Goal: Task Accomplishment & Management: Manage account settings

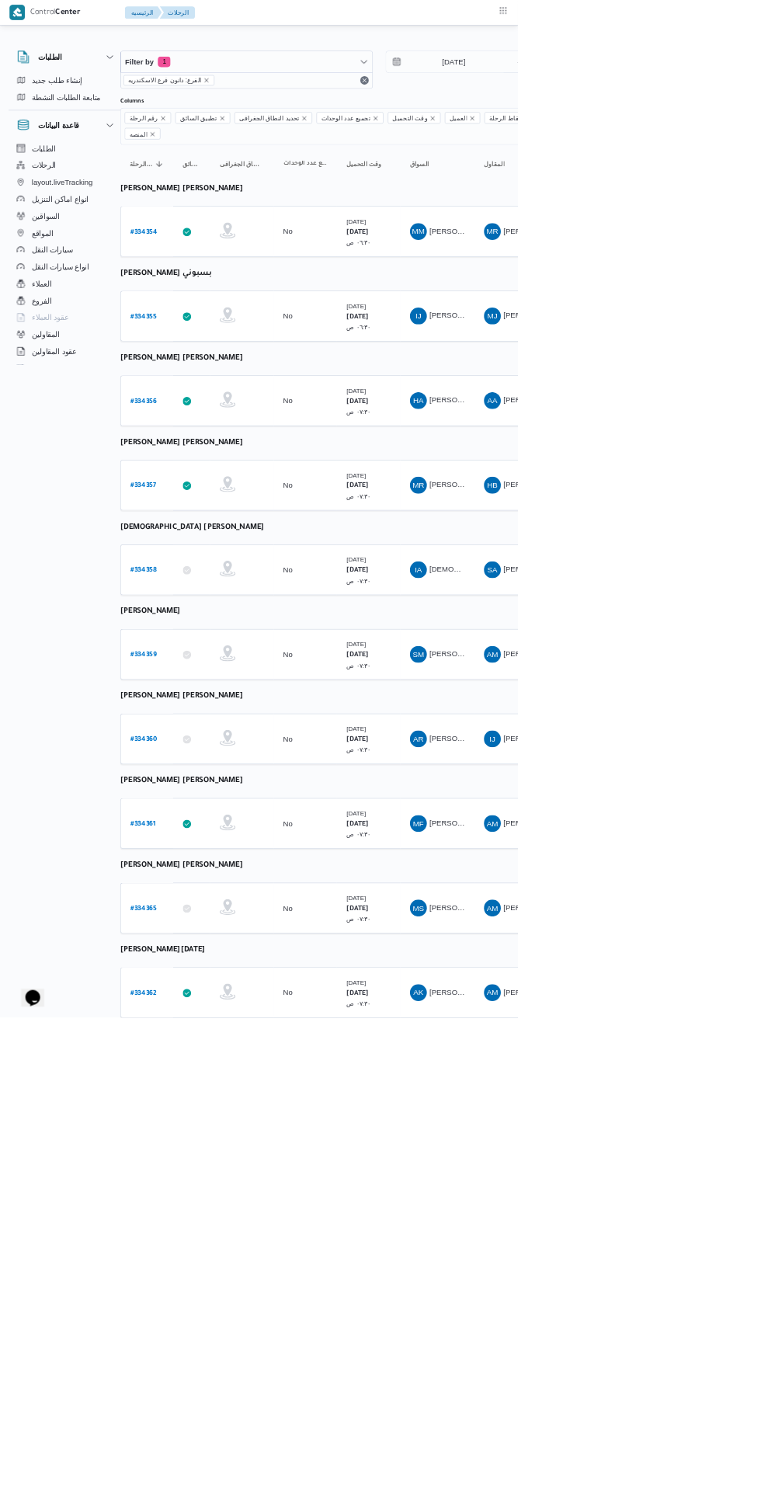
click at [229, 833] on b "# 334358" at bounding box center [211, 838] width 39 height 11
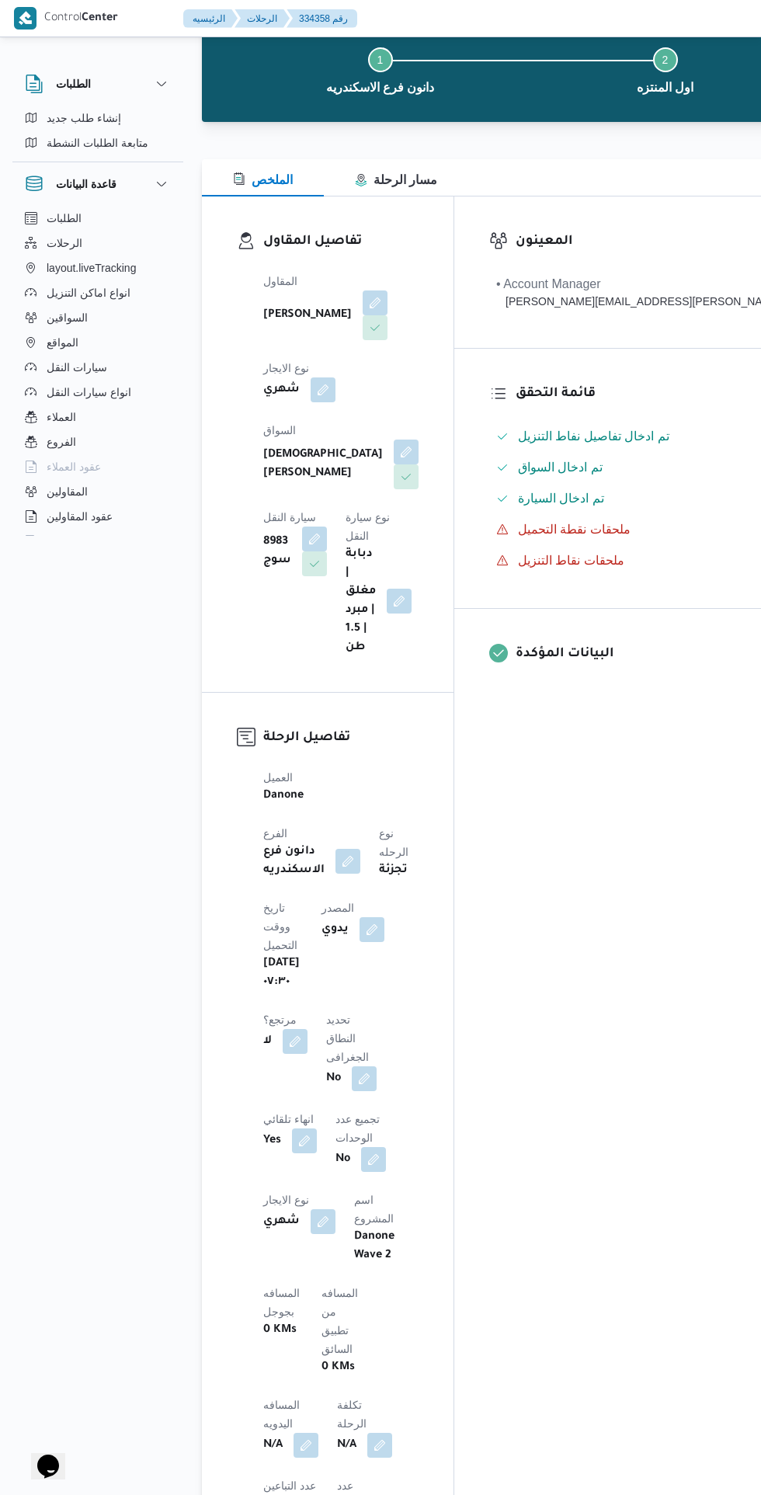
scroll to position [88, 0]
click at [307, 1029] on button "button" at bounding box center [295, 1041] width 25 height 25
click at [356, 1018] on label "هل هناك مرتجع؟" at bounding box center [334, 1019] width 93 height 19
checkbox input "true"
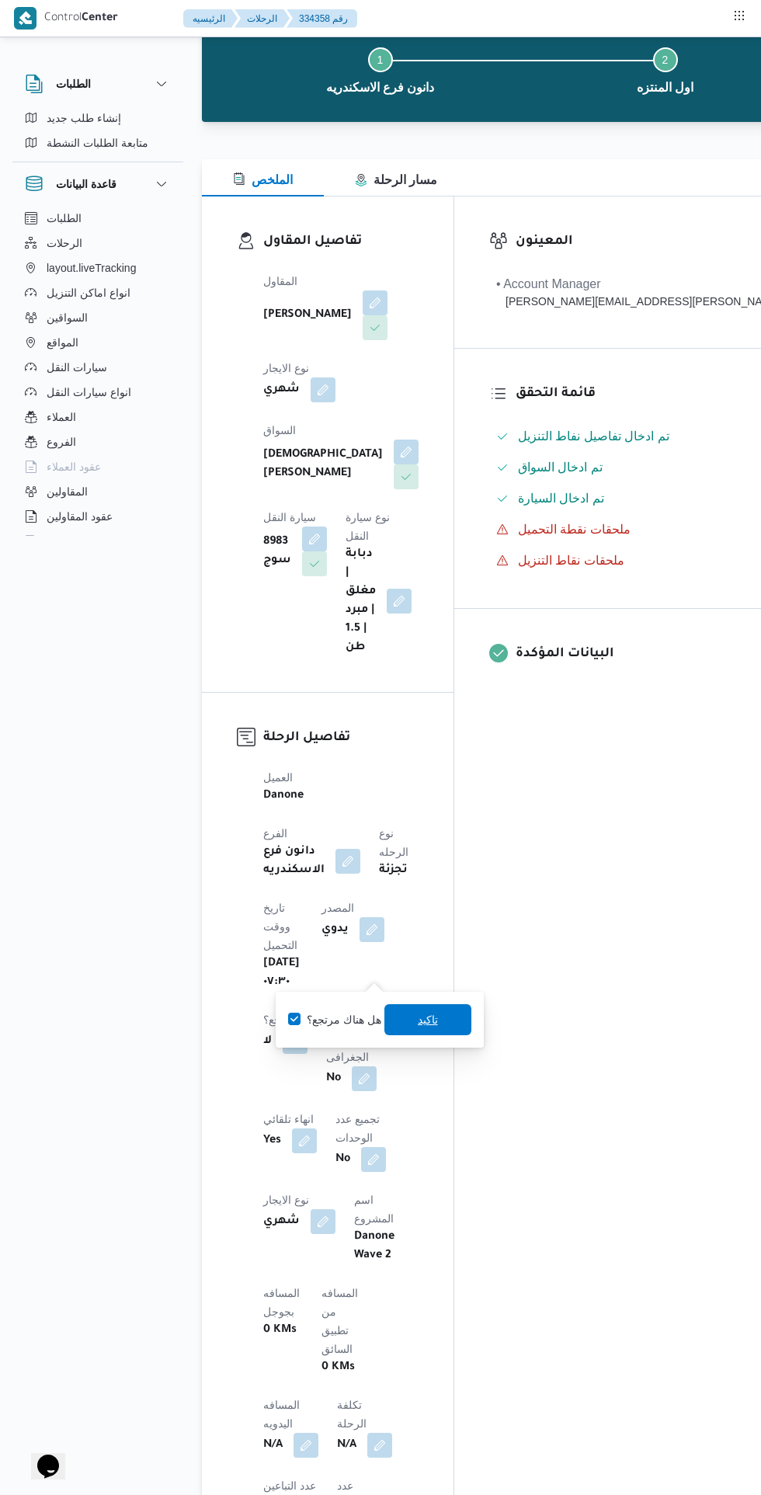
click at [453, 1015] on span "تاكيد" at bounding box center [427, 1019] width 87 height 31
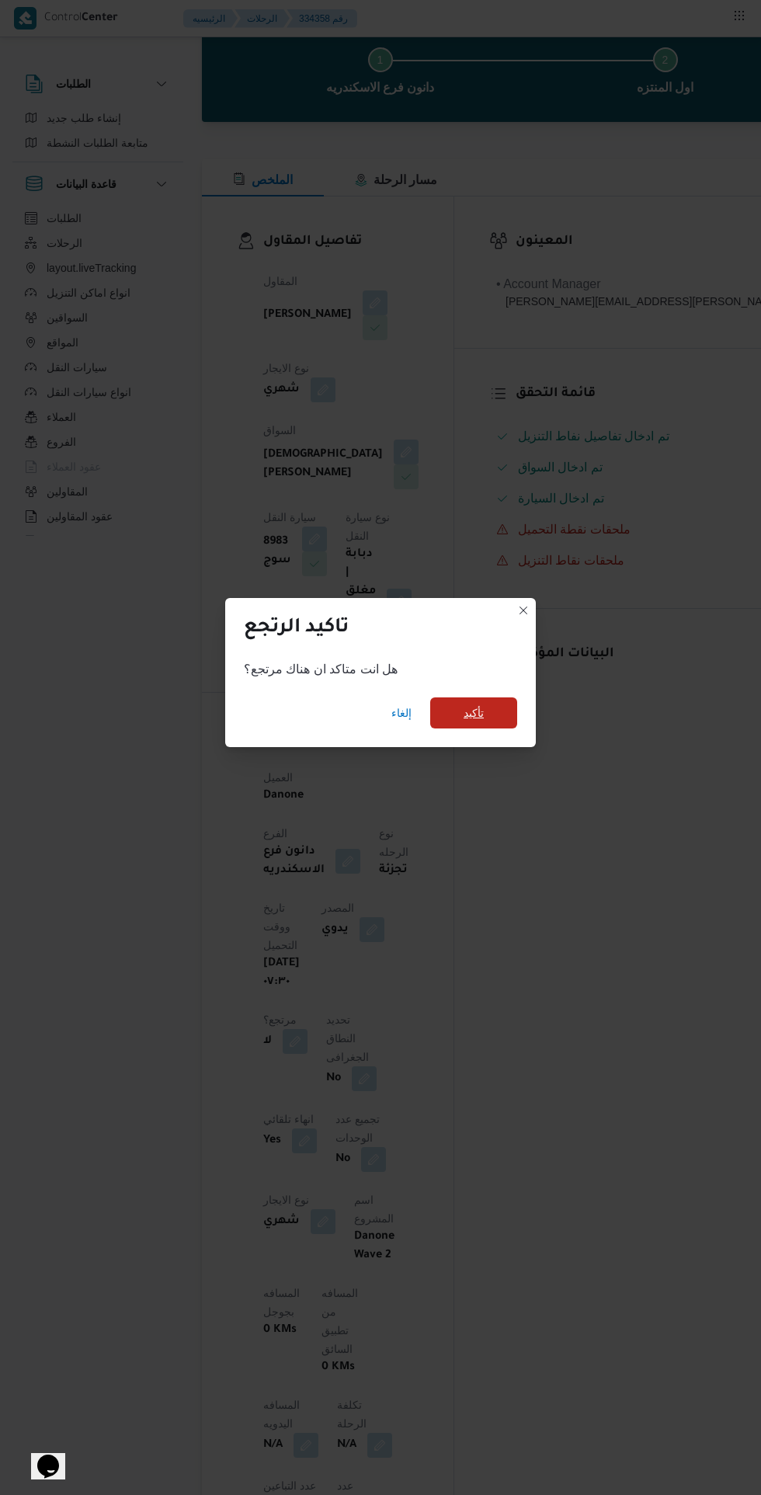
click at [491, 728] on span "تأكيد" at bounding box center [473, 712] width 87 height 31
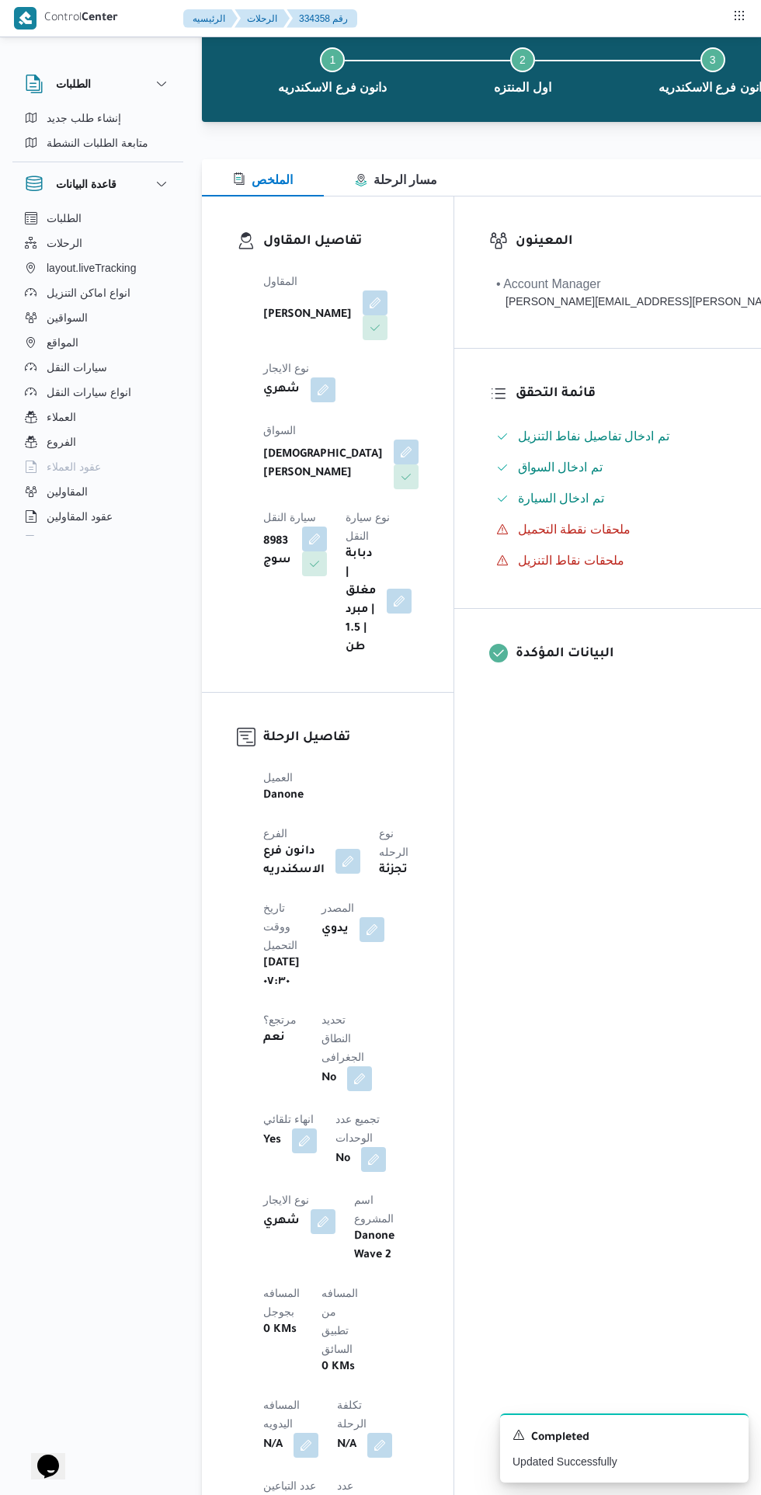
click at [359, 942] on button "button" at bounding box center [371, 929] width 25 height 25
click at [301, 1017] on label "هل ستتم الرحله من خلال تطبيق السائق؟" at bounding box center [279, 1019] width 202 height 19
checkbox input "true"
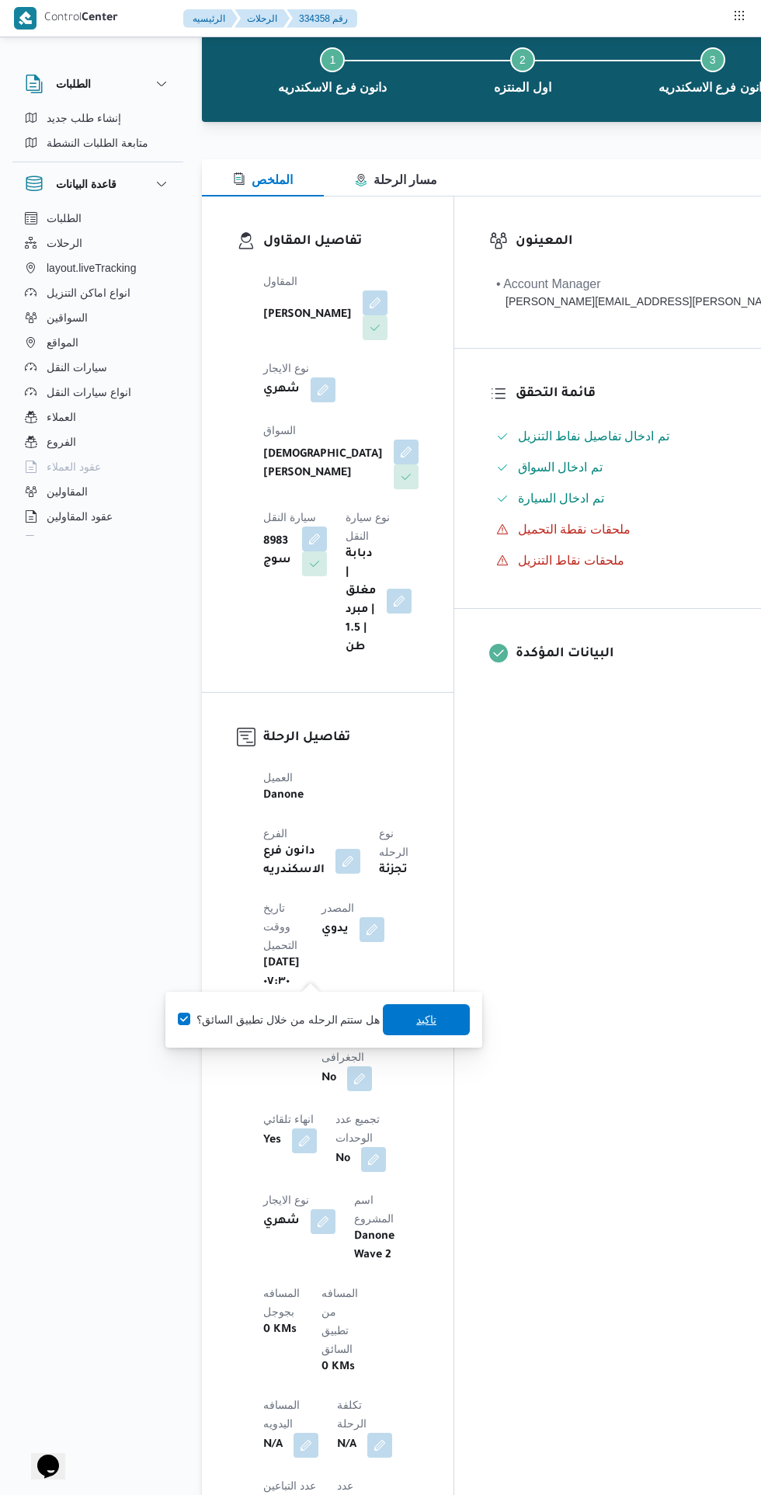
click at [436, 1009] on span "تاكيد" at bounding box center [426, 1019] width 87 height 31
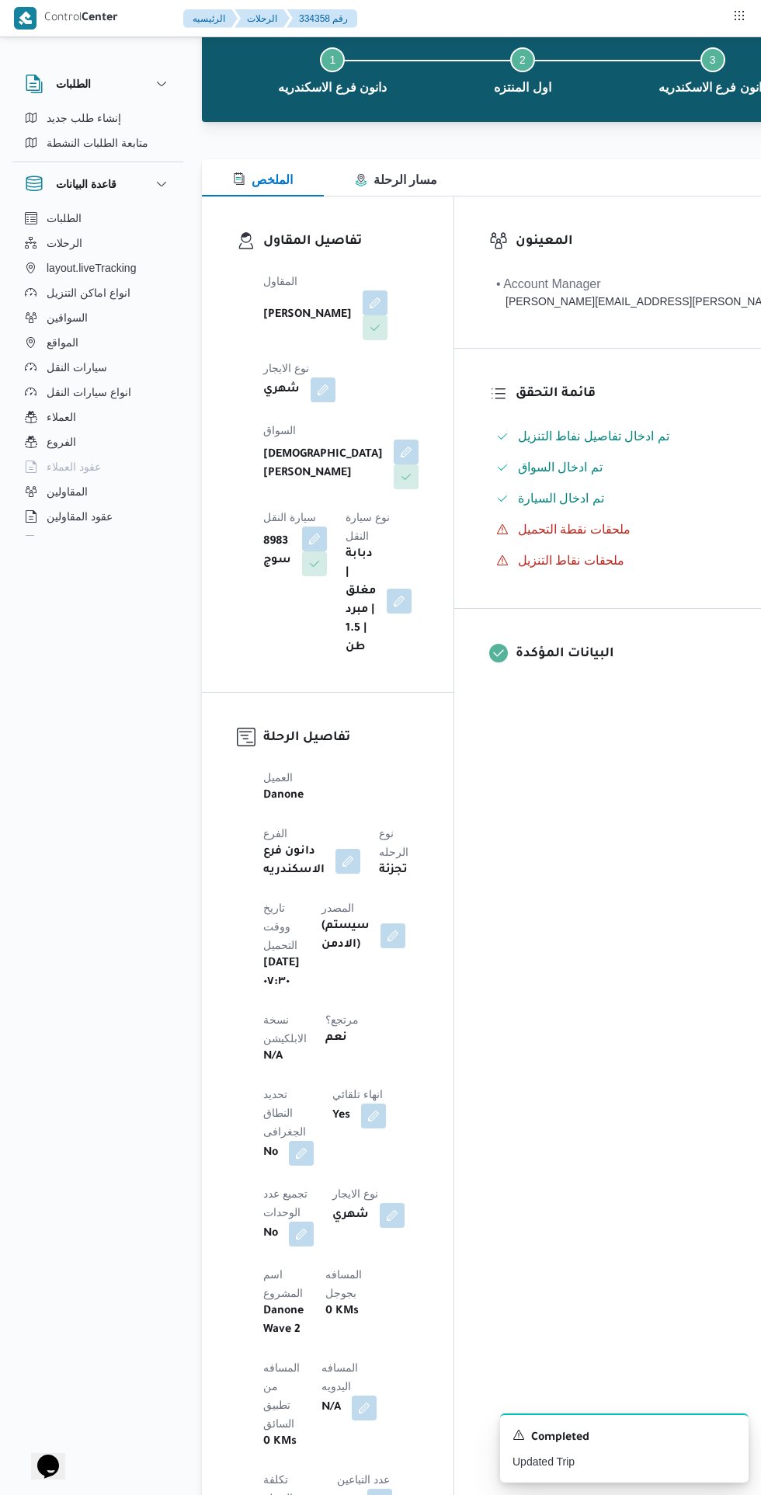
scroll to position [152, 0]
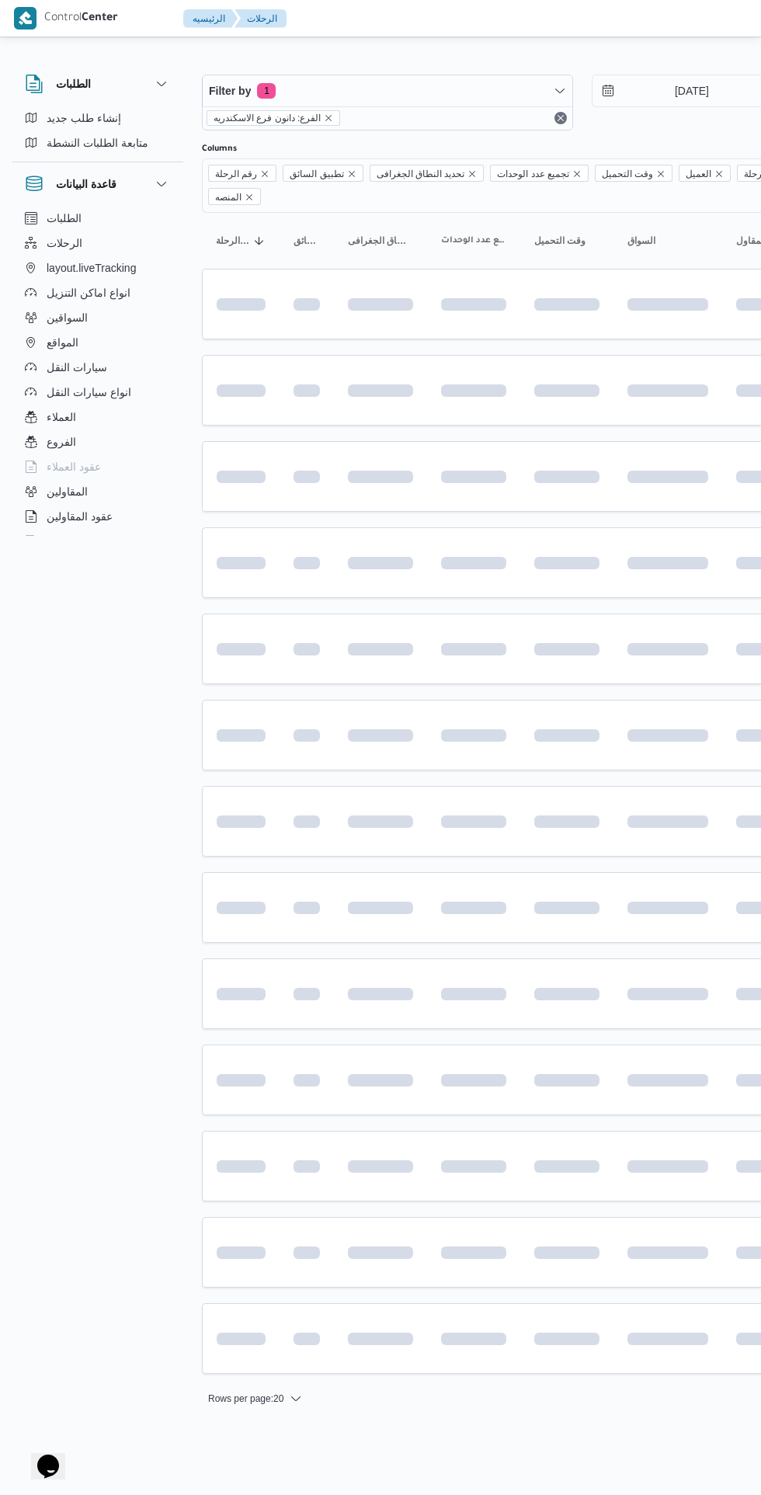
scroll to position [0, 25]
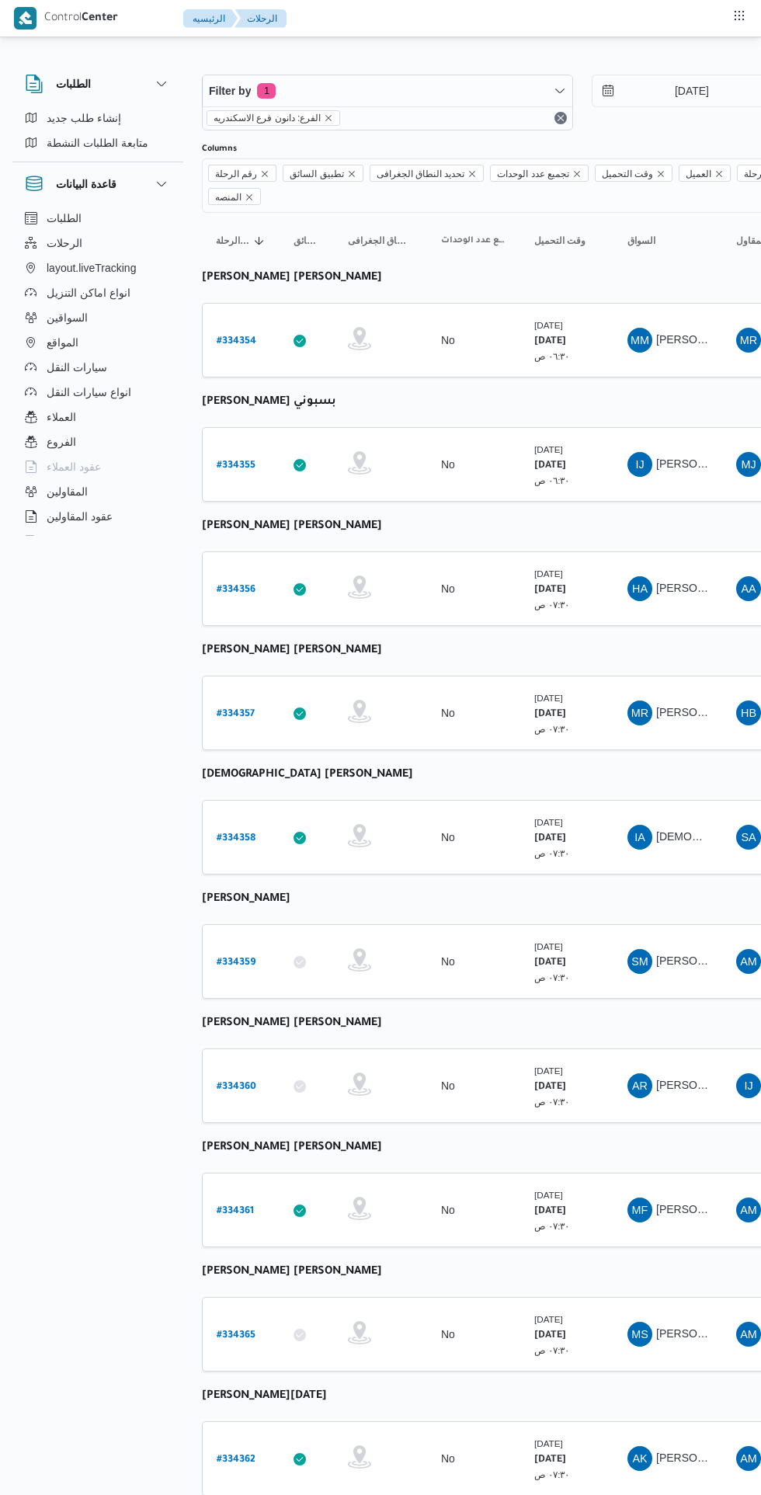
scroll to position [0, 25]
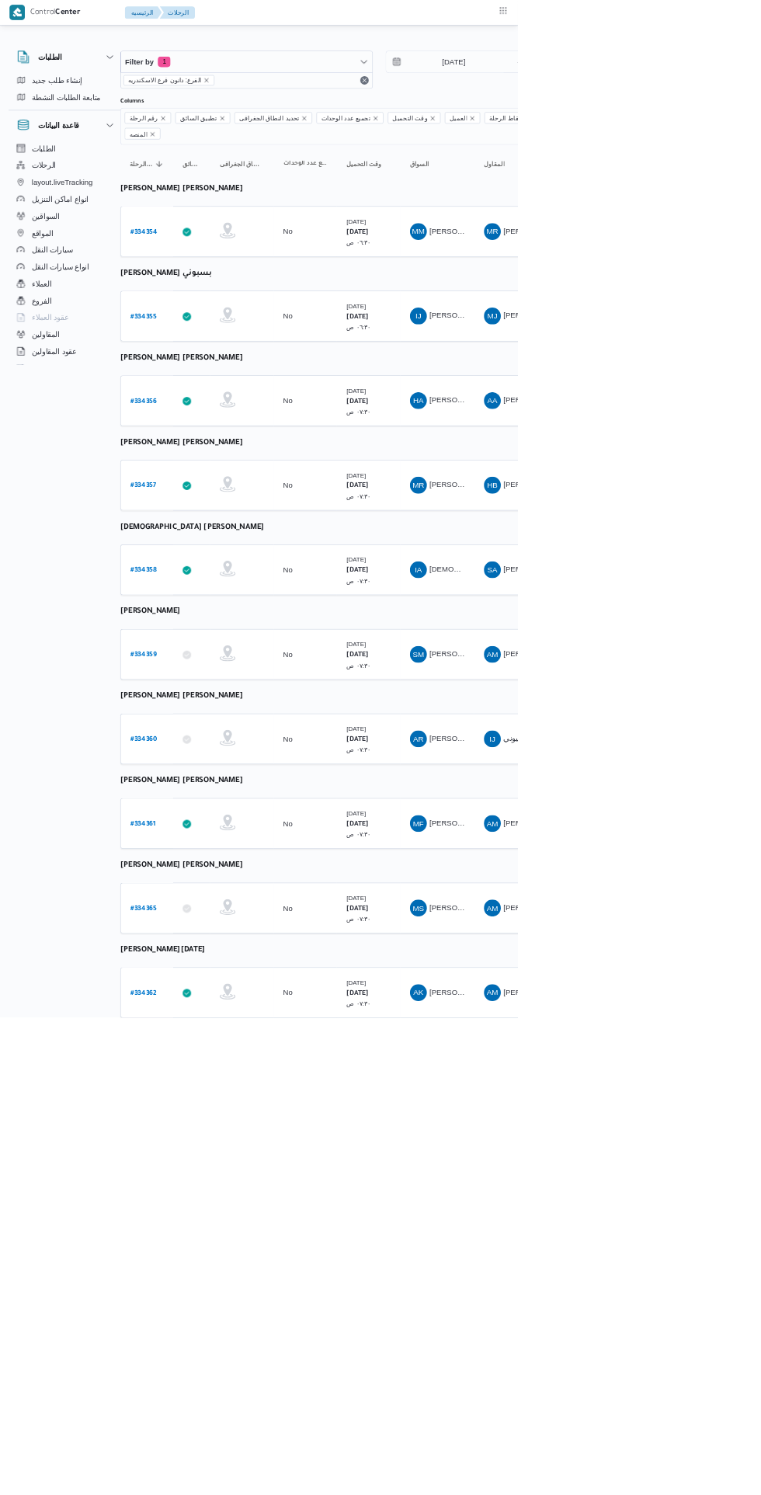
click at [219, 336] on b "# 334354" at bounding box center [212, 341] width 40 height 11
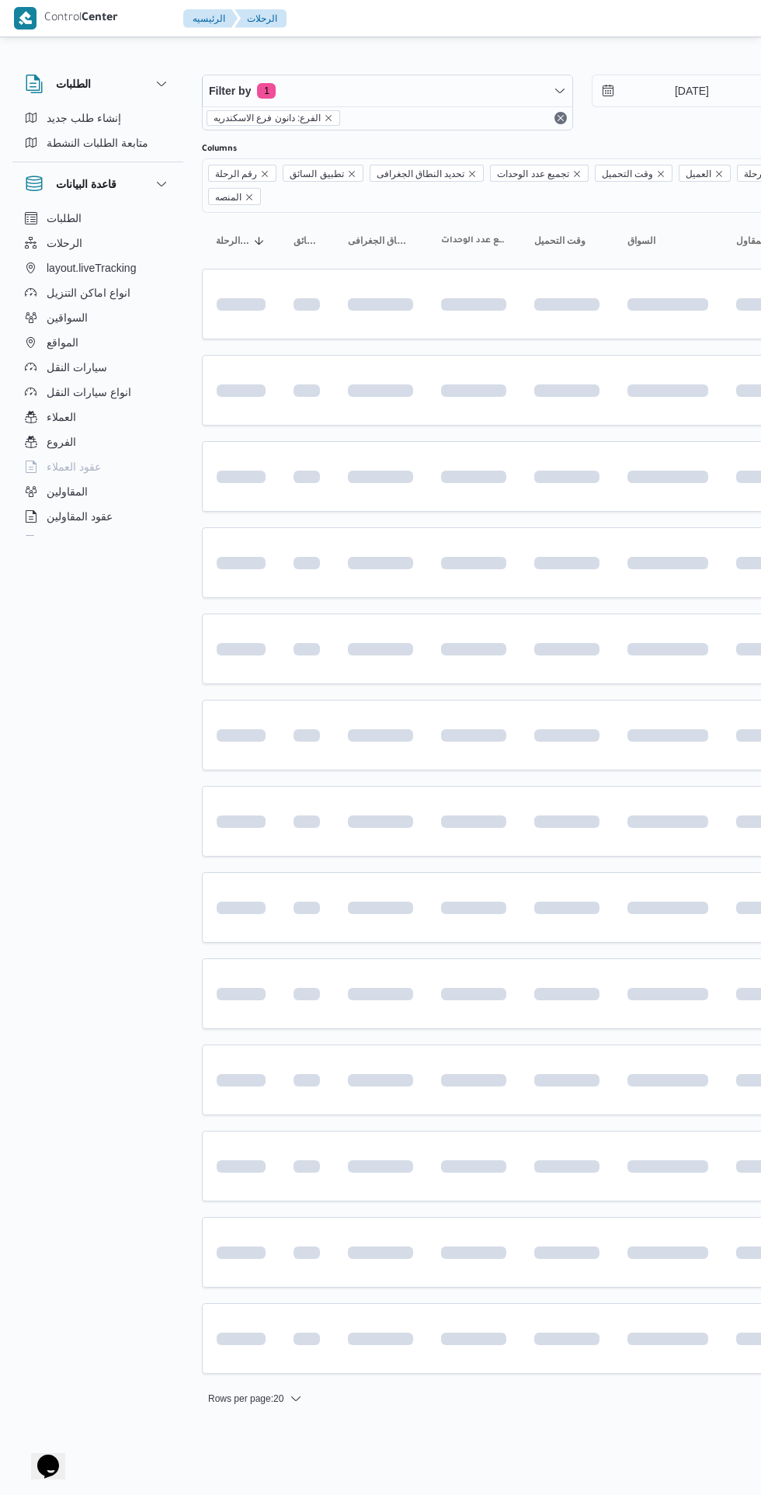
scroll to position [0, 25]
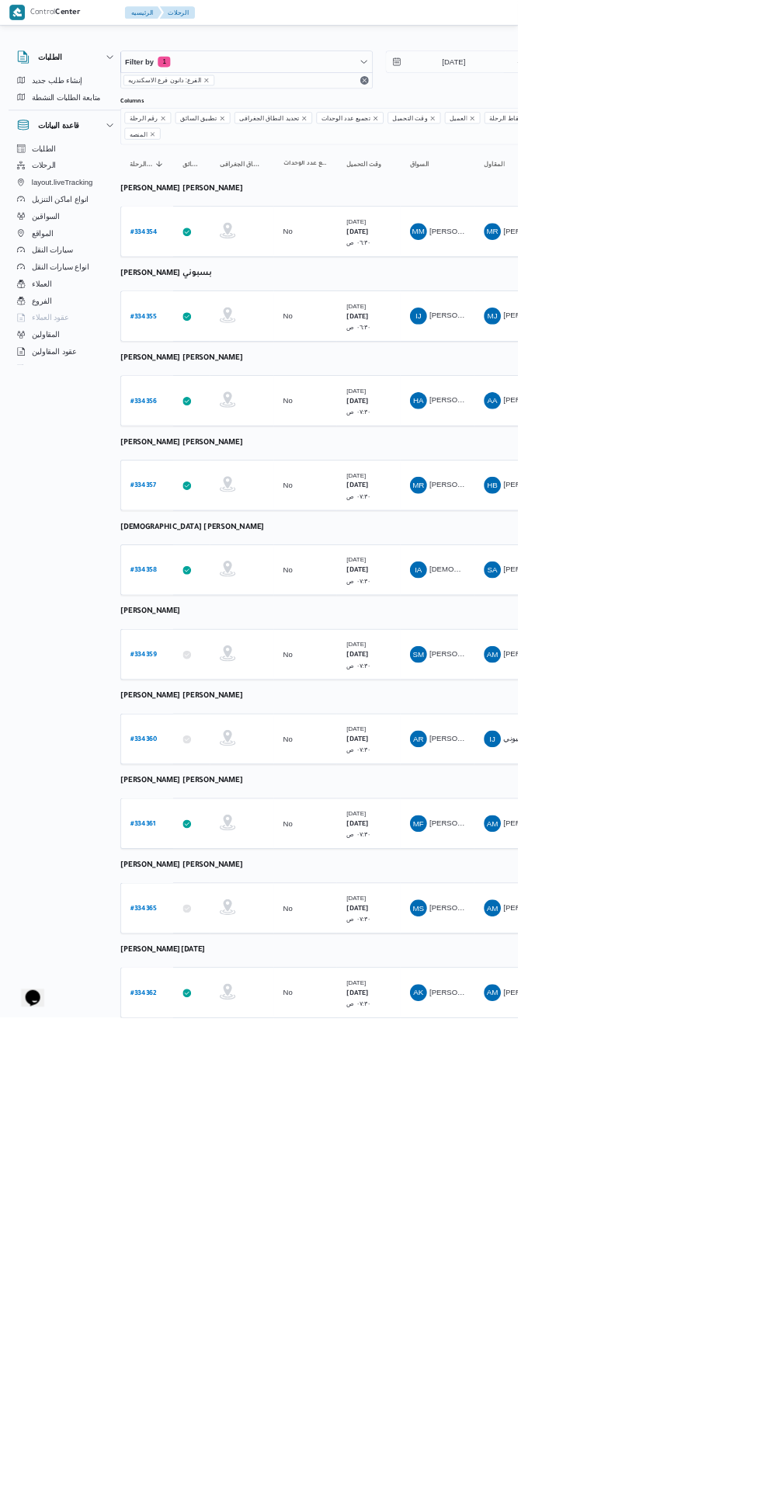
click at [218, 833] on b "# 334358" at bounding box center [211, 838] width 39 height 11
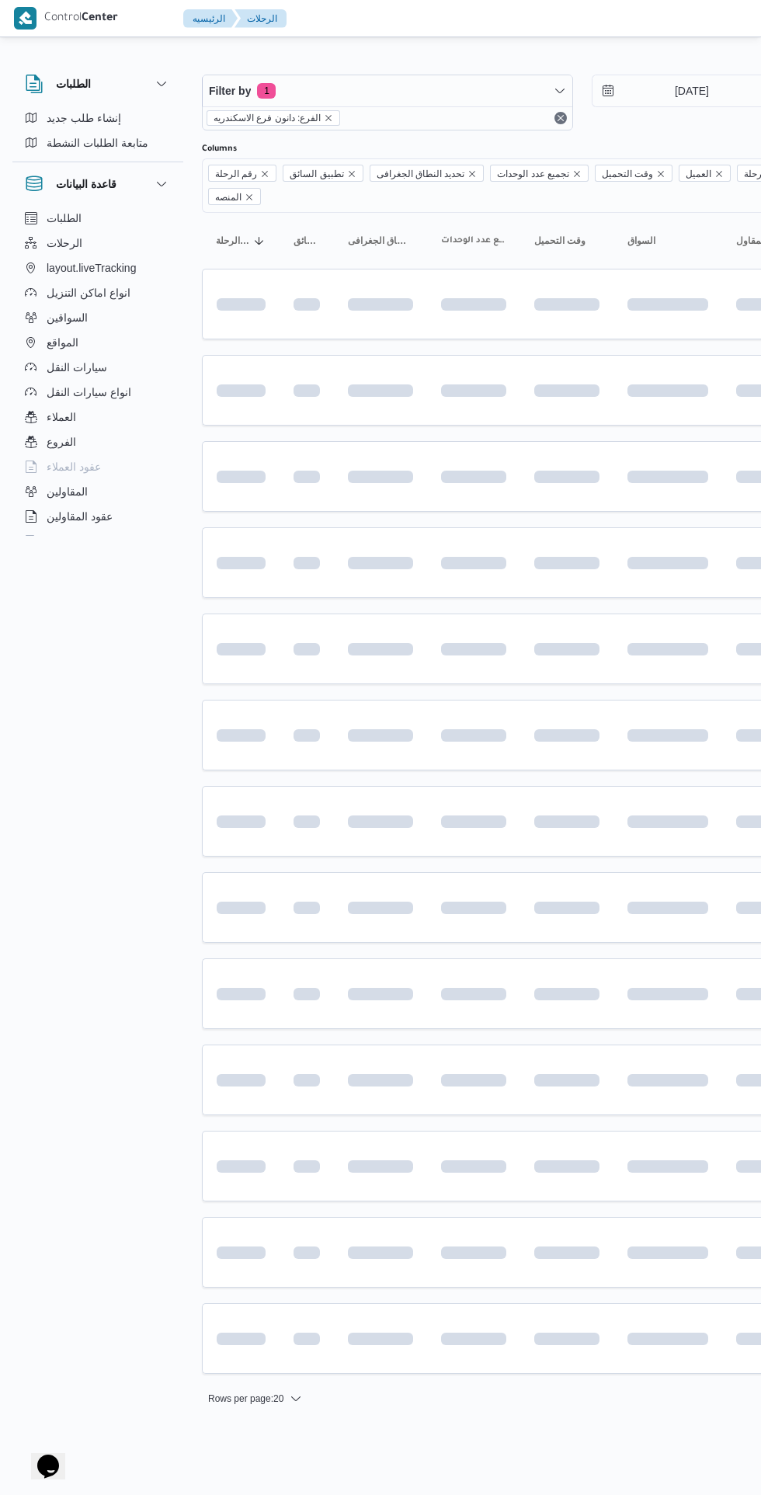
scroll to position [0, 25]
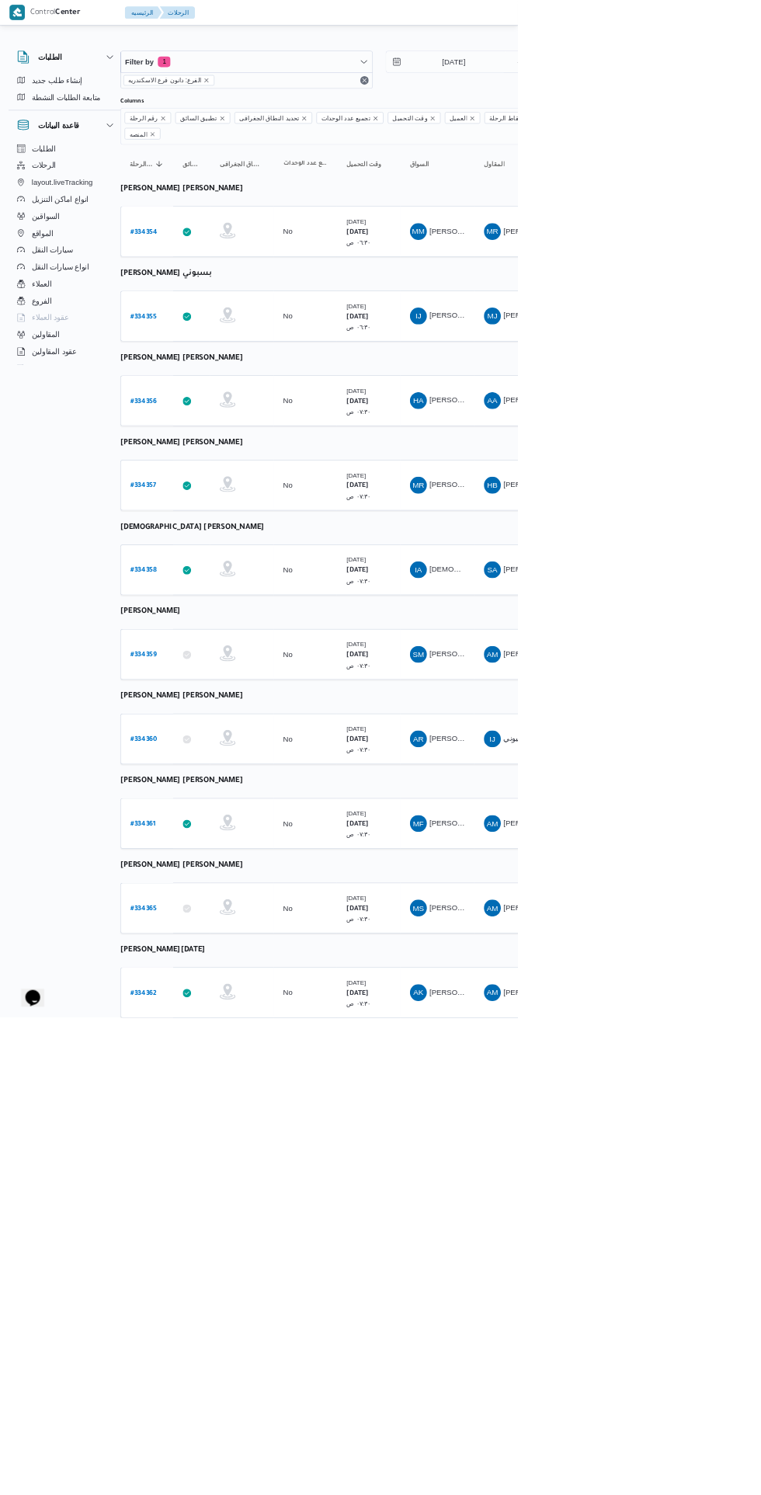
click at [301, 118] on icon "remove selected entity" at bounding box center [304, 118] width 6 height 6
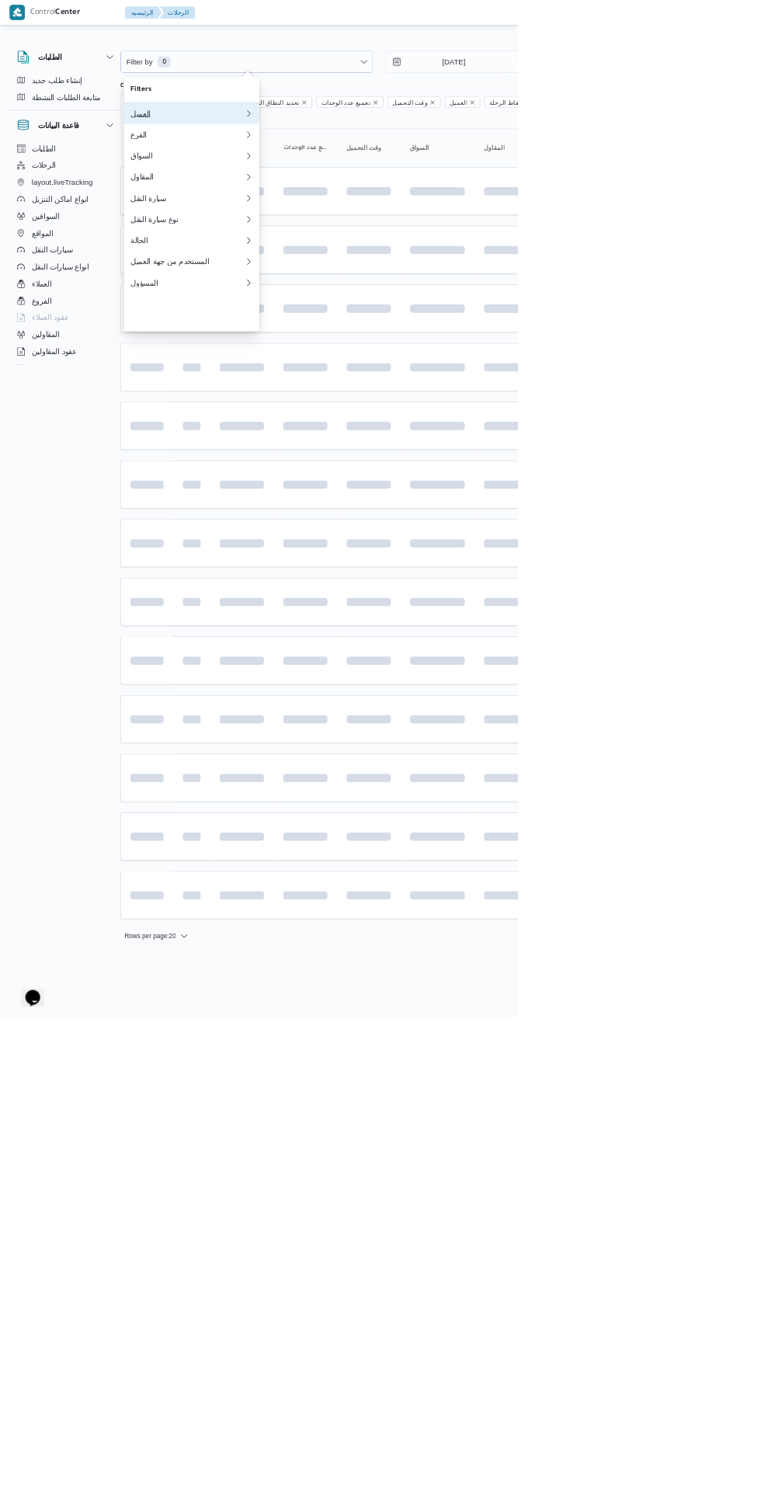
click at [338, 173] on div "العميل" at bounding box center [276, 167] width 168 height 12
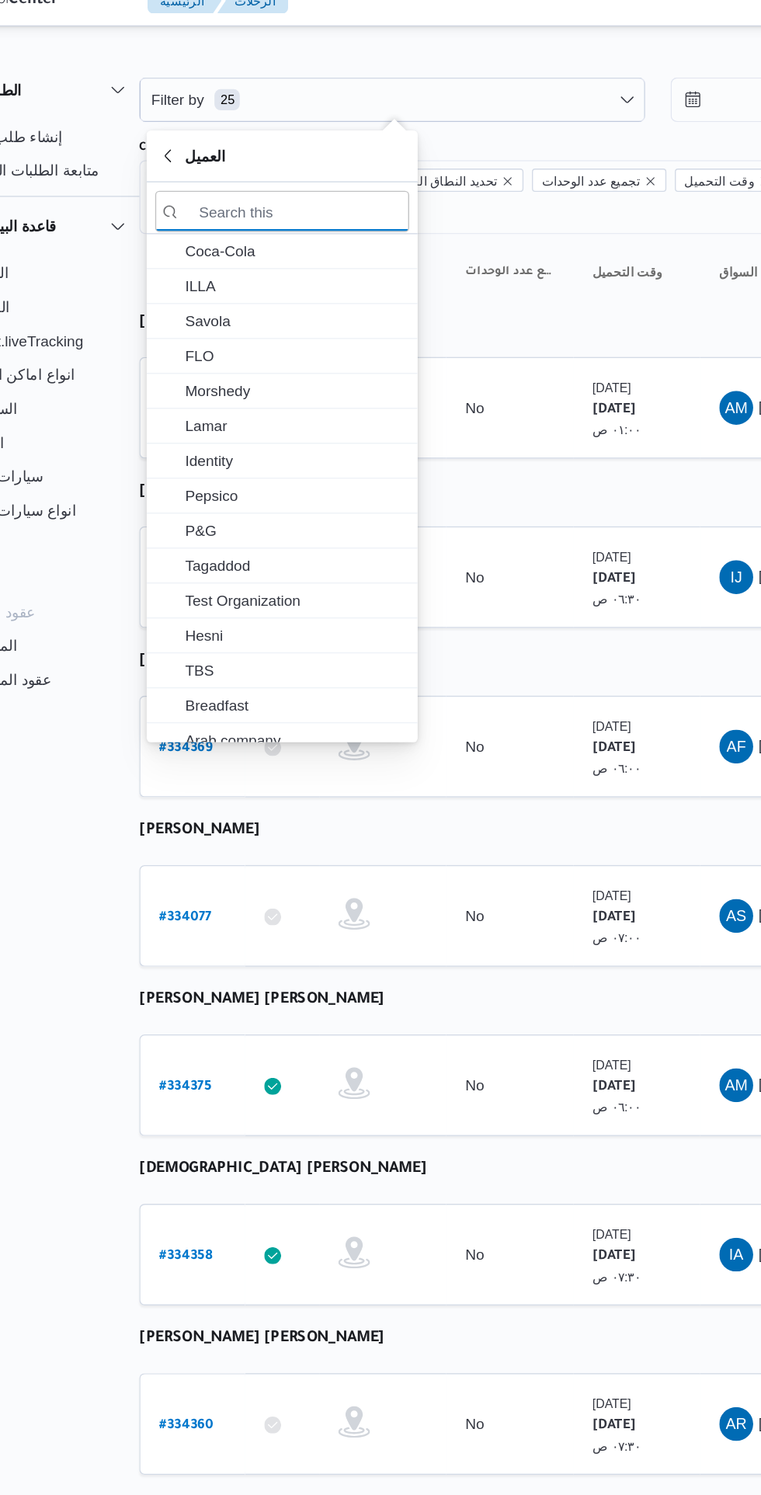
scroll to position [0, 25]
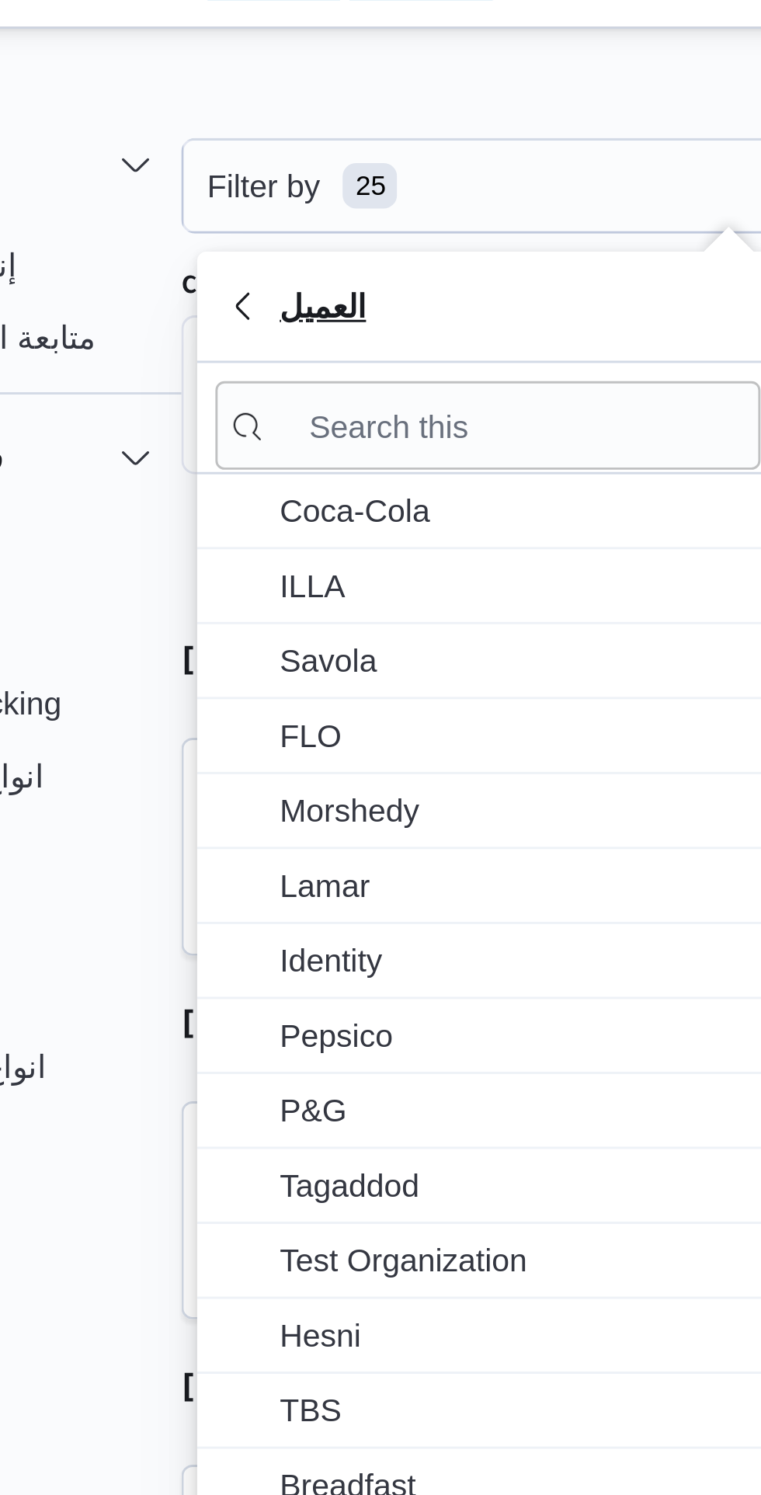
click at [257, 136] on span "العميل" at bounding box center [282, 132] width 180 height 19
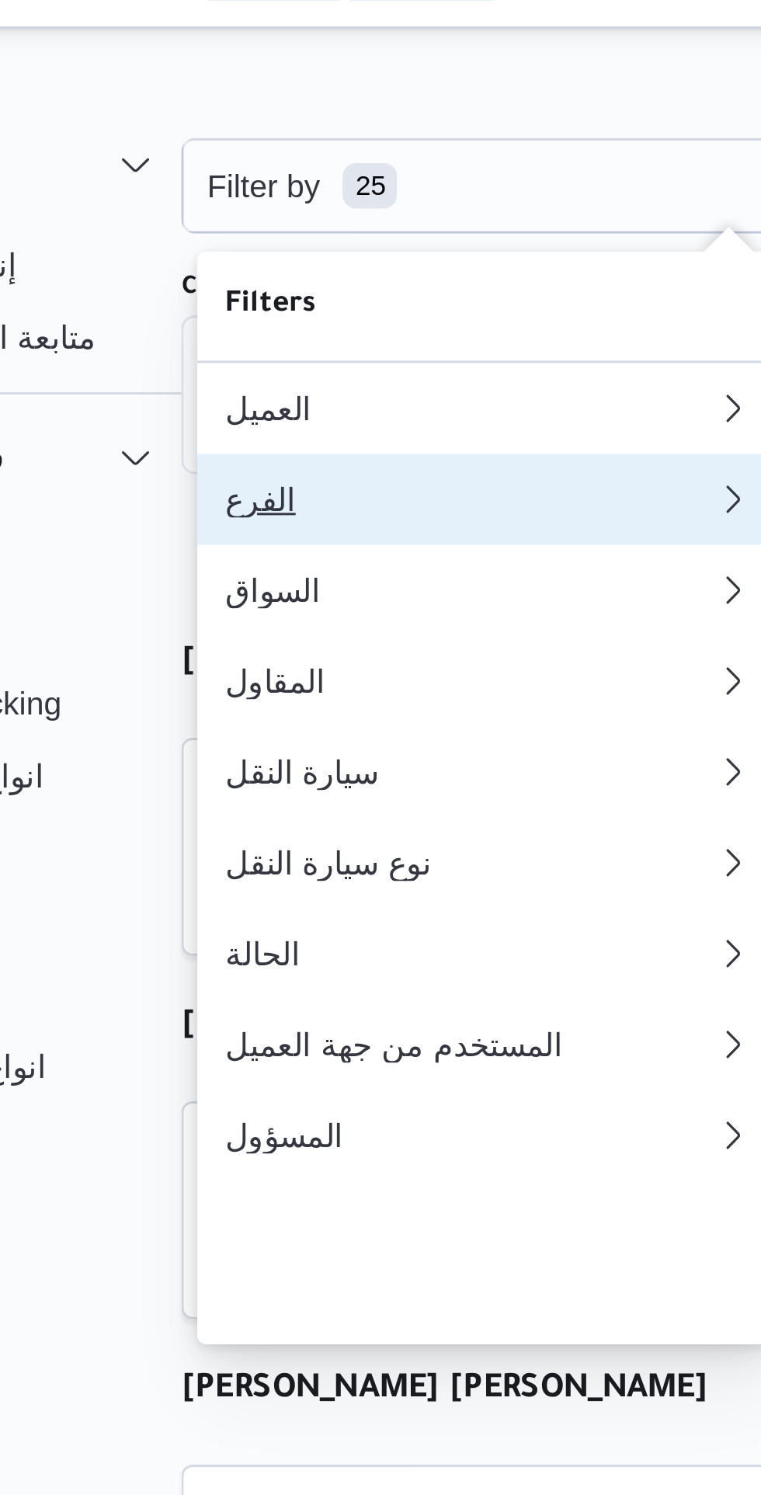
click at [290, 204] on div "الفرع" at bounding box center [272, 198] width 161 height 12
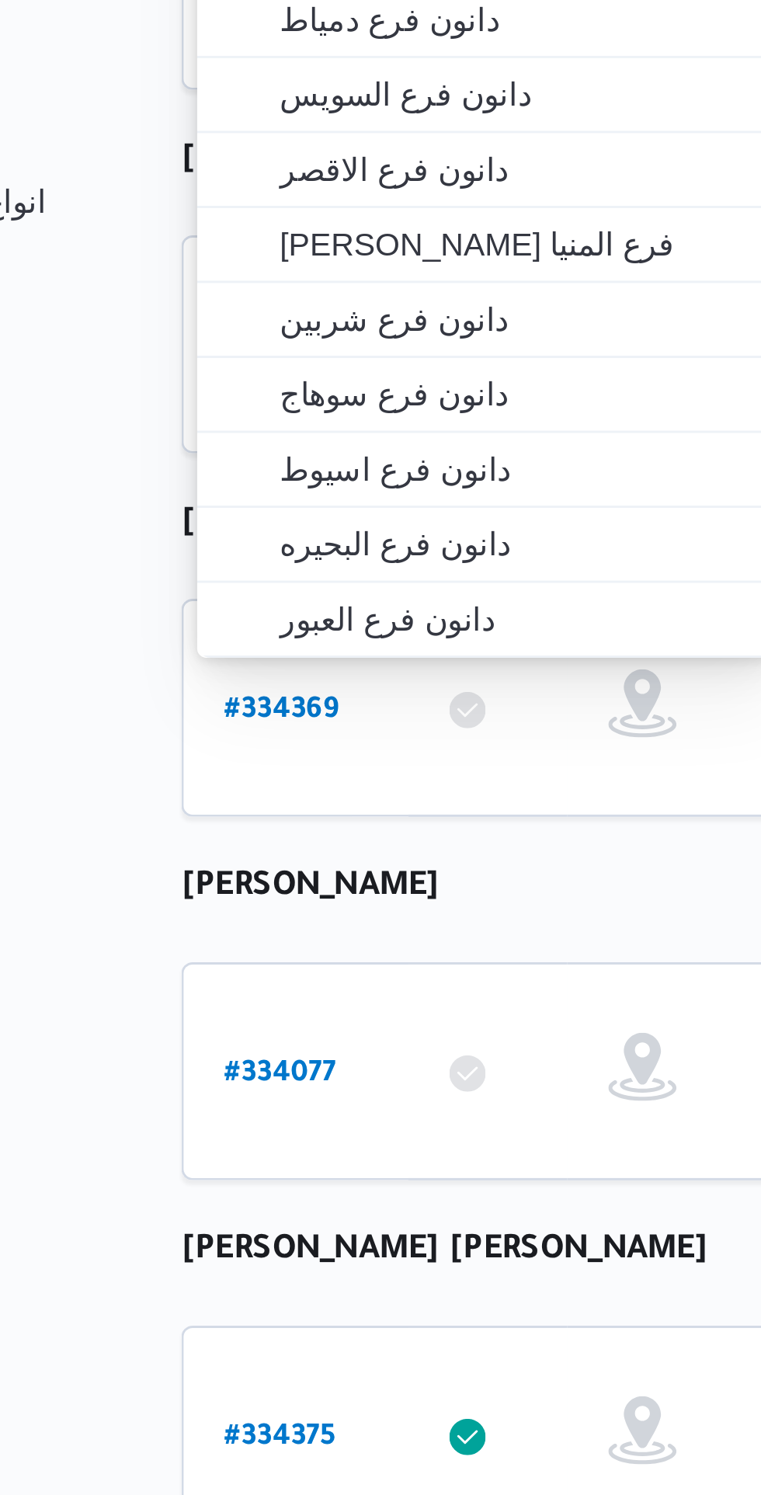
type input "دانون فرع"
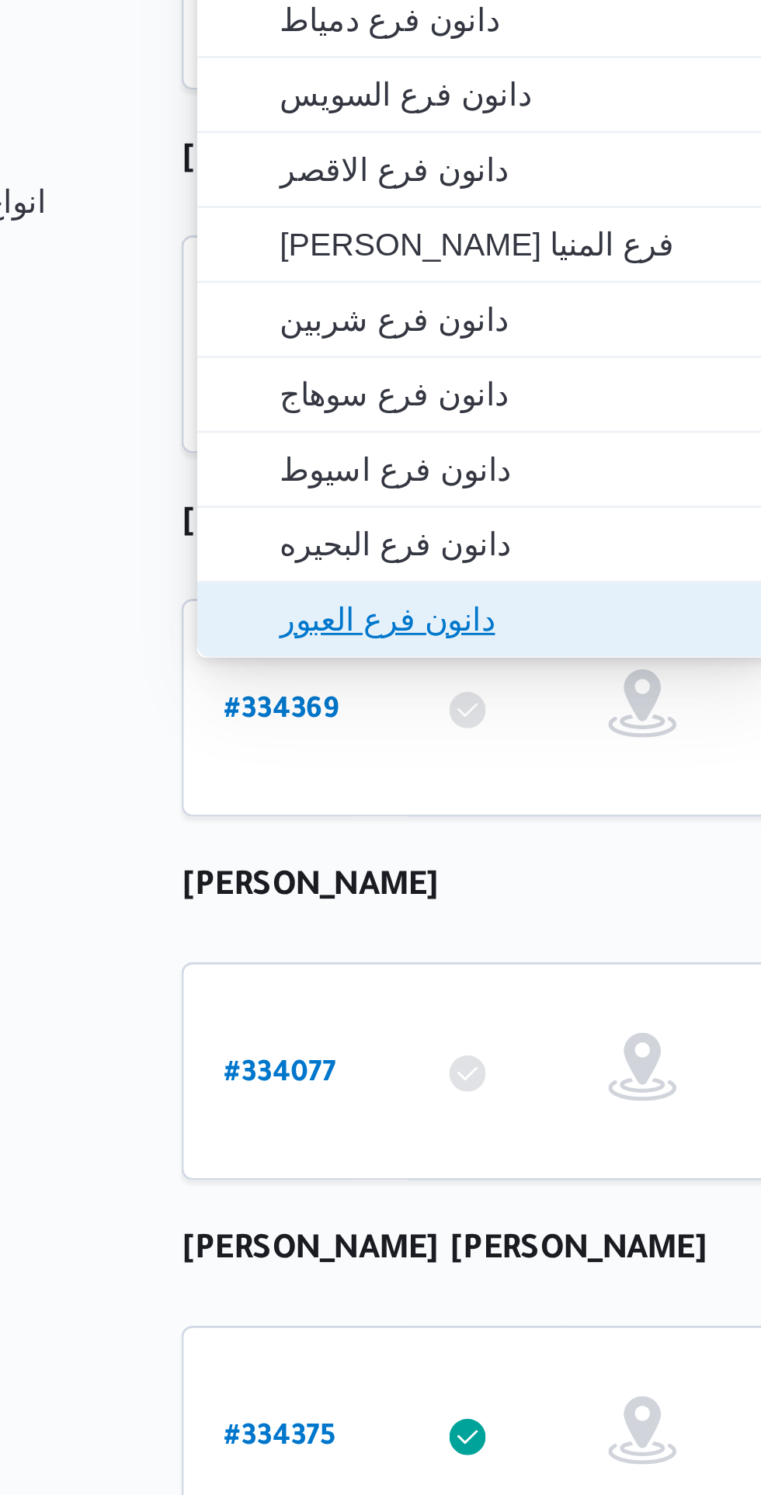
click at [292, 534] on span "دانون فرع العبور" at bounding box center [290, 535] width 161 height 19
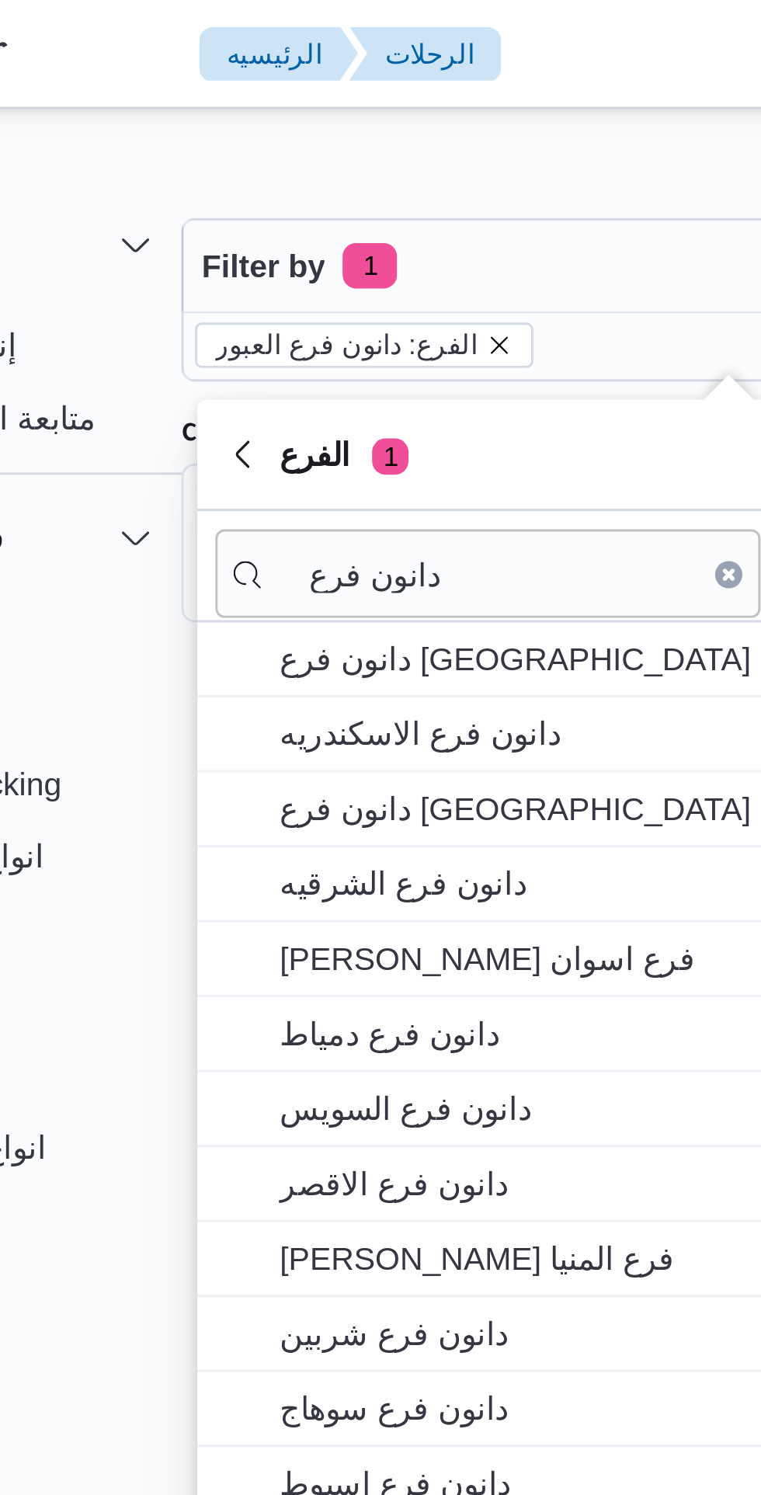
click at [283, 118] on icon "remove selected entity" at bounding box center [286, 118] width 6 height 6
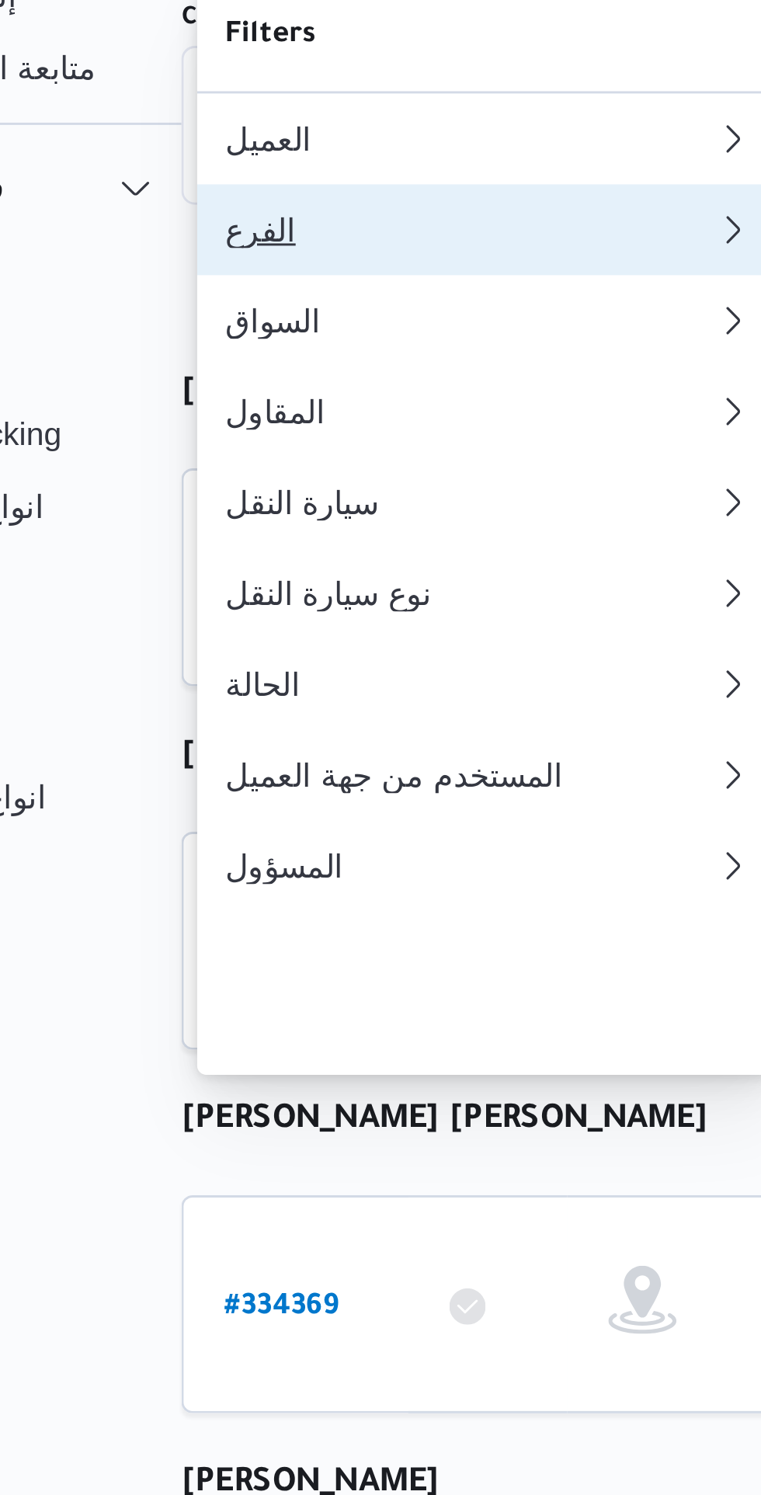
click at [293, 204] on div "الفرع" at bounding box center [272, 198] width 161 height 12
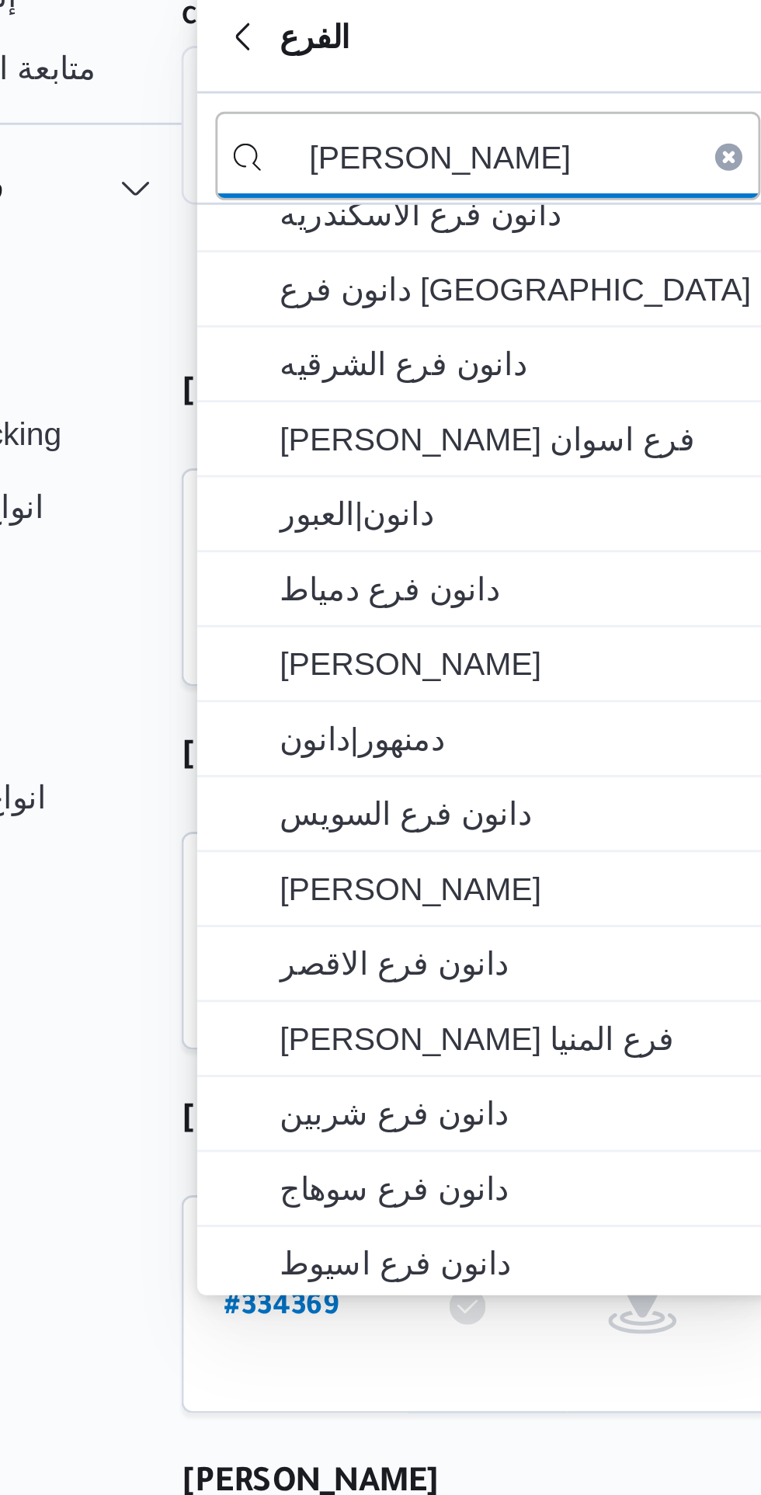
scroll to position [61, 0]
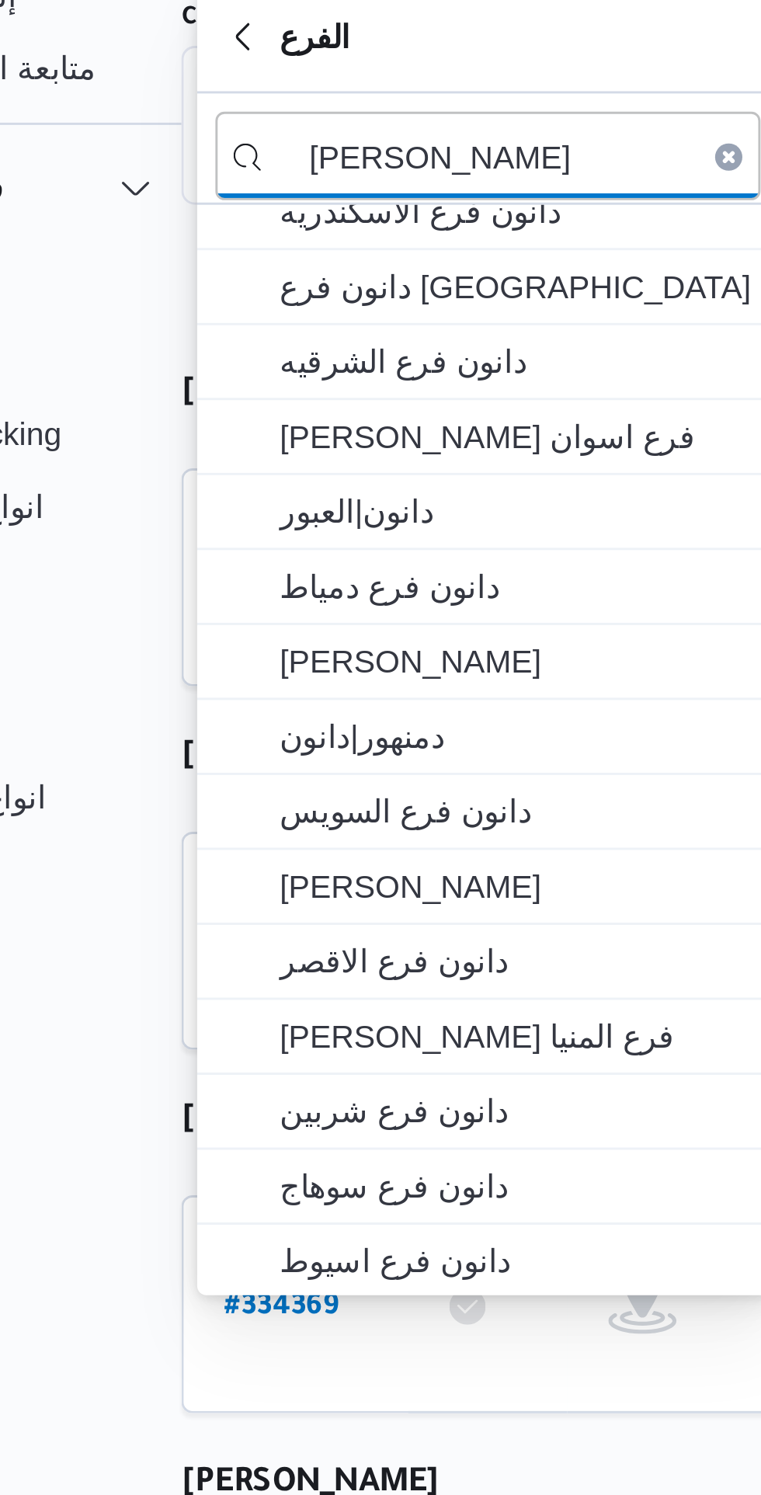
type input "[PERSON_NAME]"
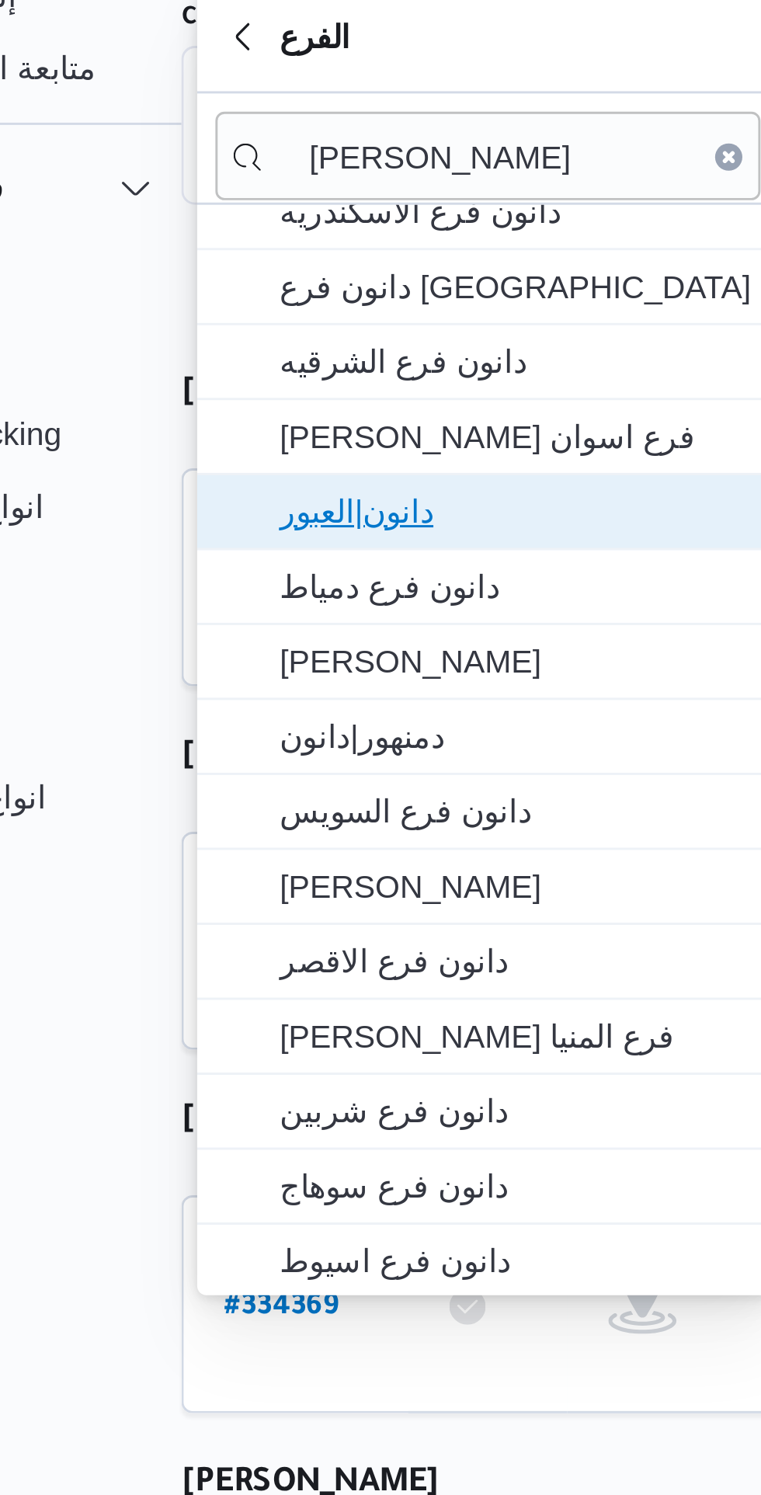
click at [309, 293] on span "دانون|العبور" at bounding box center [290, 294] width 161 height 19
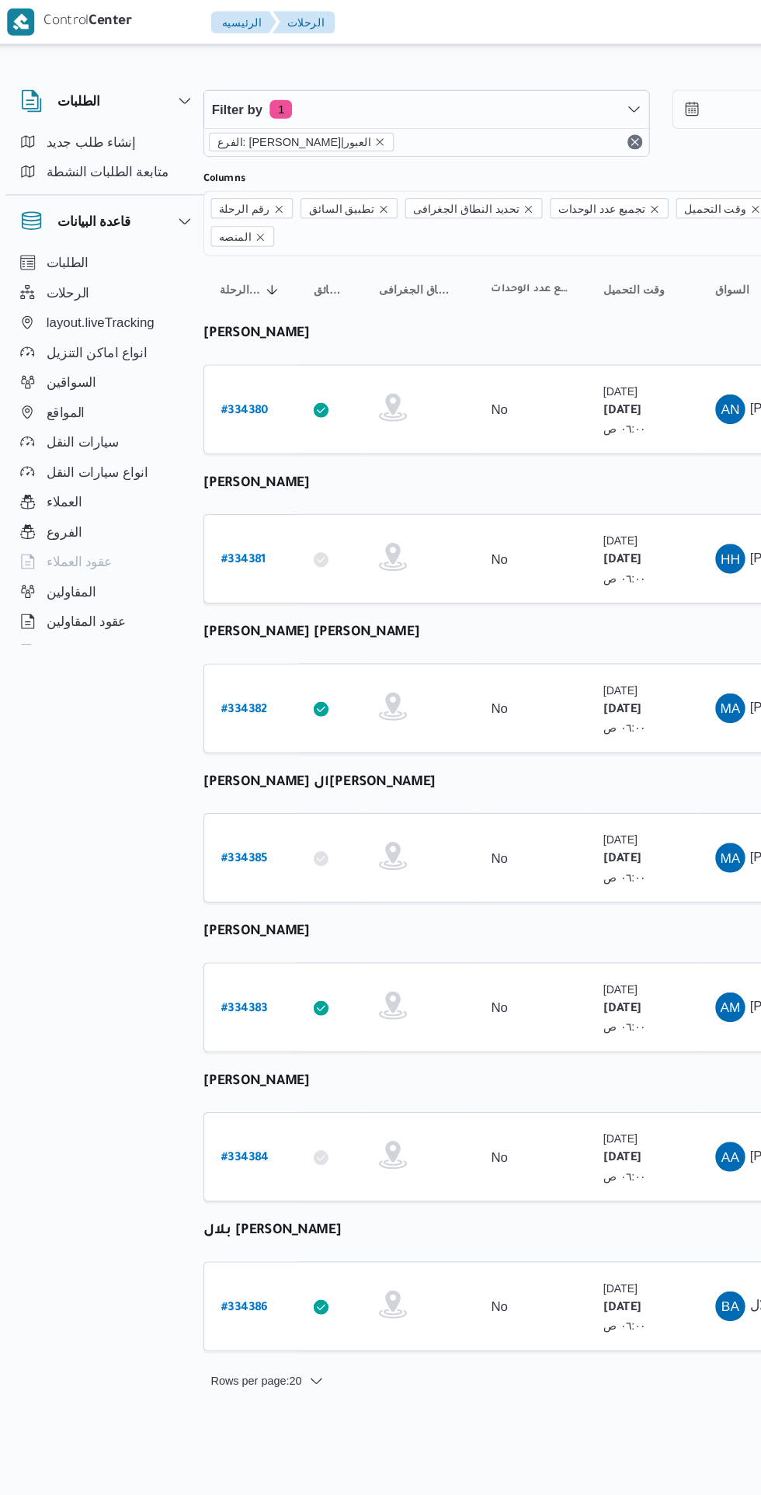
scroll to position [0, 24]
click at [217, 957] on b "# 334384" at bounding box center [212, 962] width 40 height 11
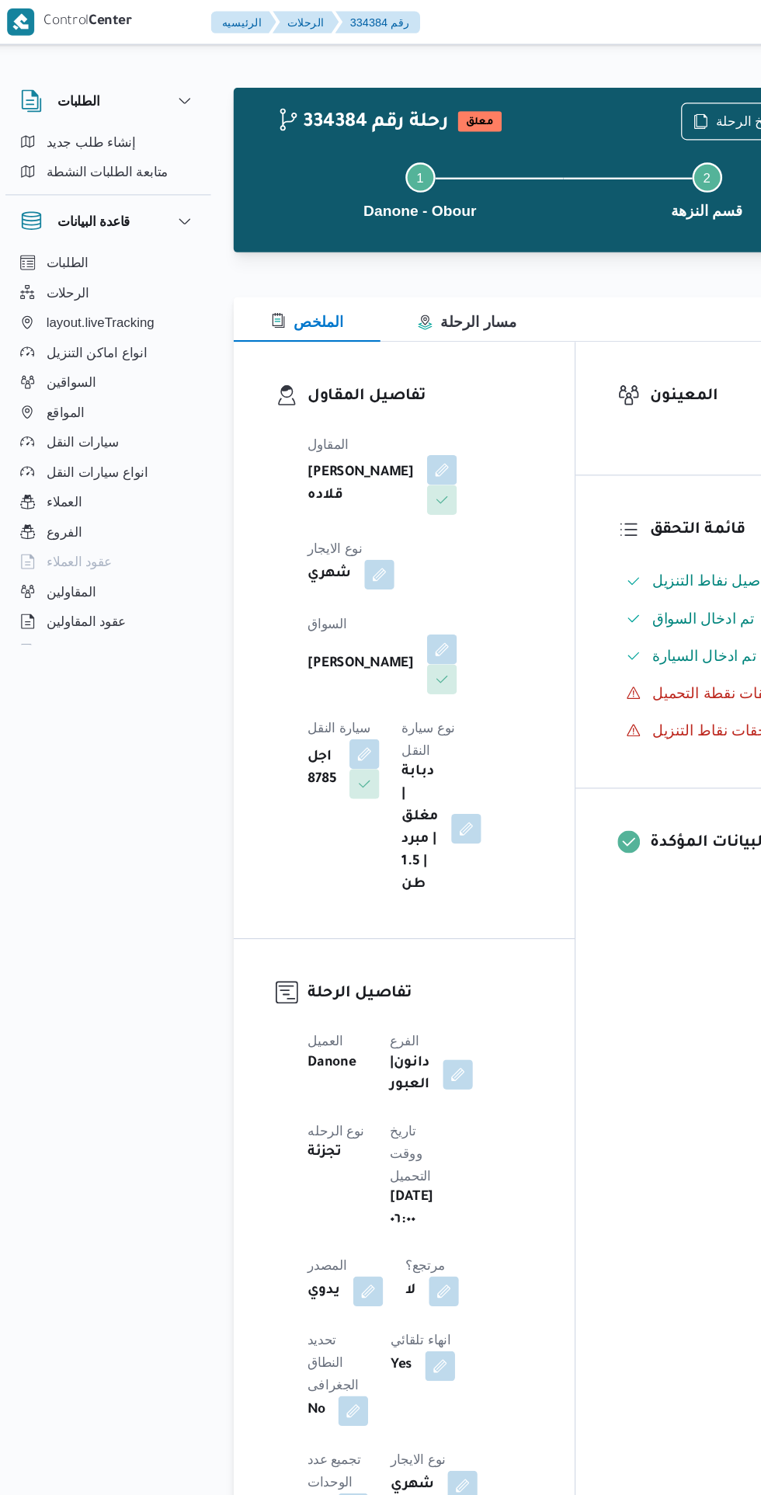
click at [377, 1061] on button "button" at bounding box center [376, 1073] width 25 height 25
click at [346, 1075] on label "هل هناك مرتجع؟" at bounding box center [334, 1070] width 93 height 19
checkbox input "true"
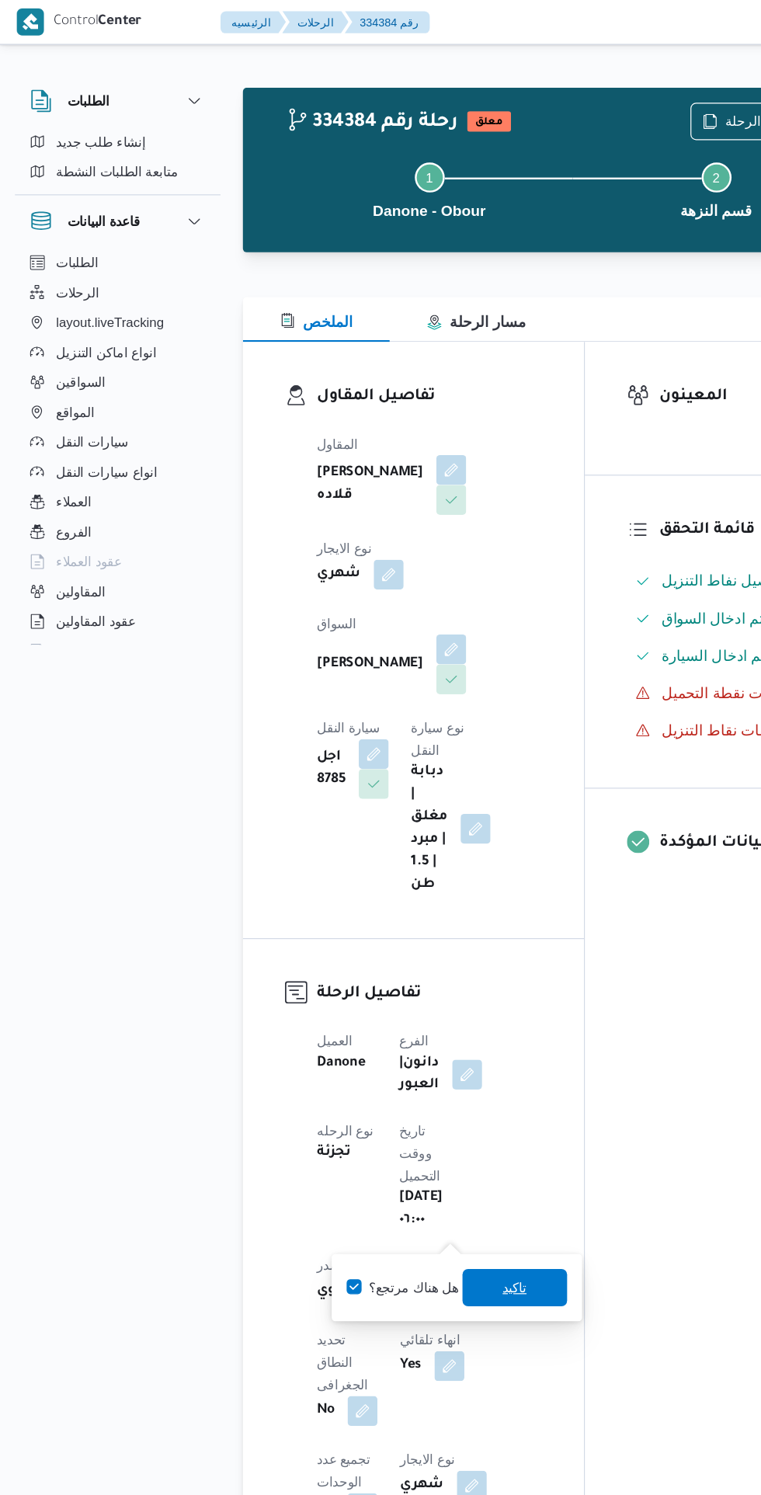
click at [426, 1064] on span "تاكيد" at bounding box center [428, 1070] width 20 height 19
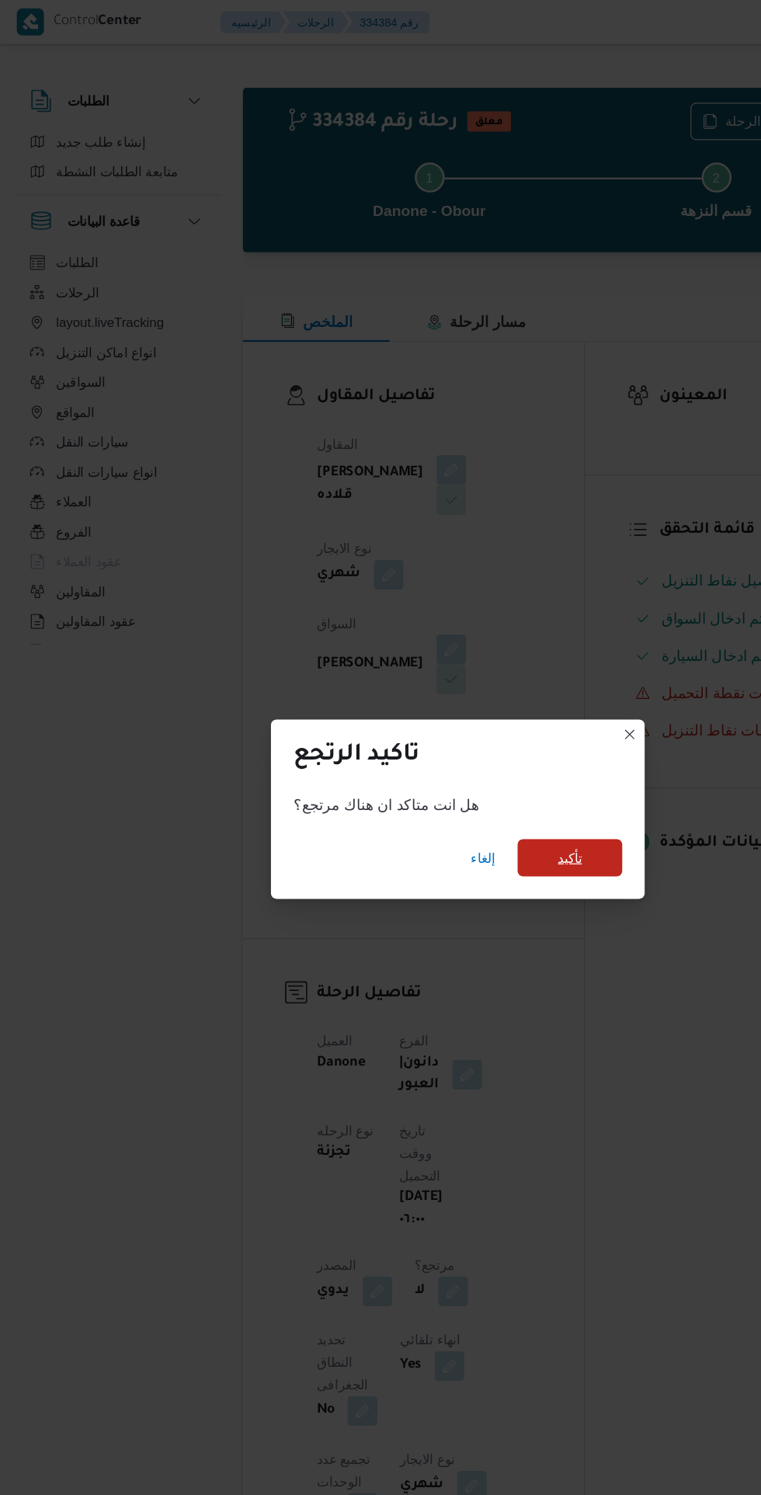
click at [507, 728] on span "تأكيد" at bounding box center [473, 712] width 87 height 31
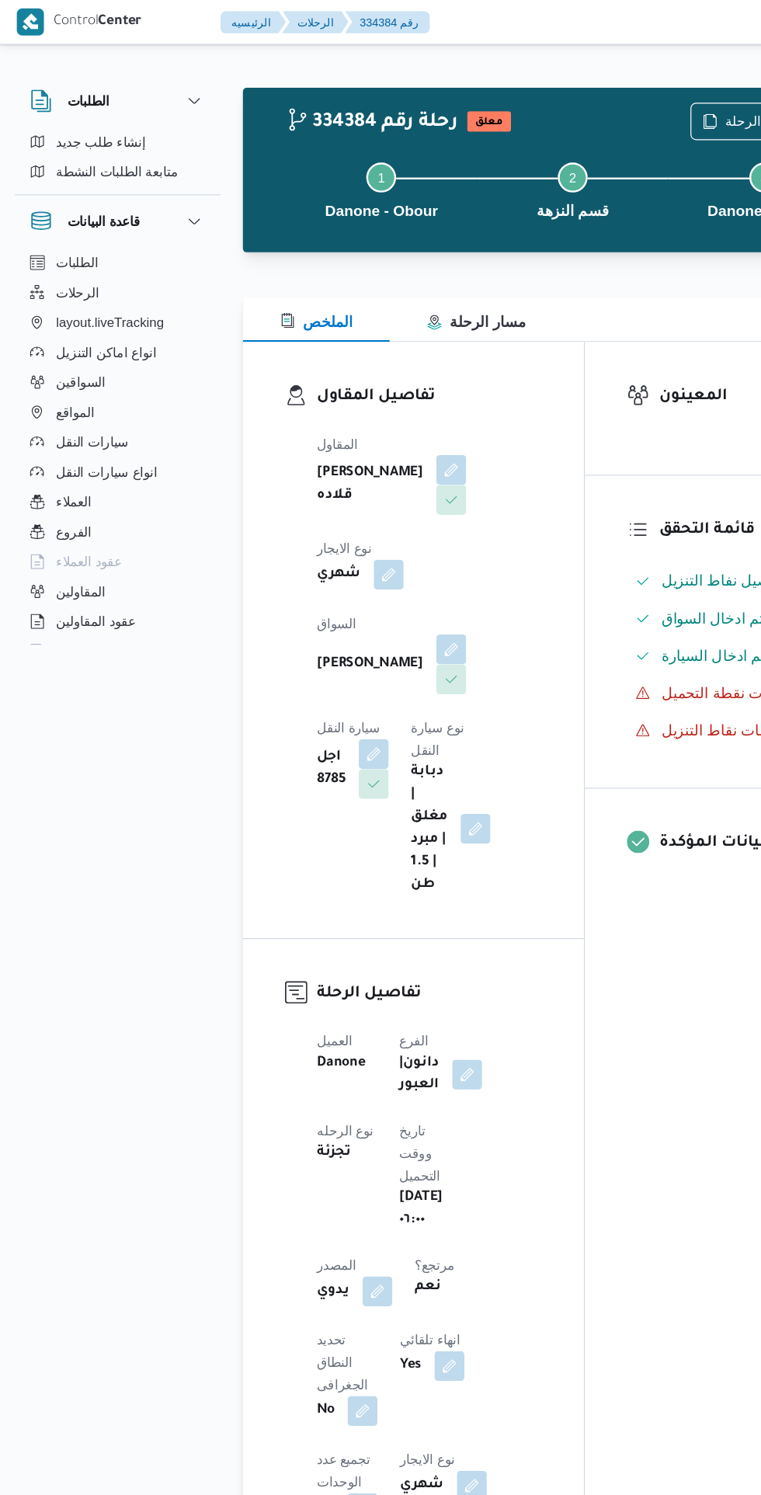
click at [316, 1061] on button "button" at bounding box center [313, 1073] width 25 height 25
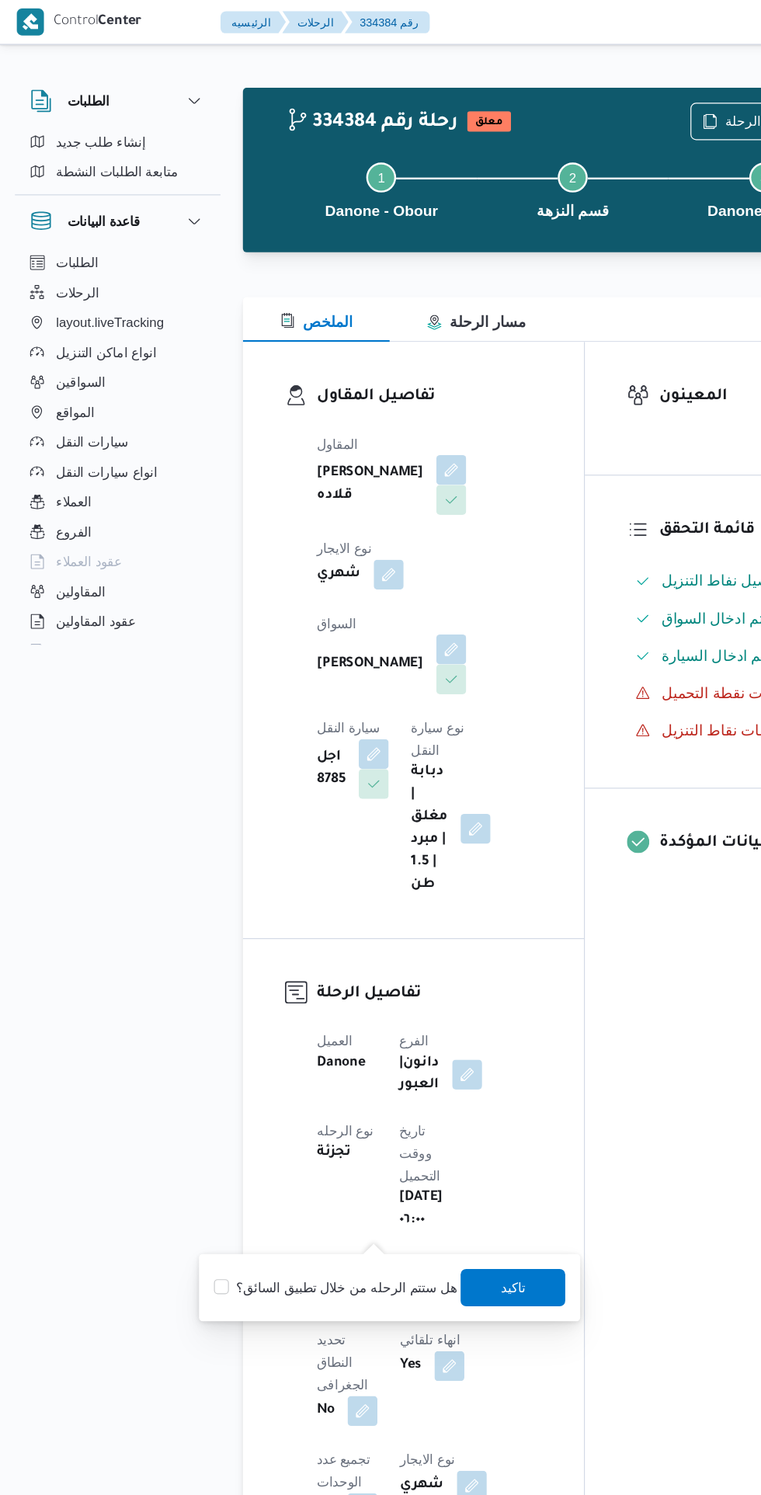
click at [295, 1072] on label "هل ستتم الرحله من خلال تطبيق السائق؟" at bounding box center [279, 1070] width 202 height 19
checkbox input "true"
click at [412, 1067] on span "تاكيد" at bounding box center [426, 1069] width 87 height 31
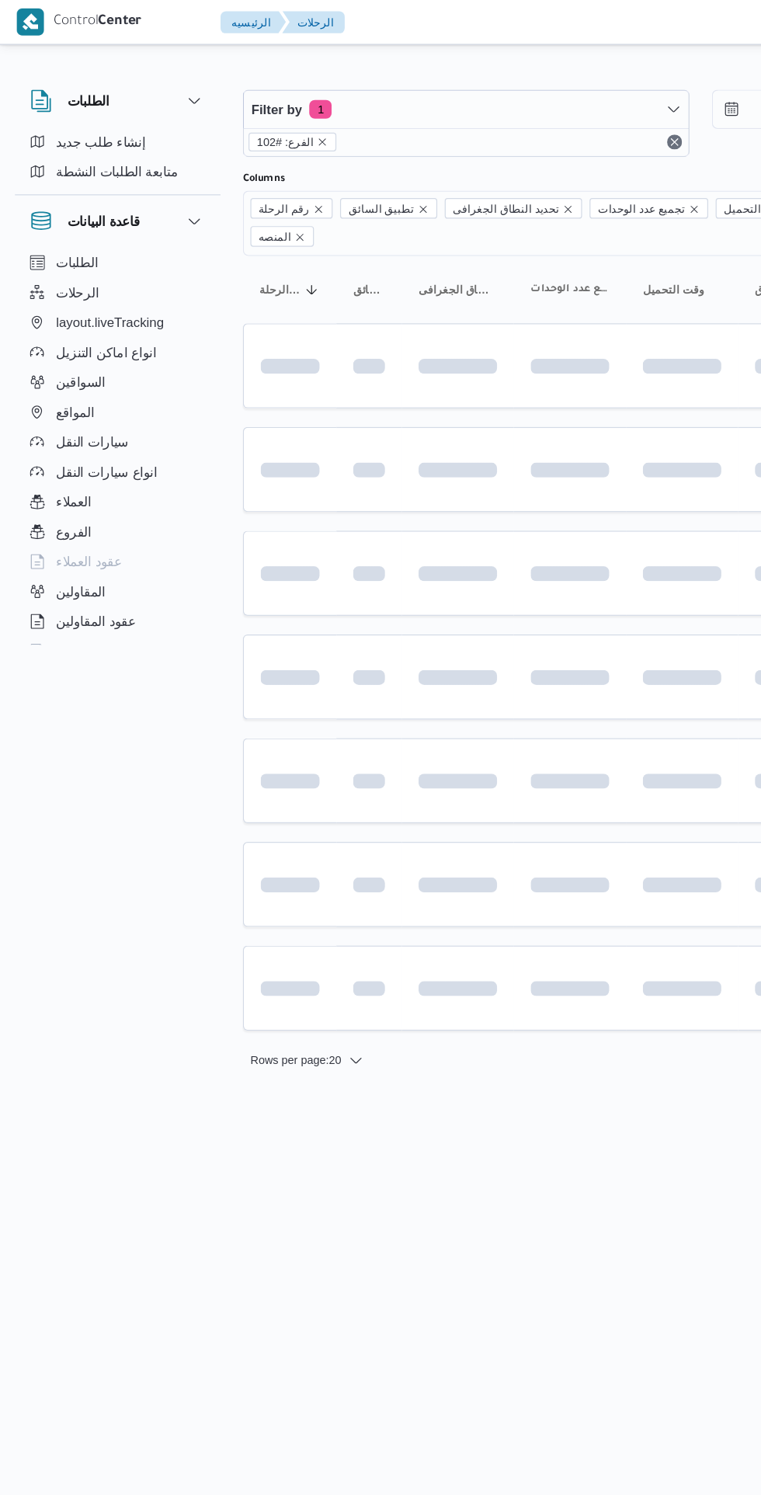
scroll to position [0, 24]
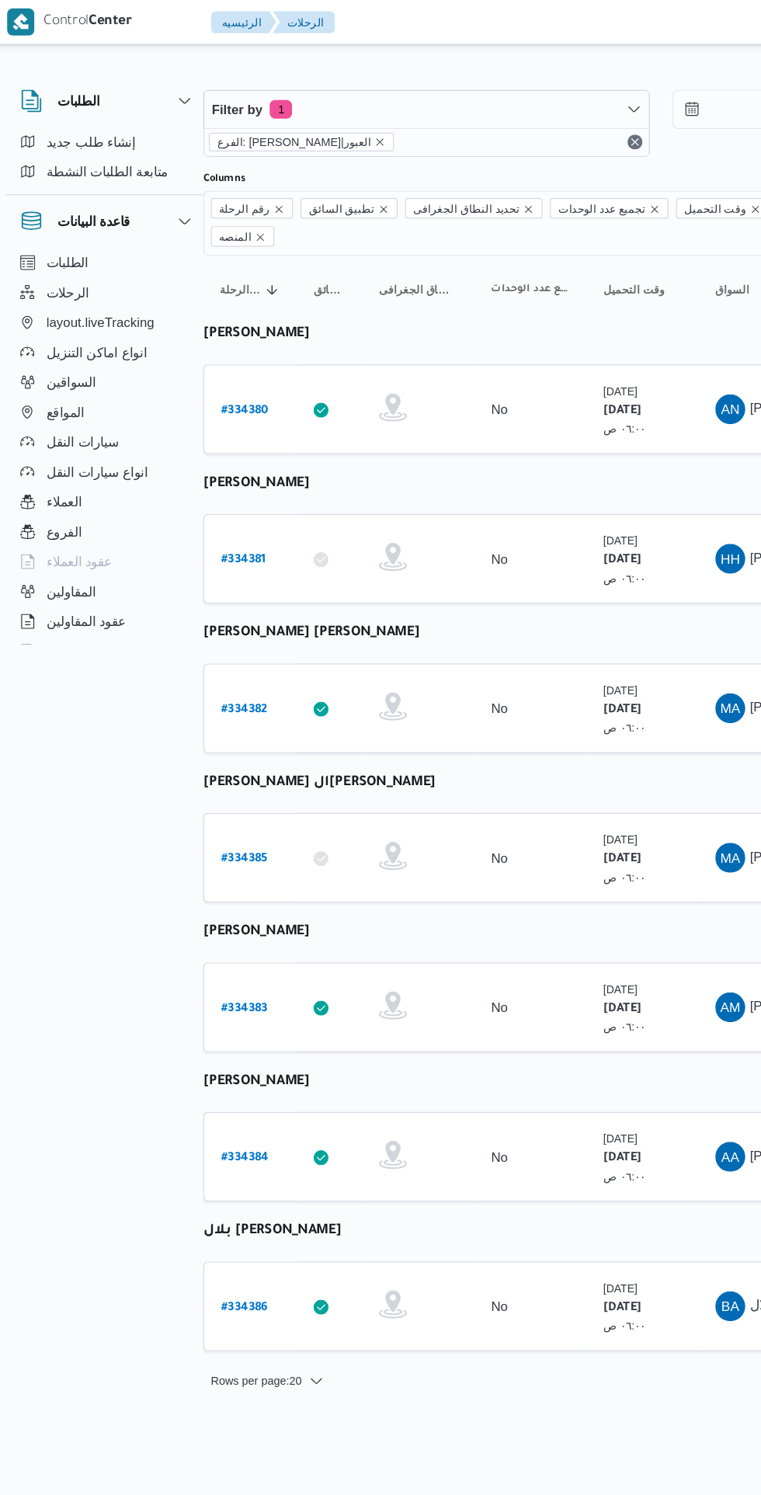
click at [213, 460] on b "# 334381" at bounding box center [210, 465] width 37 height 11
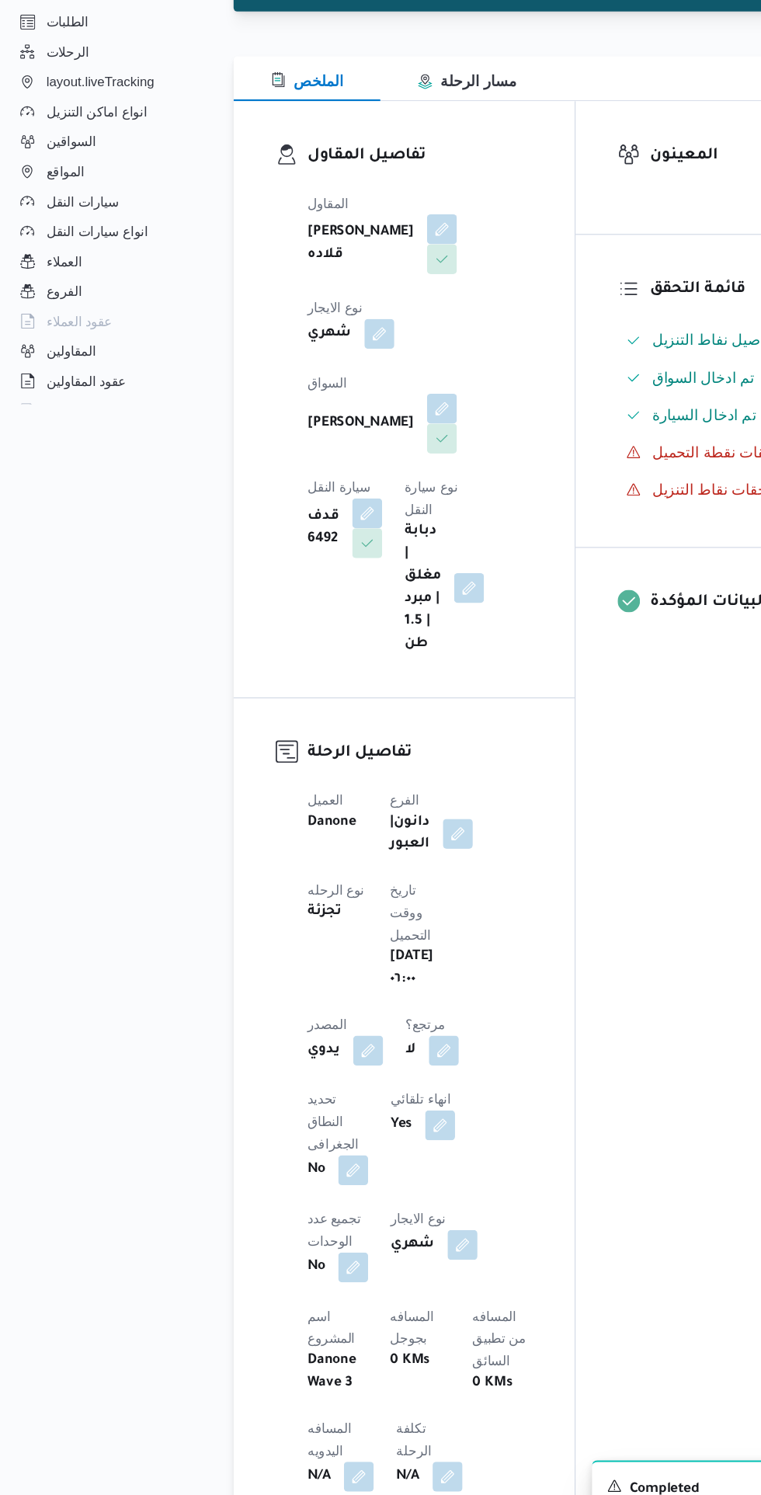
click at [384, 1061] on button "button" at bounding box center [376, 1073] width 25 height 25
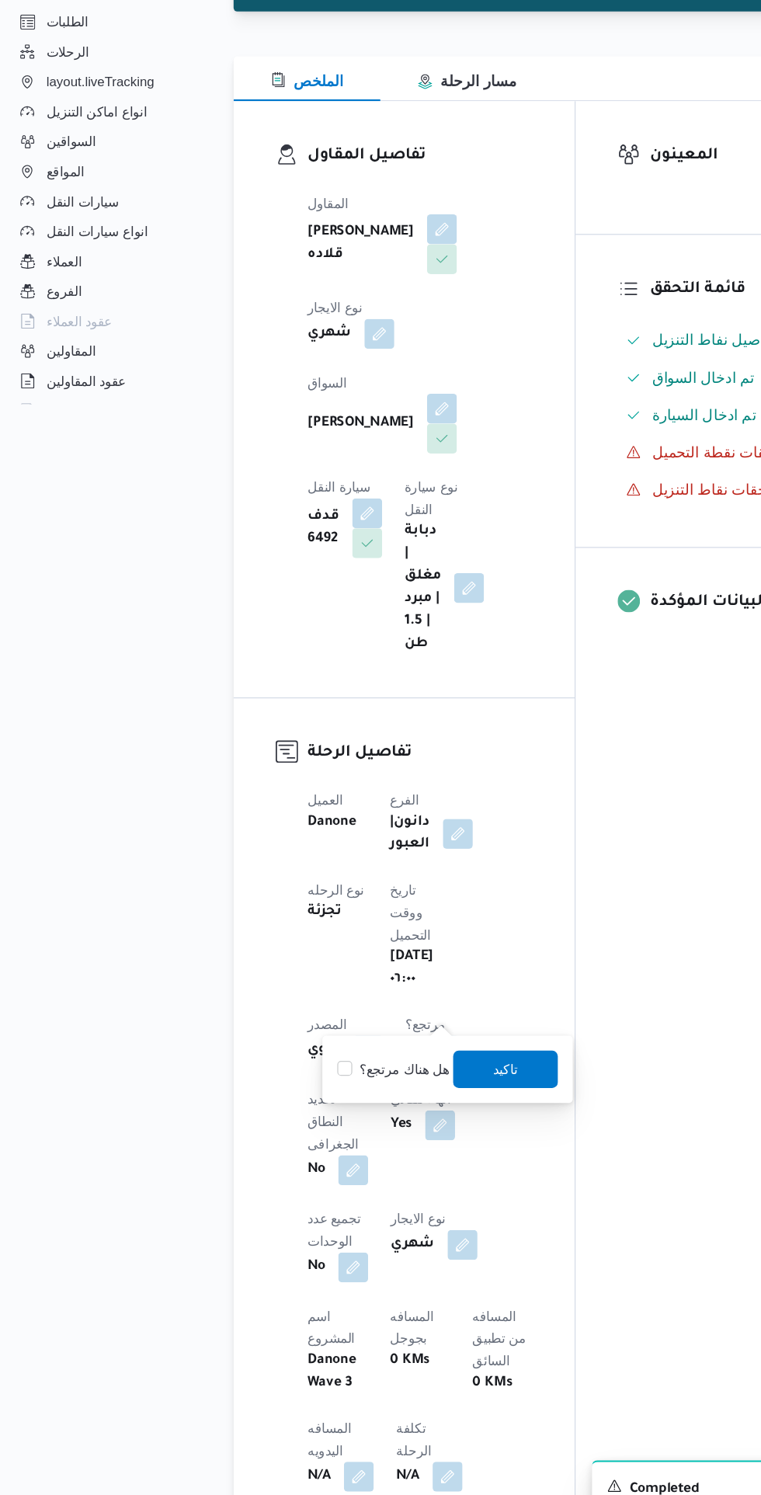
click at [351, 1088] on label "هل هناك مرتجع؟" at bounding box center [334, 1088] width 93 height 19
checkbox input "true"
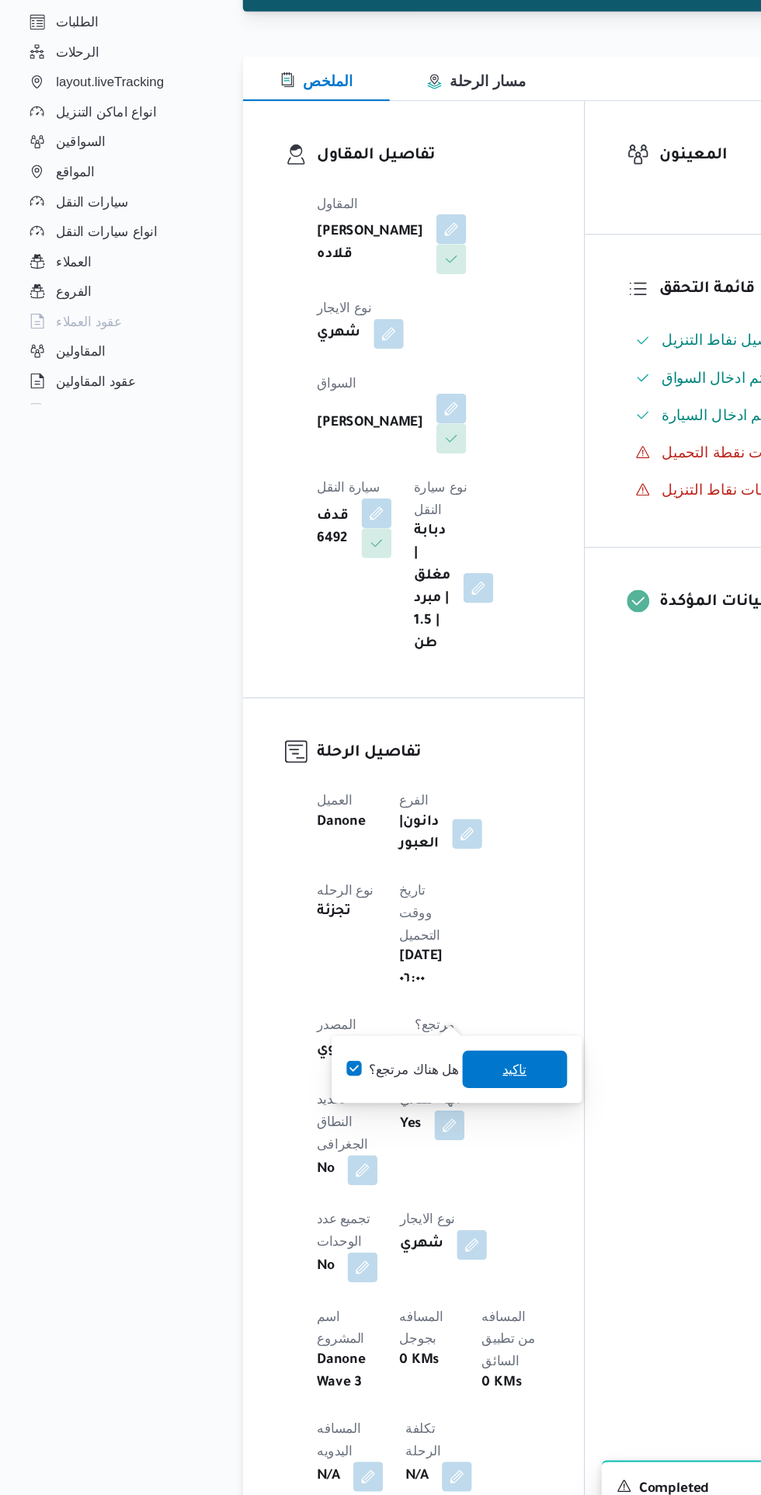
click at [440, 1084] on span "تاكيد" at bounding box center [427, 1088] width 87 height 31
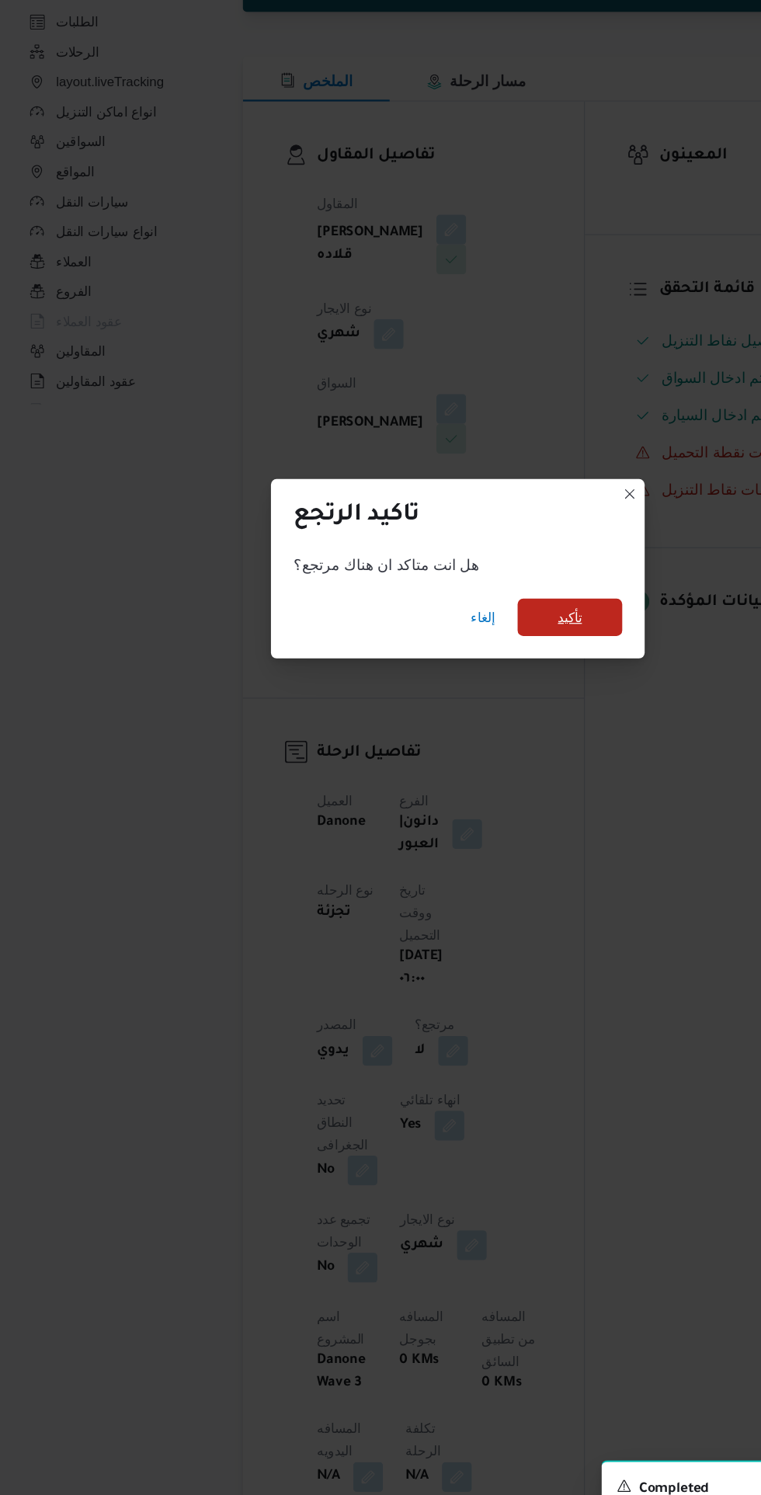
click at [513, 728] on span "تأكيد" at bounding box center [473, 712] width 87 height 31
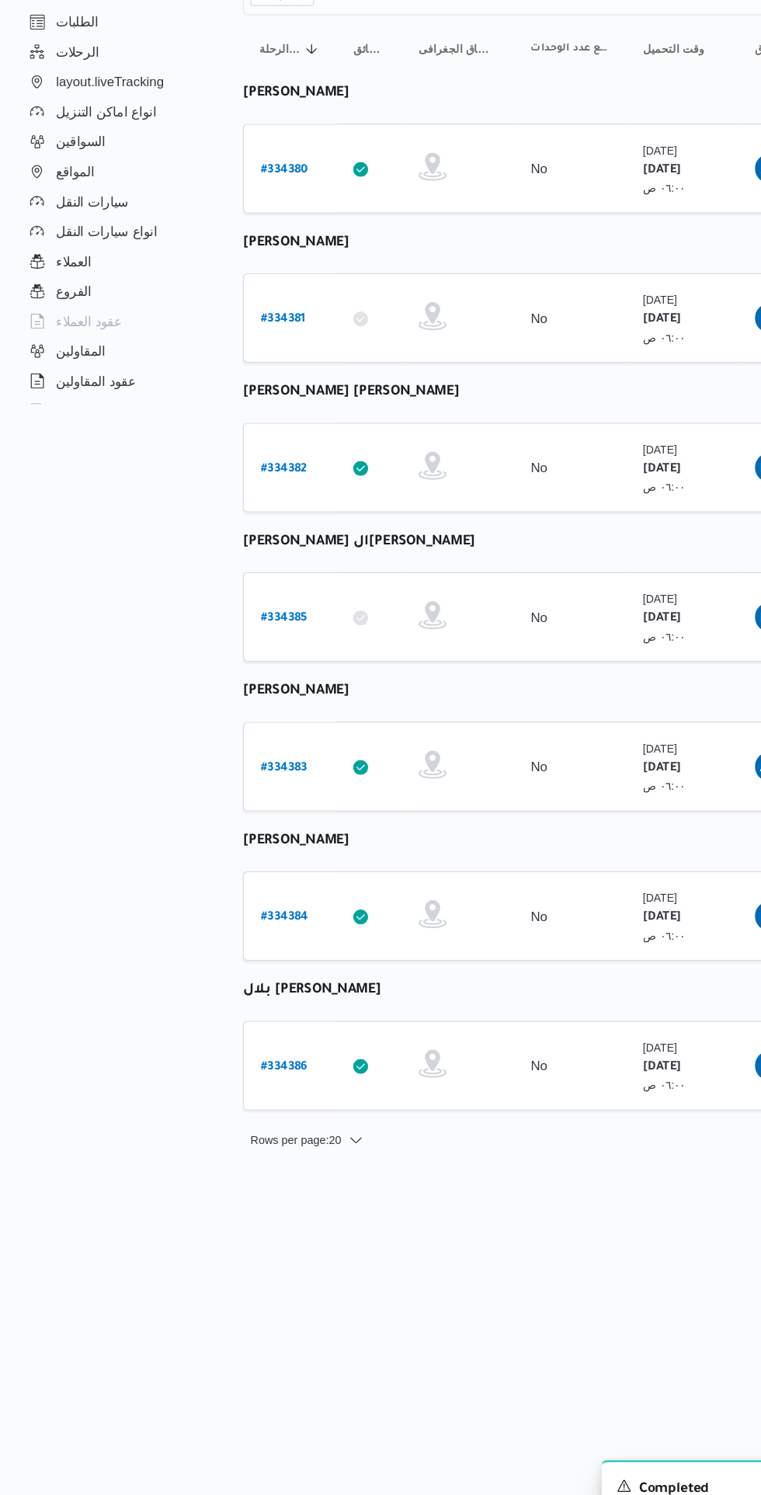
scroll to position [0, 24]
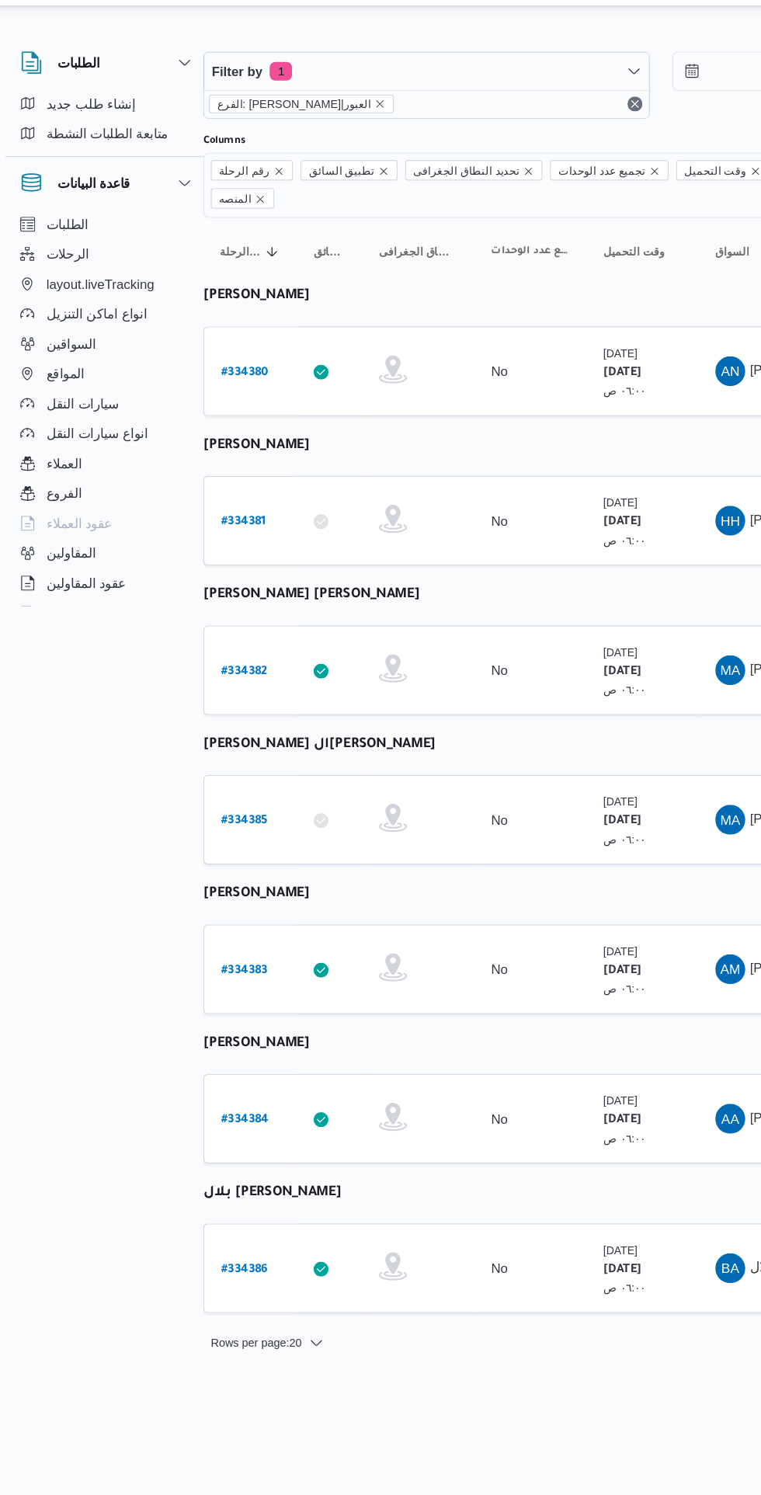
click at [230, 957] on b "# 334384" at bounding box center [212, 962] width 40 height 11
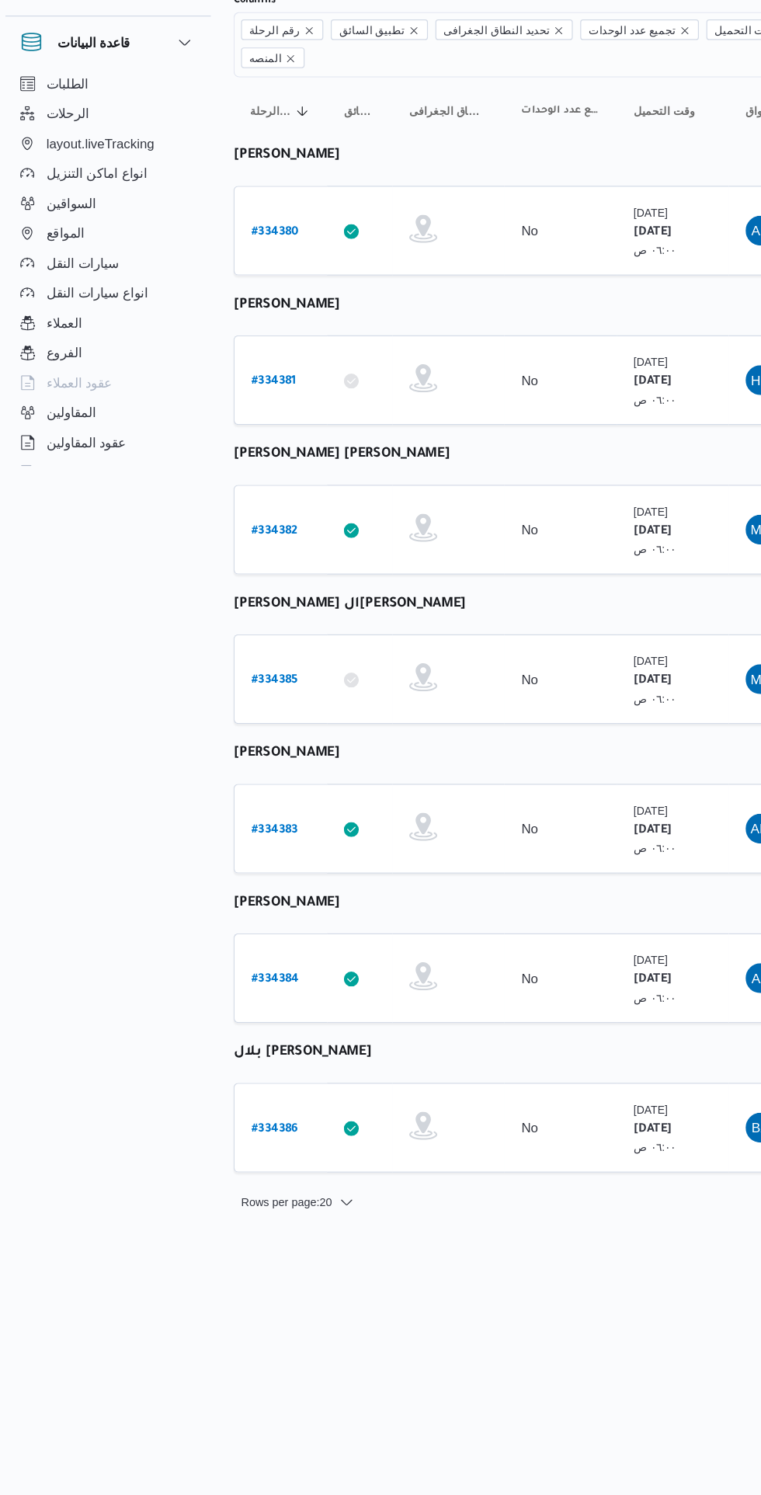
scroll to position [0, 24]
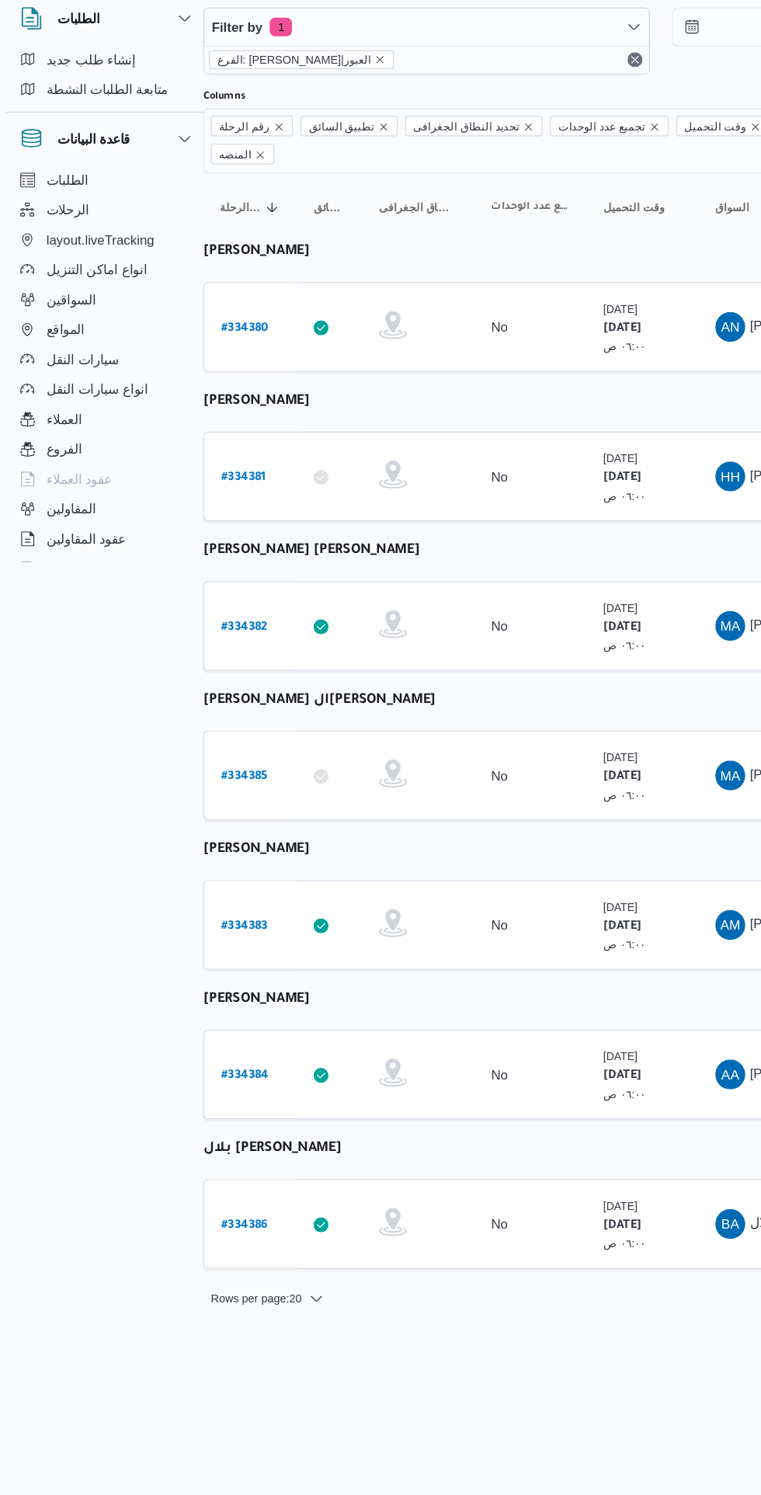
click at [222, 585] on b "# 334382" at bounding box center [211, 590] width 39 height 11
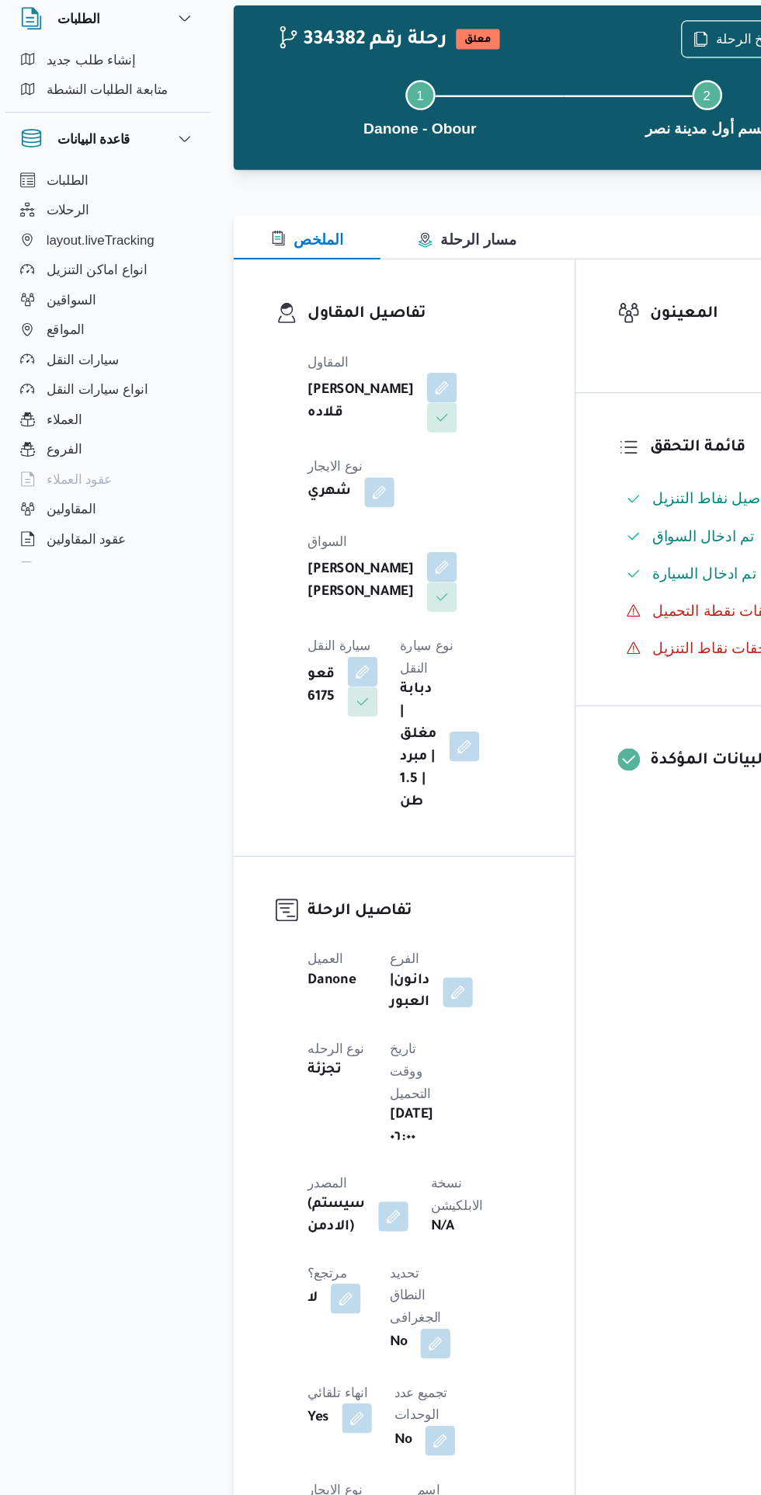
click at [296, 1139] on button "button" at bounding box center [295, 1147] width 25 height 25
click at [261, 1180] on label "هل هناك مرتجع؟" at bounding box center [252, 1181] width 93 height 19
checkbox input "true"
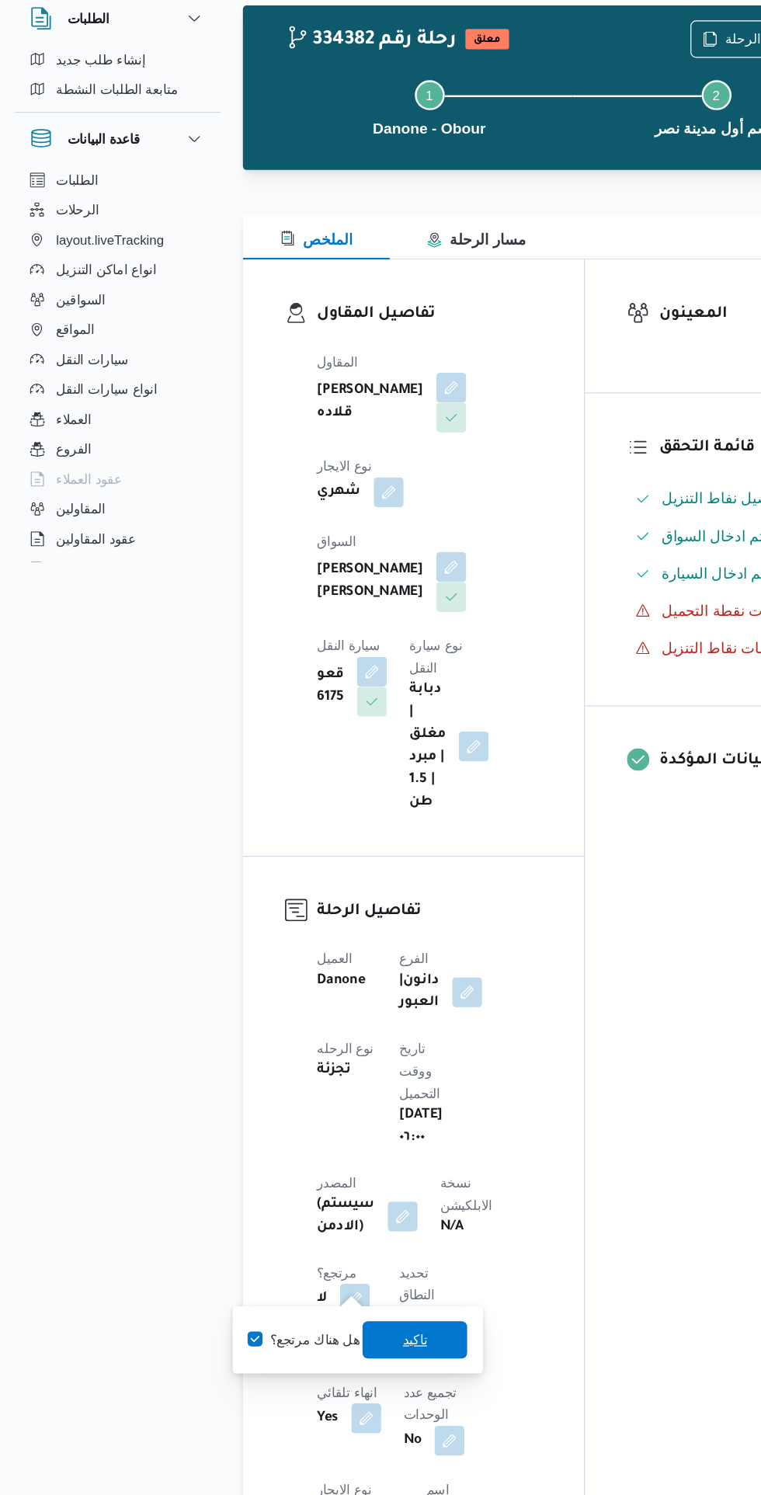
click at [344, 1189] on span "تاكيد" at bounding box center [345, 1181] width 20 height 19
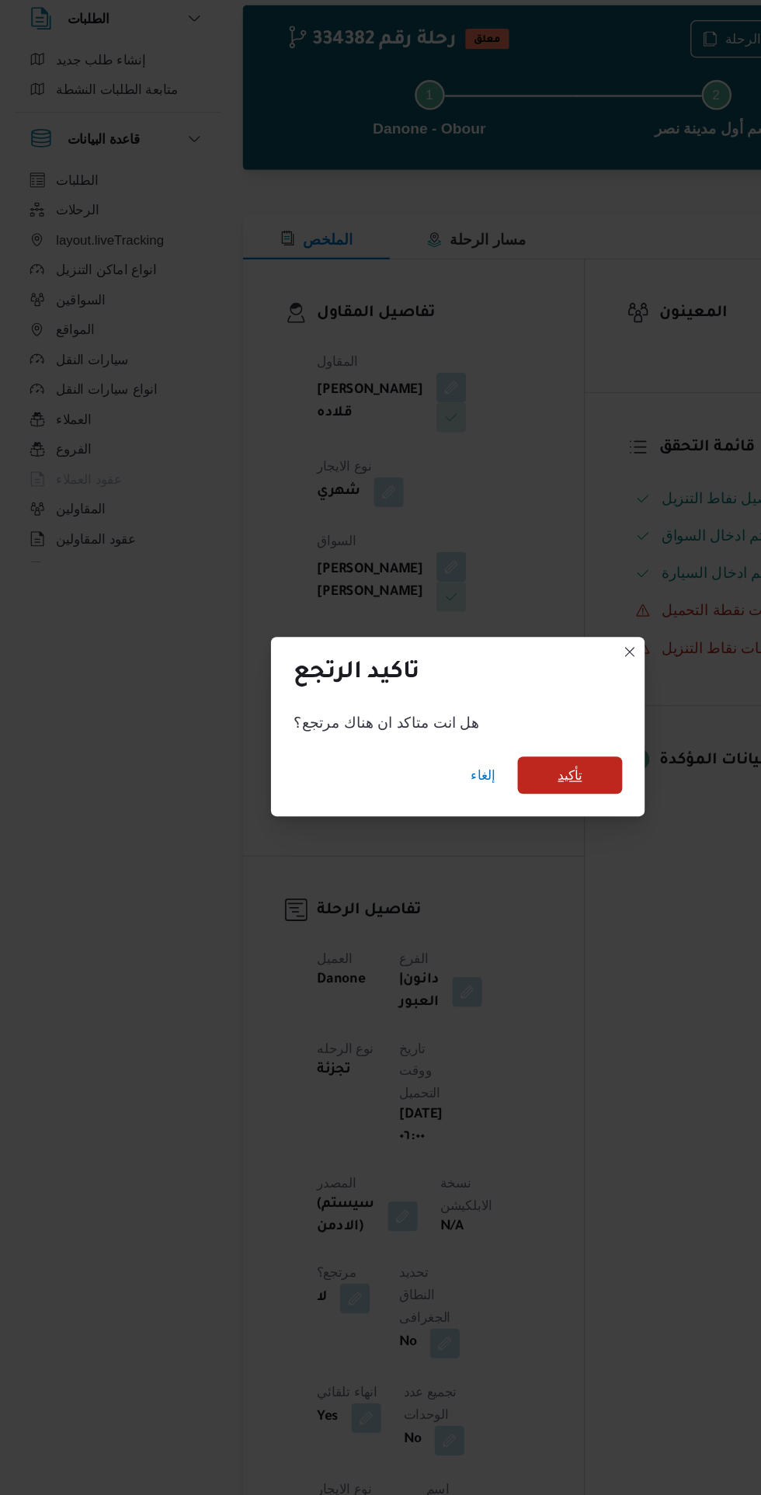
click at [516, 697] on span "تأكيد" at bounding box center [473, 712] width 87 height 31
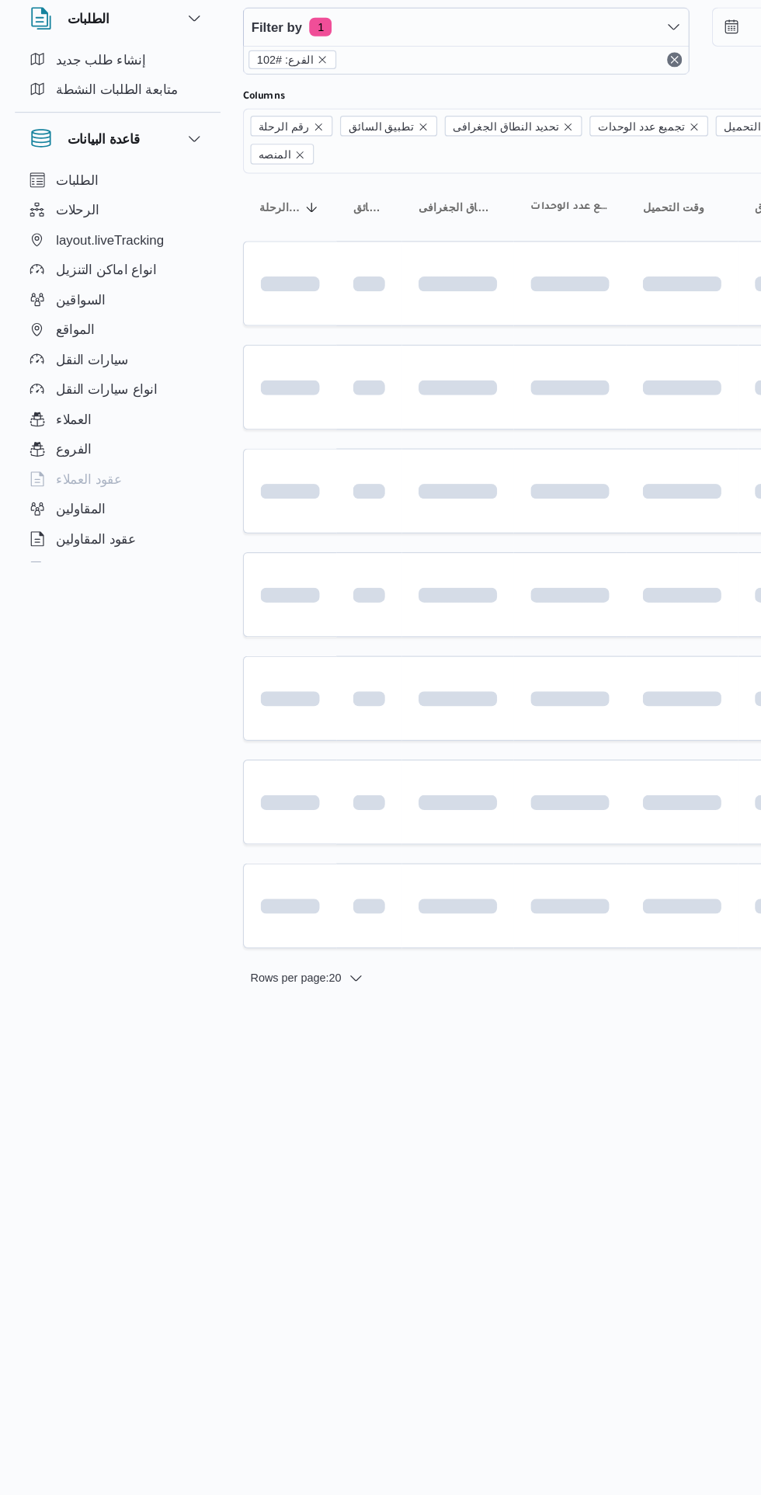
scroll to position [0, 24]
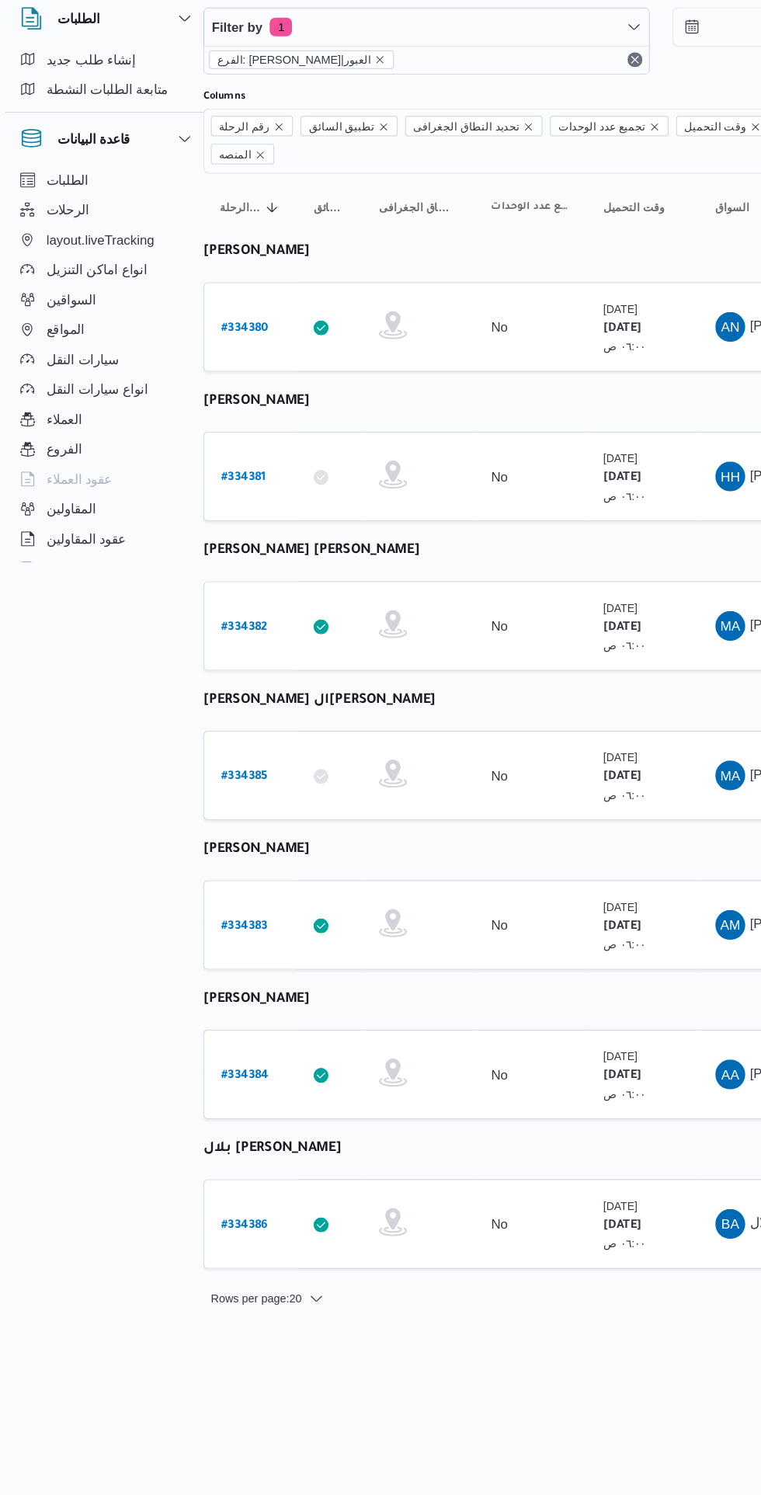
click at [221, 336] on b "# 334380" at bounding box center [212, 341] width 40 height 11
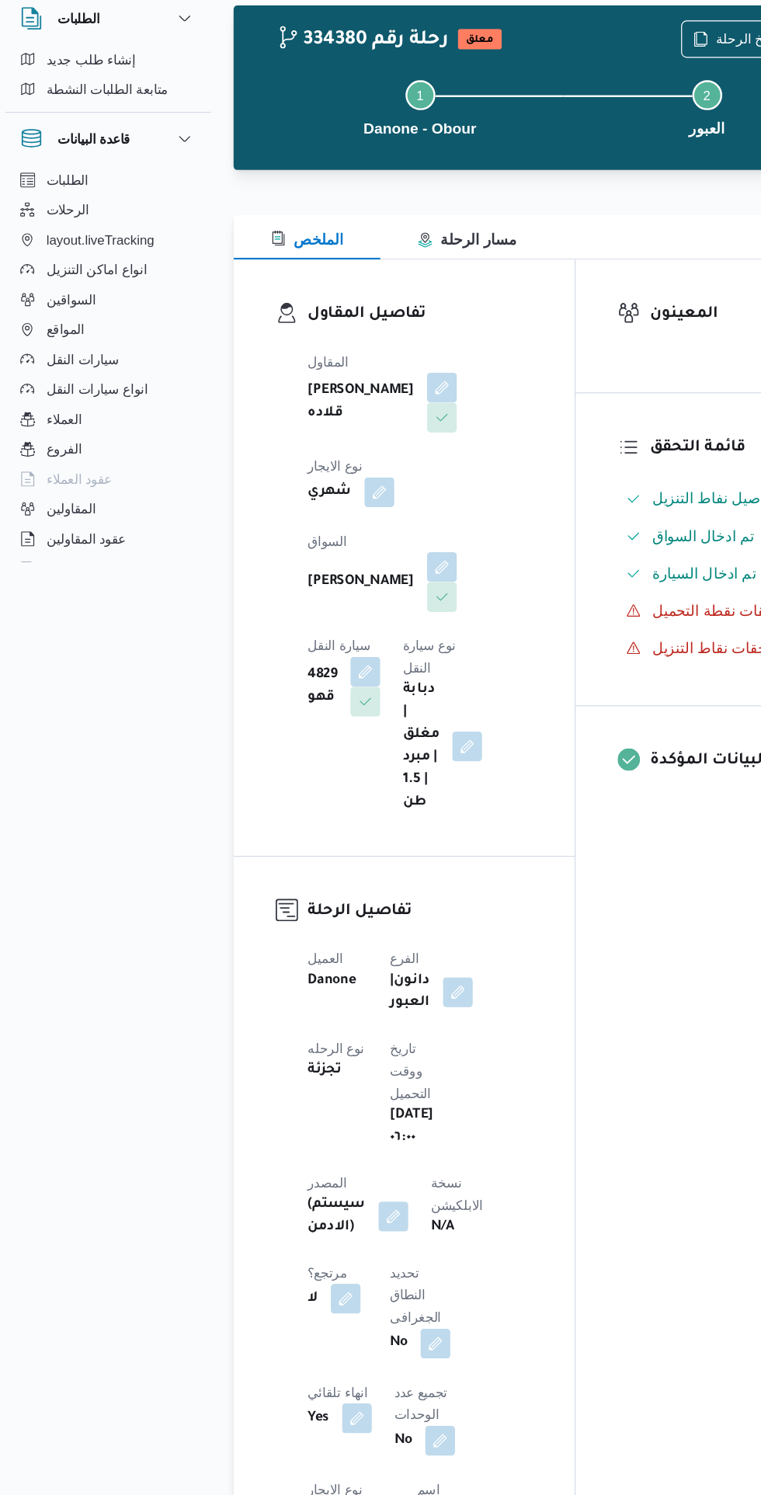
click at [290, 1135] on button "button" at bounding box center [295, 1147] width 25 height 25
click at [271, 1163] on label "هل هناك مرتجع؟" at bounding box center [252, 1163] width 93 height 19
checkbox input "true"
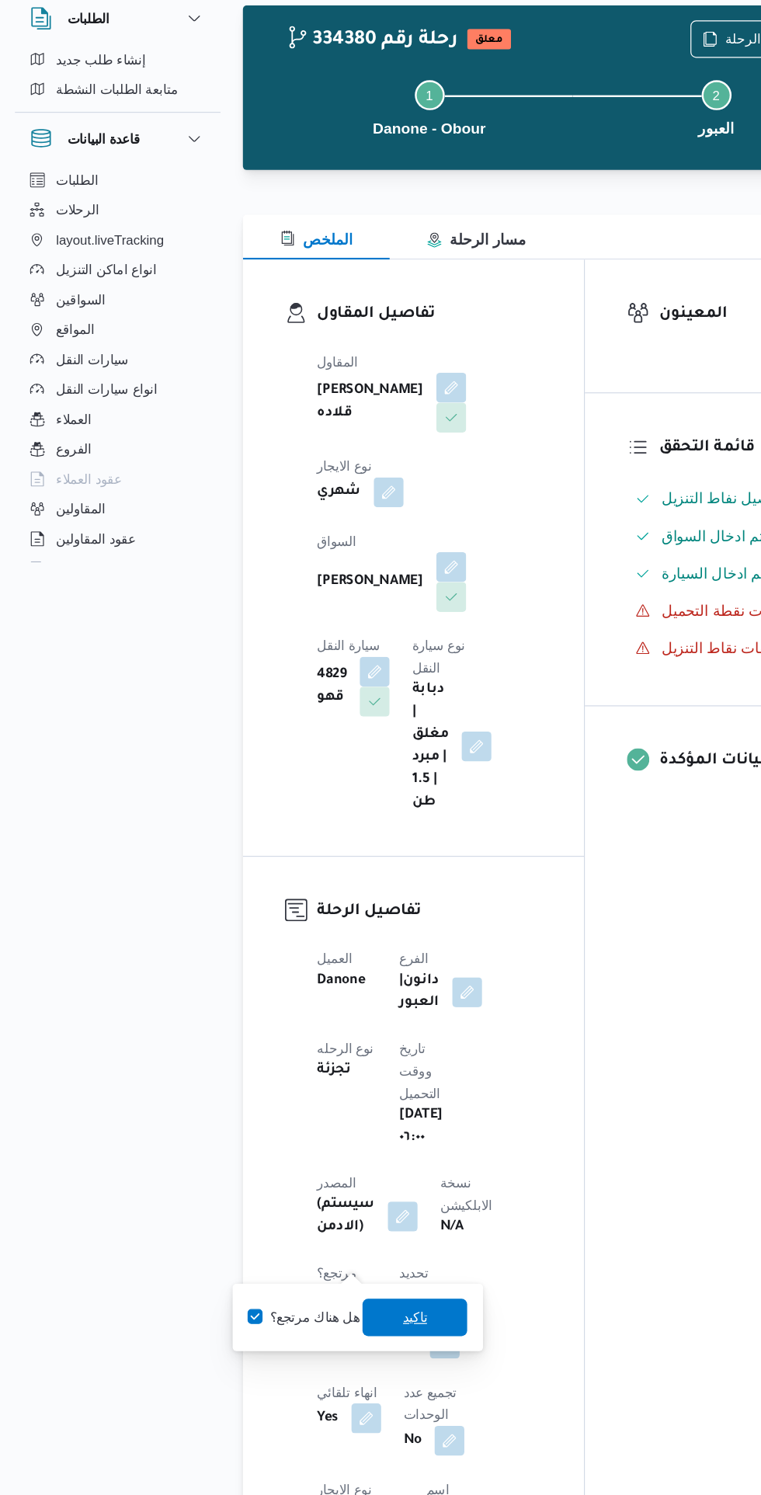
click at [360, 1161] on span "تاكيد" at bounding box center [344, 1162] width 87 height 31
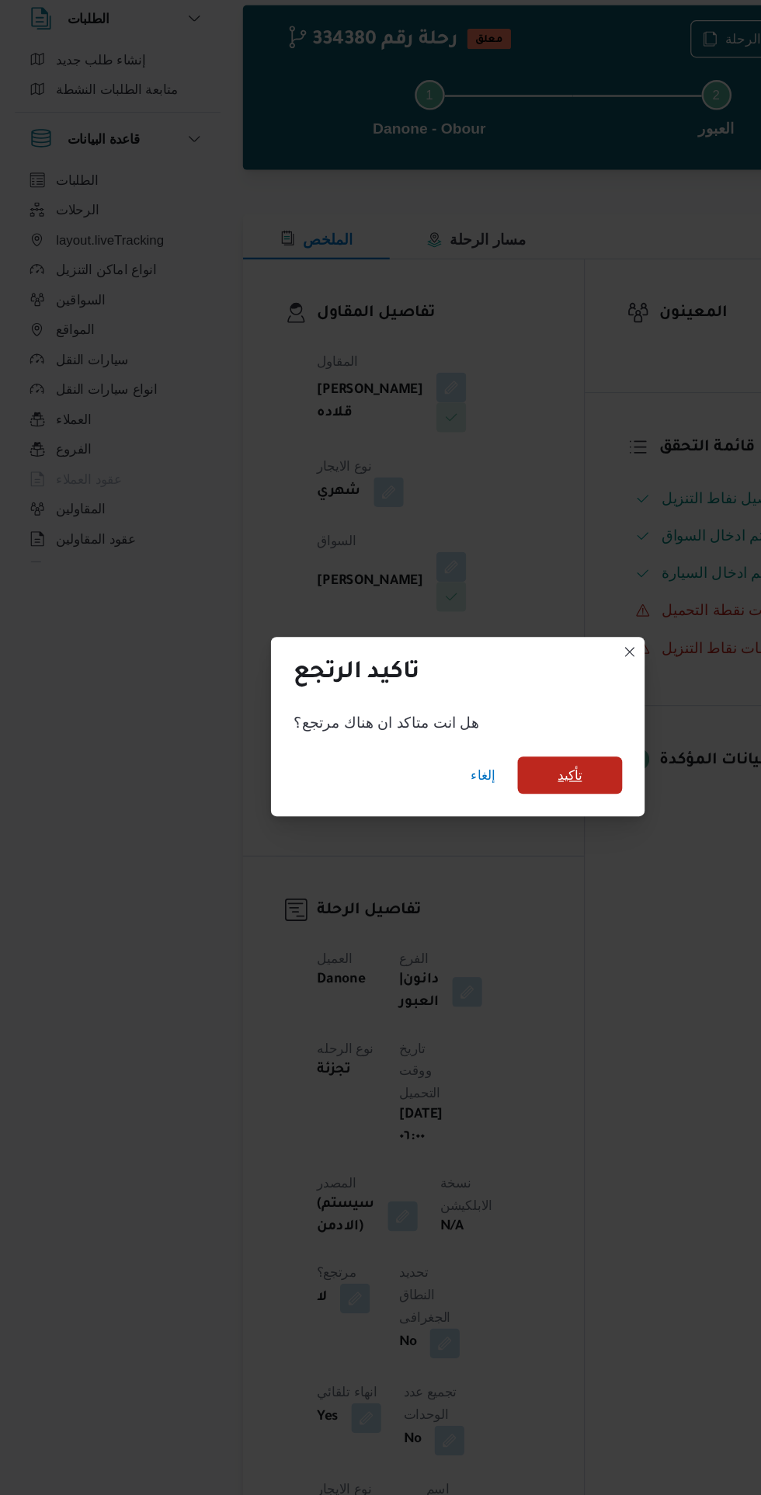
click at [516, 698] on span "تأكيد" at bounding box center [473, 712] width 87 height 31
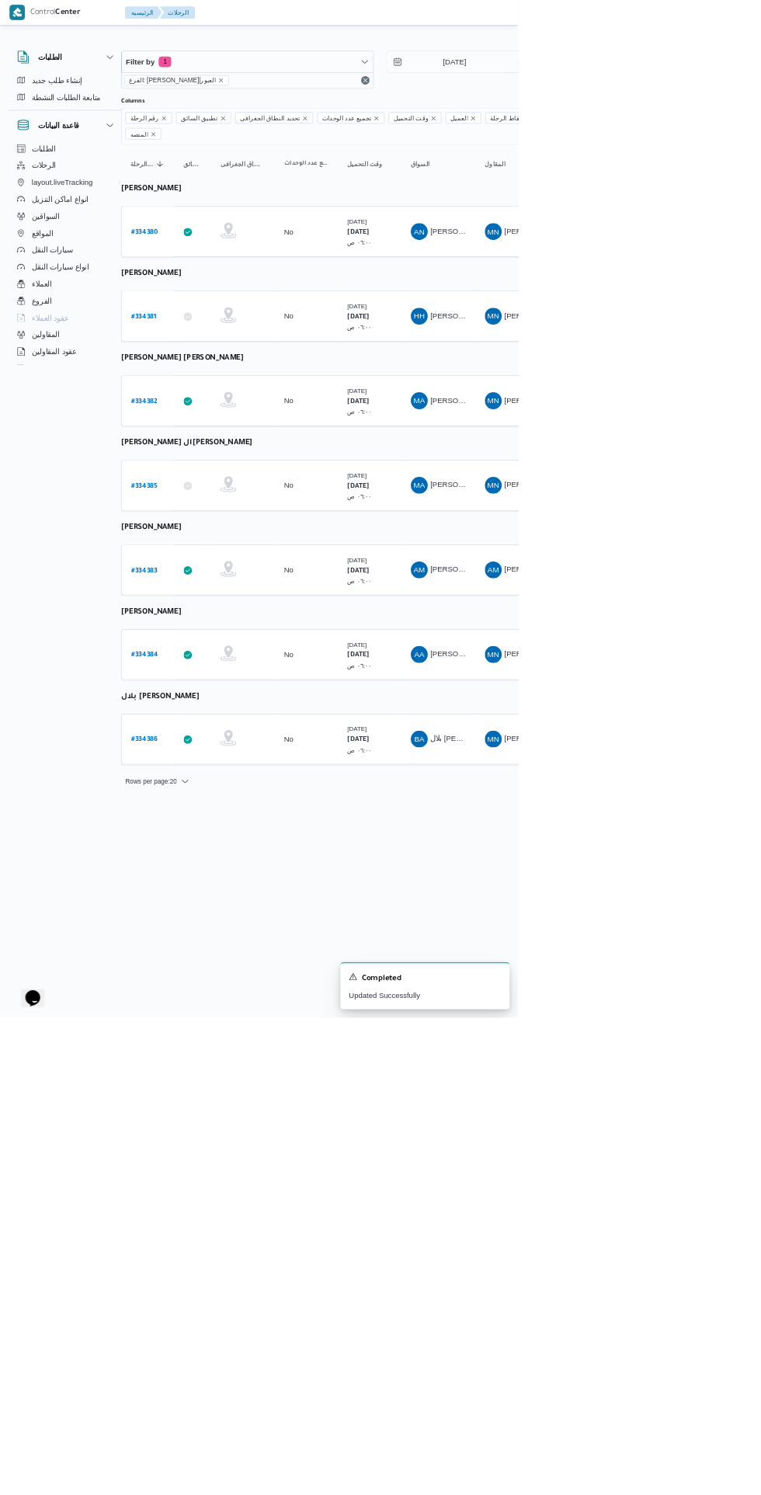
scroll to position [0, 25]
click at [223, 1081] on b "# 334386" at bounding box center [211, 1086] width 39 height 11
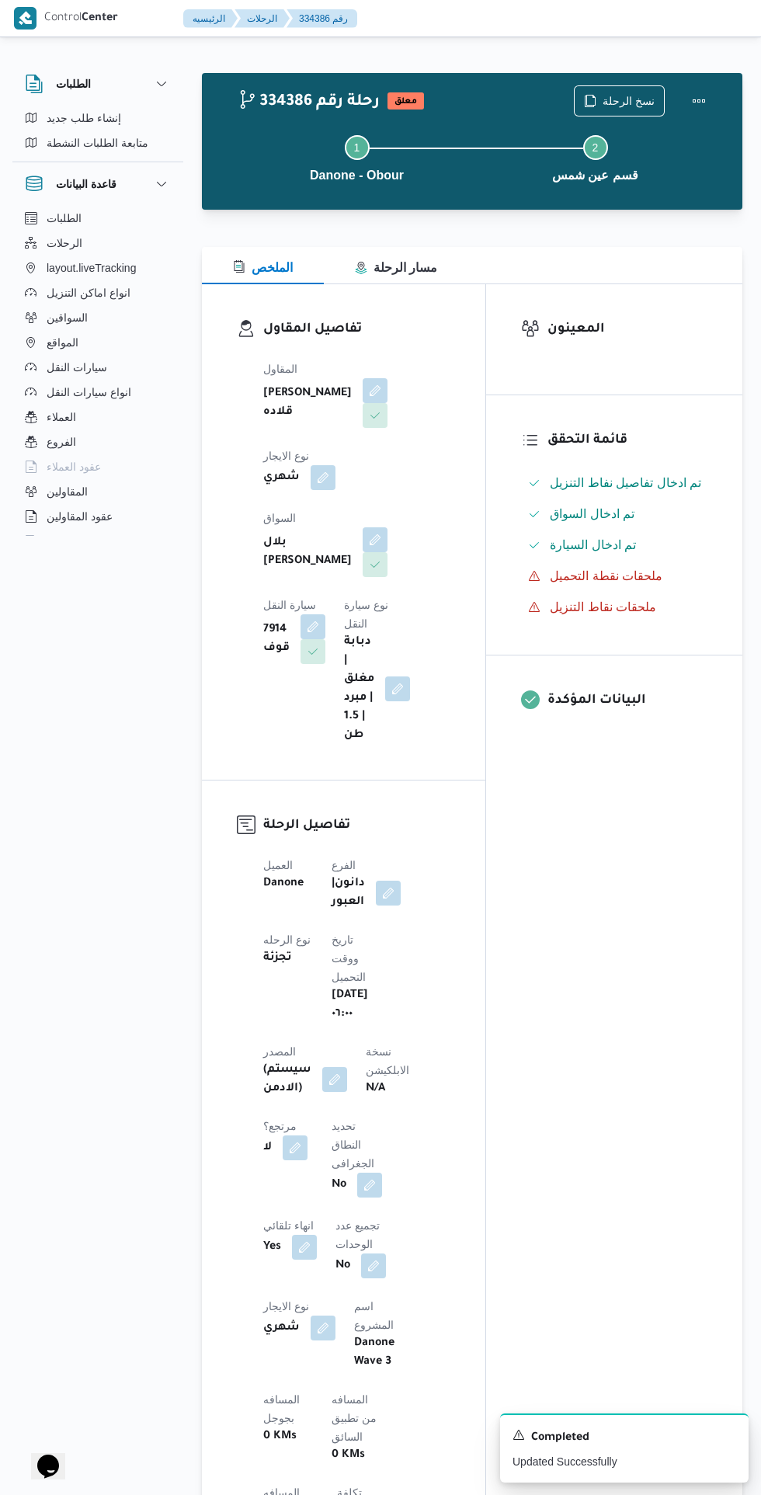
click at [288, 1135] on button "button" at bounding box center [295, 1147] width 25 height 25
click at [288, 1161] on label "هل هناك مرتجع؟" at bounding box center [252, 1163] width 93 height 19
checkbox input "true"
click at [370, 1164] on span "تاكيد" at bounding box center [344, 1162] width 87 height 31
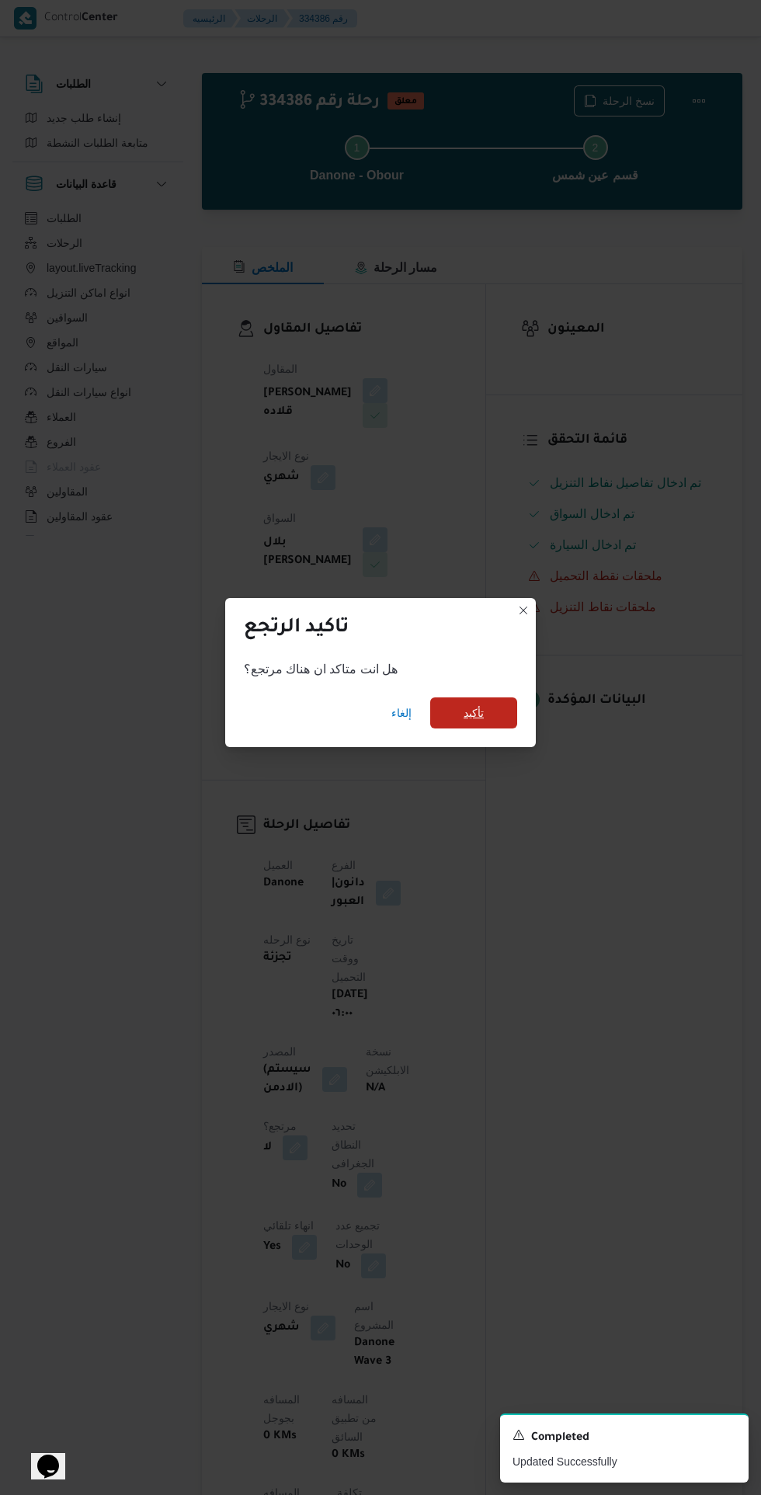
click at [510, 704] on span "تأكيد" at bounding box center [473, 712] width 87 height 31
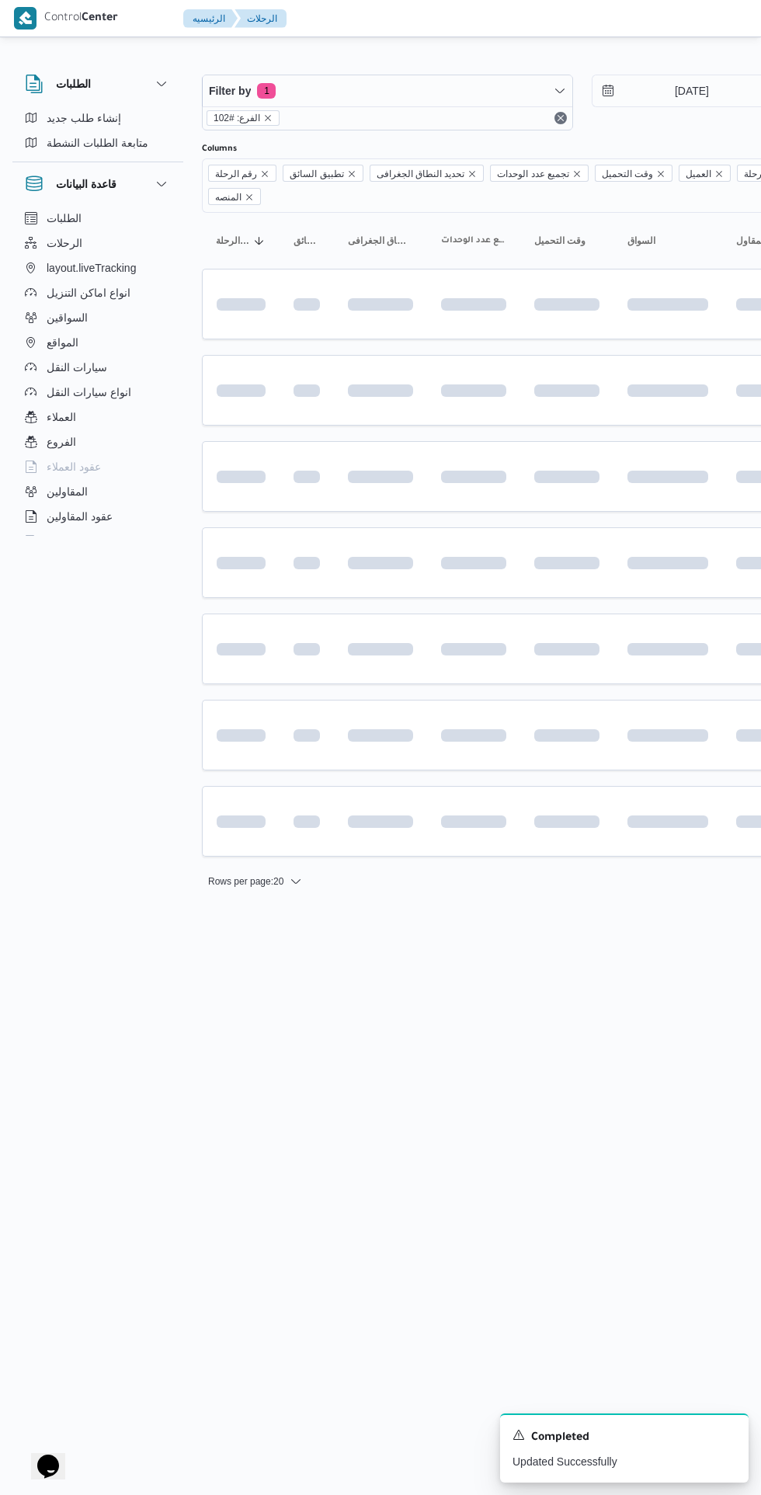
scroll to position [0, 25]
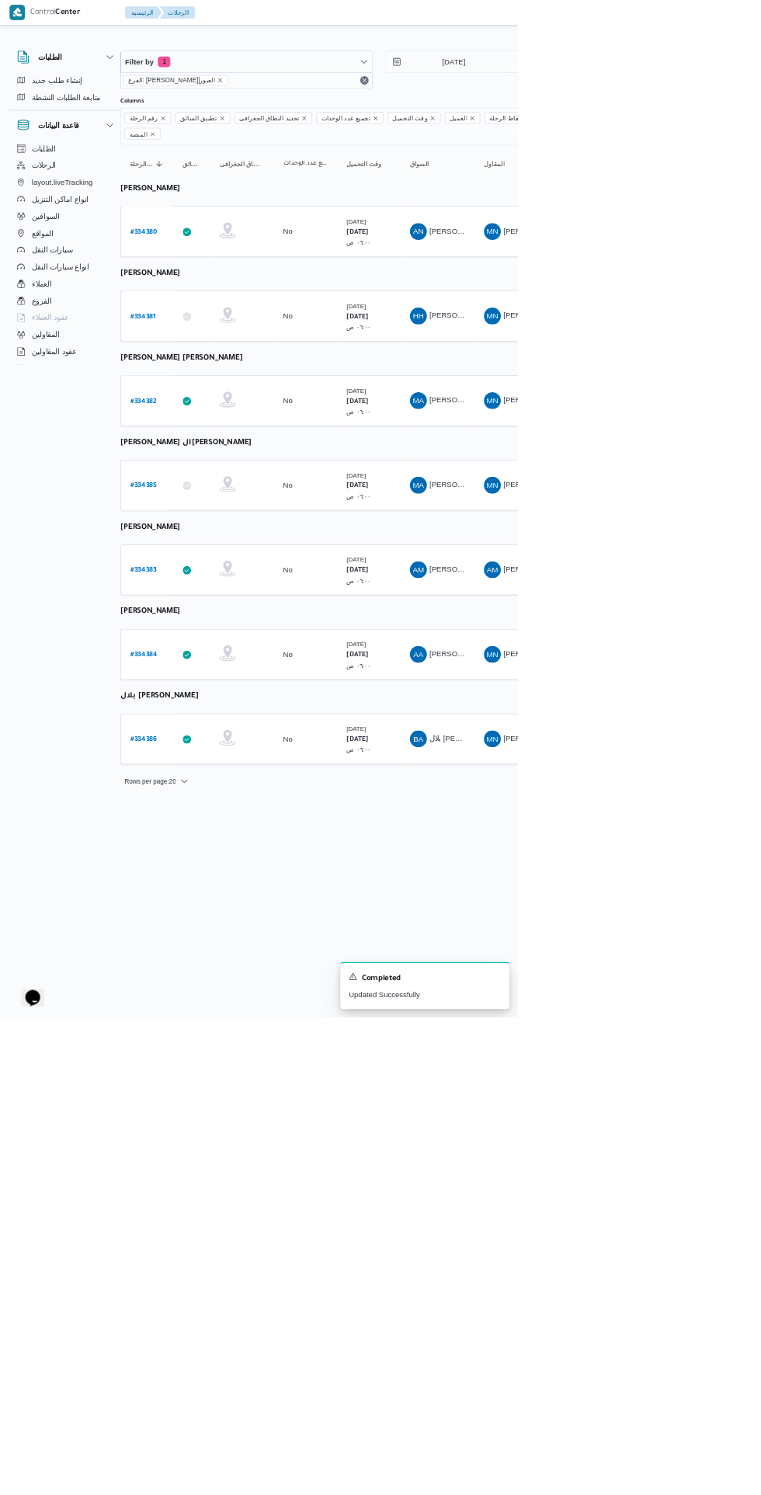
click at [219, 709] on b "# 334385" at bounding box center [211, 714] width 39 height 11
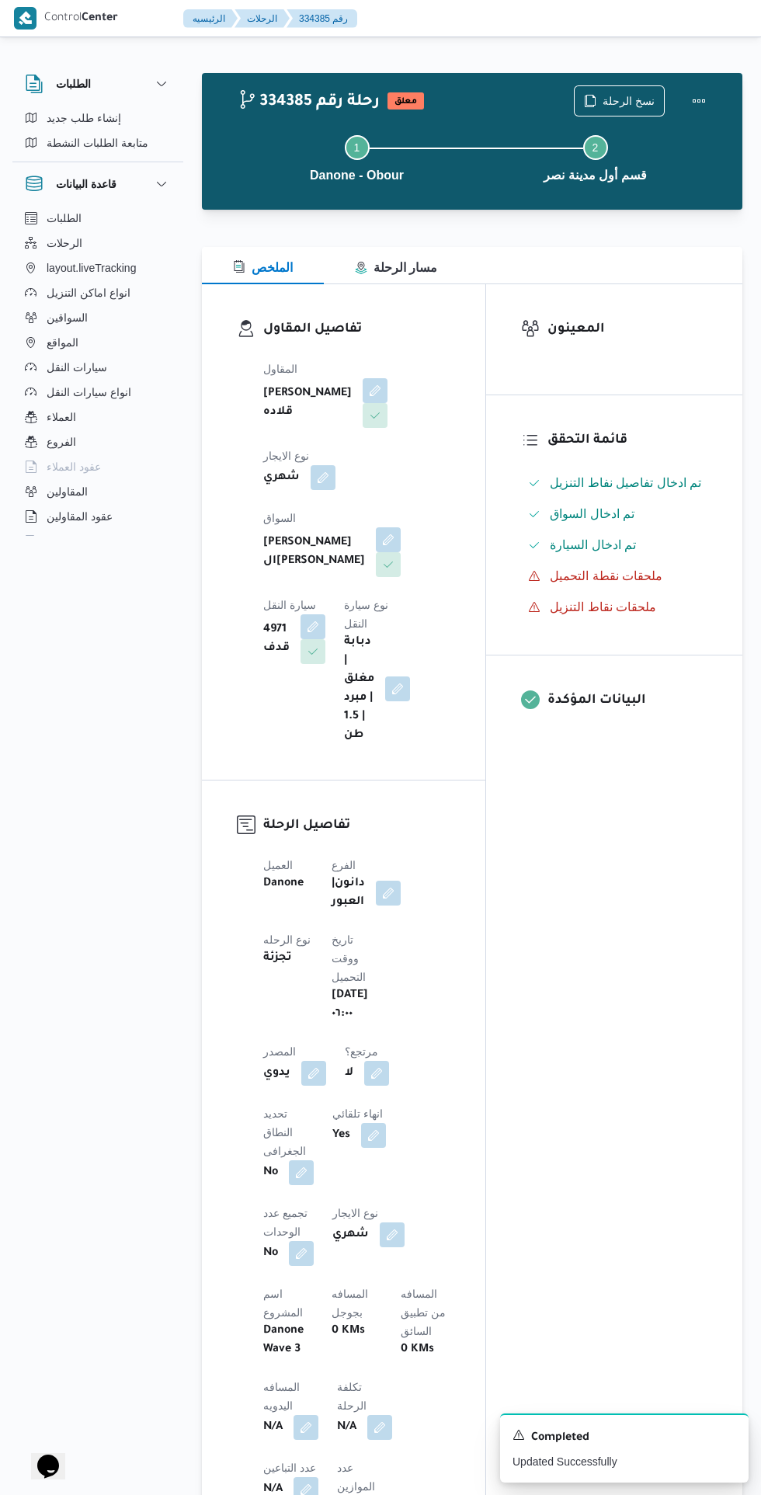
click at [383, 1068] on button "button" at bounding box center [376, 1073] width 25 height 25
click at [345, 1106] on label "هل هناك مرتجع؟" at bounding box center [334, 1107] width 93 height 19
checkbox input "true"
click at [445, 1102] on span "تاكيد" at bounding box center [427, 1107] width 87 height 31
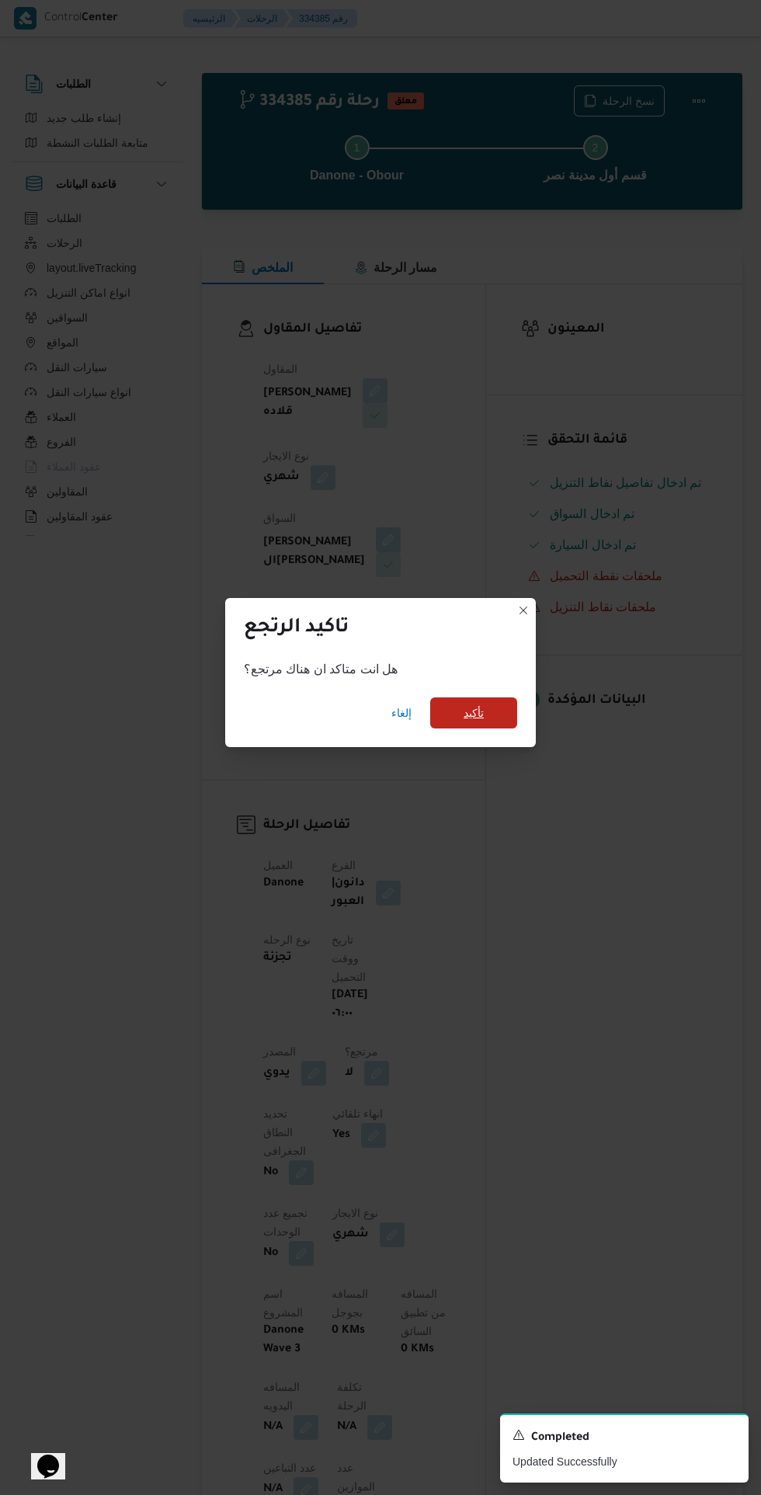
click at [502, 701] on span "تأكيد" at bounding box center [473, 712] width 87 height 31
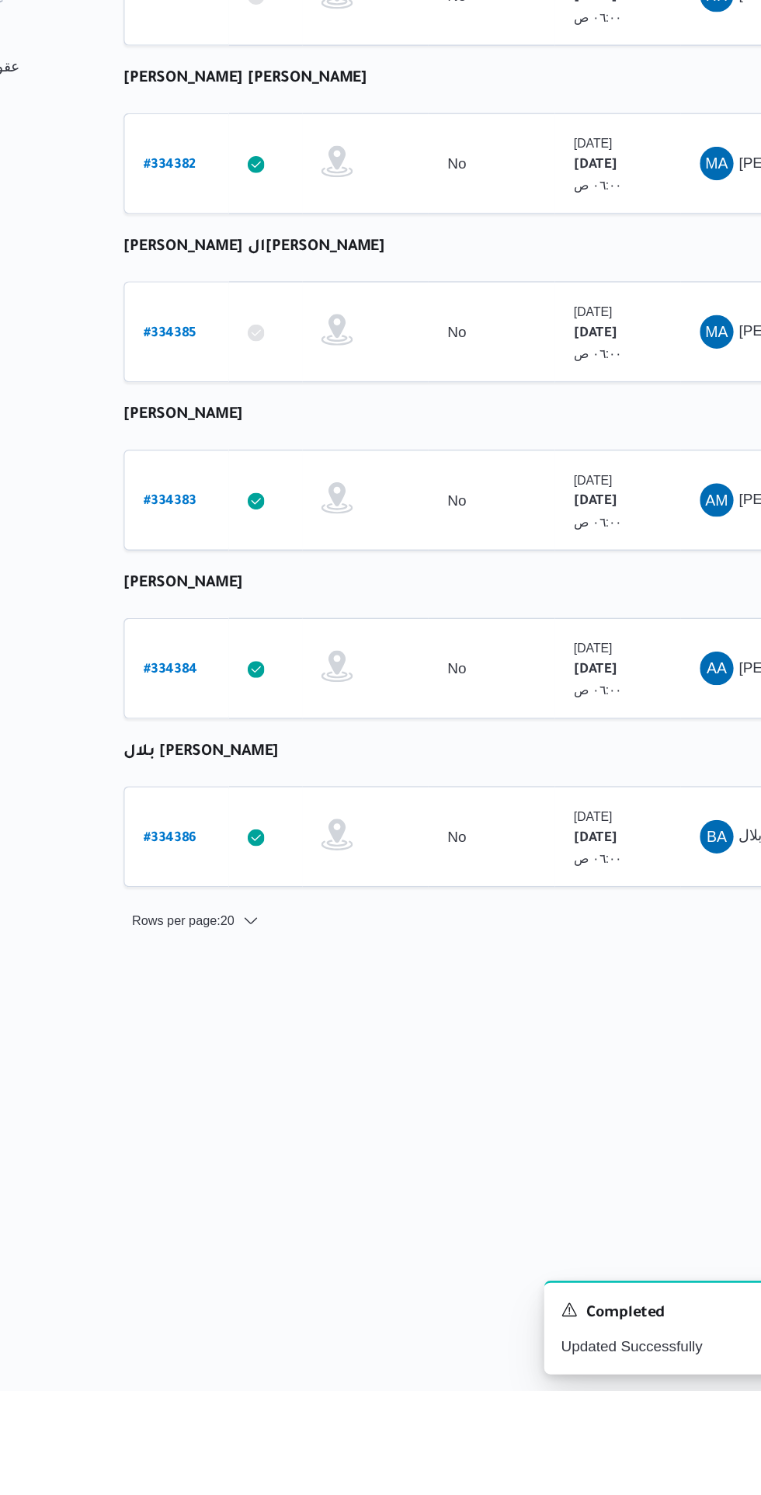
scroll to position [0, 12]
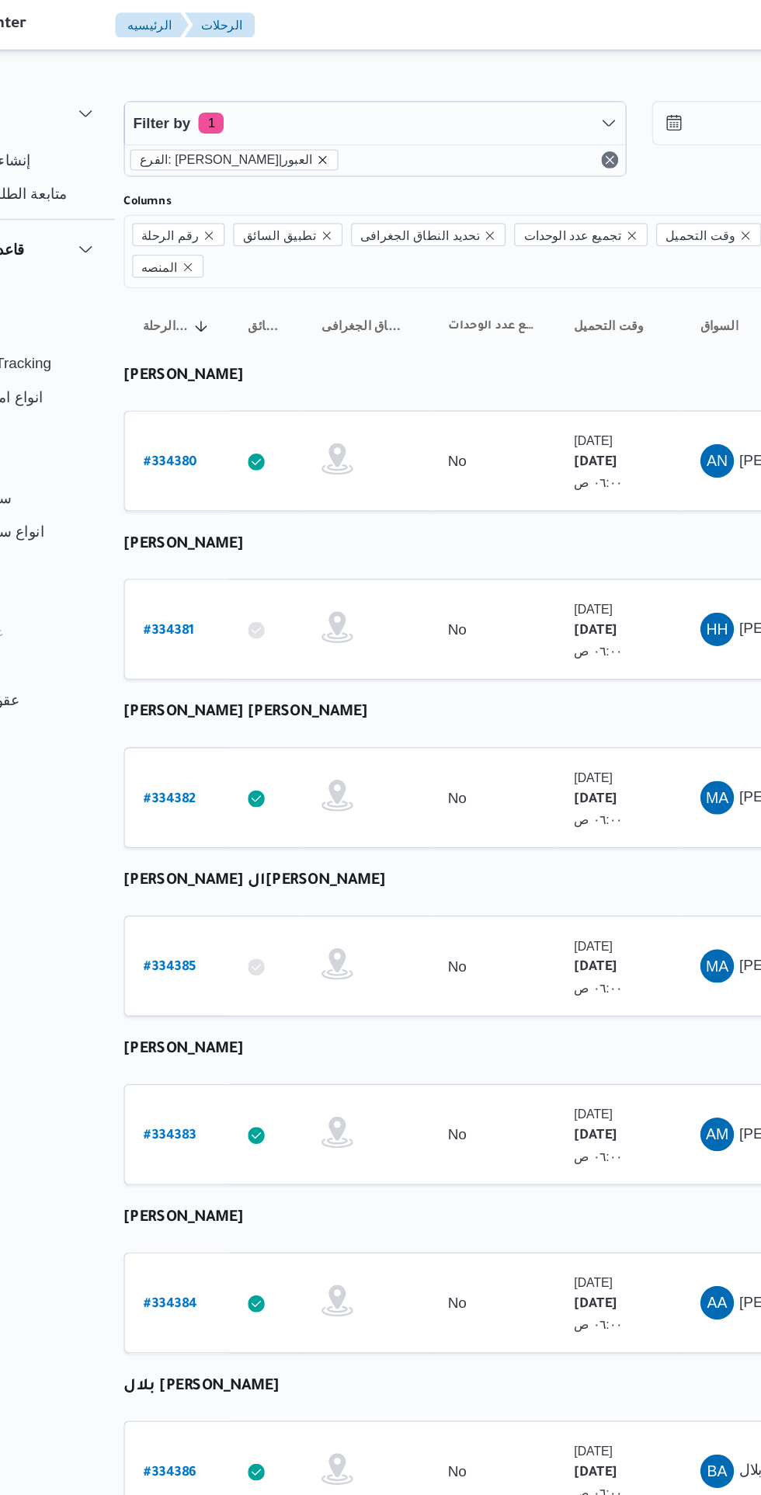
click at [334, 118] on icon "remove selected entity" at bounding box center [337, 118] width 6 height 6
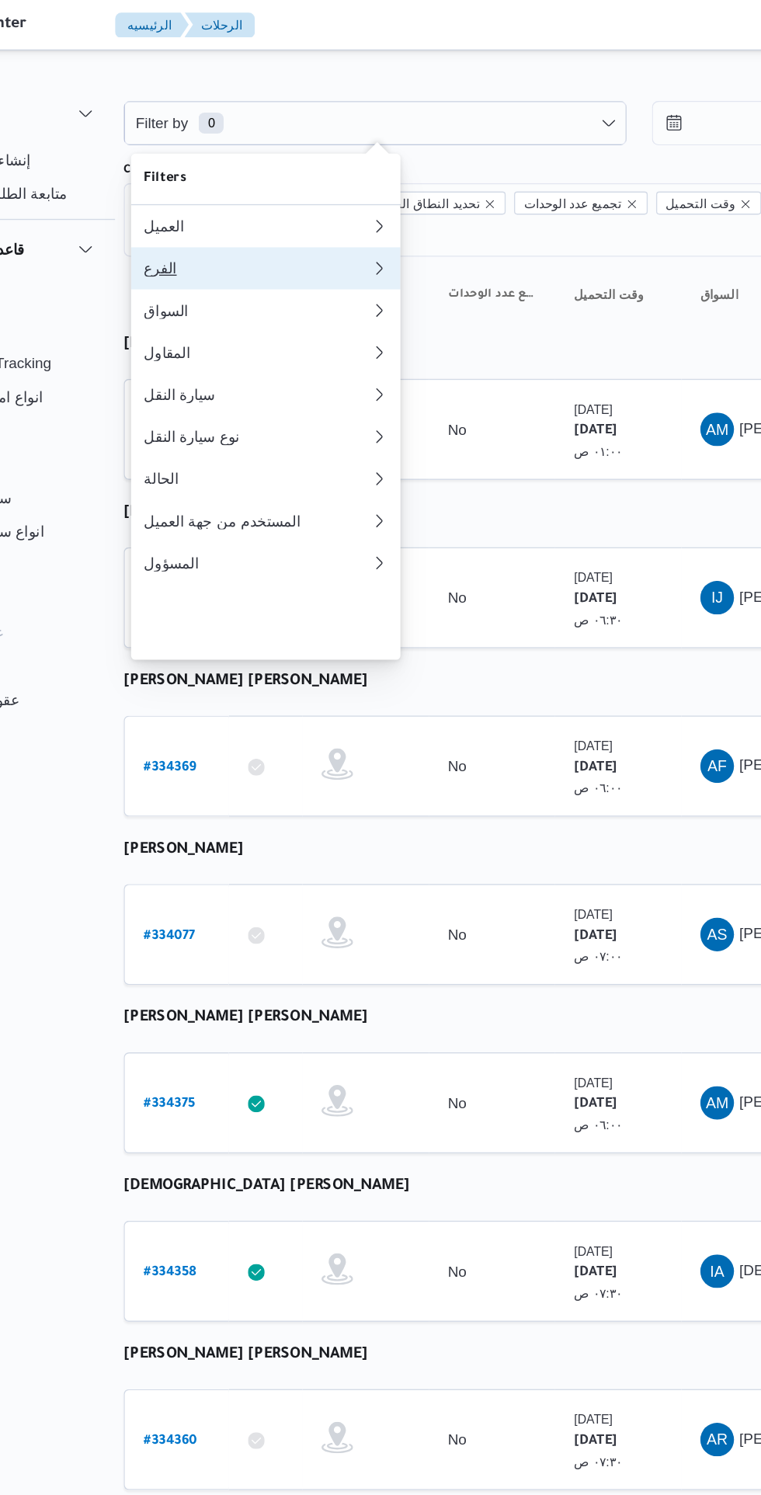
click at [290, 204] on div "الفرع" at bounding box center [284, 198] width 161 height 12
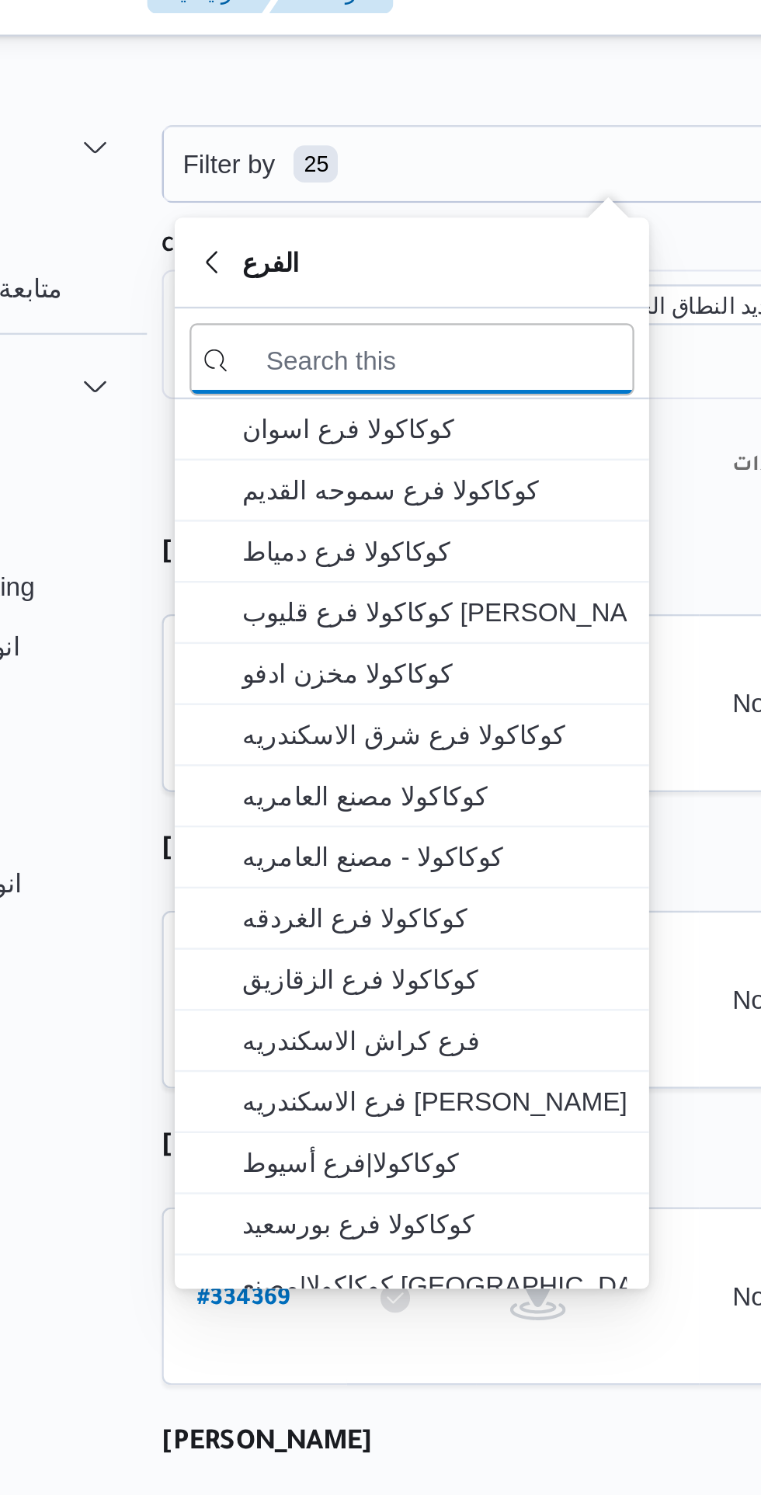
scroll to position [0, 12]
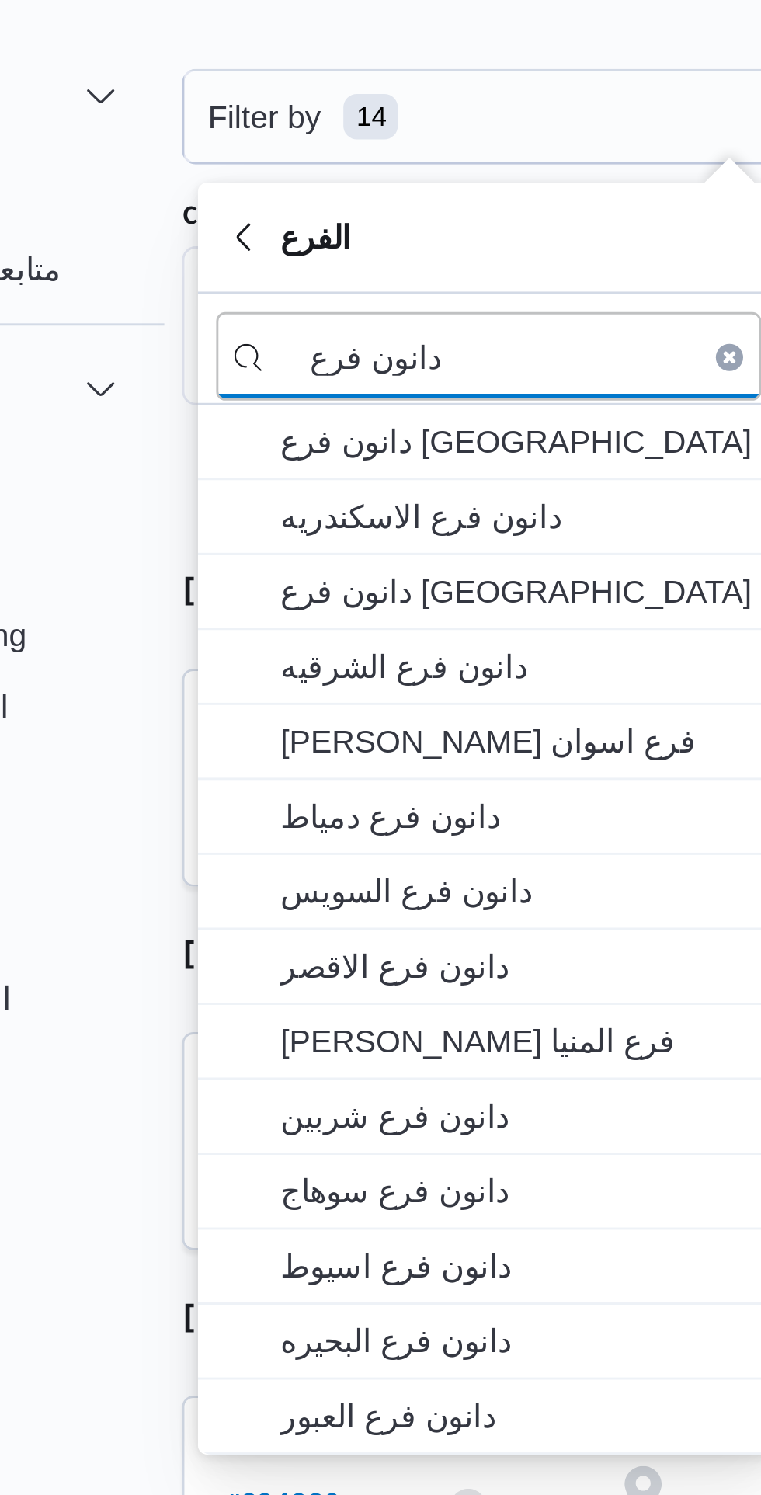
type input "دانون فرع"
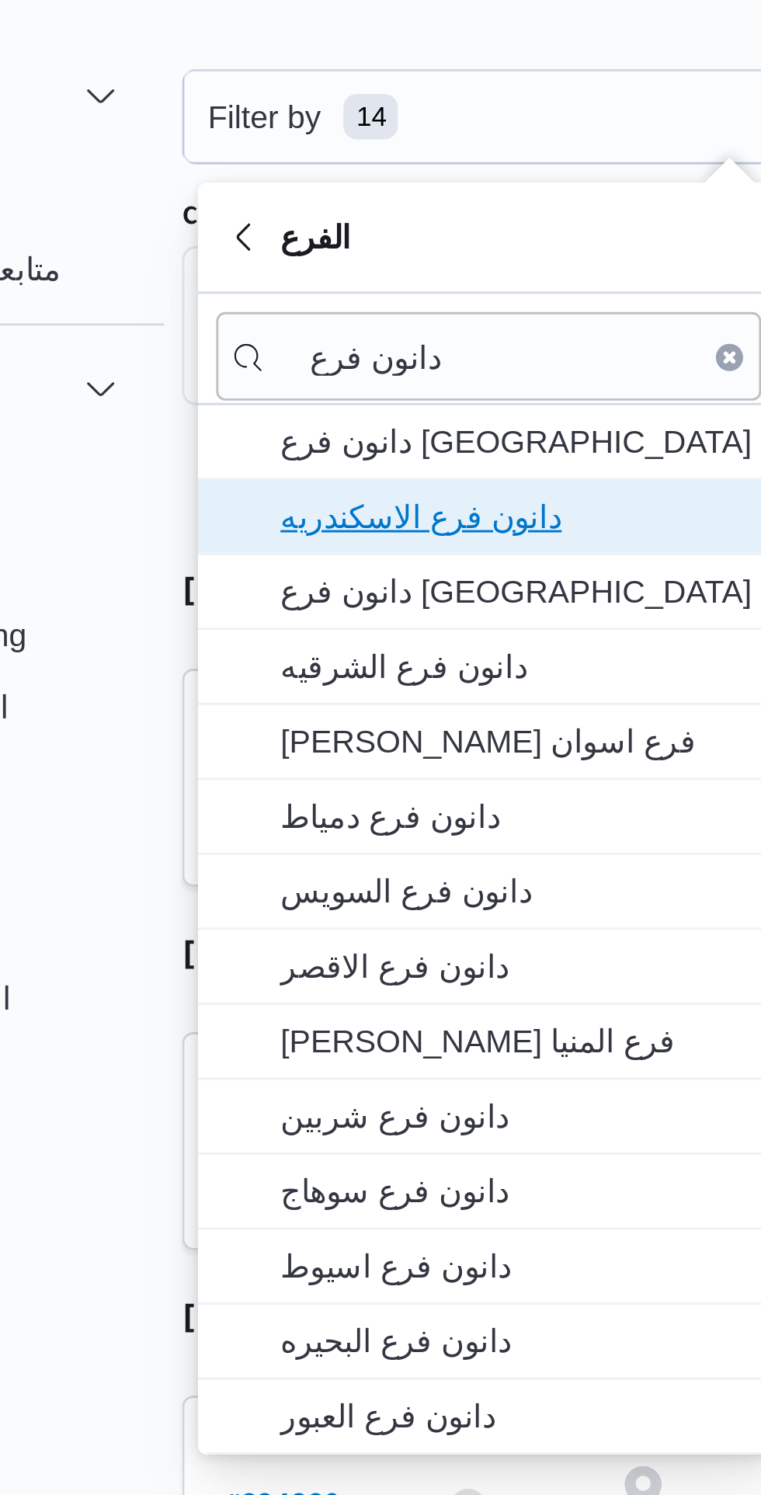
click at [328, 231] on span "دانون فرع الاسكندريه" at bounding box center [303, 227] width 161 height 19
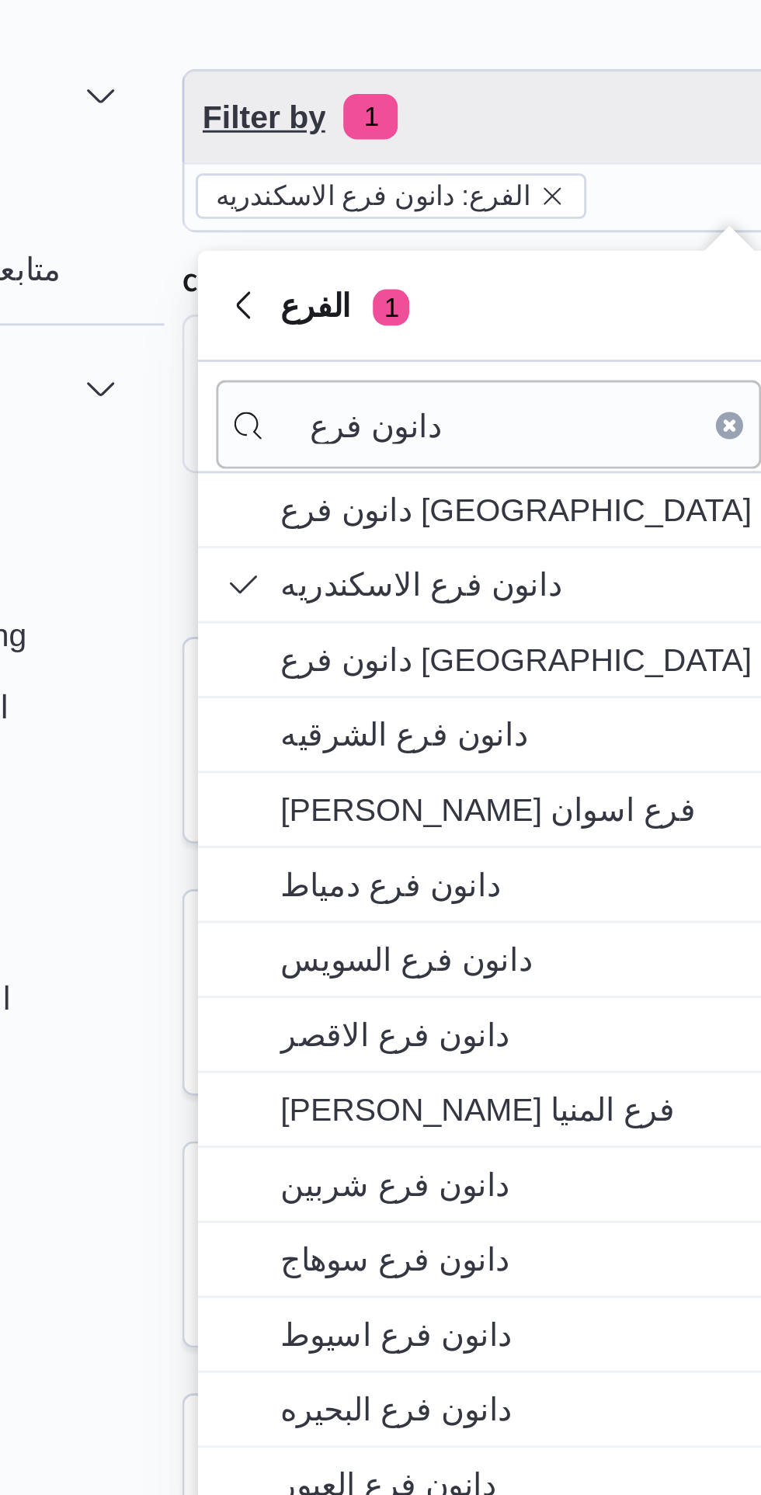
click at [328, 87] on span "Filter by 1" at bounding box center [375, 90] width 370 height 31
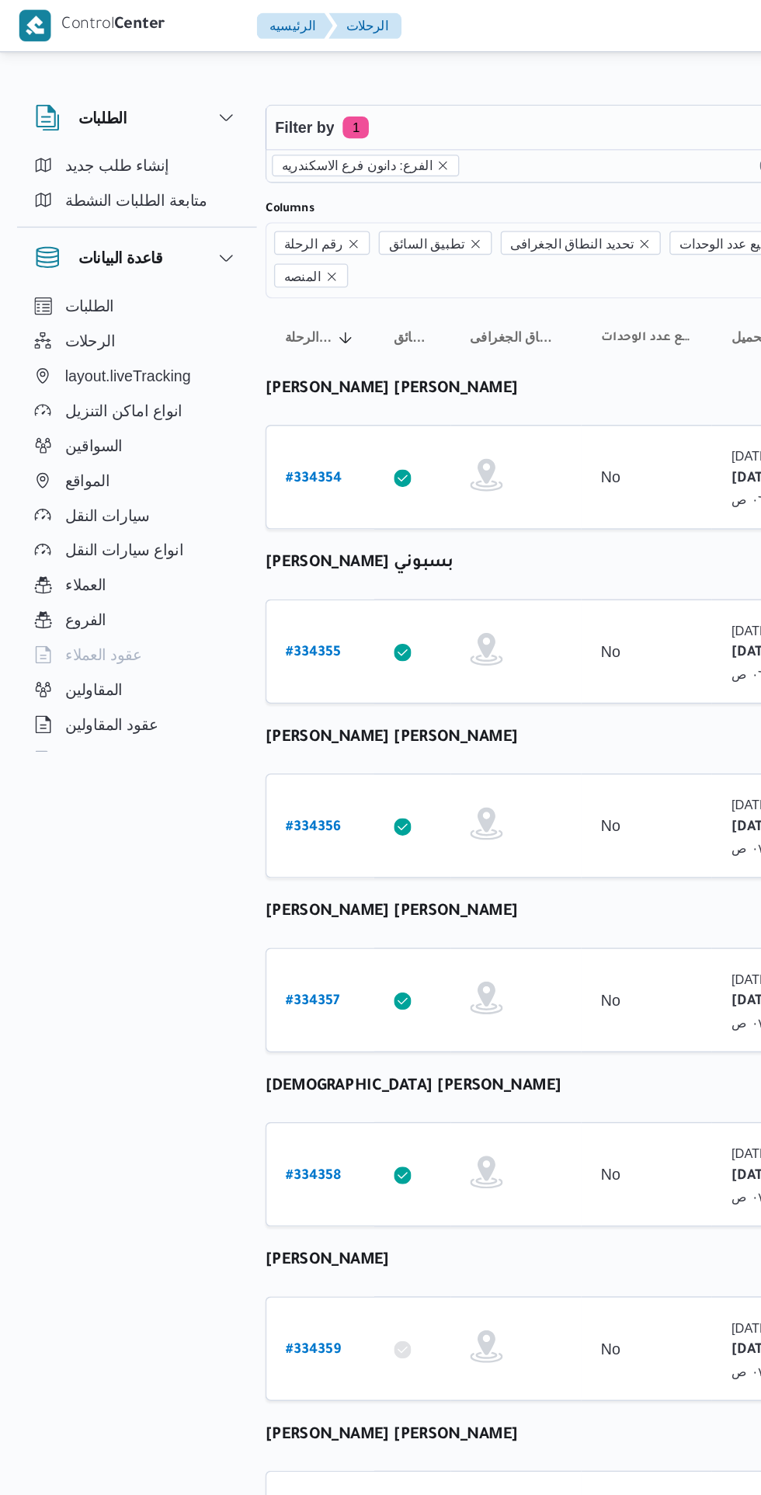
scroll to position [0, 12]
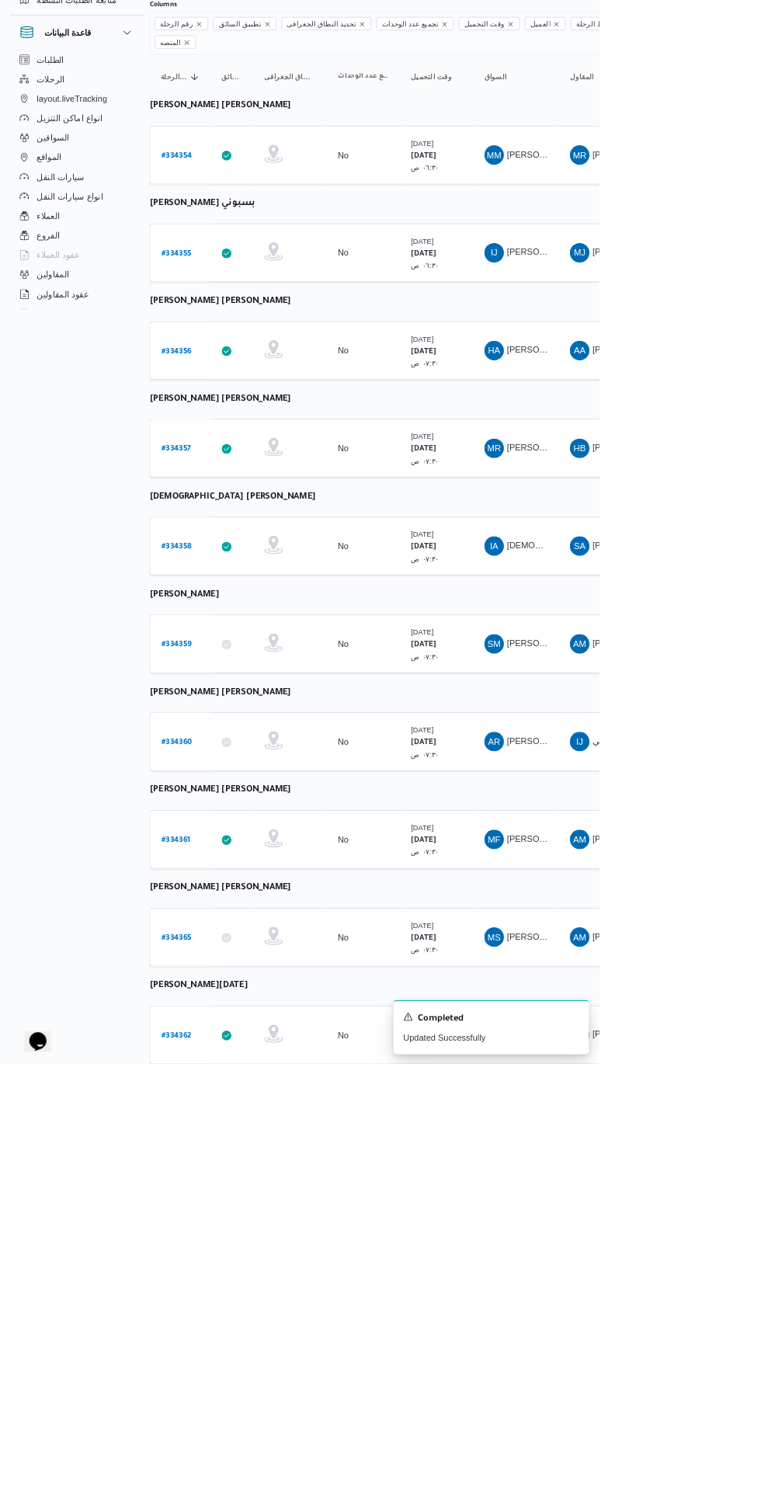
click at [237, 1454] on b "# 334362" at bounding box center [224, 1459] width 39 height 11
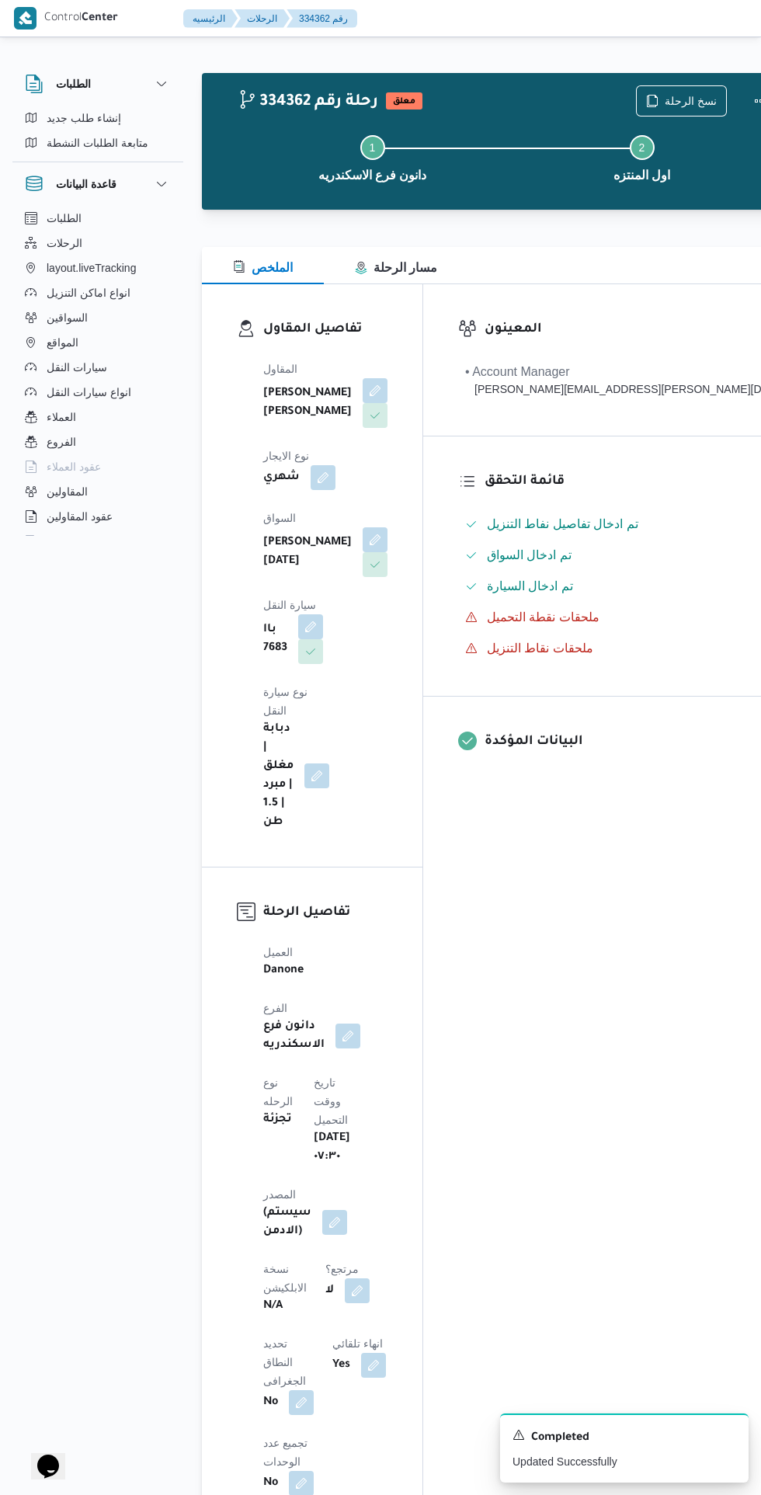
click at [345, 1278] on button "button" at bounding box center [357, 1290] width 25 height 25
click at [279, 1200] on label "هل هناك مرتجع؟" at bounding box center [252, 1200] width 93 height 19
checkbox input "true"
click at [369, 1203] on span "تاكيد" at bounding box center [344, 1200] width 87 height 31
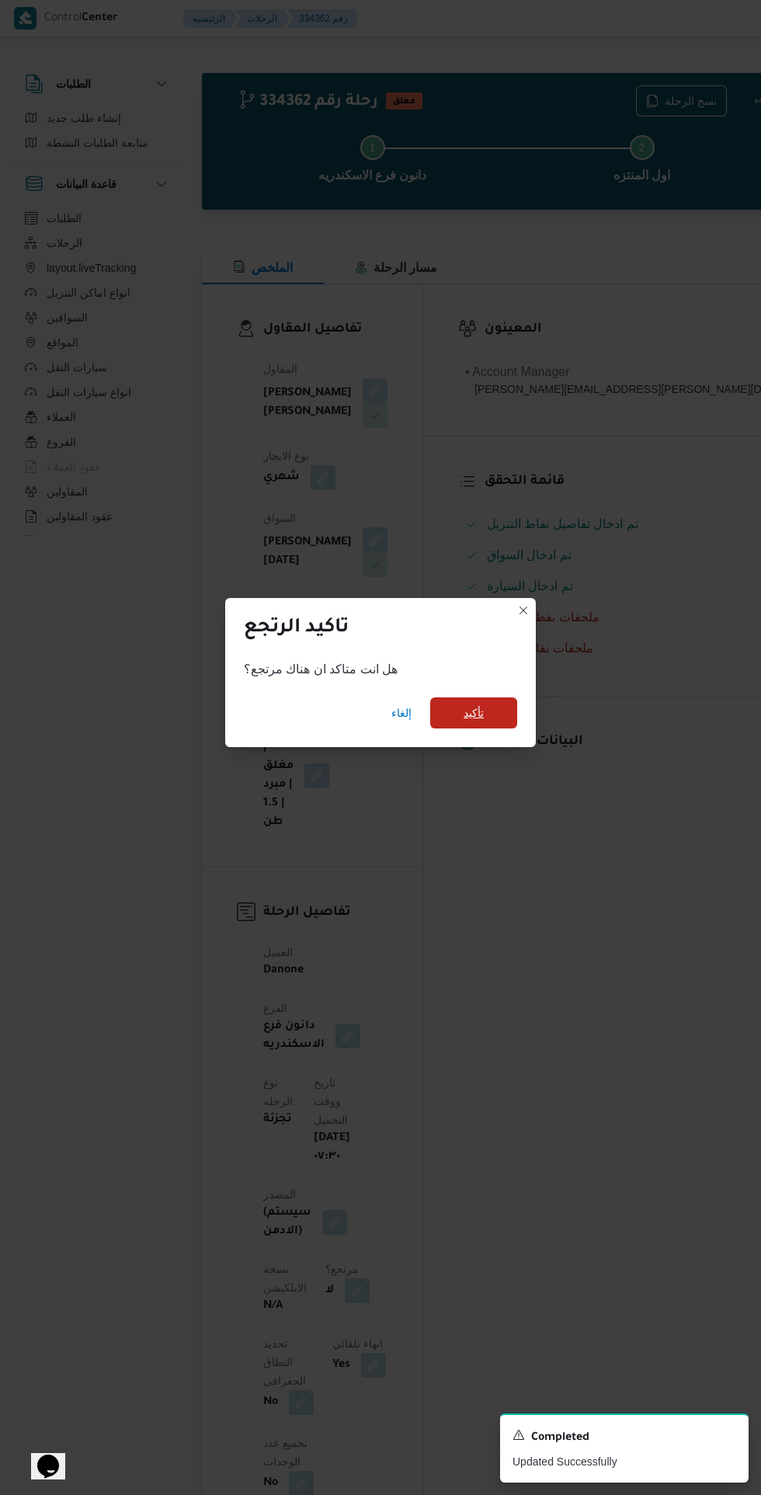
click at [508, 728] on span "تأكيد" at bounding box center [473, 712] width 87 height 31
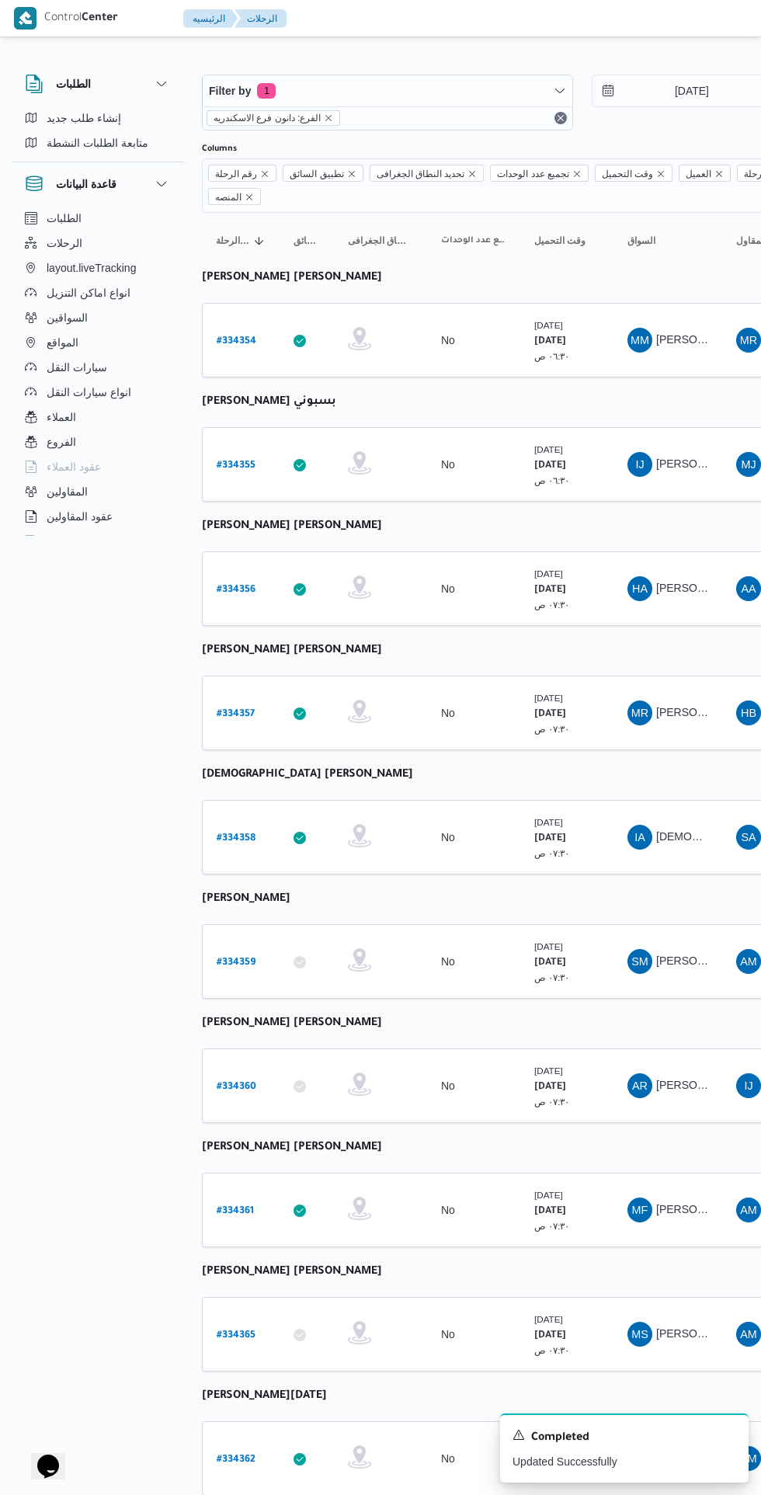
scroll to position [0, 12]
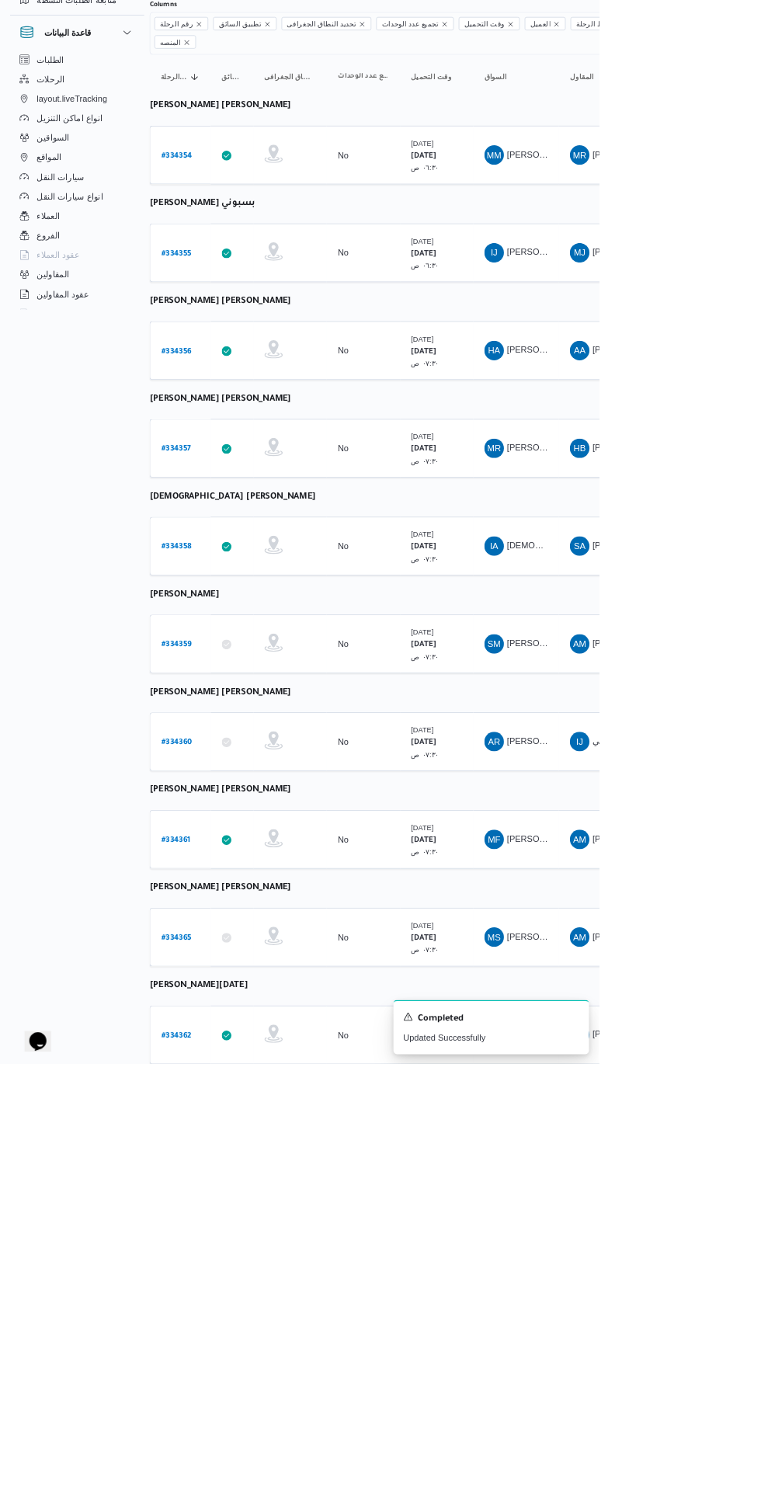
click at [230, 336] on b "# 334354" at bounding box center [225, 341] width 40 height 11
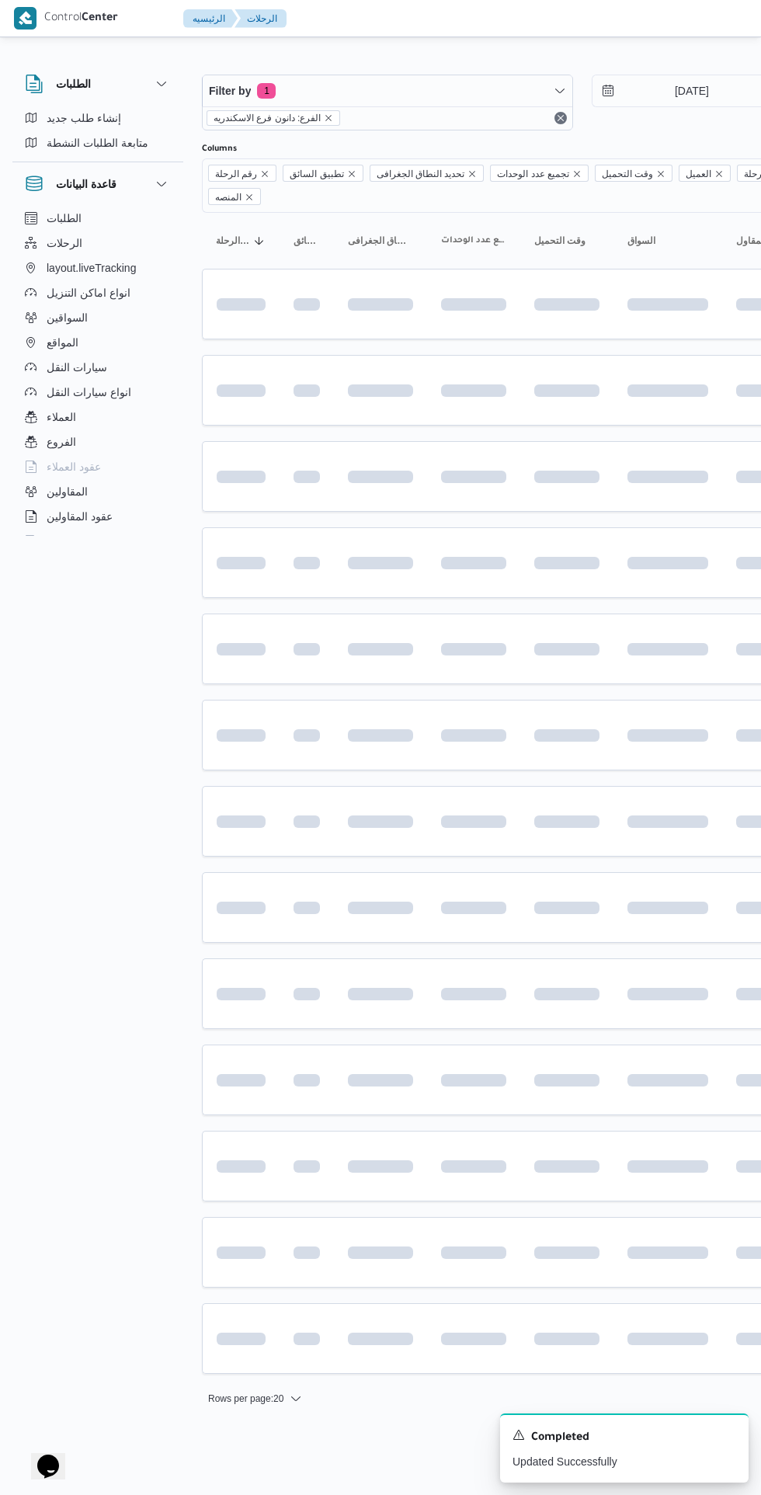
scroll to position [0, 12]
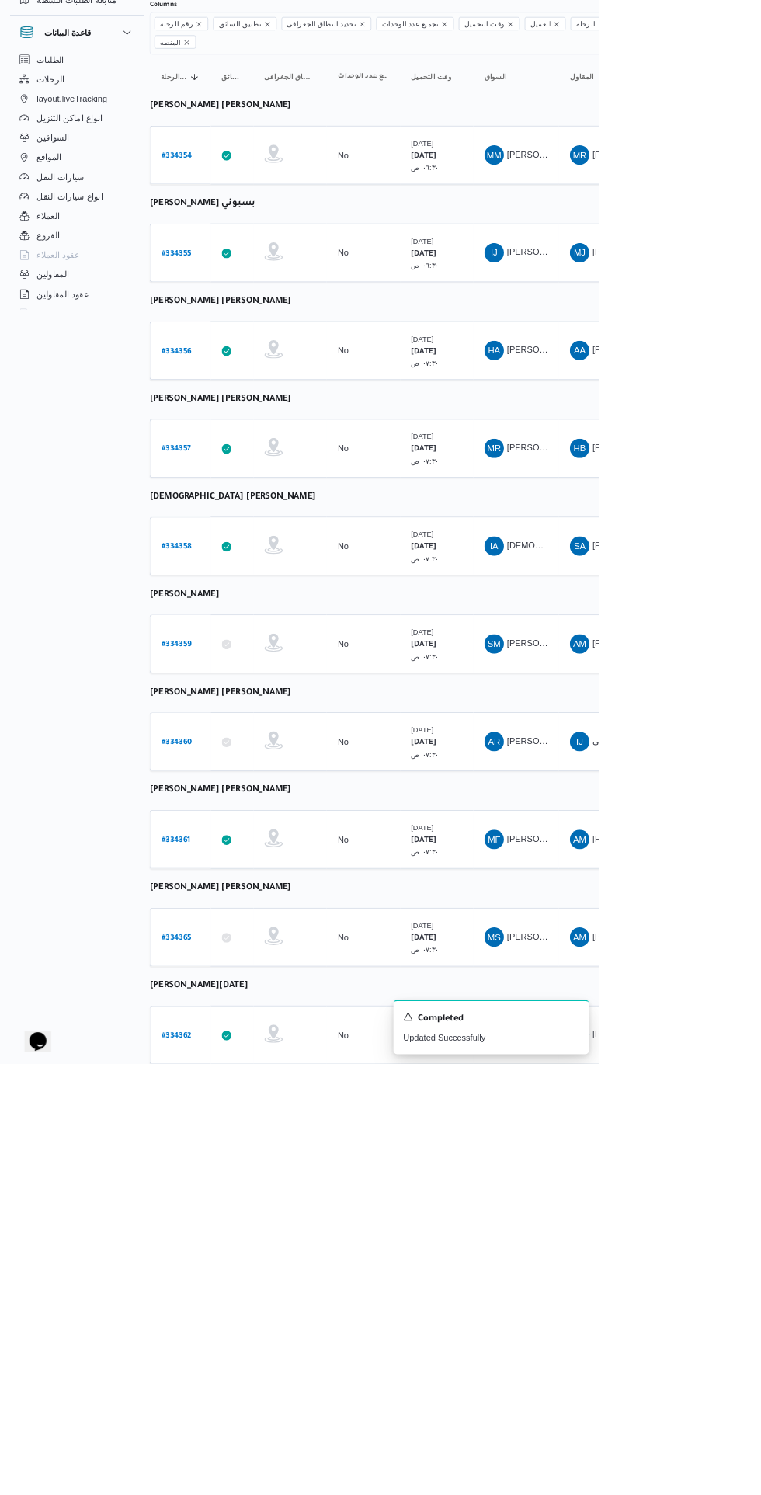
click at [231, 460] on b "# 334355" at bounding box center [224, 465] width 39 height 11
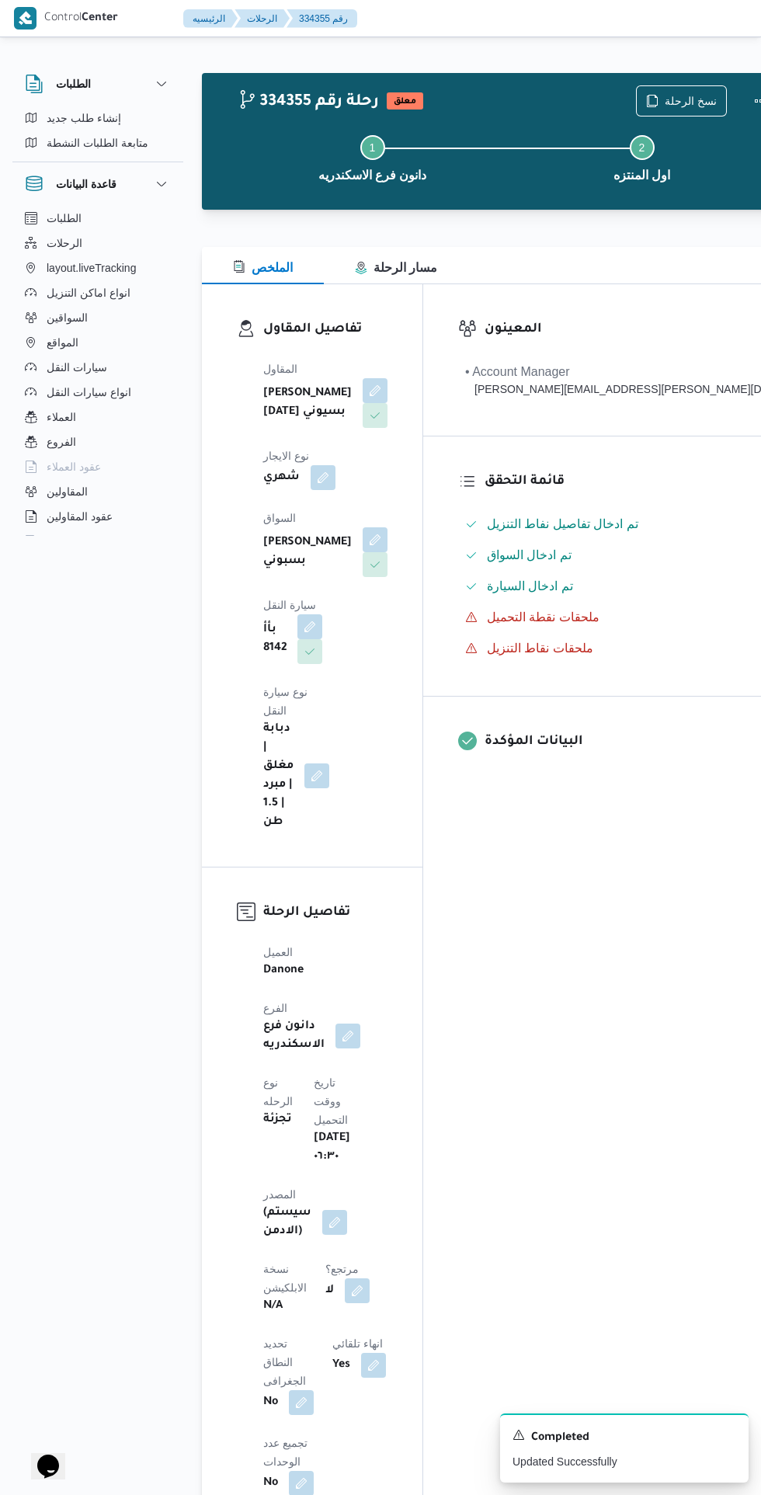
click at [345, 1278] on button "button" at bounding box center [357, 1290] width 25 height 25
click at [277, 1171] on label "هل هناك مرتجع؟" at bounding box center [252, 1163] width 93 height 19
checkbox input "true"
click at [374, 1166] on span "تاكيد" at bounding box center [344, 1162] width 87 height 31
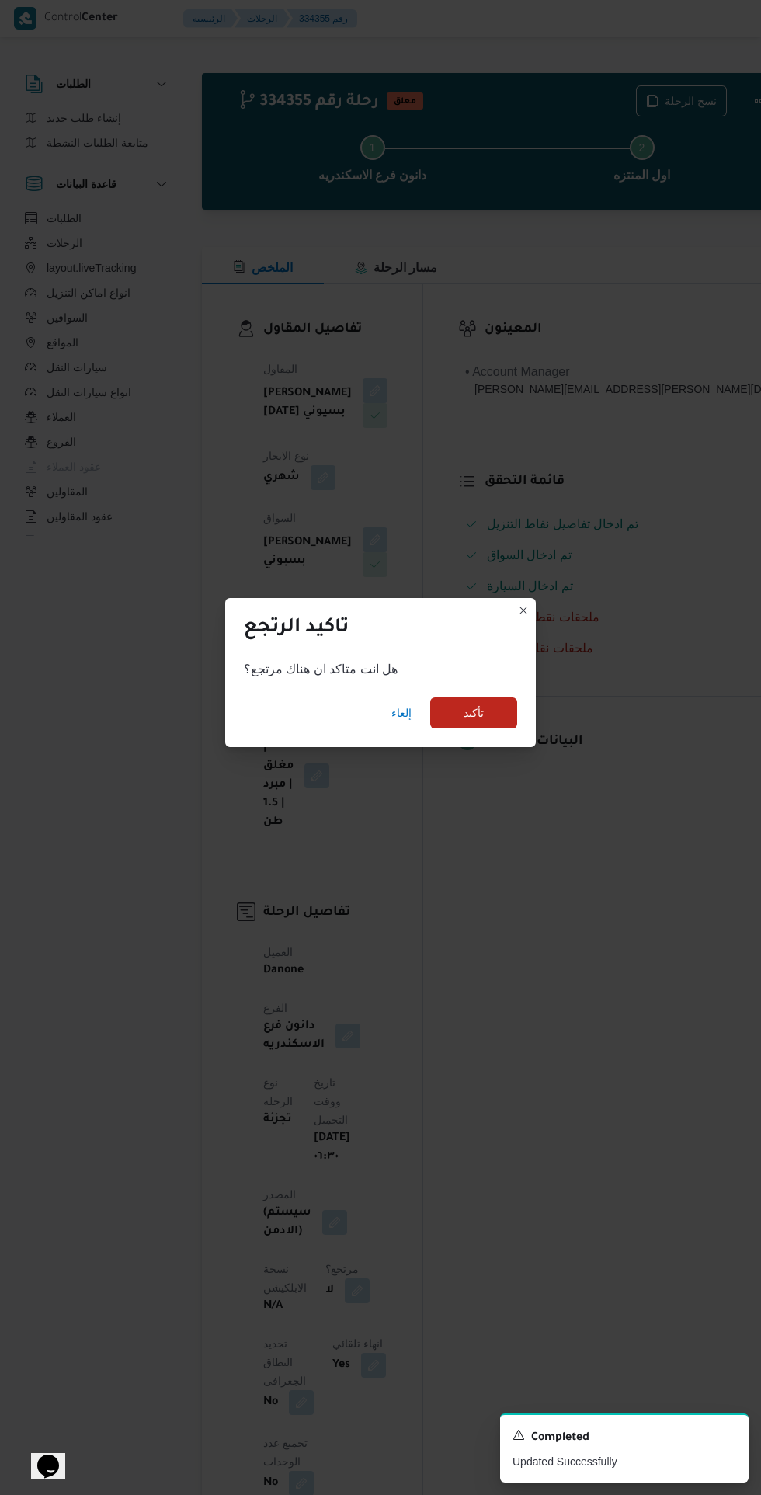
click at [502, 700] on span "تأكيد" at bounding box center [473, 712] width 87 height 31
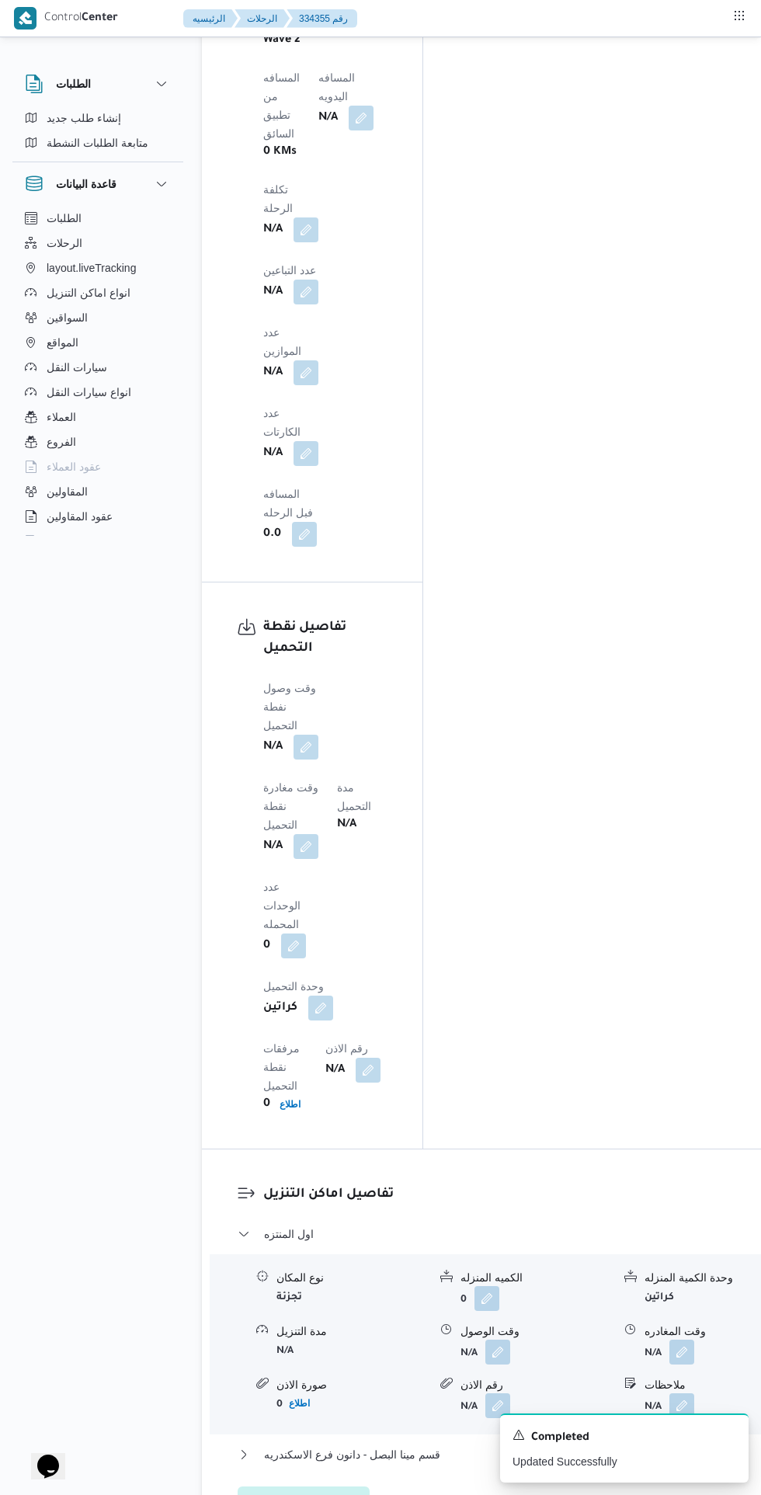
scroll to position [1650, 0]
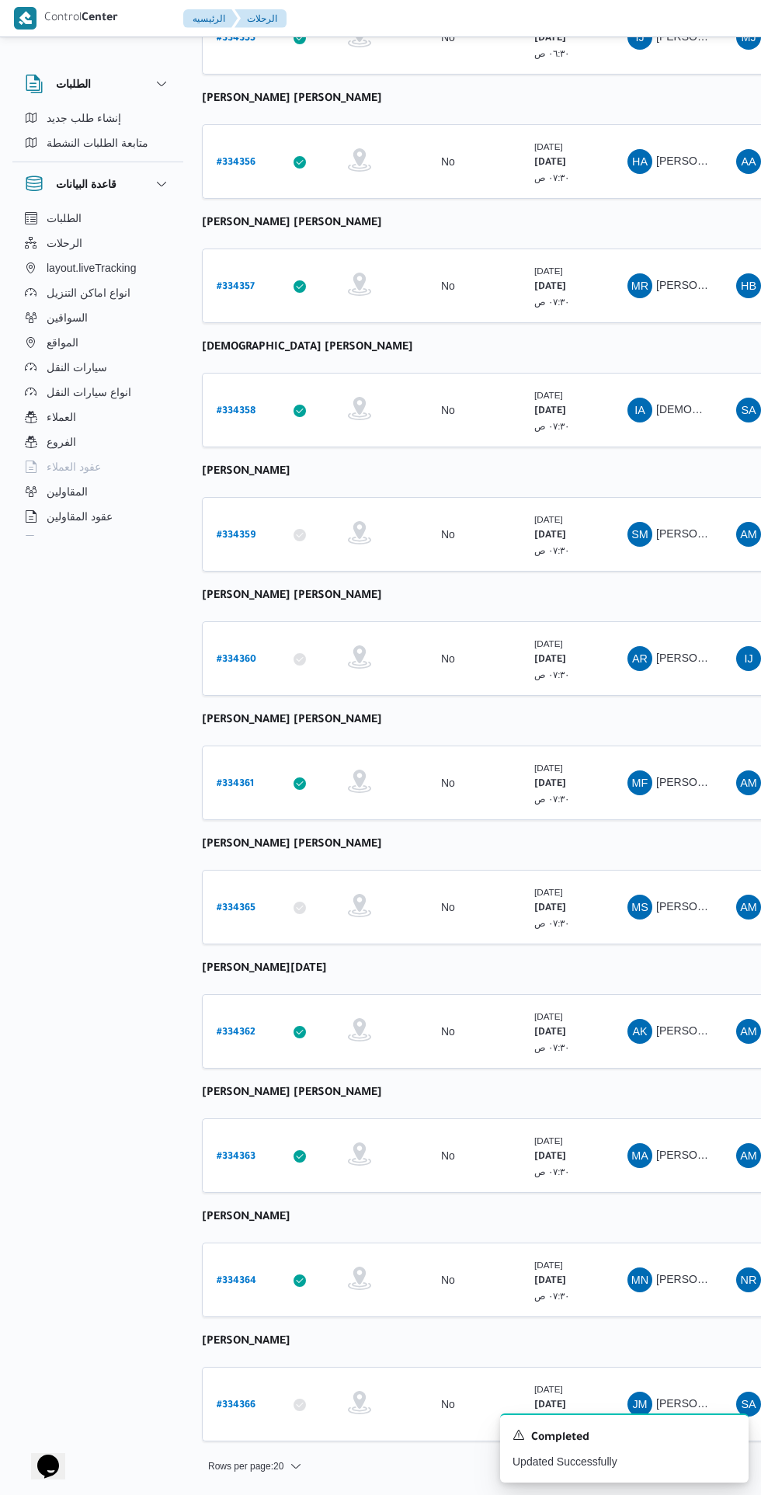
scroll to position [0, 12]
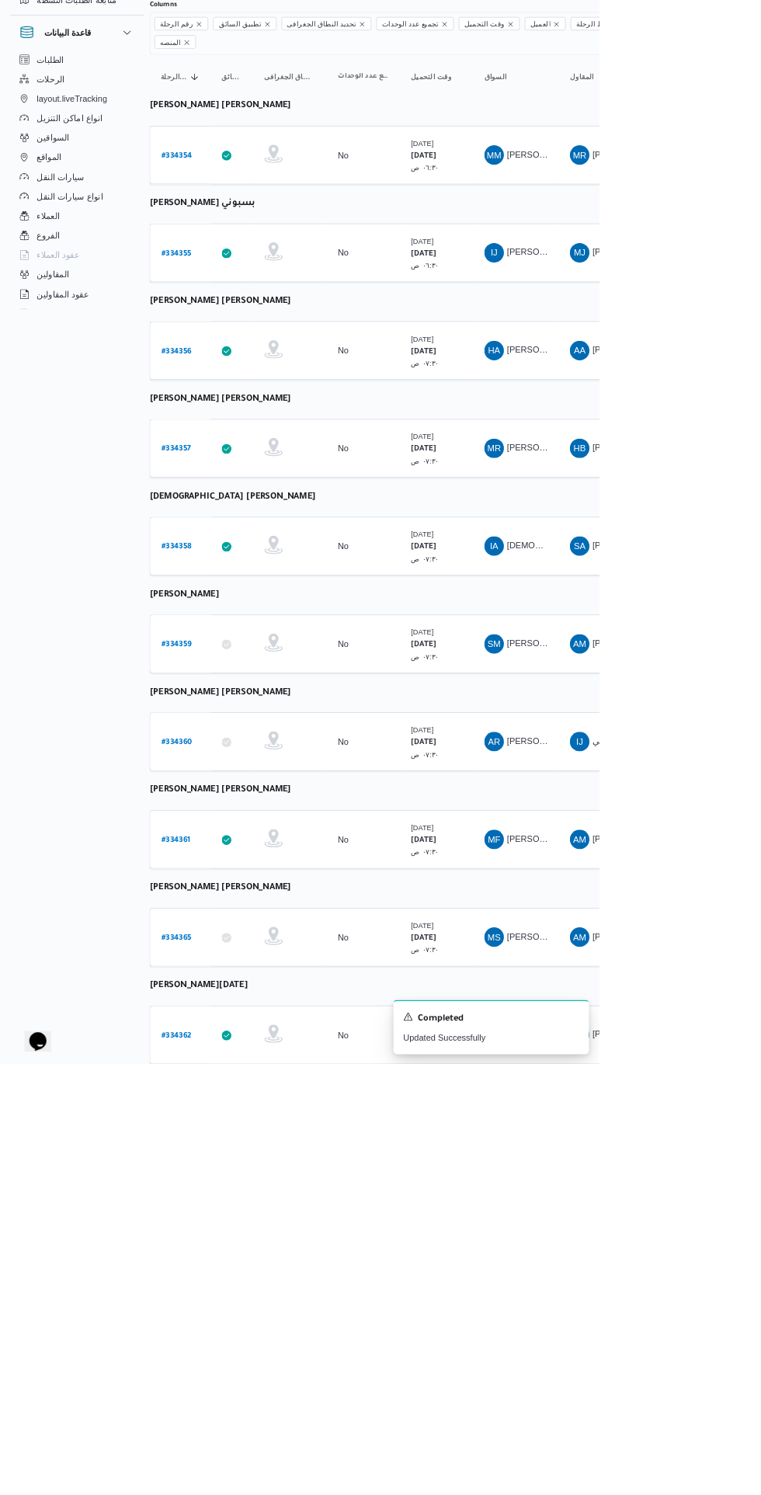
click at [228, 578] on link "# 334356" at bounding box center [224, 588] width 39 height 21
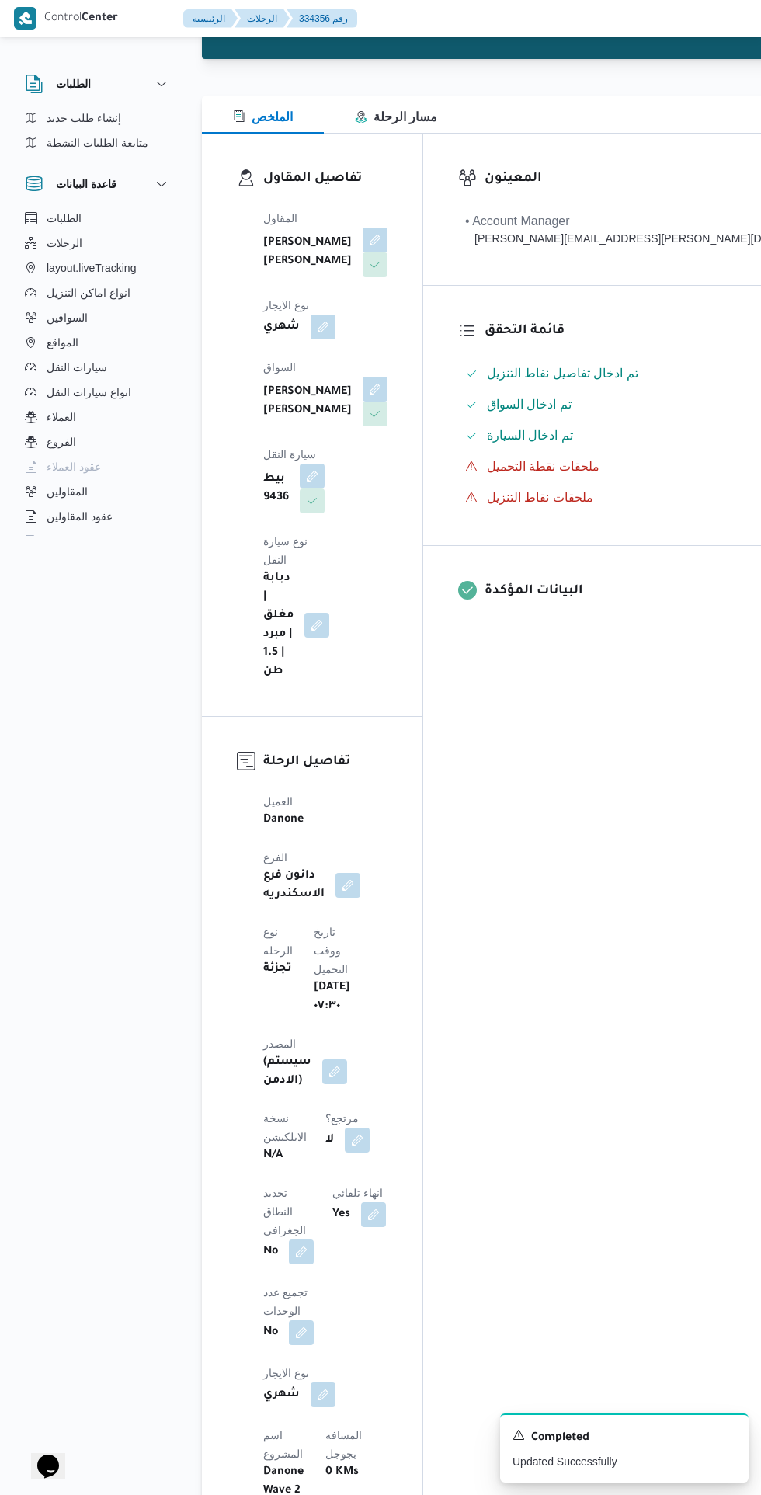
scroll to position [159, 0]
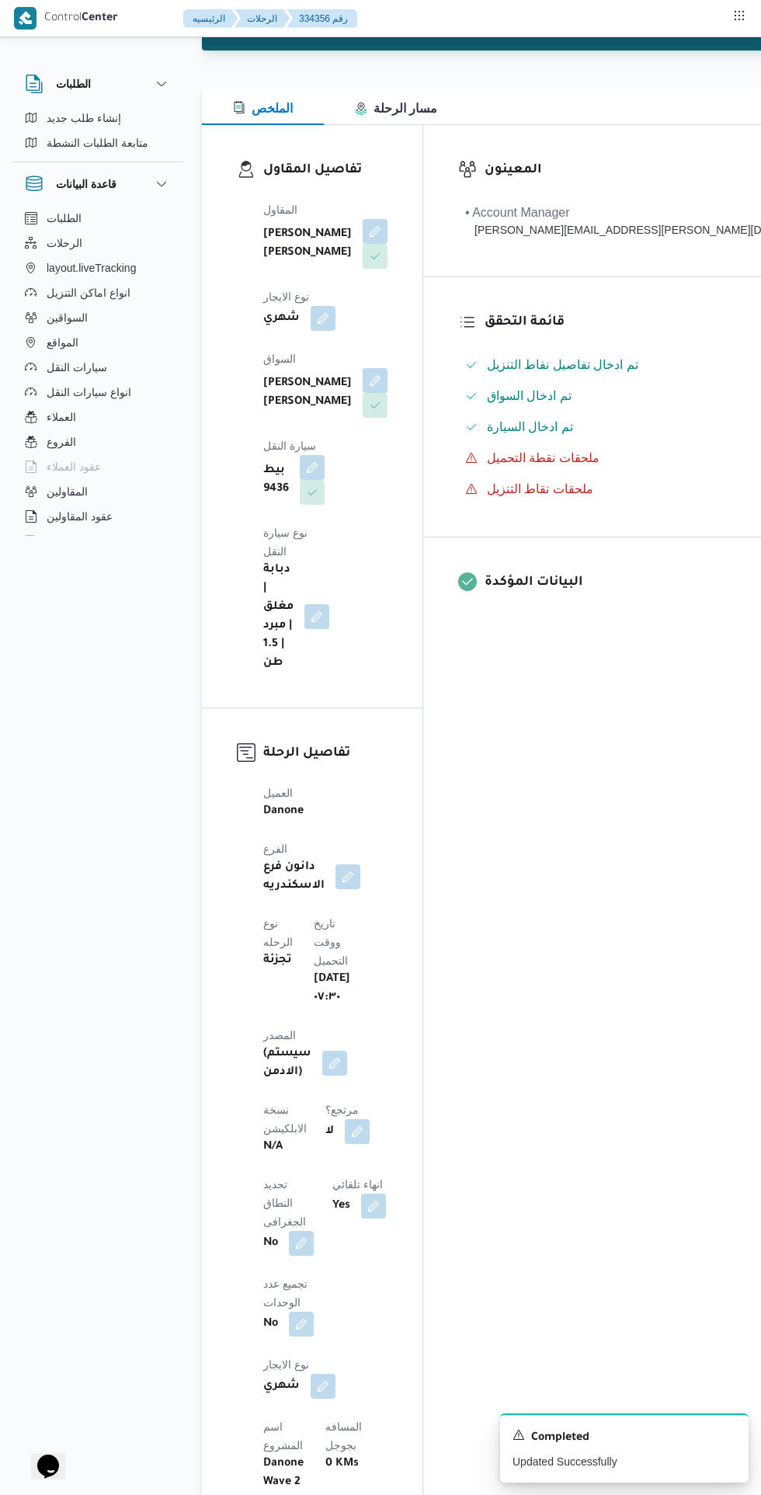
click at [345, 1119] on button "button" at bounding box center [357, 1131] width 25 height 25
click at [264, 1026] on label "هل هناك مرتجع؟" at bounding box center [252, 1022] width 93 height 19
checkbox input "true"
click at [355, 1027] on span "تاكيد" at bounding box center [344, 1022] width 87 height 31
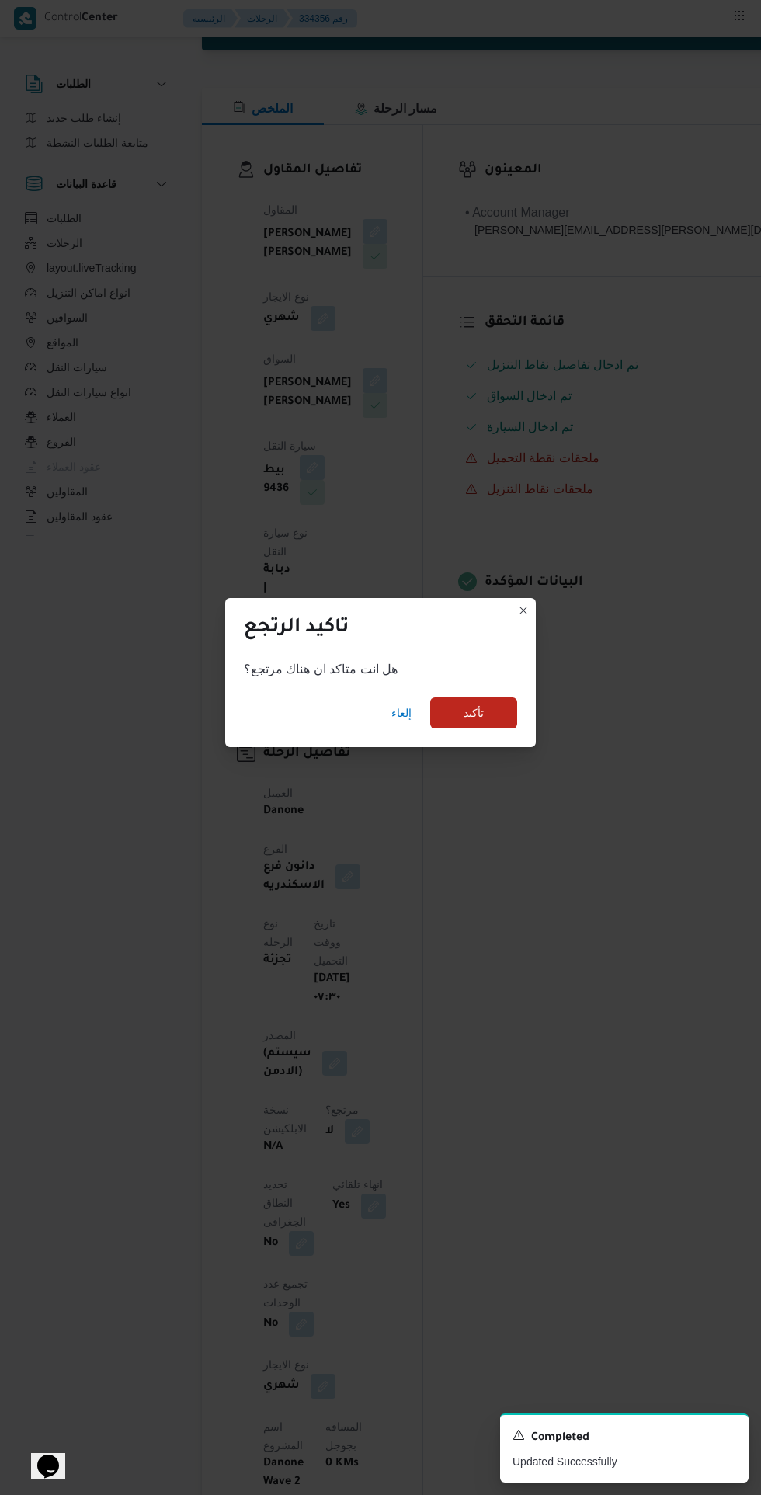
click at [508, 728] on span "تأكيد" at bounding box center [473, 712] width 87 height 31
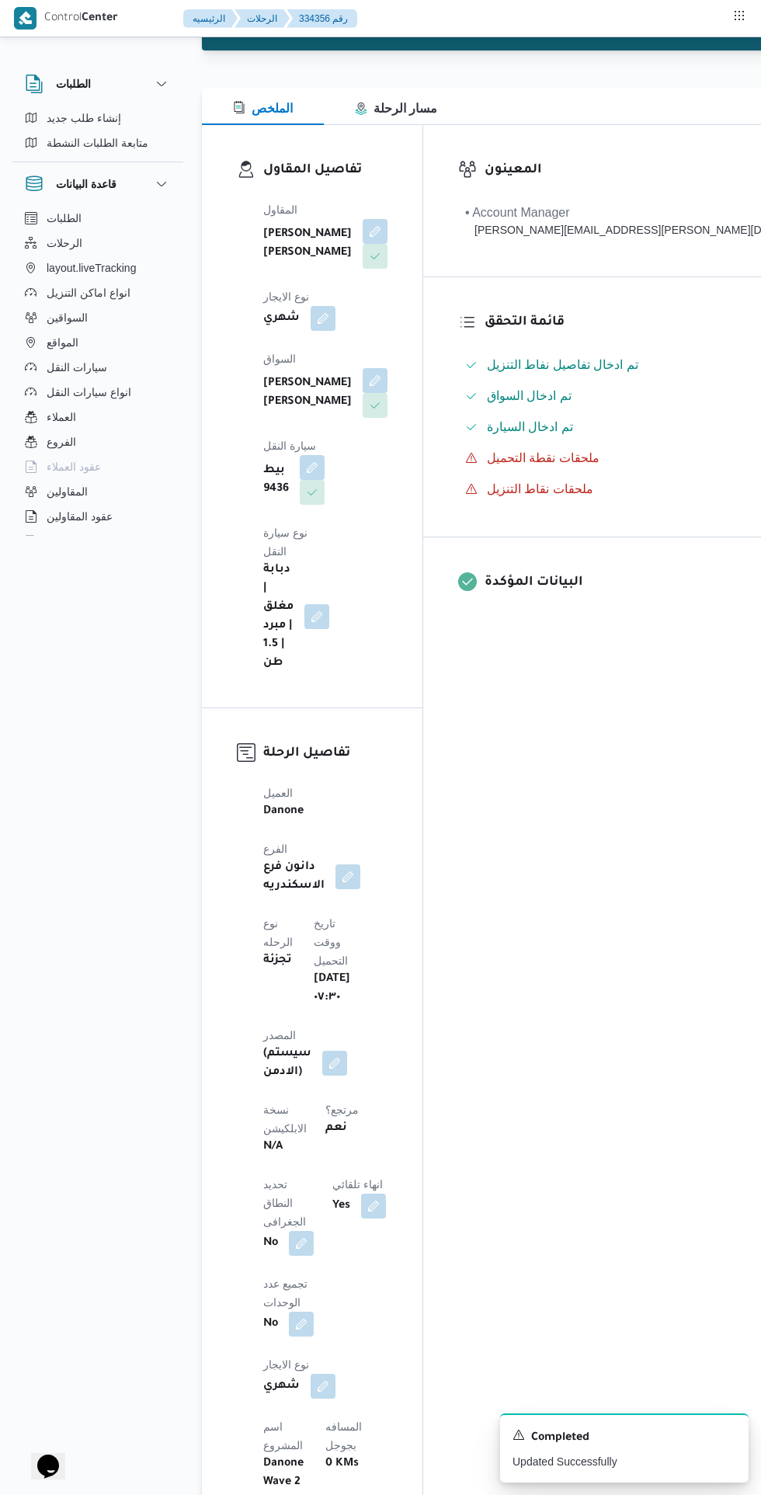
scroll to position [228, 0]
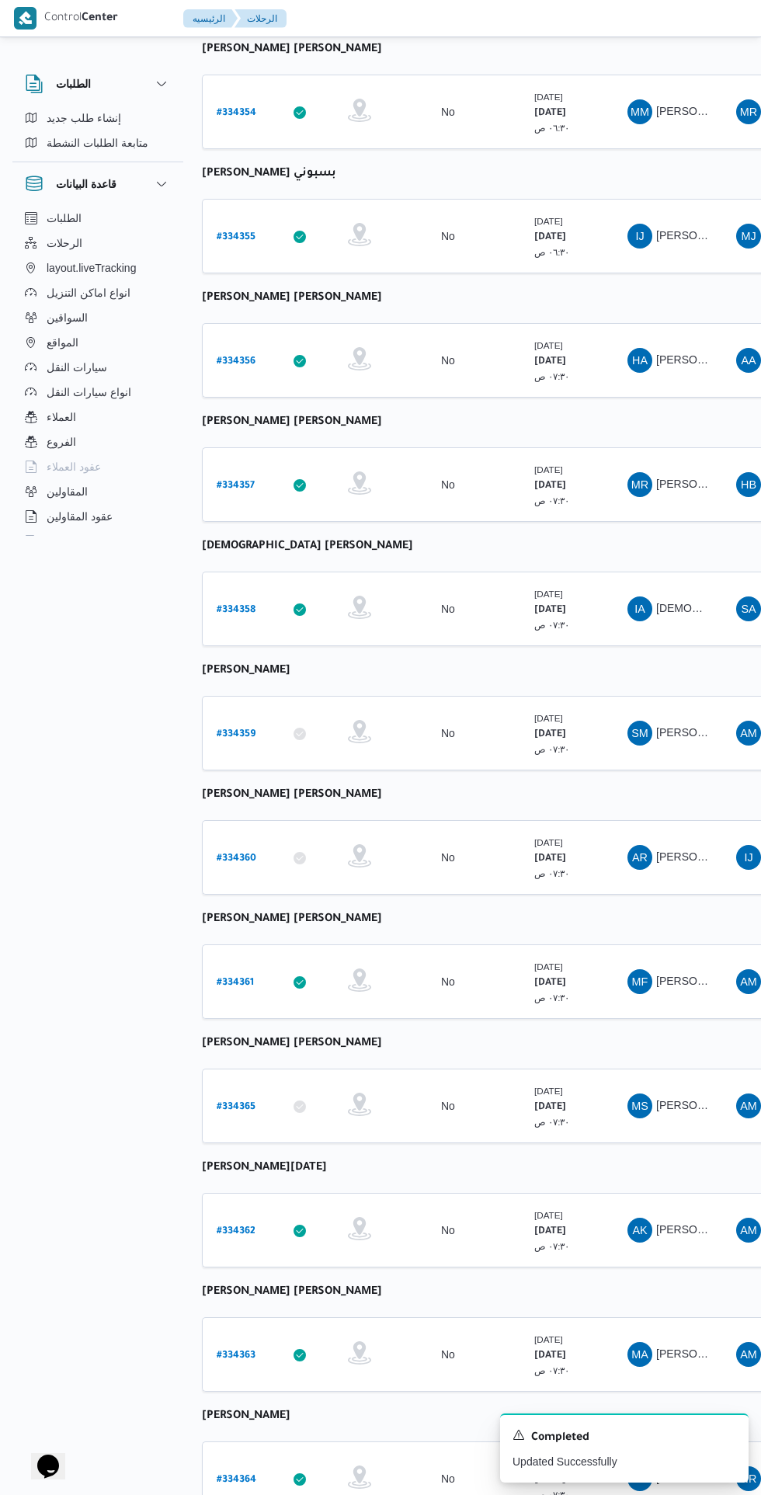
scroll to position [0, 12]
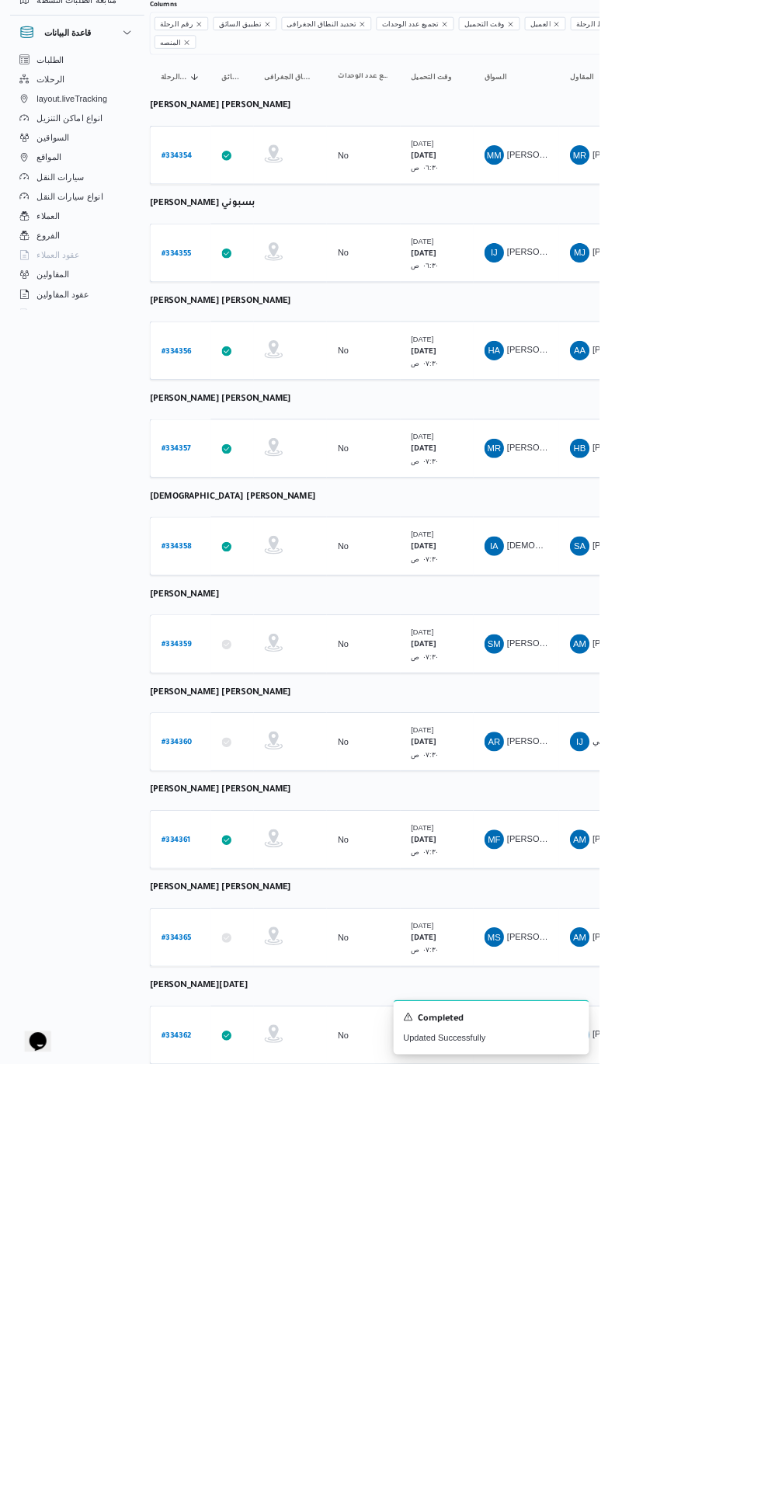
click at [225, 703] on link "# 334357" at bounding box center [224, 713] width 38 height 21
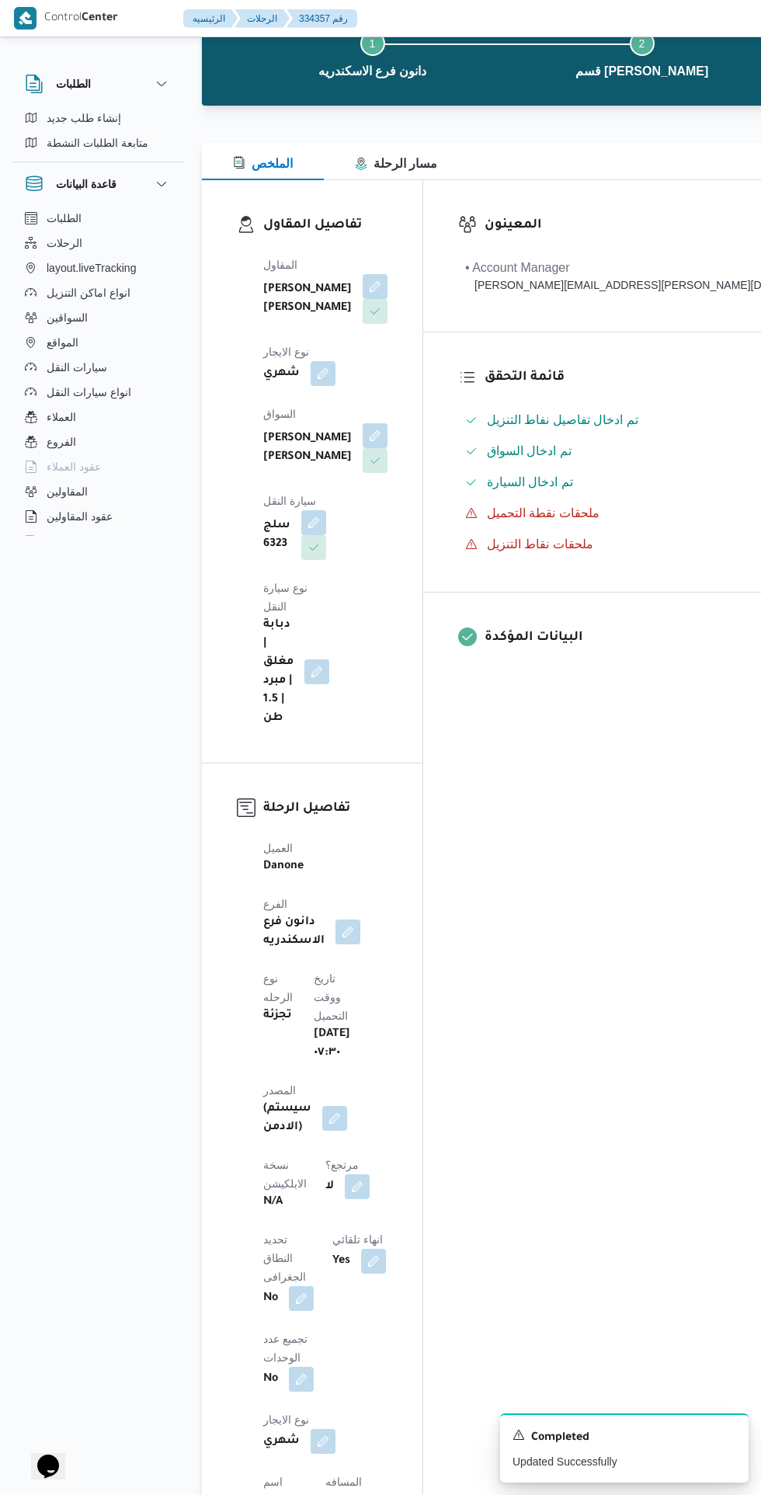
scroll to position [143, 0]
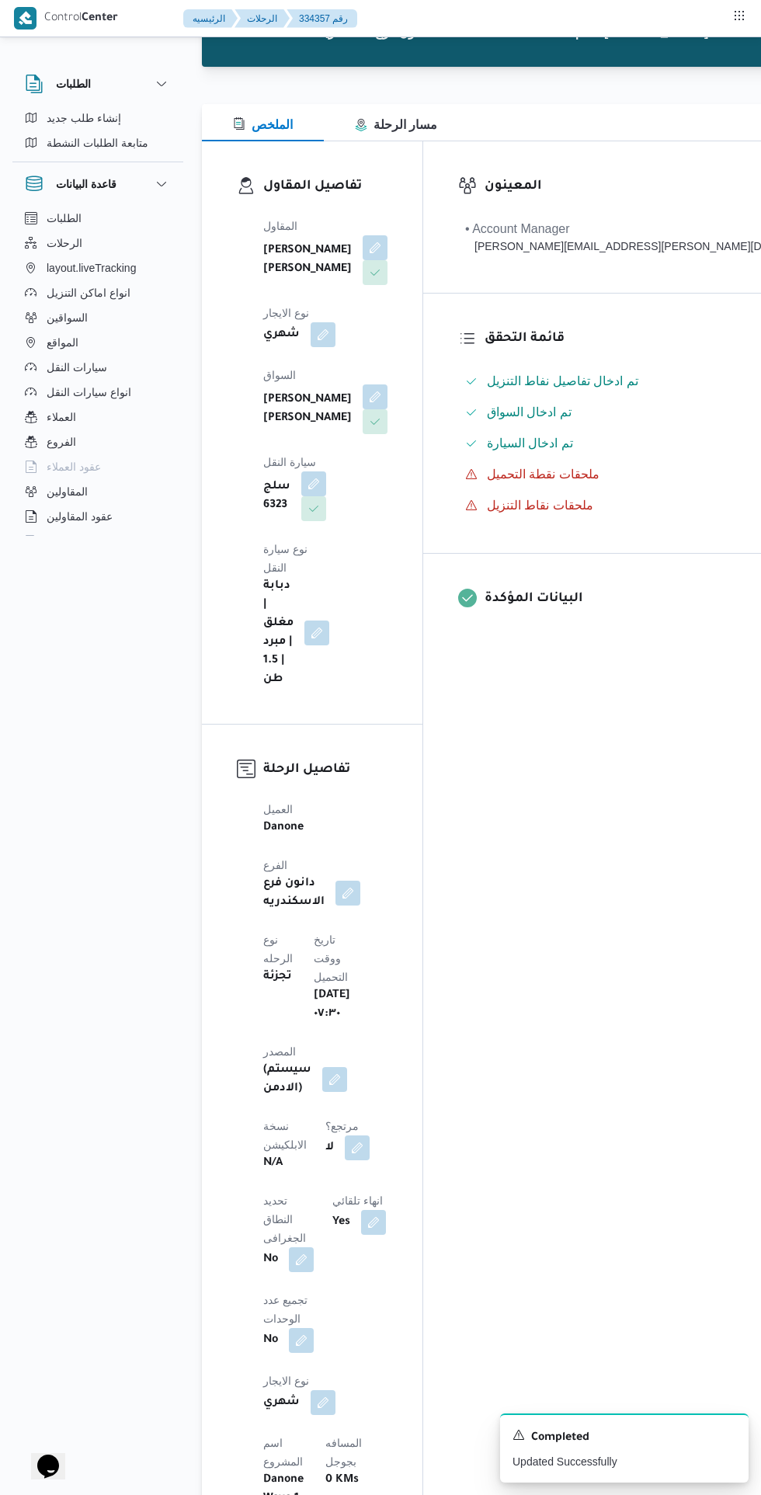
click at [345, 1135] on button "button" at bounding box center [357, 1147] width 25 height 25
click at [269, 1057] on label "هل هناك مرتجع؟" at bounding box center [252, 1057] width 93 height 19
checkbox input "true"
click at [357, 1050] on span "تاكيد" at bounding box center [344, 1057] width 87 height 31
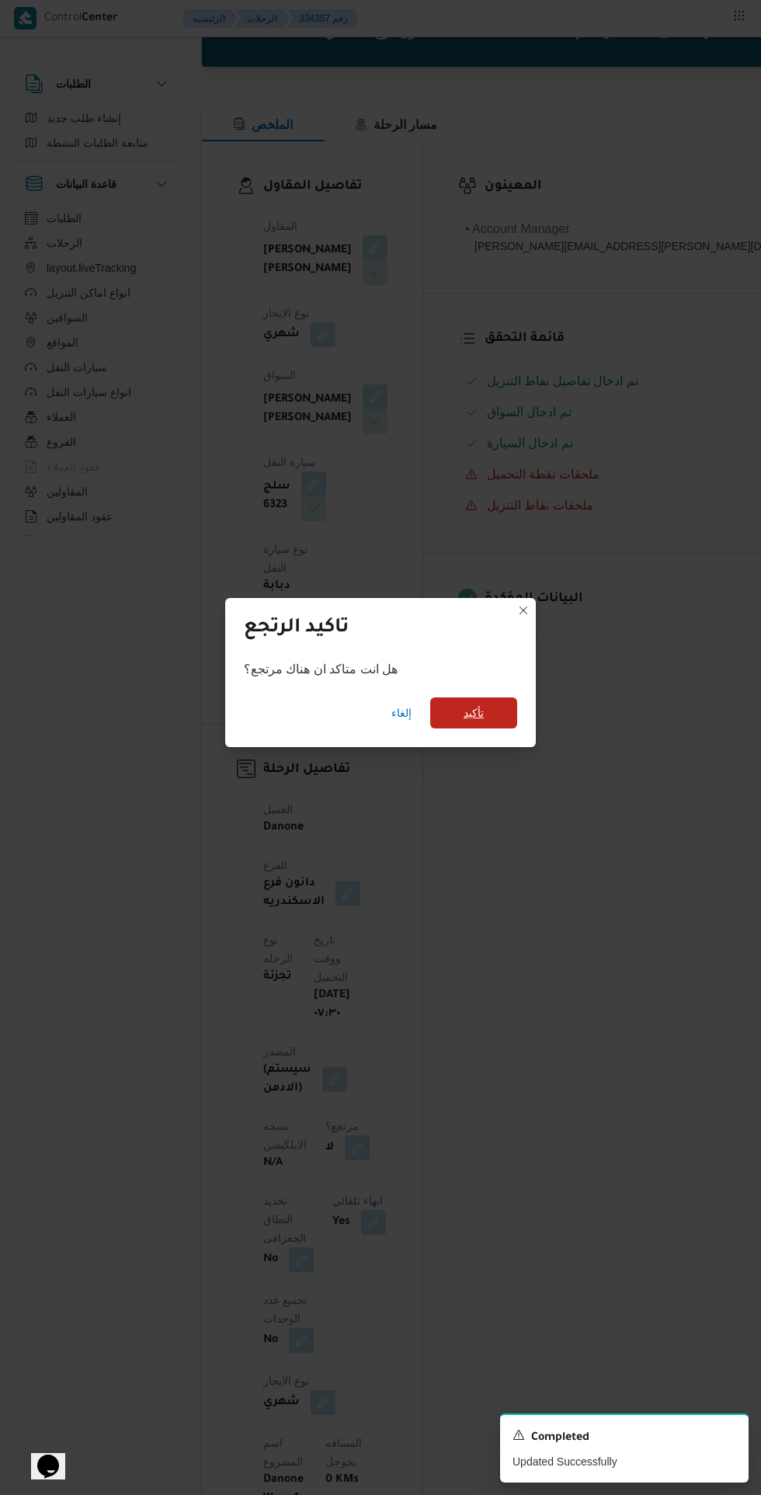
click at [506, 728] on span "تأكيد" at bounding box center [473, 712] width 87 height 31
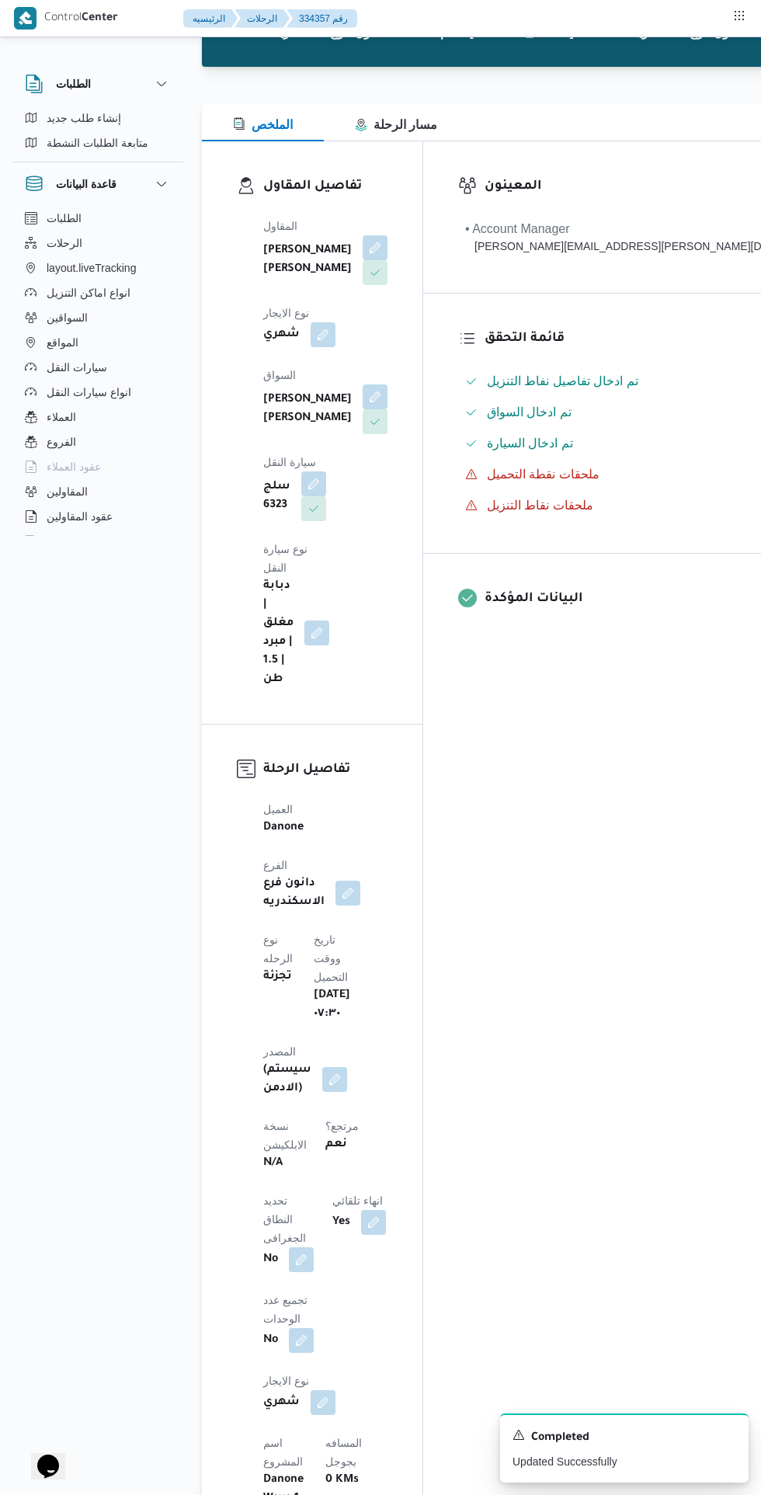
scroll to position [207, 0]
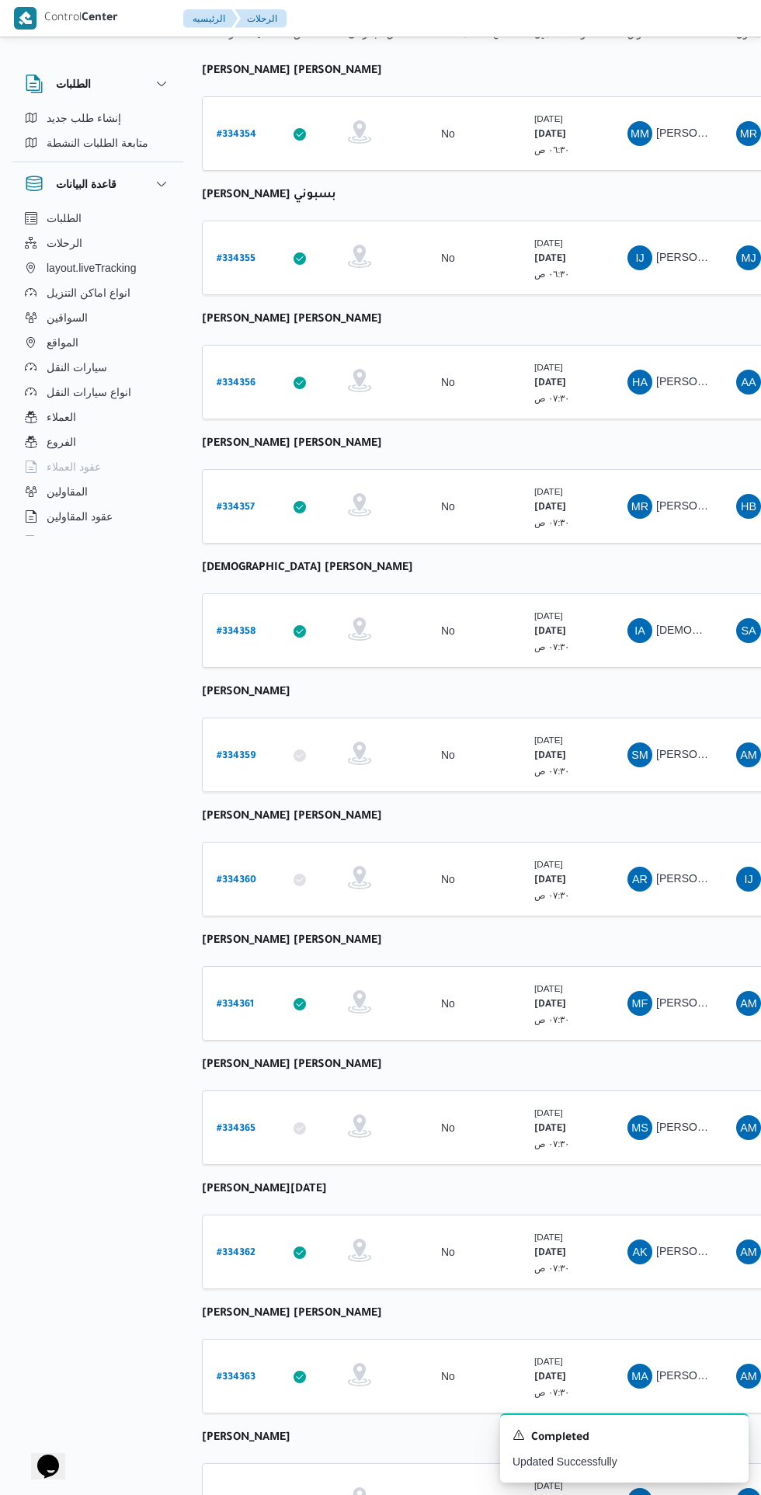
scroll to position [0, 12]
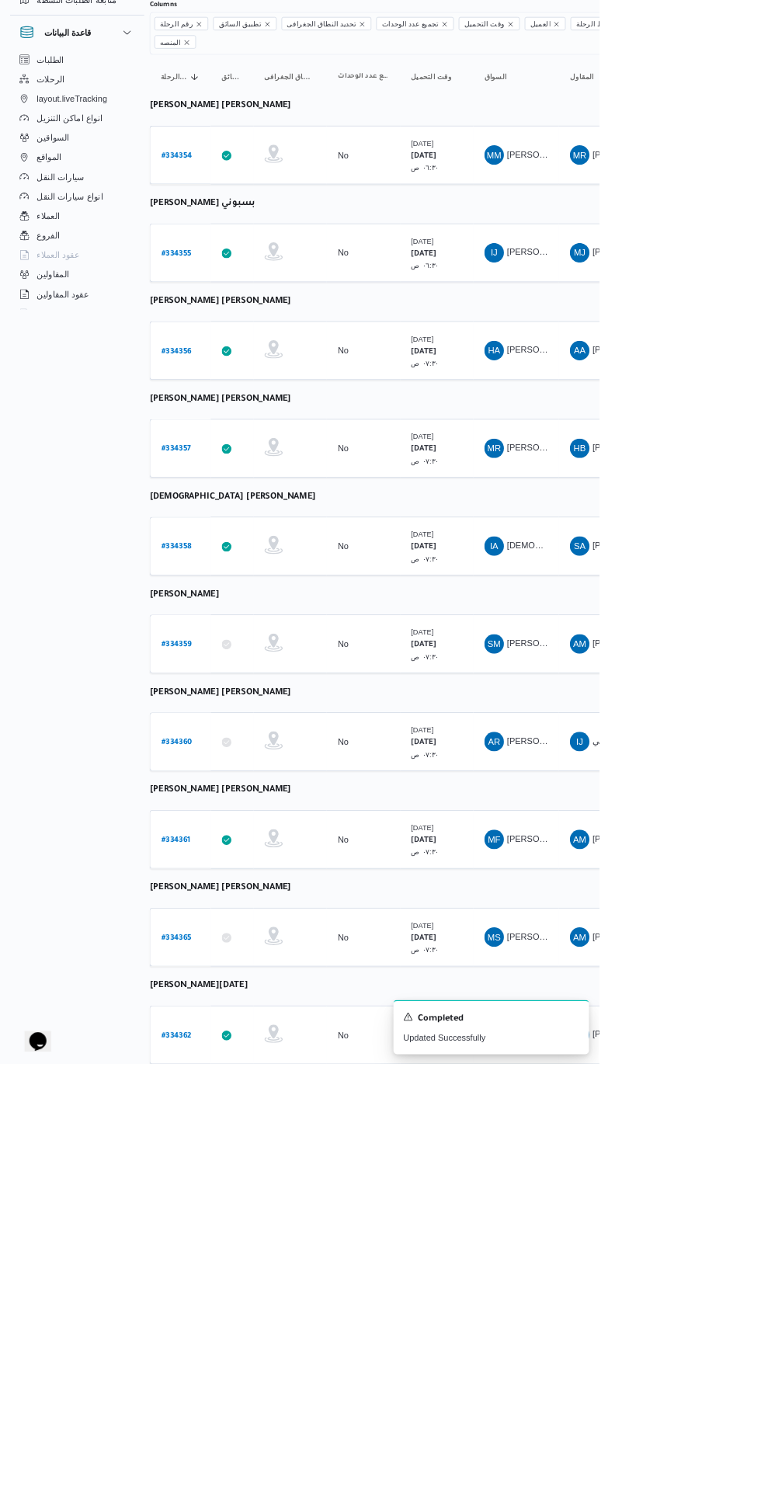
click at [235, 833] on b "# 334358" at bounding box center [224, 838] width 39 height 11
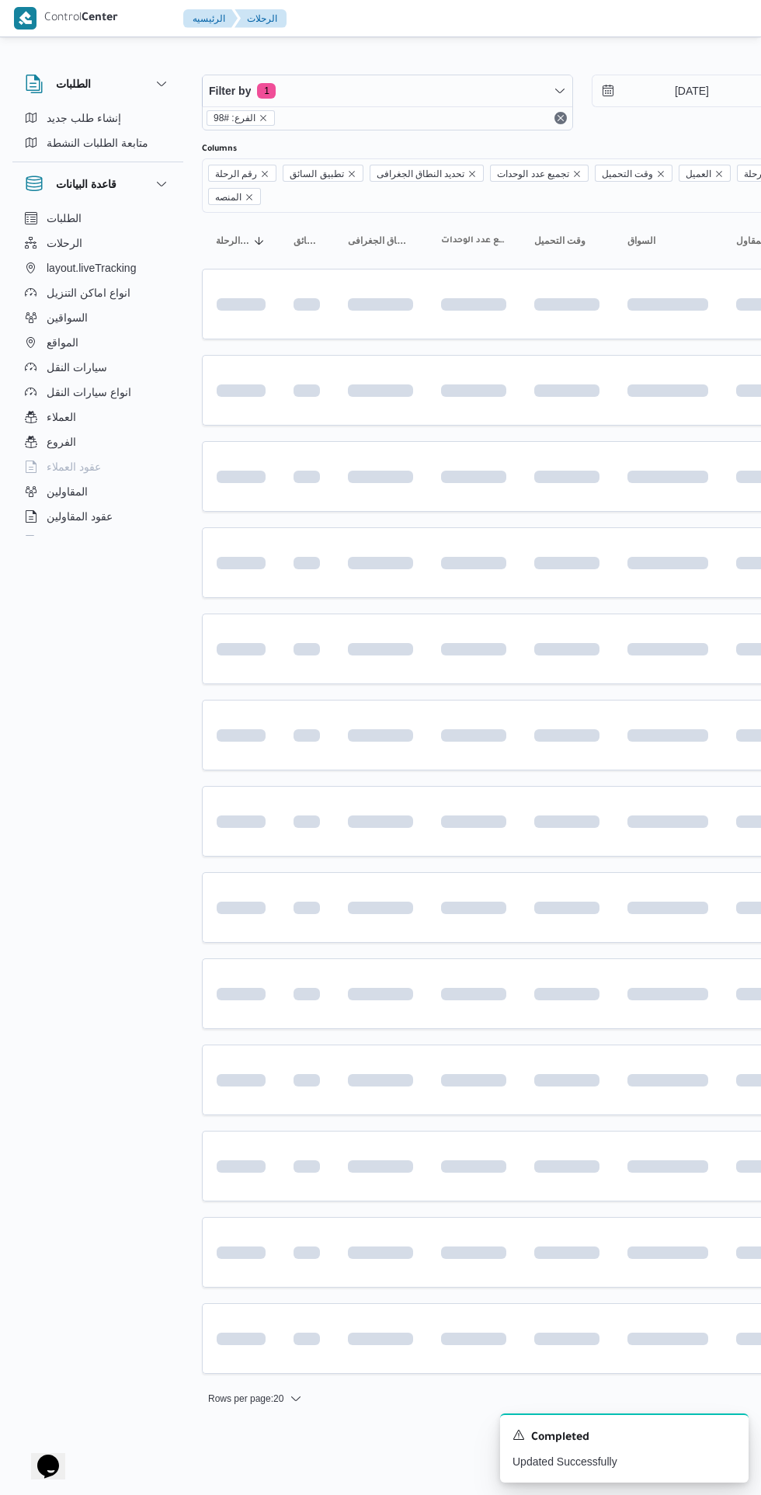
scroll to position [0, 12]
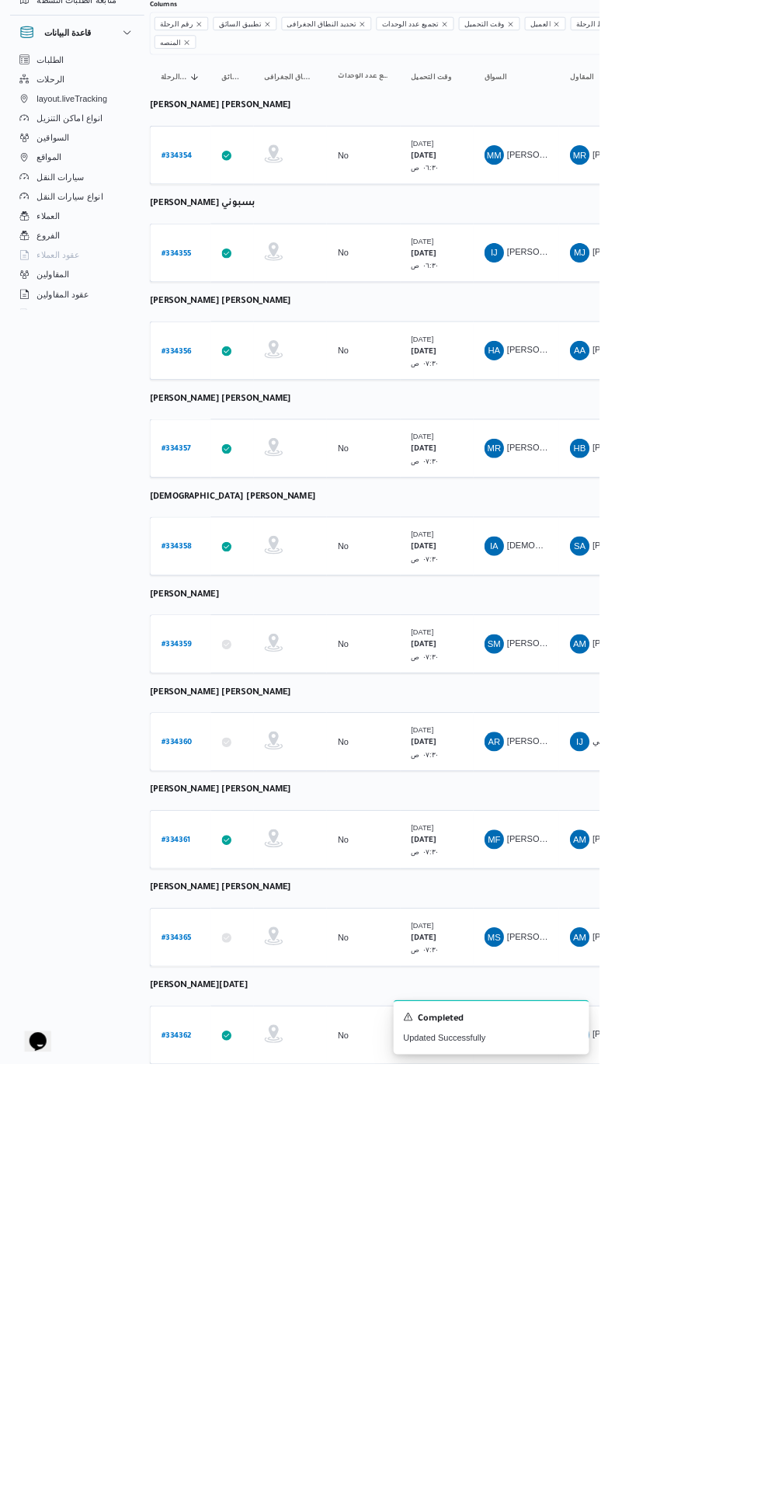
click at [230, 957] on b "# 334359" at bounding box center [224, 962] width 39 height 11
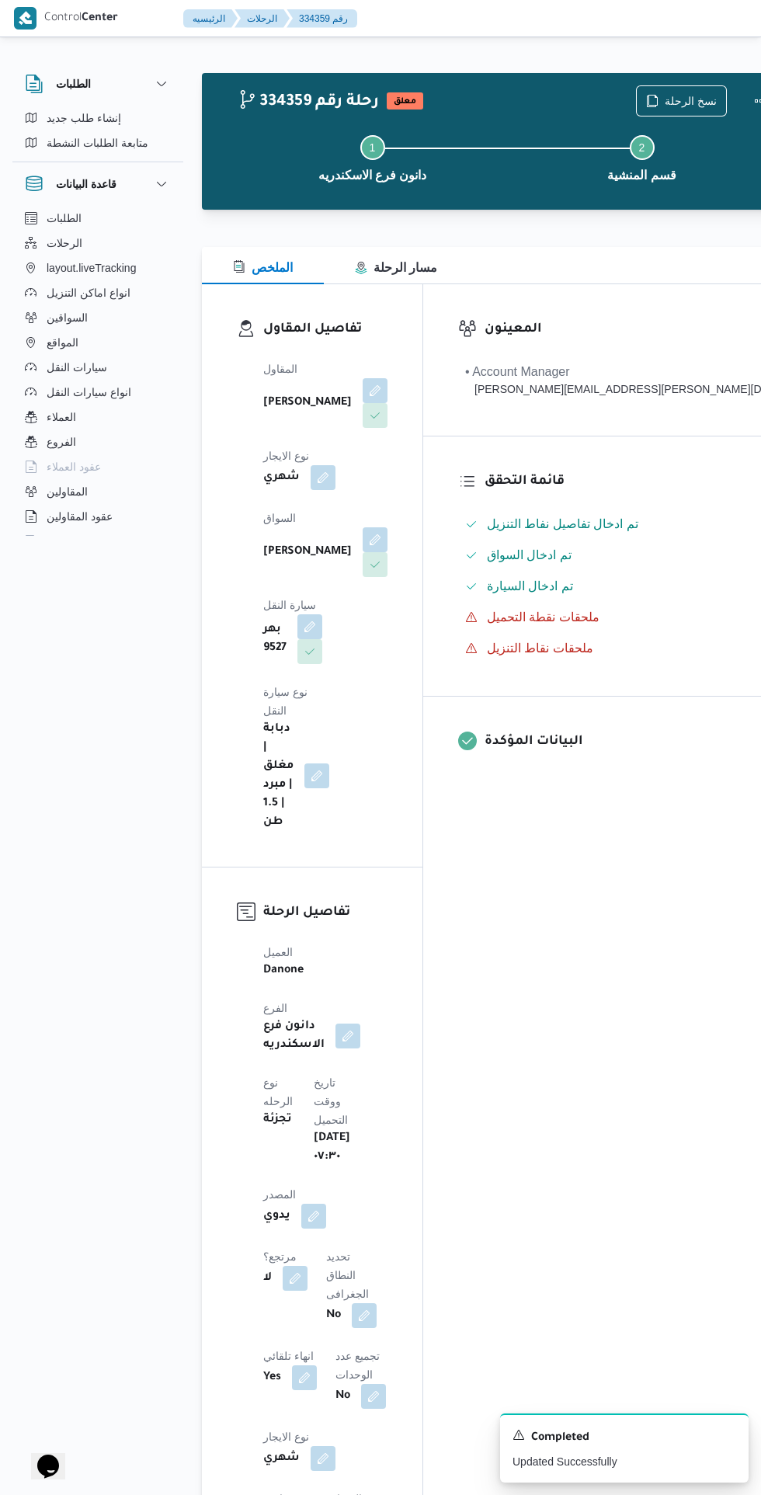
click at [307, 1265] on button "button" at bounding box center [295, 1277] width 25 height 25
click at [339, 1111] on label "هل هناك مرتجع؟" at bounding box center [334, 1107] width 93 height 19
checkbox input "true"
click at [449, 1097] on span "تاكيد" at bounding box center [427, 1107] width 87 height 31
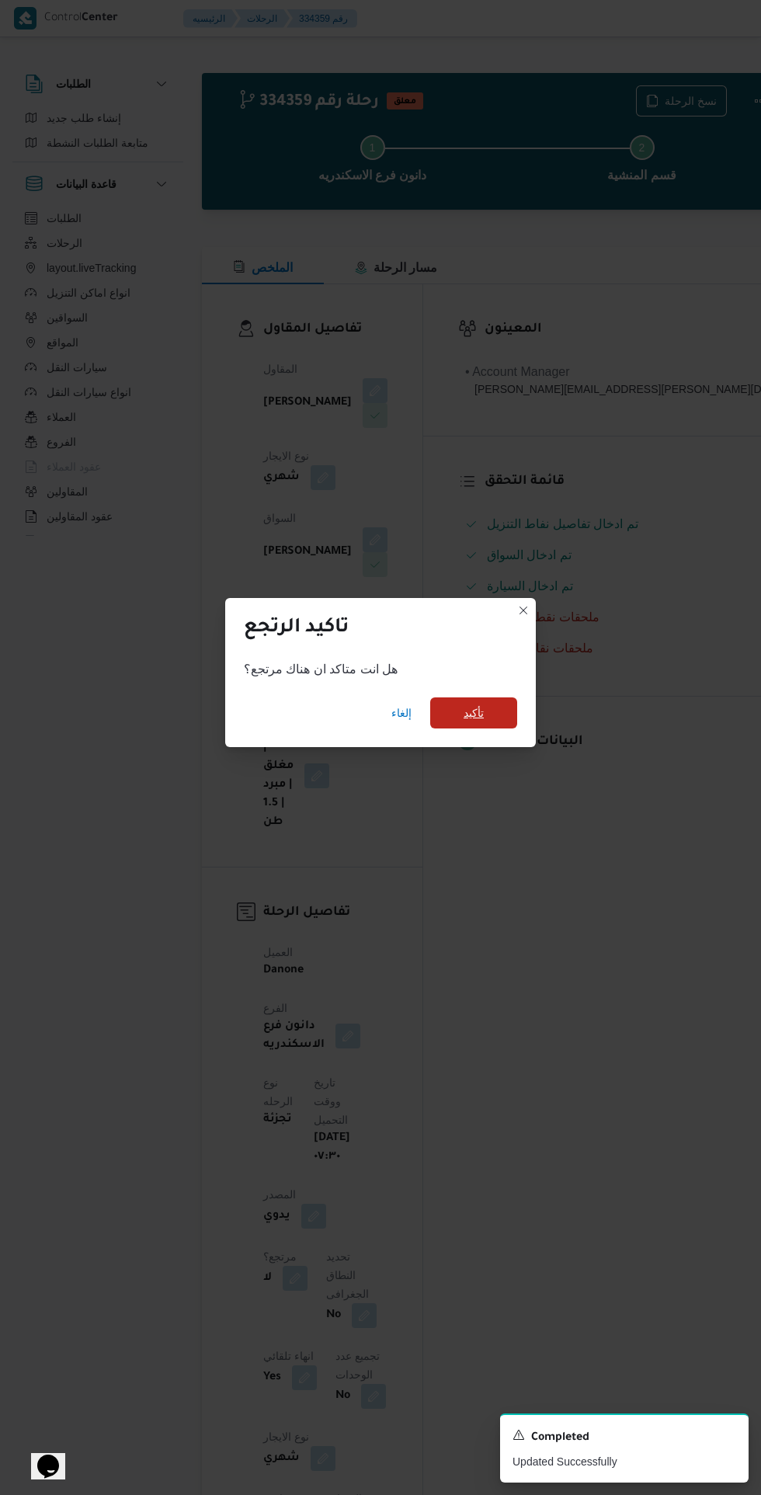
click at [513, 706] on span "تأكيد" at bounding box center [473, 712] width 87 height 31
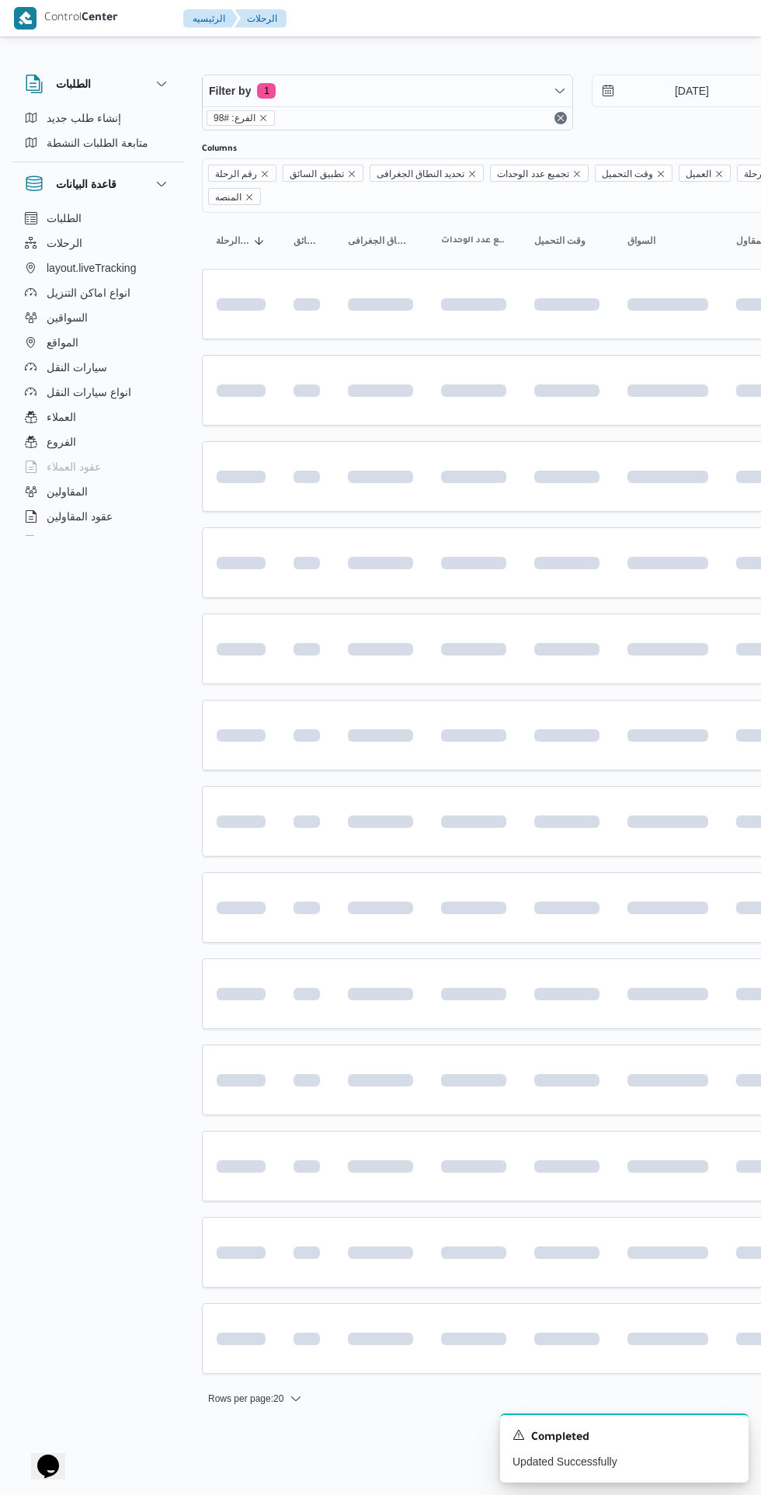
scroll to position [0, 12]
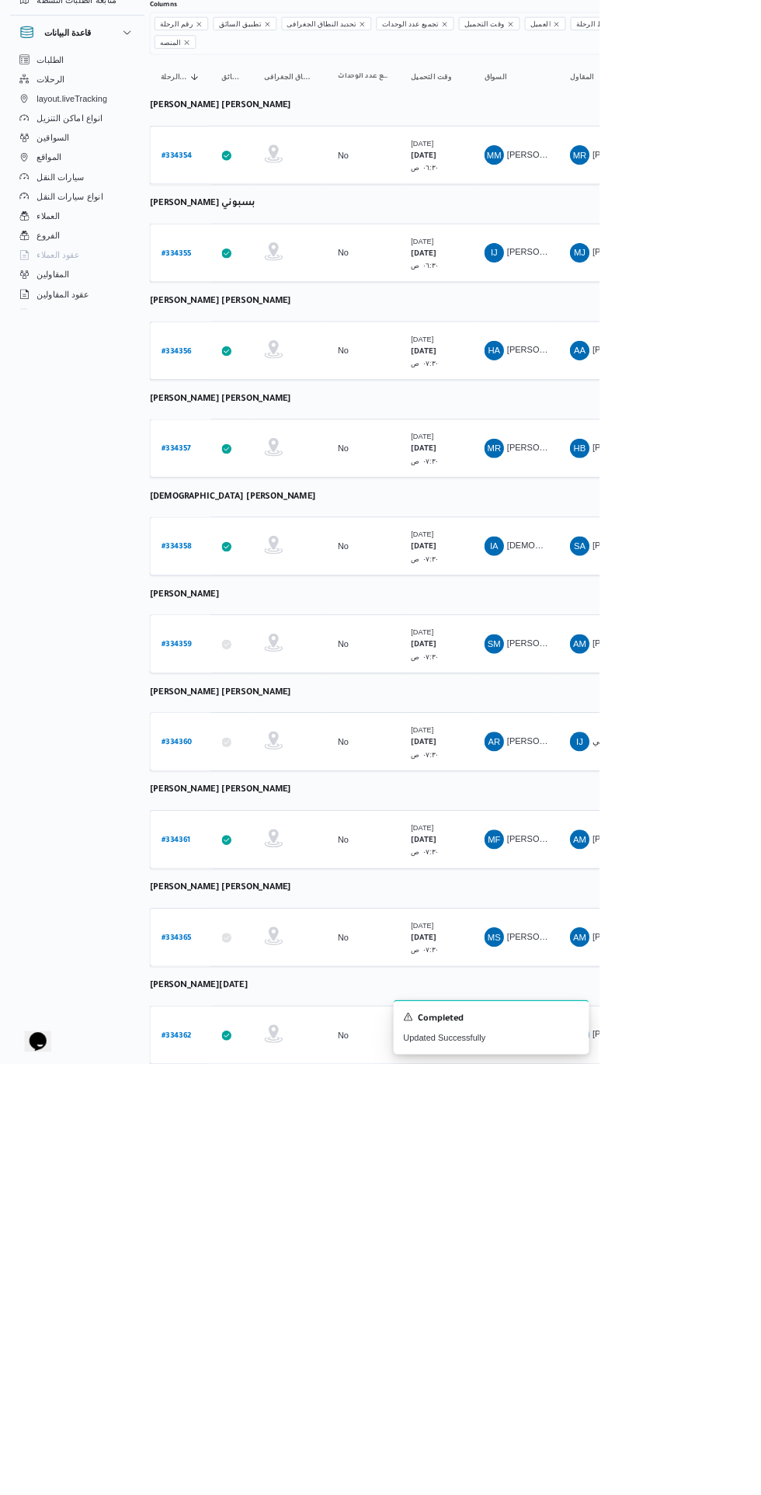
click at [227, 1075] on link "# 334360" at bounding box center [225, 1085] width 40 height 21
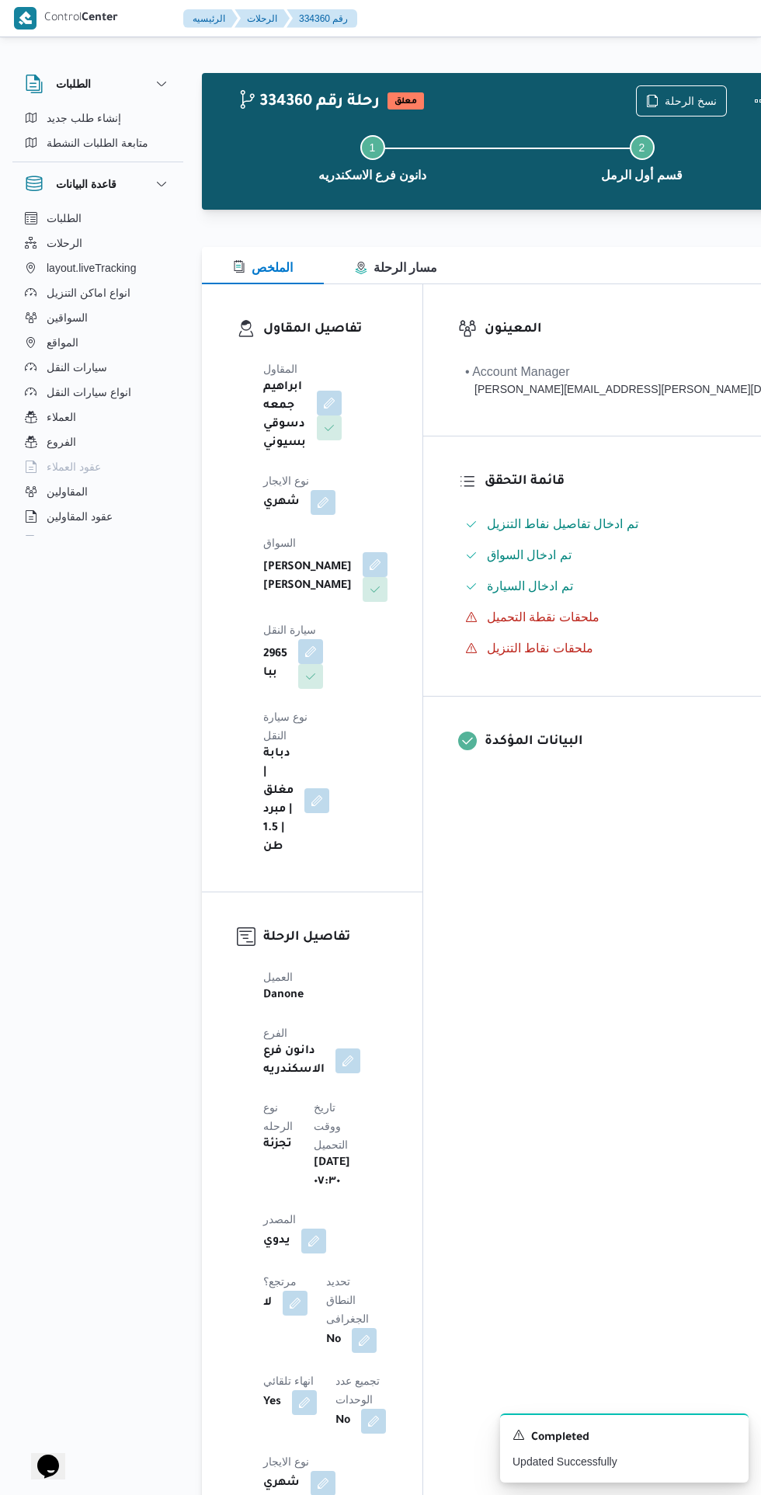
click at [307, 1290] on button "button" at bounding box center [295, 1302] width 25 height 25
click at [345, 1111] on label "هل هناك مرتجع؟" at bounding box center [334, 1107] width 93 height 19
checkbox input "true"
click at [444, 1099] on span "تاكيد" at bounding box center [427, 1107] width 87 height 31
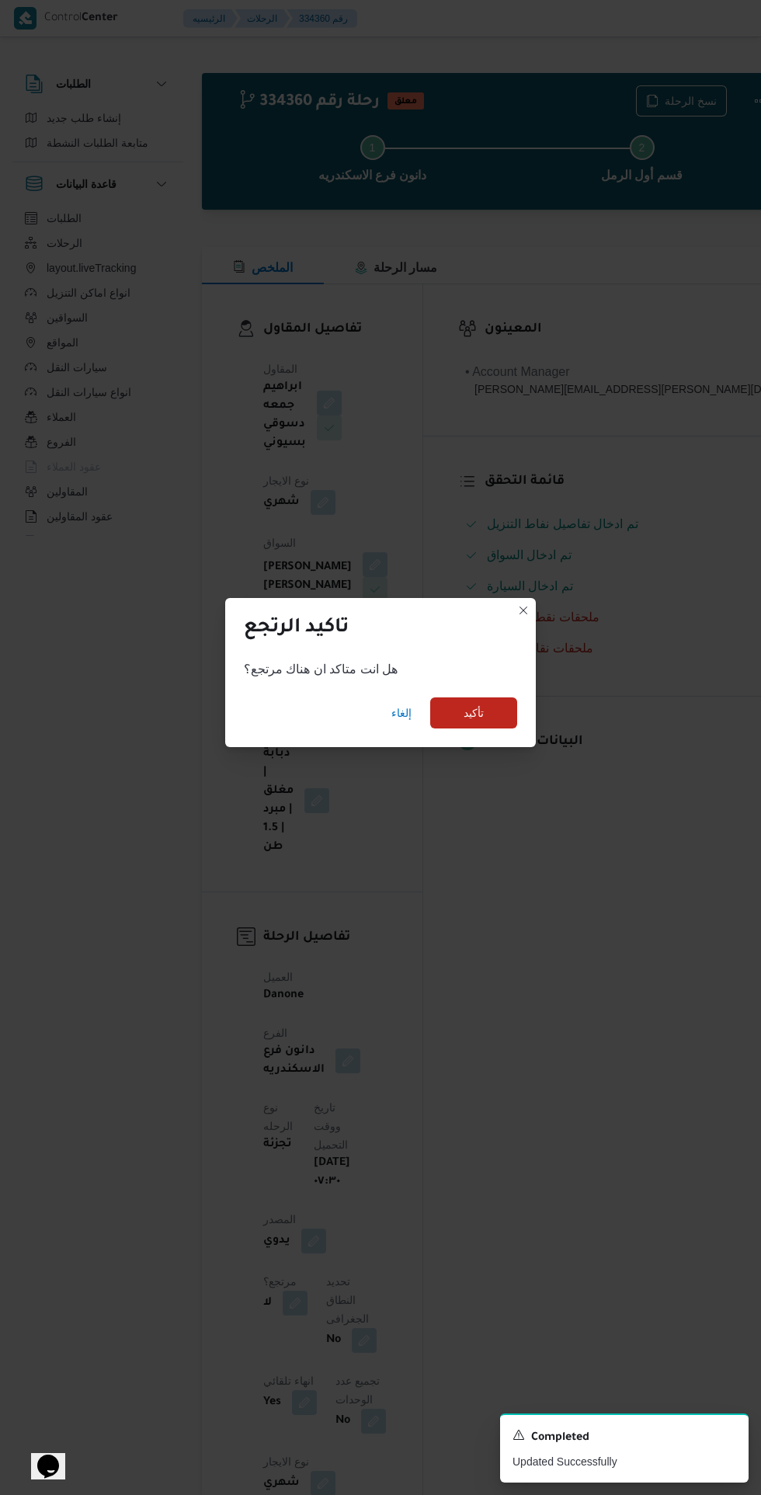
click at [528, 702] on div "إلغاء تأكيد" at bounding box center [380, 716] width 311 height 62
click at [510, 708] on span "تأكيد" at bounding box center [473, 712] width 87 height 31
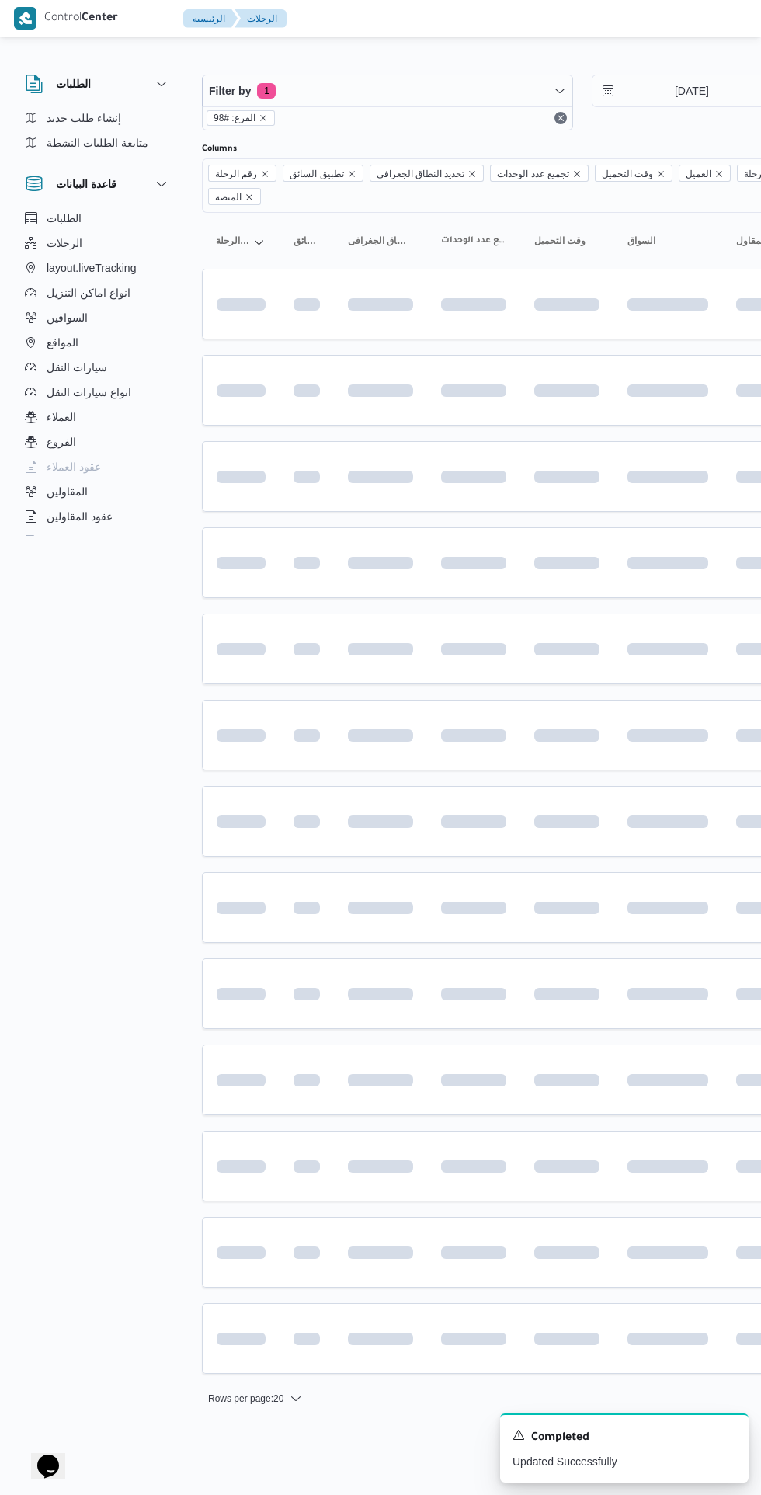
scroll to position [0, 12]
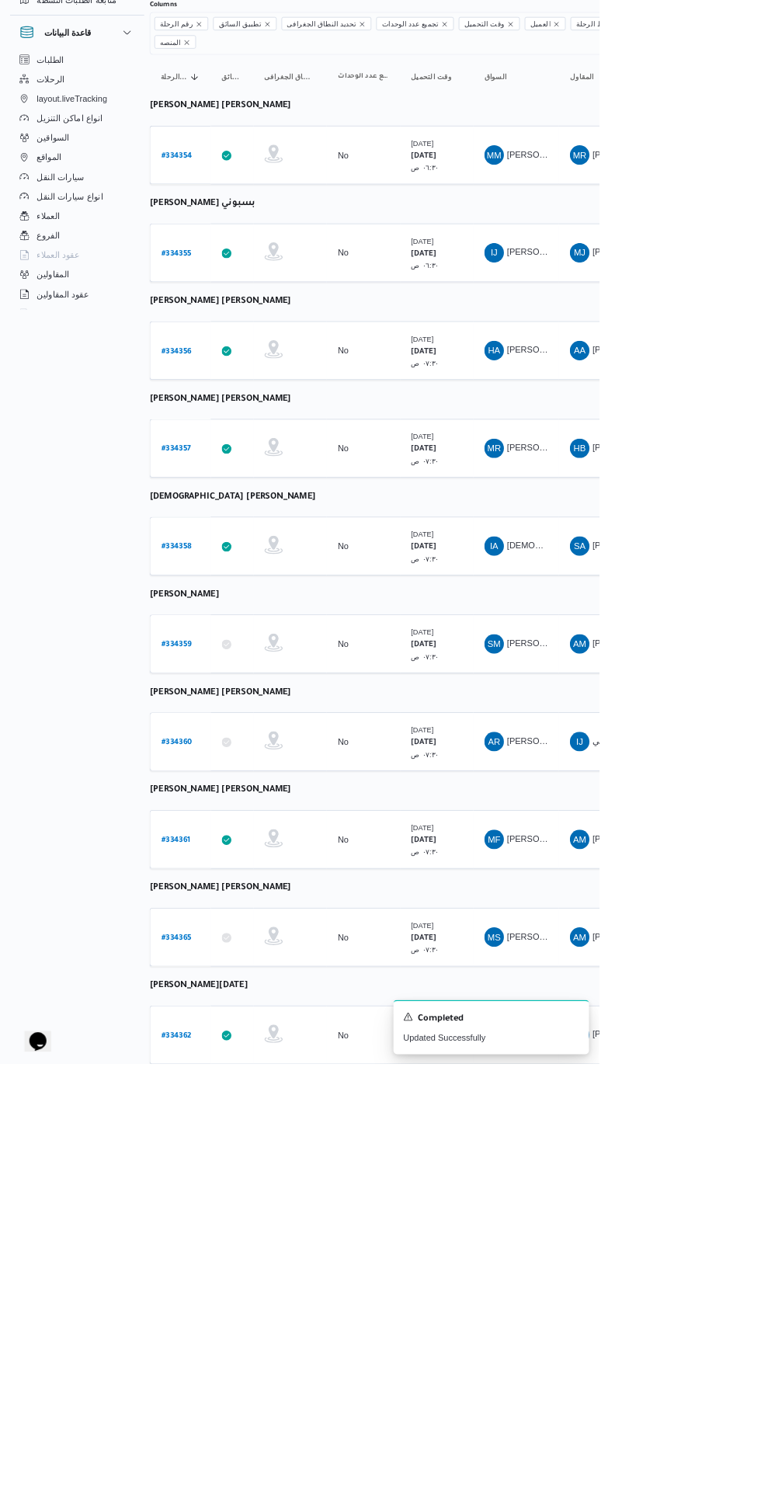
click at [231, 1206] on b "# 334361" at bounding box center [223, 1211] width 37 height 11
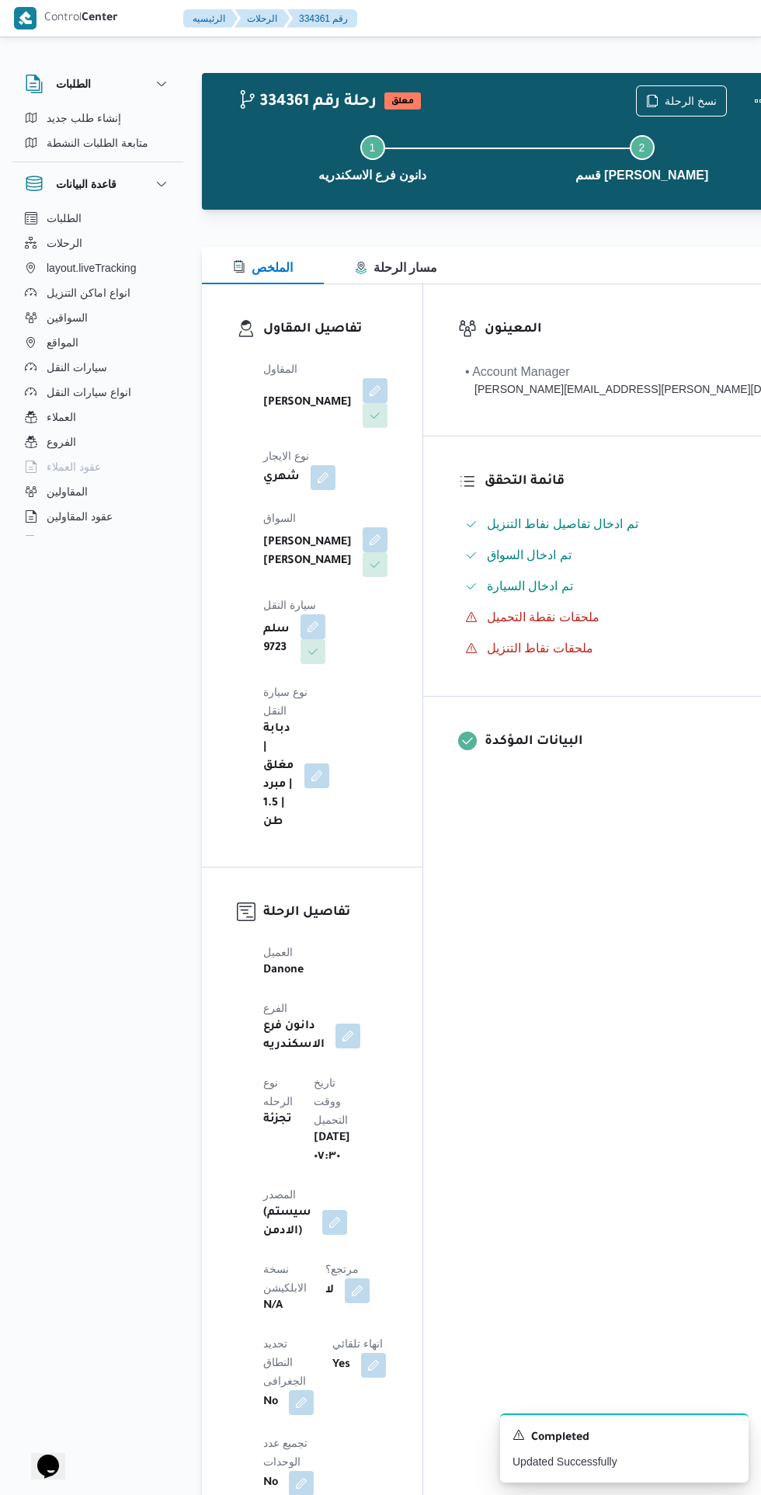
click at [345, 1278] on button "button" at bounding box center [357, 1290] width 25 height 25
click at [257, 1180] on label "هل هناك مرتجع؟" at bounding box center [252, 1181] width 93 height 19
checkbox input "true"
click at [364, 1183] on span "تاكيد" at bounding box center [344, 1181] width 87 height 31
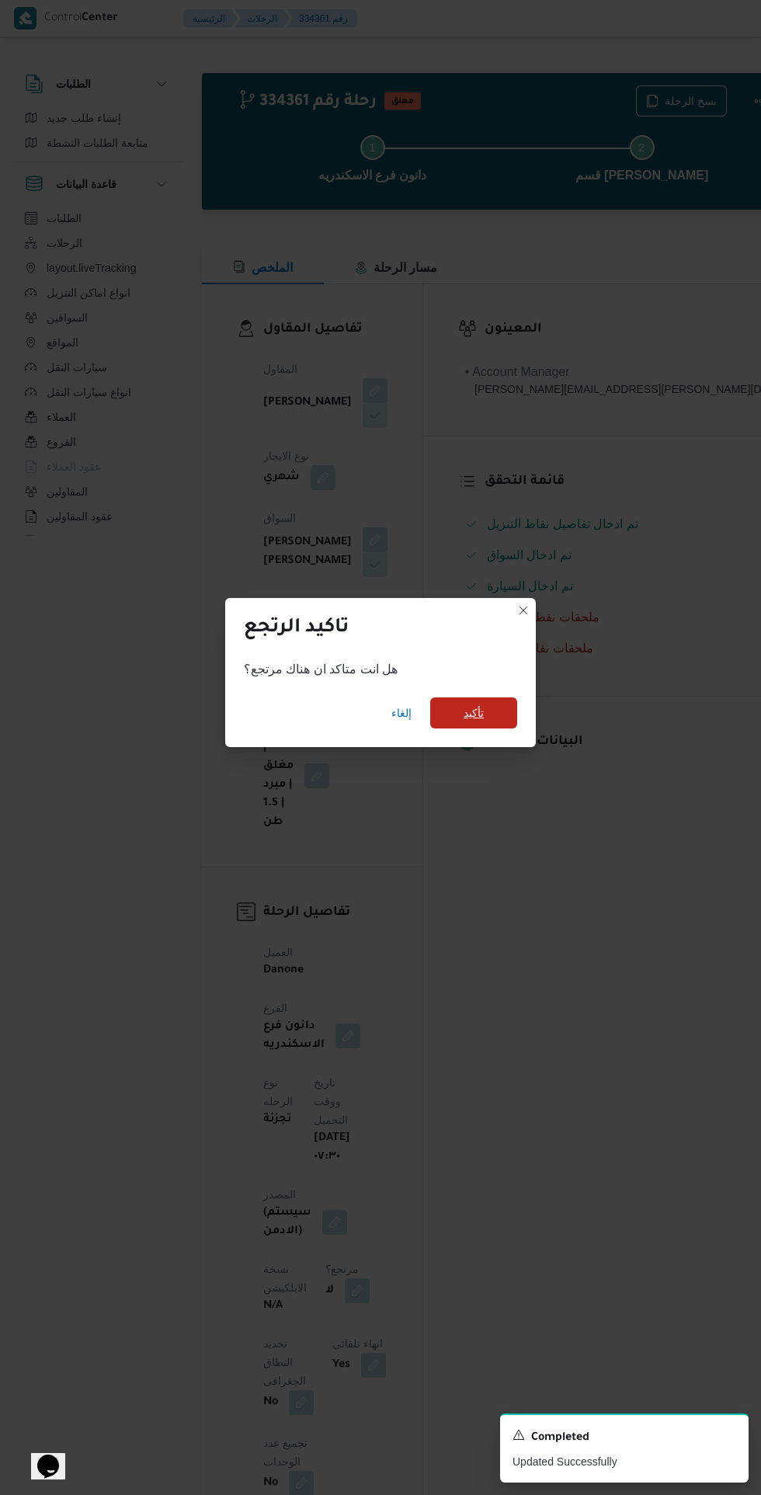
click at [511, 697] on span "تأكيد" at bounding box center [473, 712] width 87 height 31
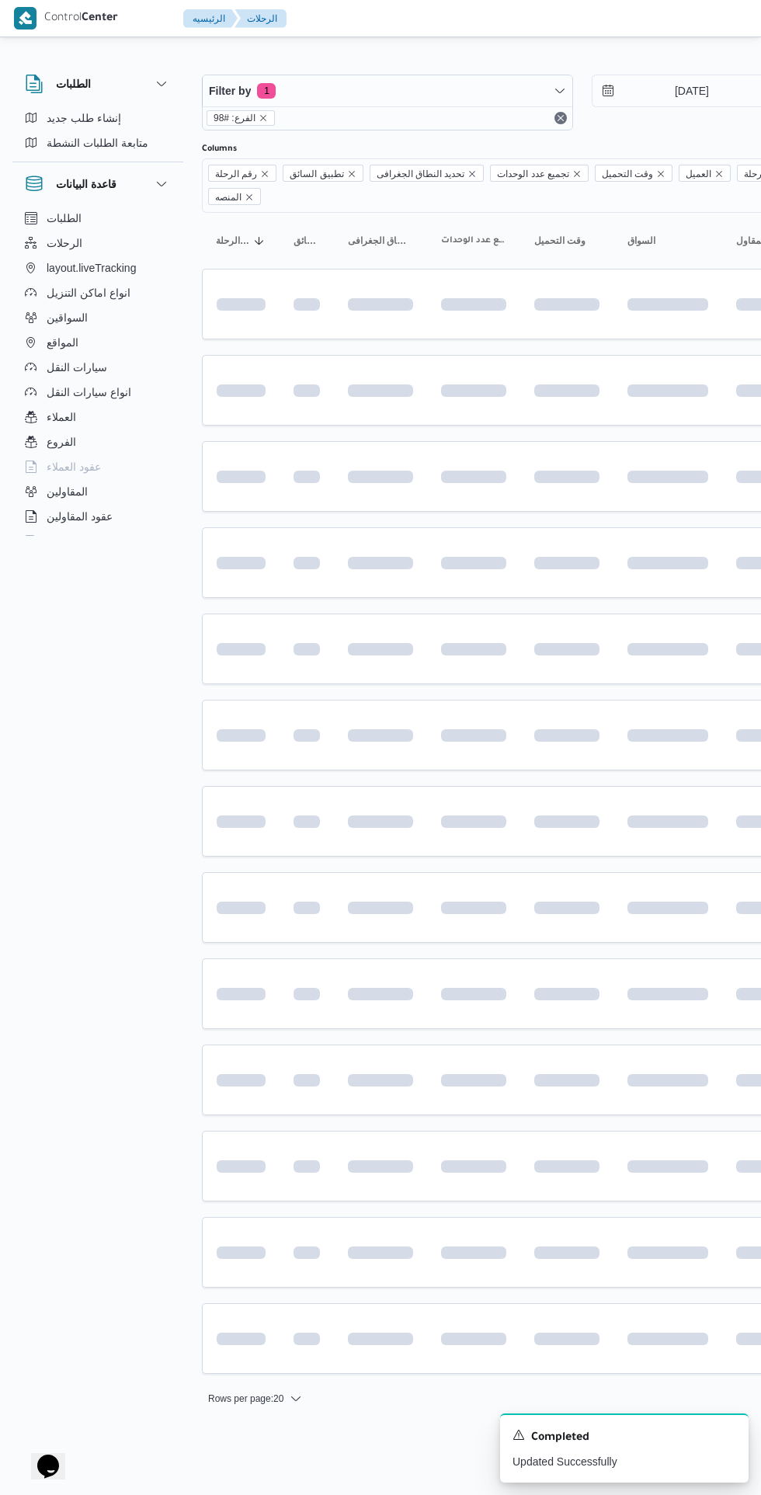
scroll to position [0, 12]
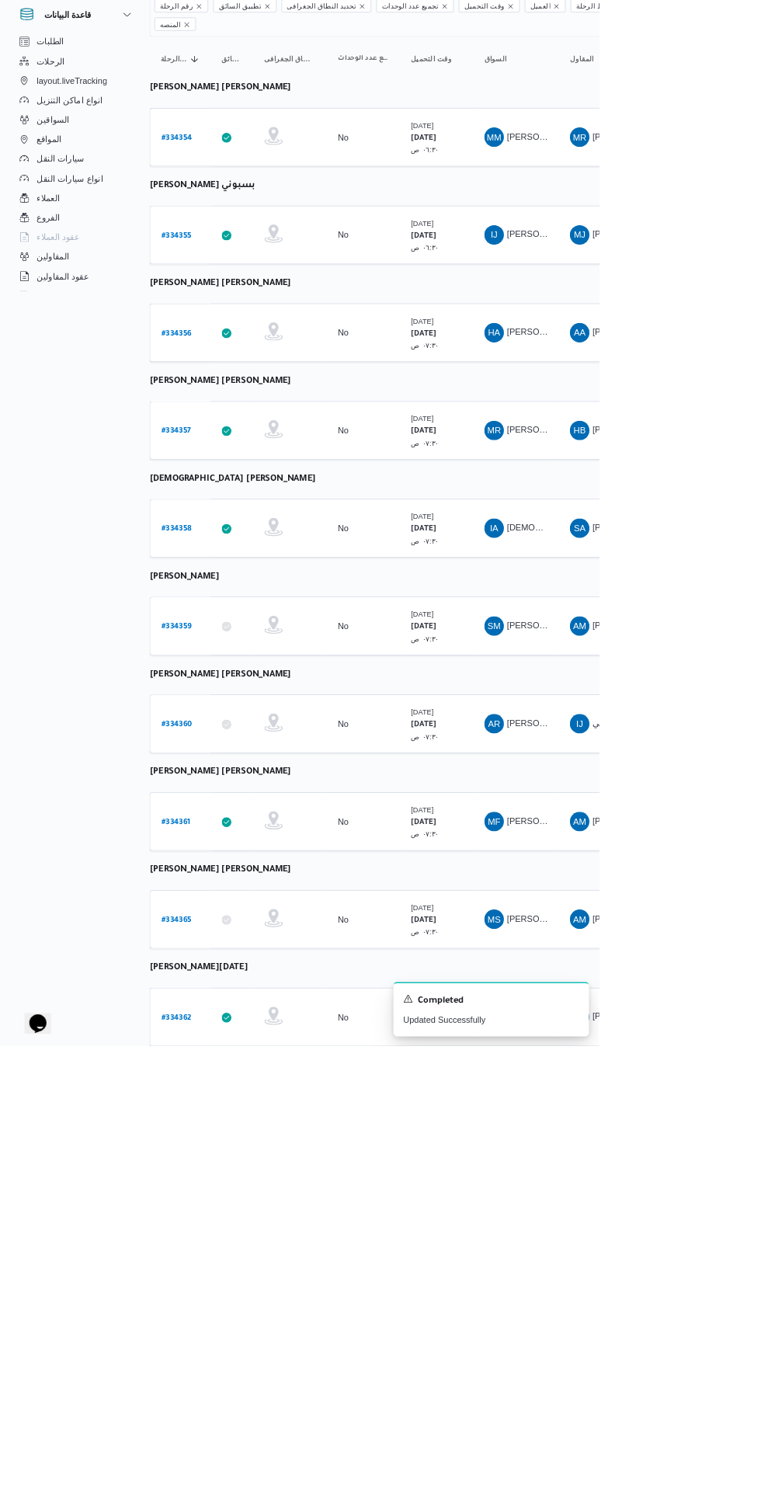
click at [233, 1330] on b "# 334365" at bounding box center [224, 1335] width 39 height 11
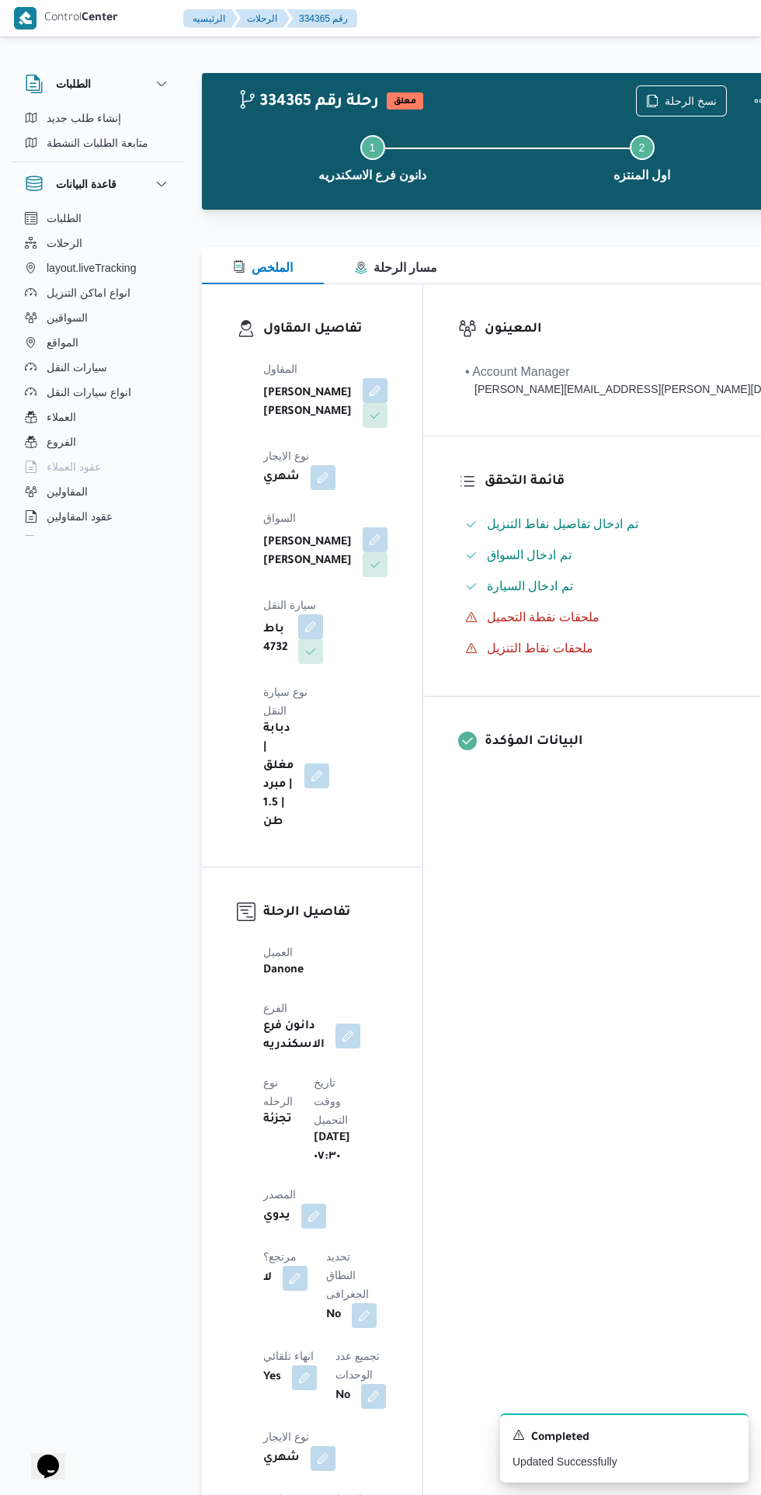
click at [307, 1265] on button "button" at bounding box center [295, 1277] width 25 height 25
click at [352, 1122] on label "هل هناك مرتجع؟" at bounding box center [334, 1125] width 93 height 19
checkbox input "true"
click at [448, 1117] on span "تاكيد" at bounding box center [427, 1125] width 87 height 31
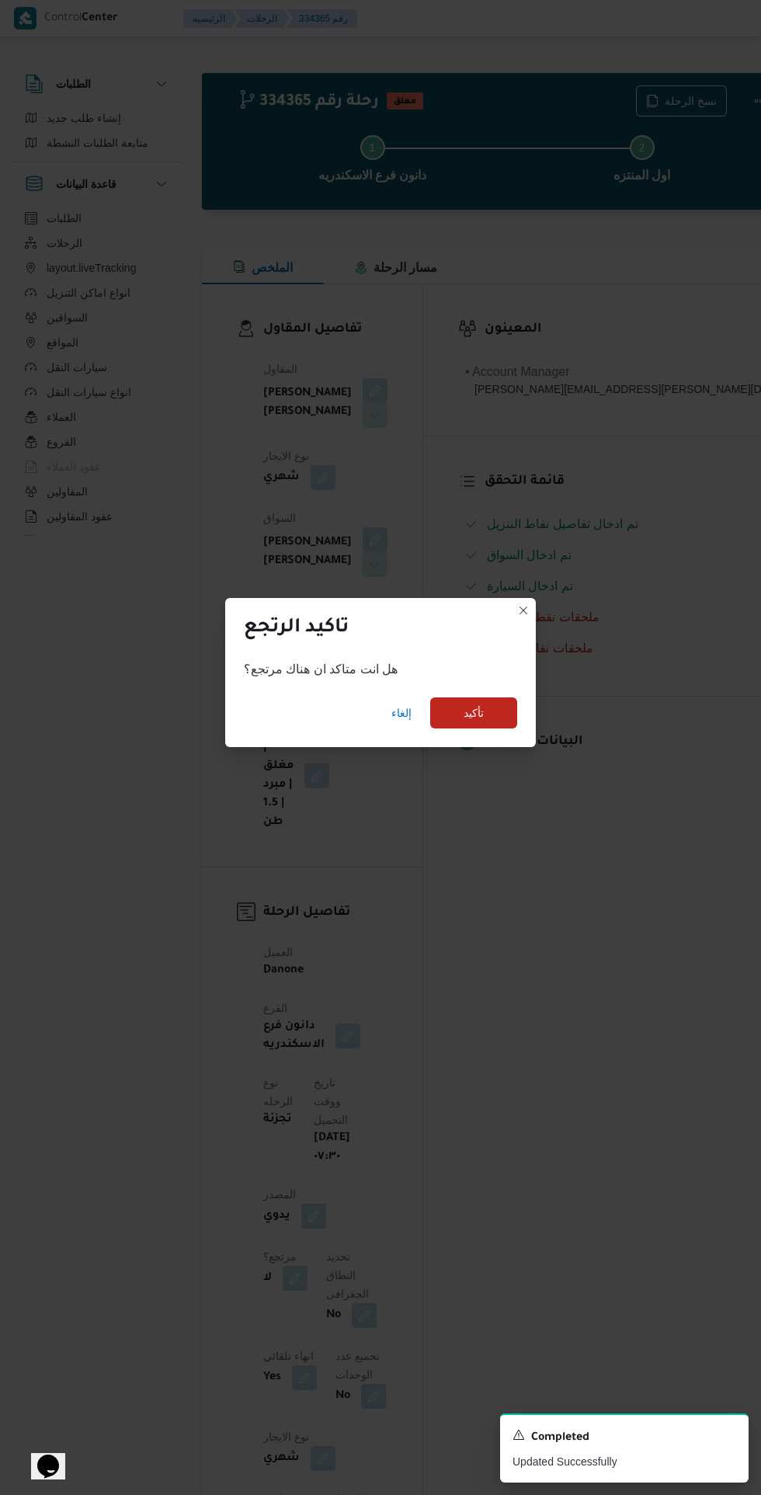
click at [526, 685] on div "هل انت متاكد ان هناك مرتجع؟" at bounding box center [380, 669] width 311 height 31
click at [507, 728] on span "تأكيد" at bounding box center [473, 712] width 87 height 31
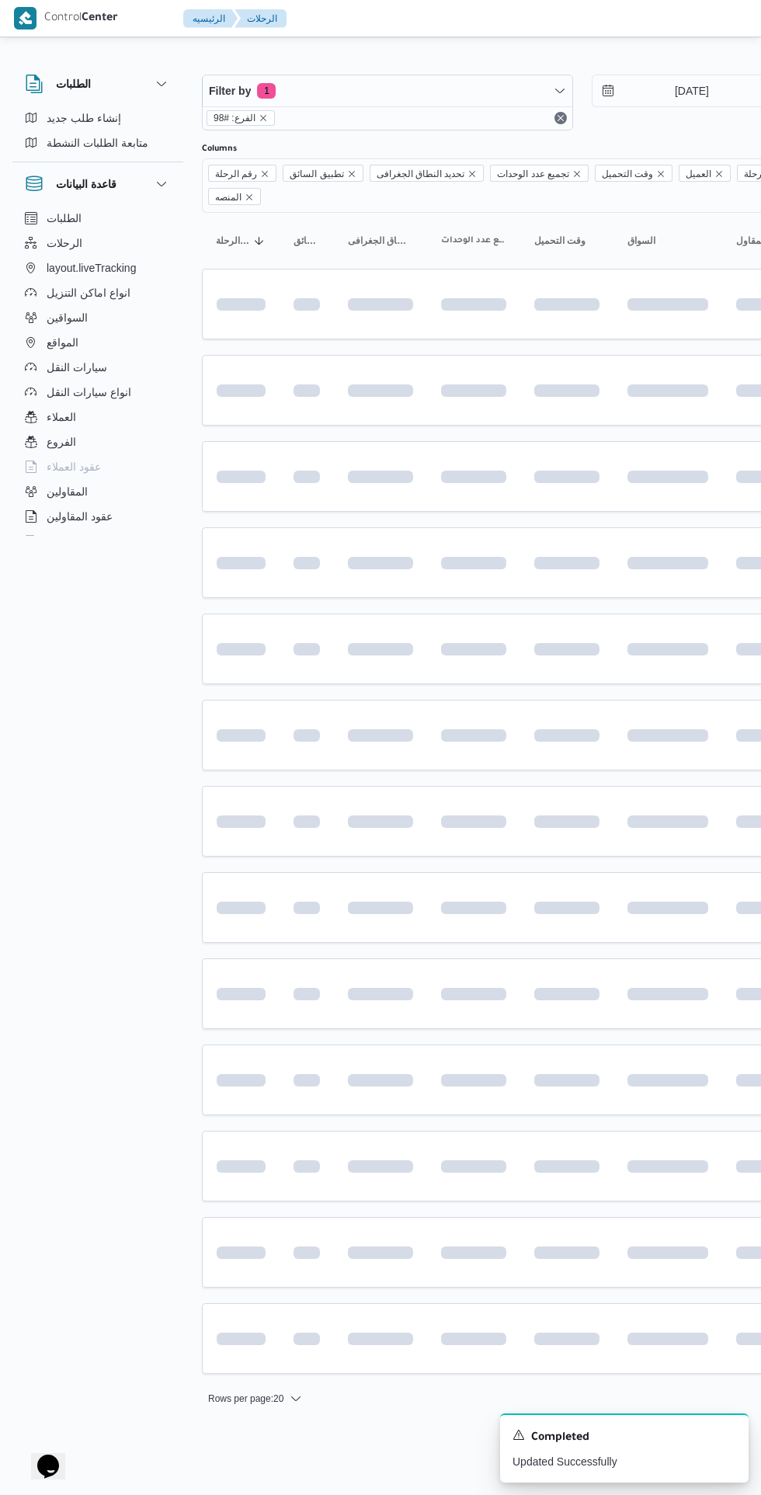
scroll to position [0, 12]
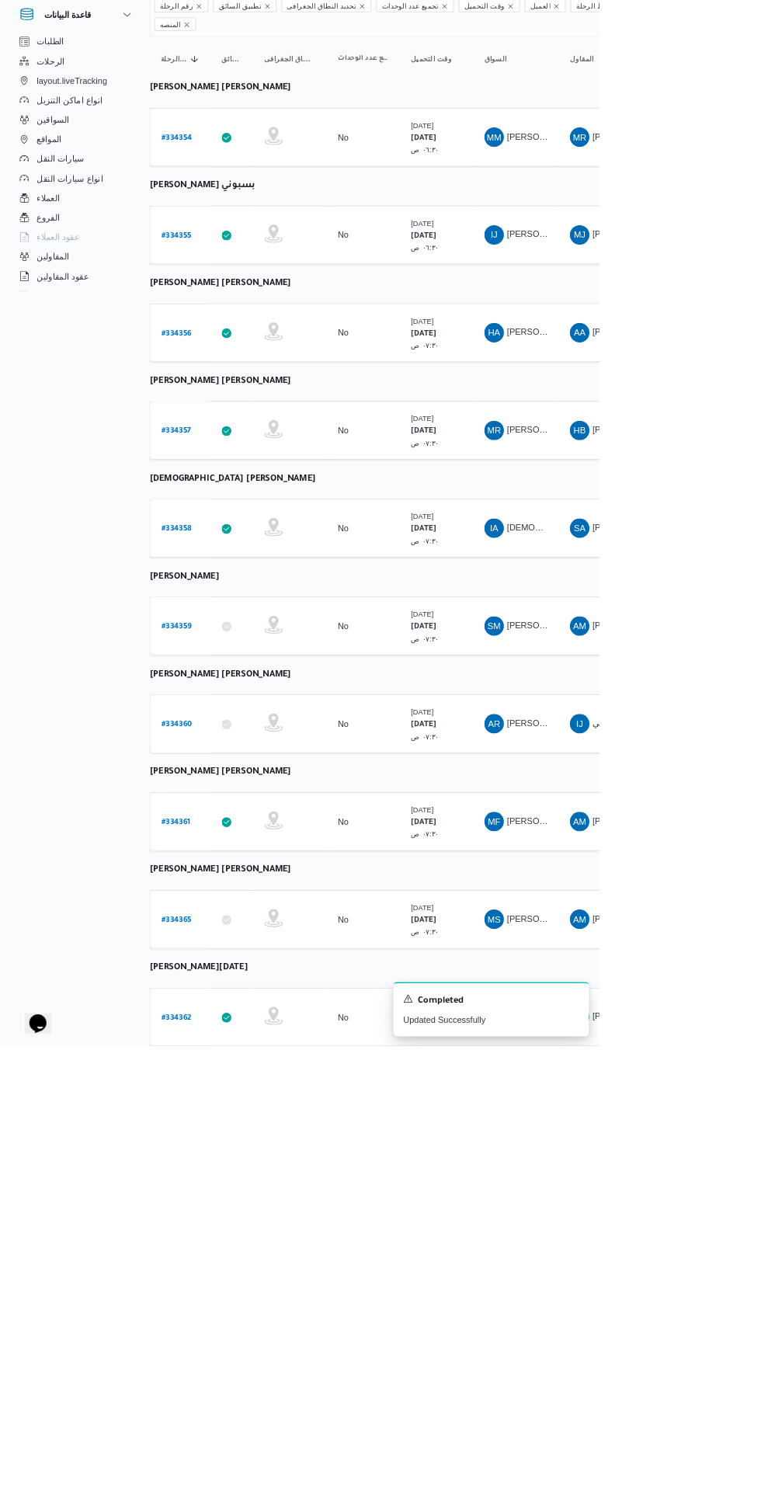
click at [231, 1454] on b "# 334362" at bounding box center [224, 1459] width 39 height 11
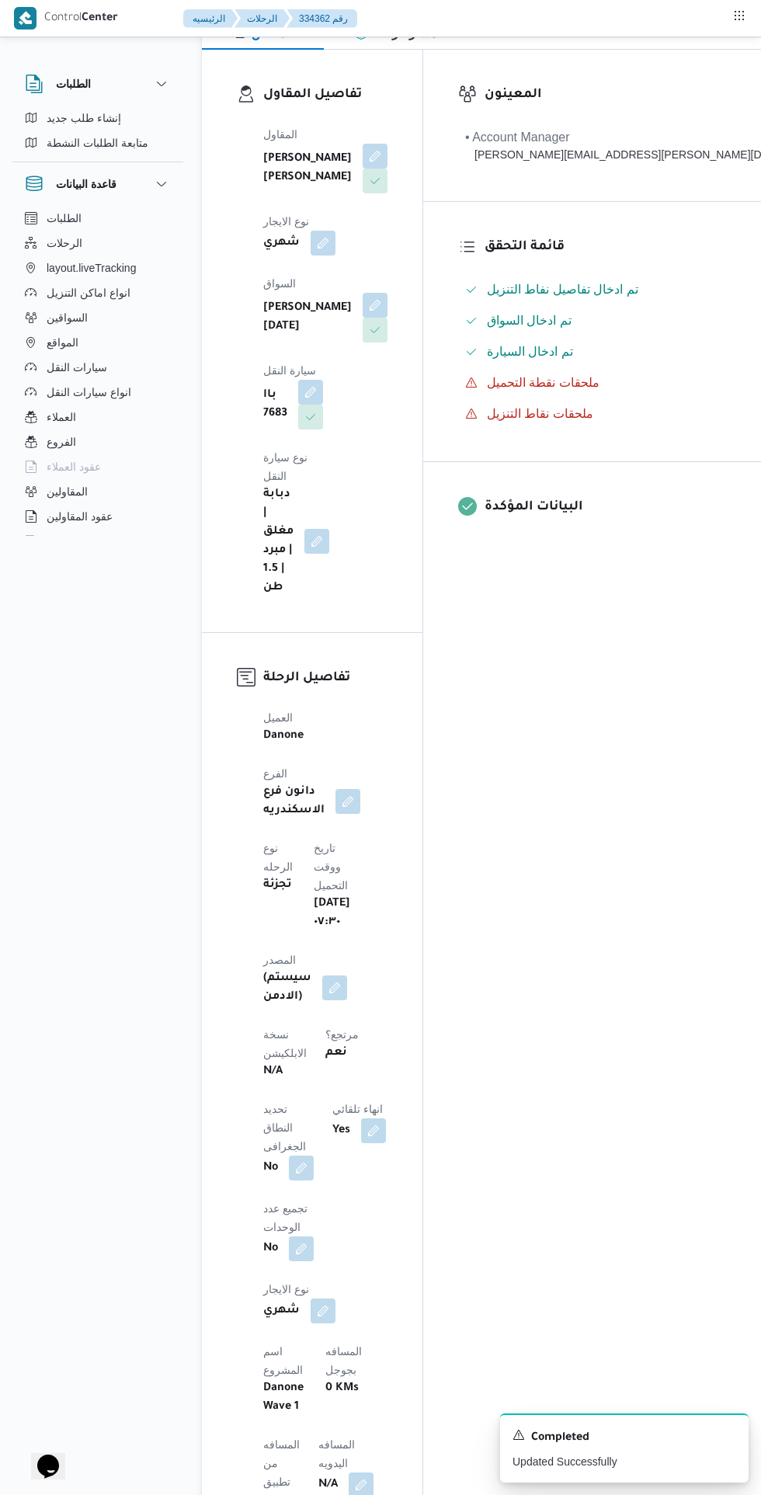
scroll to position [241, 0]
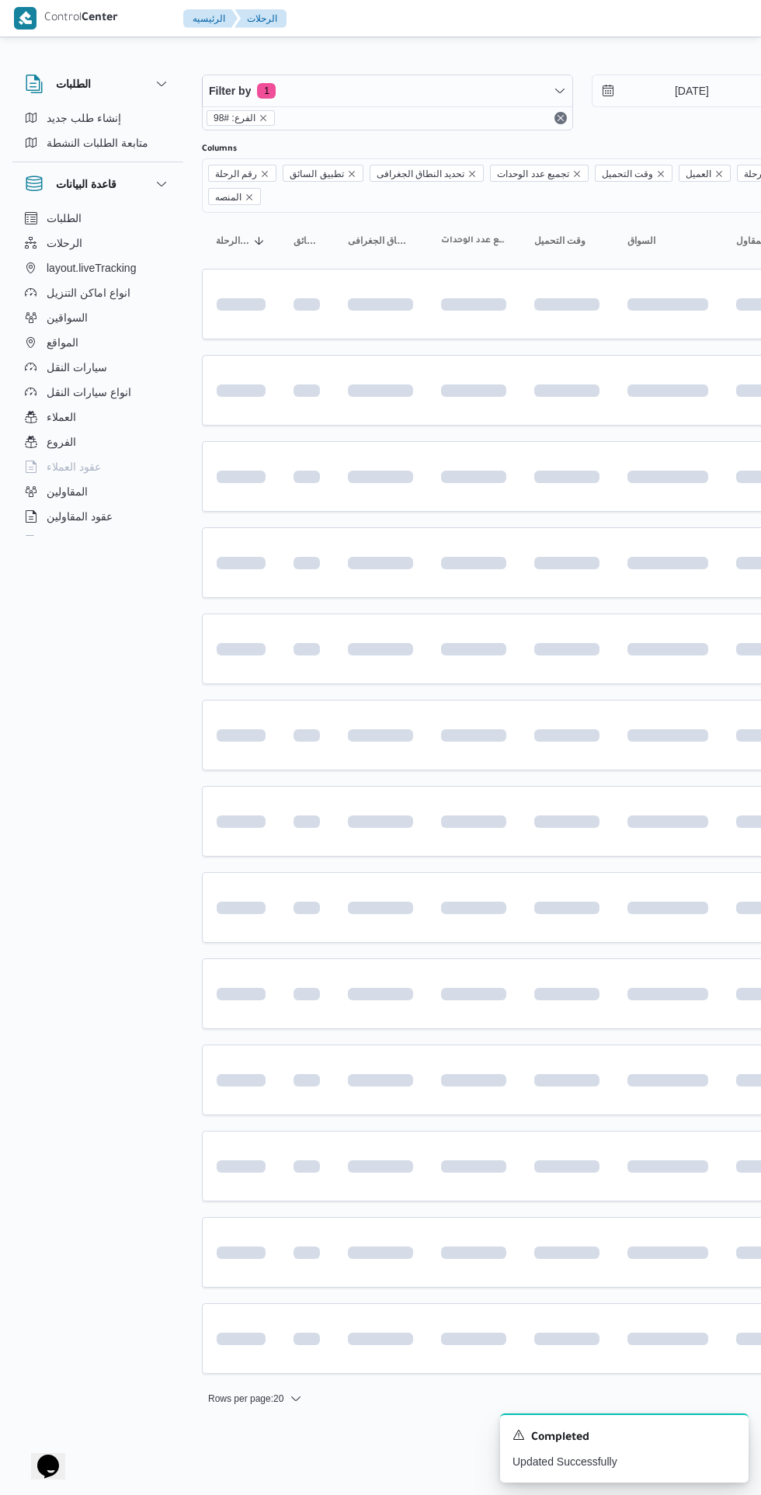
scroll to position [0, 12]
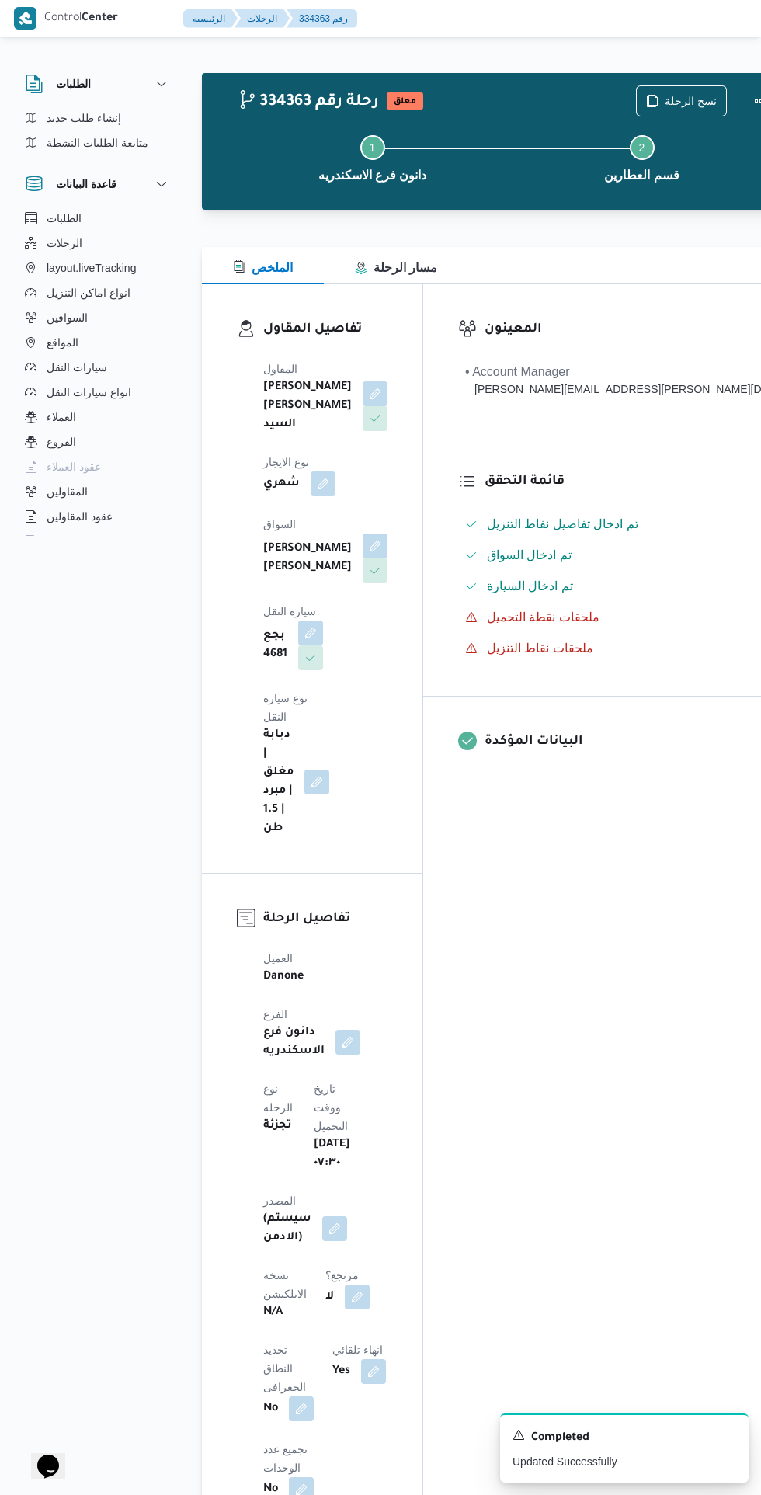
click at [345, 1284] on button "button" at bounding box center [357, 1296] width 25 height 25
click at [286, 1210] on label "هل هناك مرتجع؟" at bounding box center [252, 1219] width 93 height 19
checkbox input "true"
click at [372, 1219] on span "تاكيد" at bounding box center [344, 1218] width 87 height 31
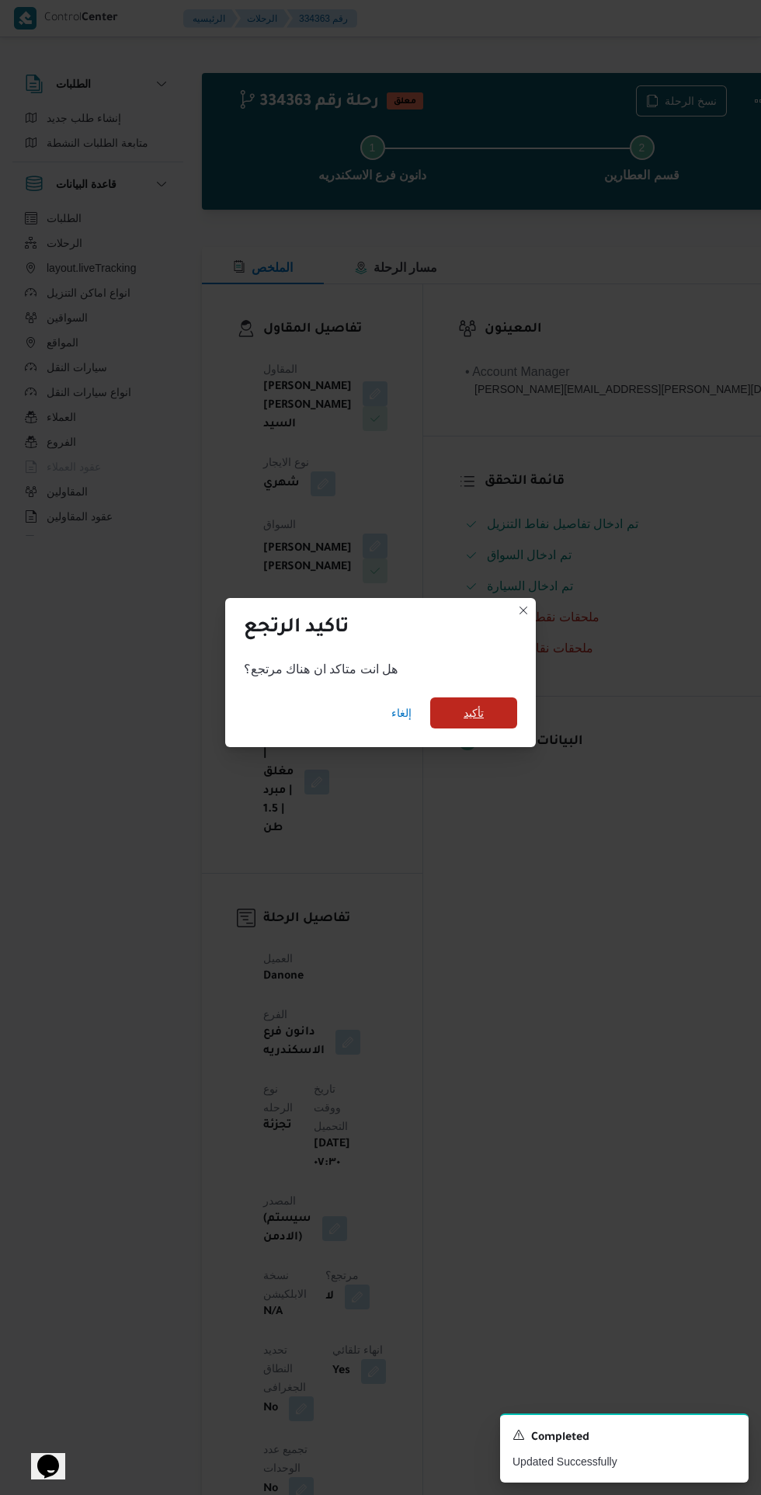
click at [502, 728] on span "تأكيد" at bounding box center [473, 712] width 87 height 31
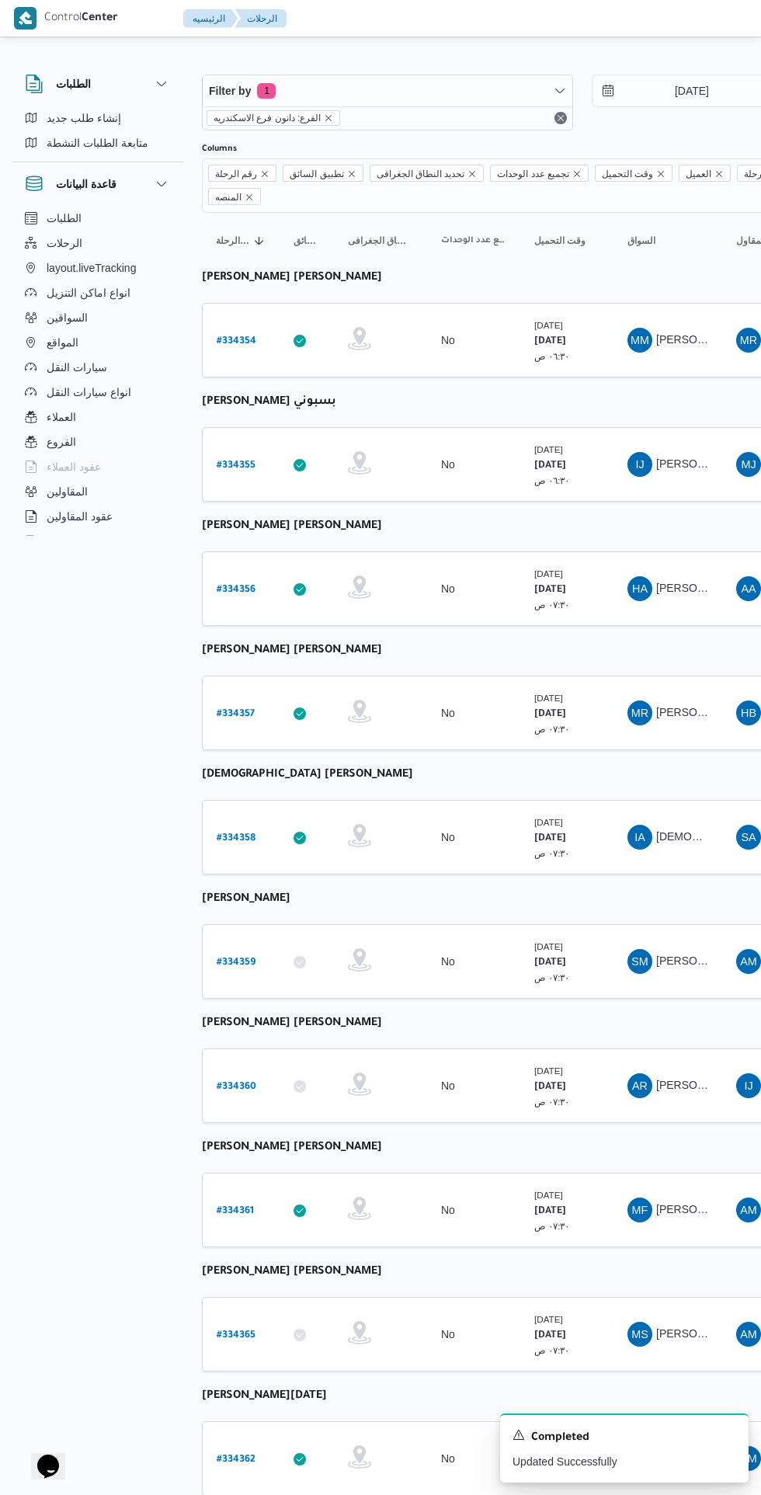
scroll to position [0, 12]
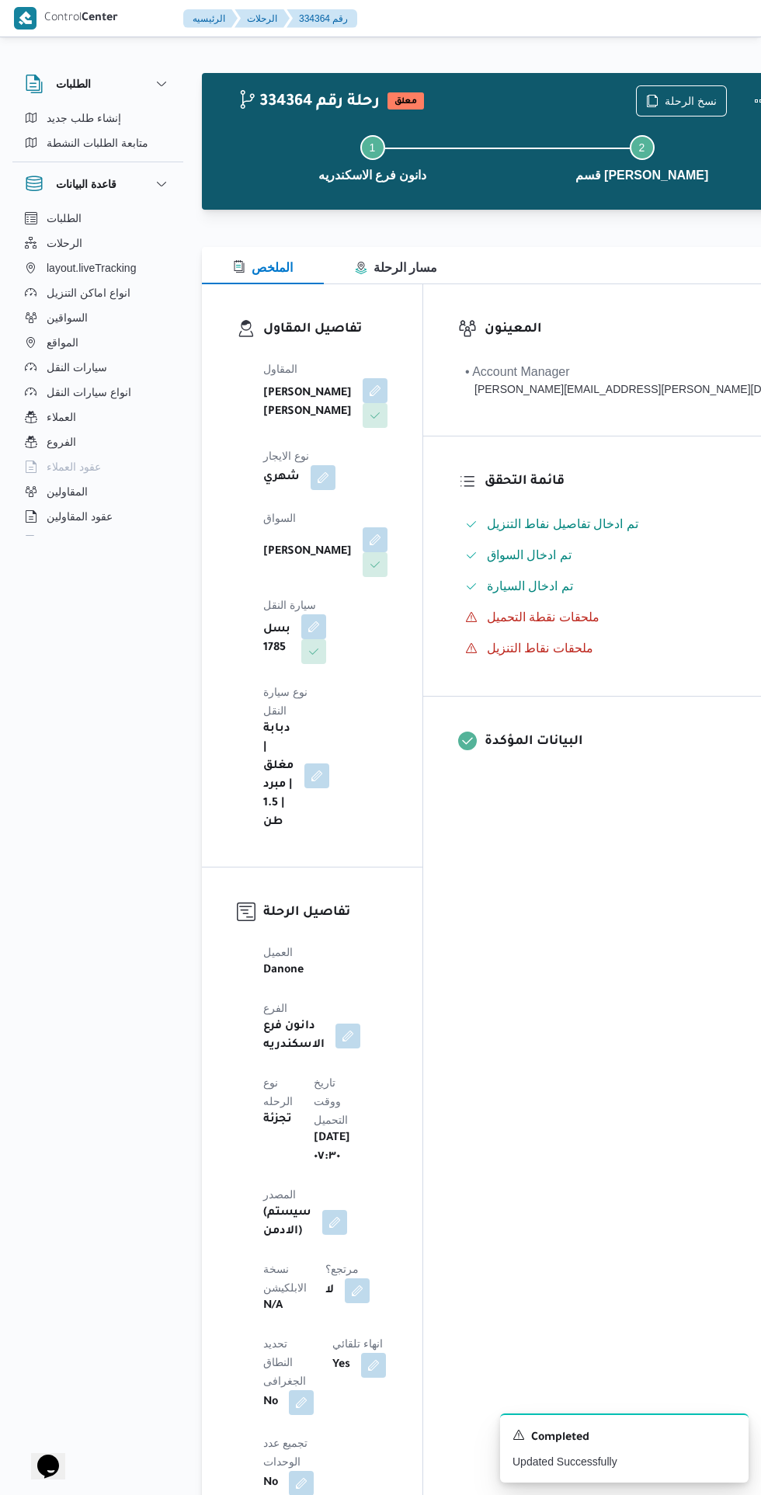
click at [345, 1278] on button "button" at bounding box center [357, 1290] width 25 height 25
click at [276, 1179] on label "هل هناك مرتجع؟" at bounding box center [252, 1181] width 93 height 19
checkbox input "true"
click at [362, 1179] on span "تاكيد" at bounding box center [344, 1181] width 87 height 31
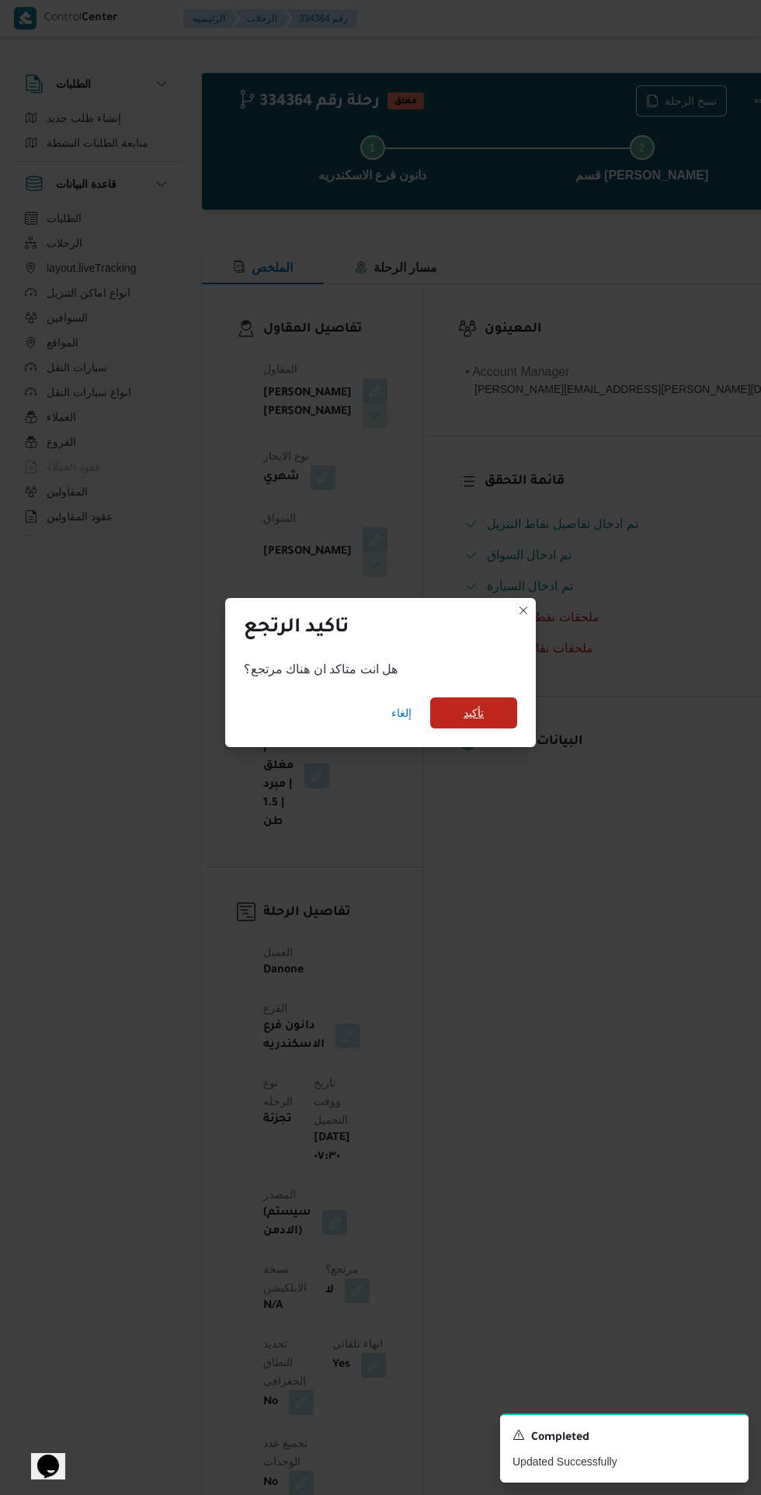
click at [507, 708] on span "تأكيد" at bounding box center [473, 712] width 87 height 31
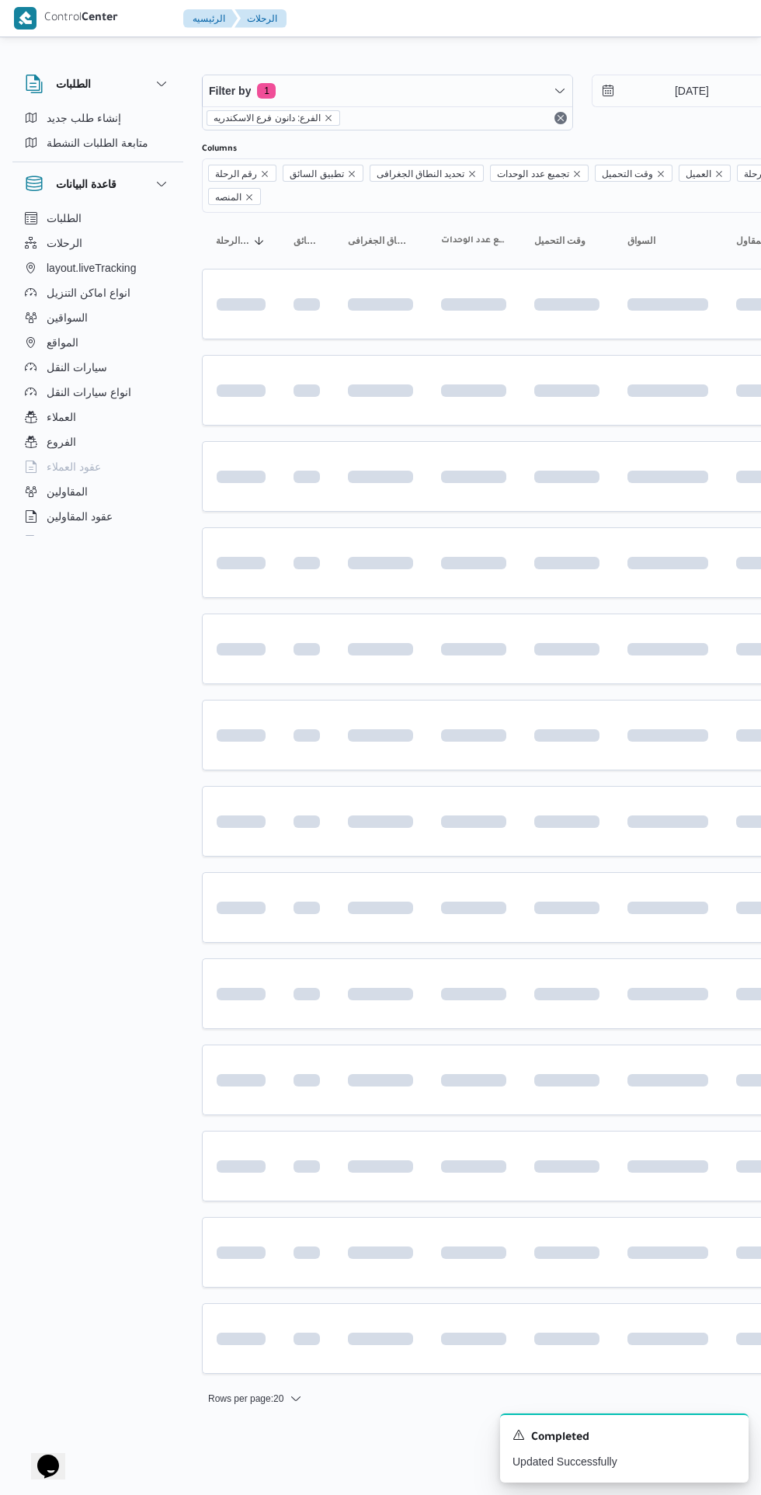
scroll to position [0, 12]
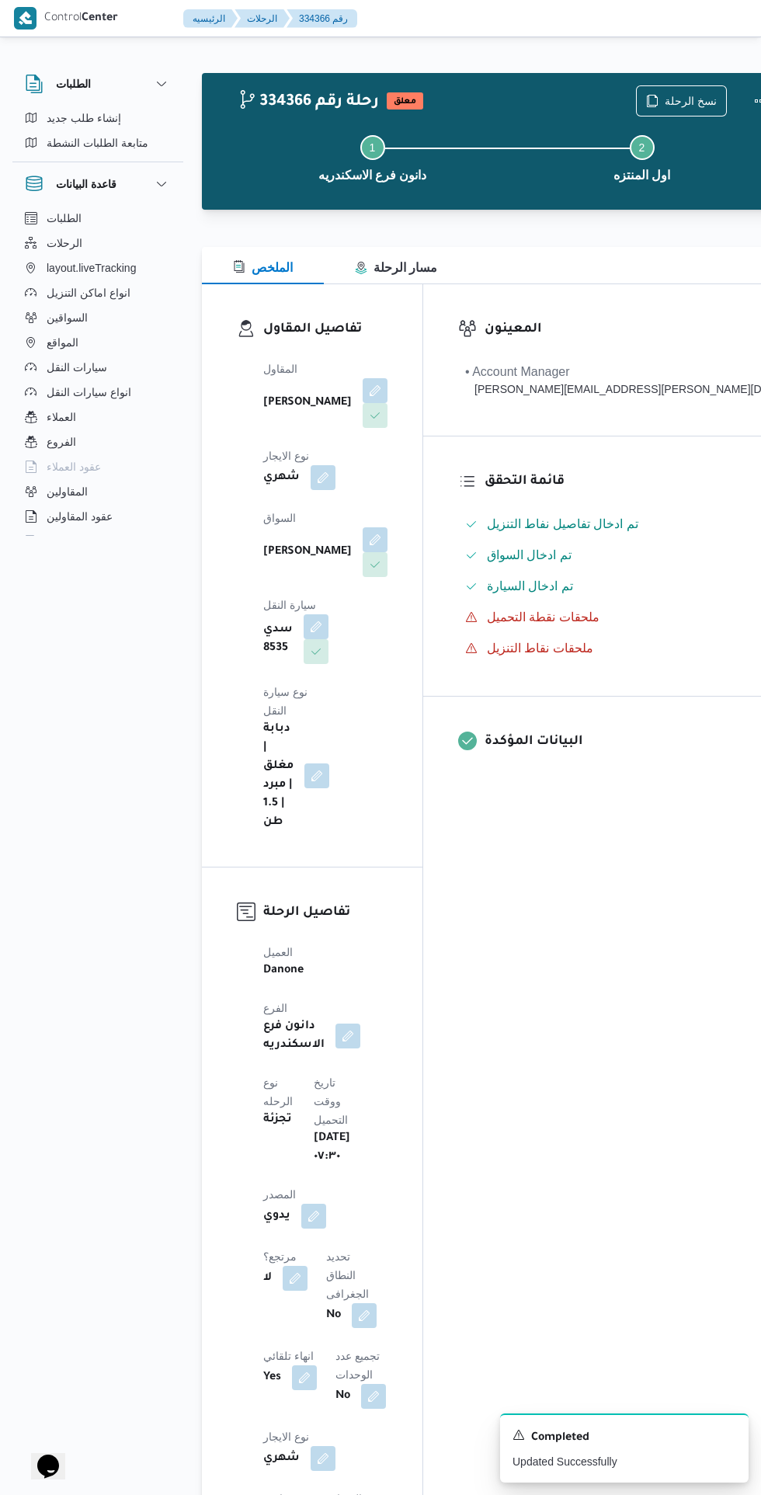
click at [307, 1265] on button "button" at bounding box center [295, 1277] width 25 height 25
click at [361, 1102] on label "هل هناك مرتجع؟" at bounding box center [334, 1107] width 93 height 19
checkbox input "true"
click at [442, 1107] on span "تاكيد" at bounding box center [427, 1107] width 87 height 31
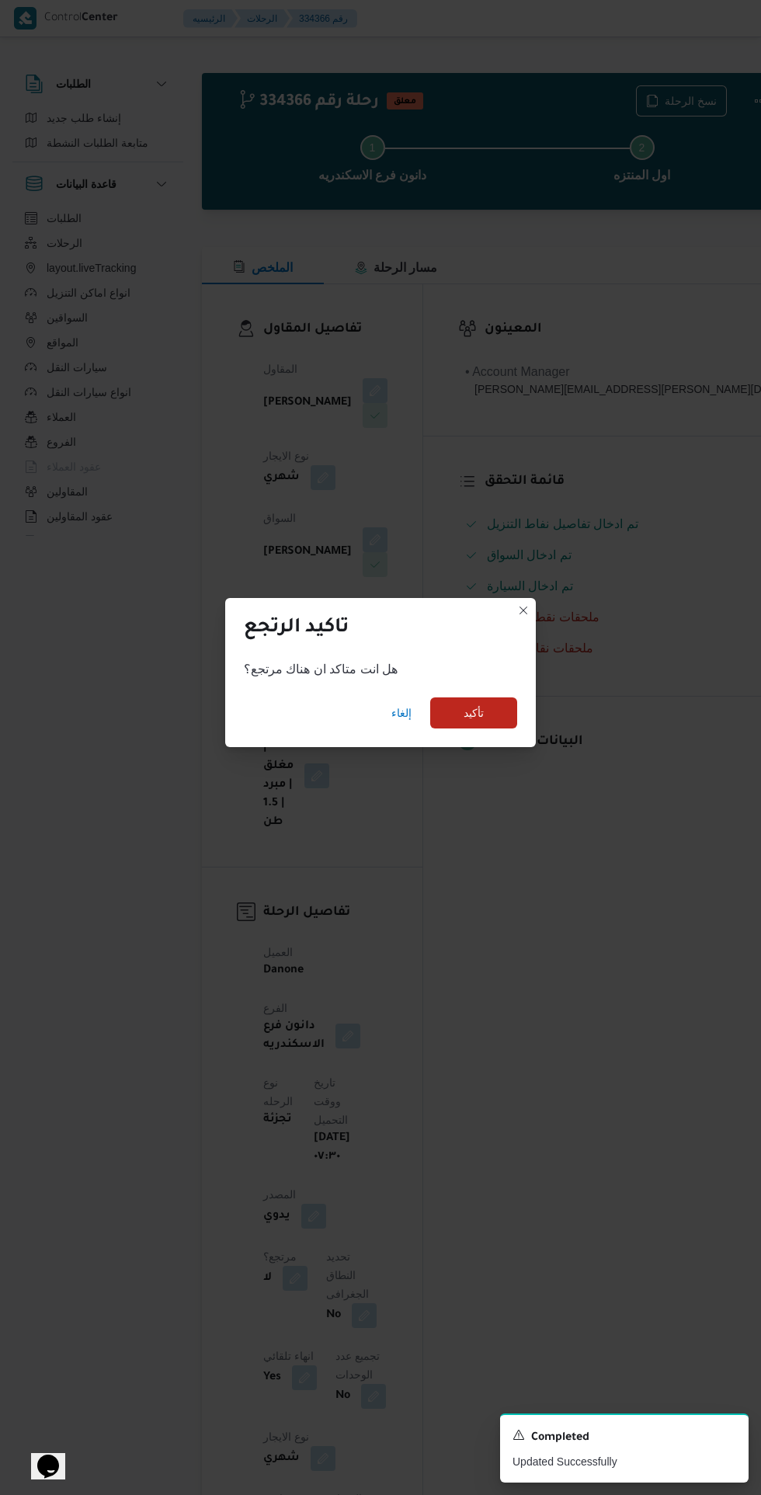
click at [531, 717] on div "إلغاء تأكيد" at bounding box center [380, 716] width 311 height 62
click at [509, 705] on span "تأكيد" at bounding box center [473, 712] width 87 height 31
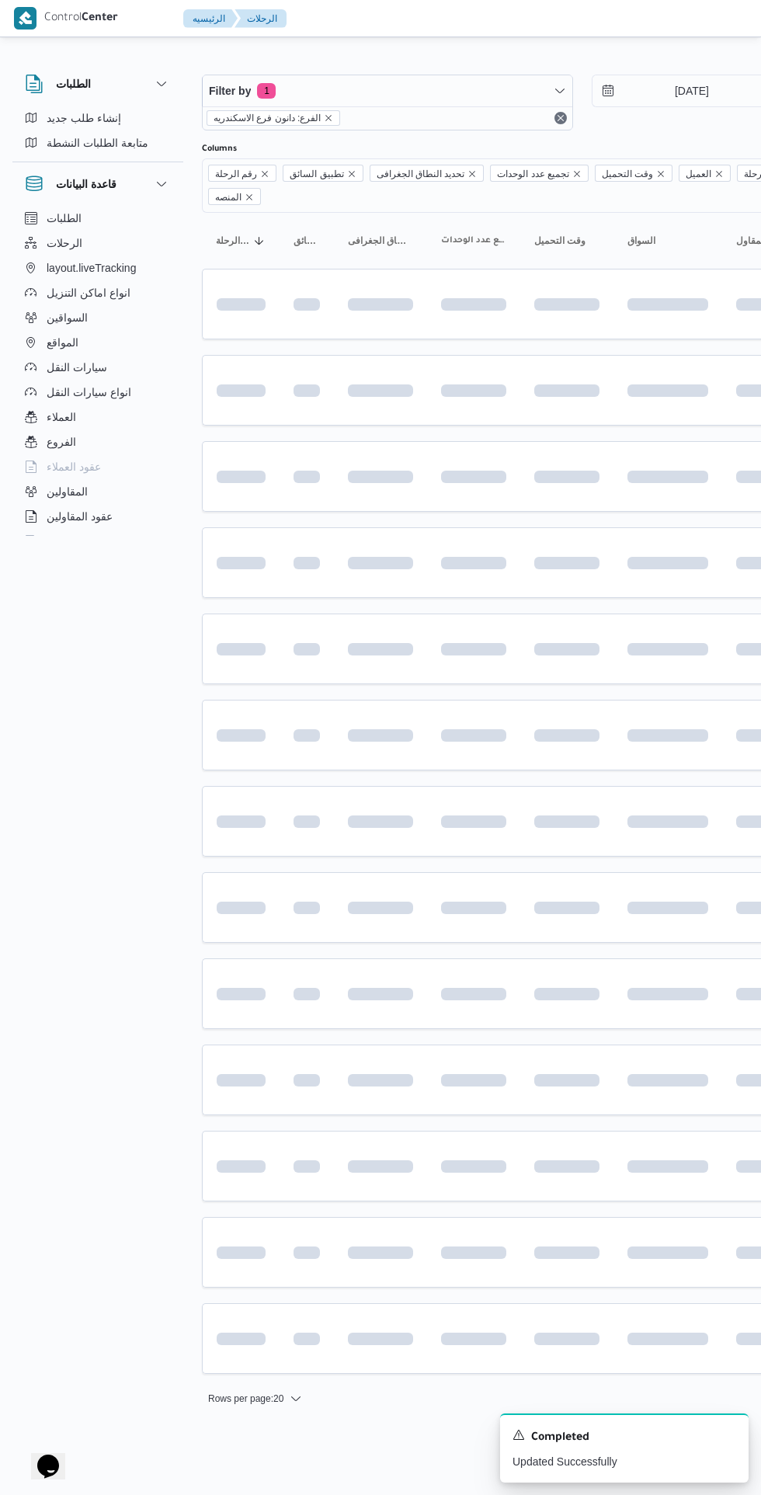
scroll to position [0, 12]
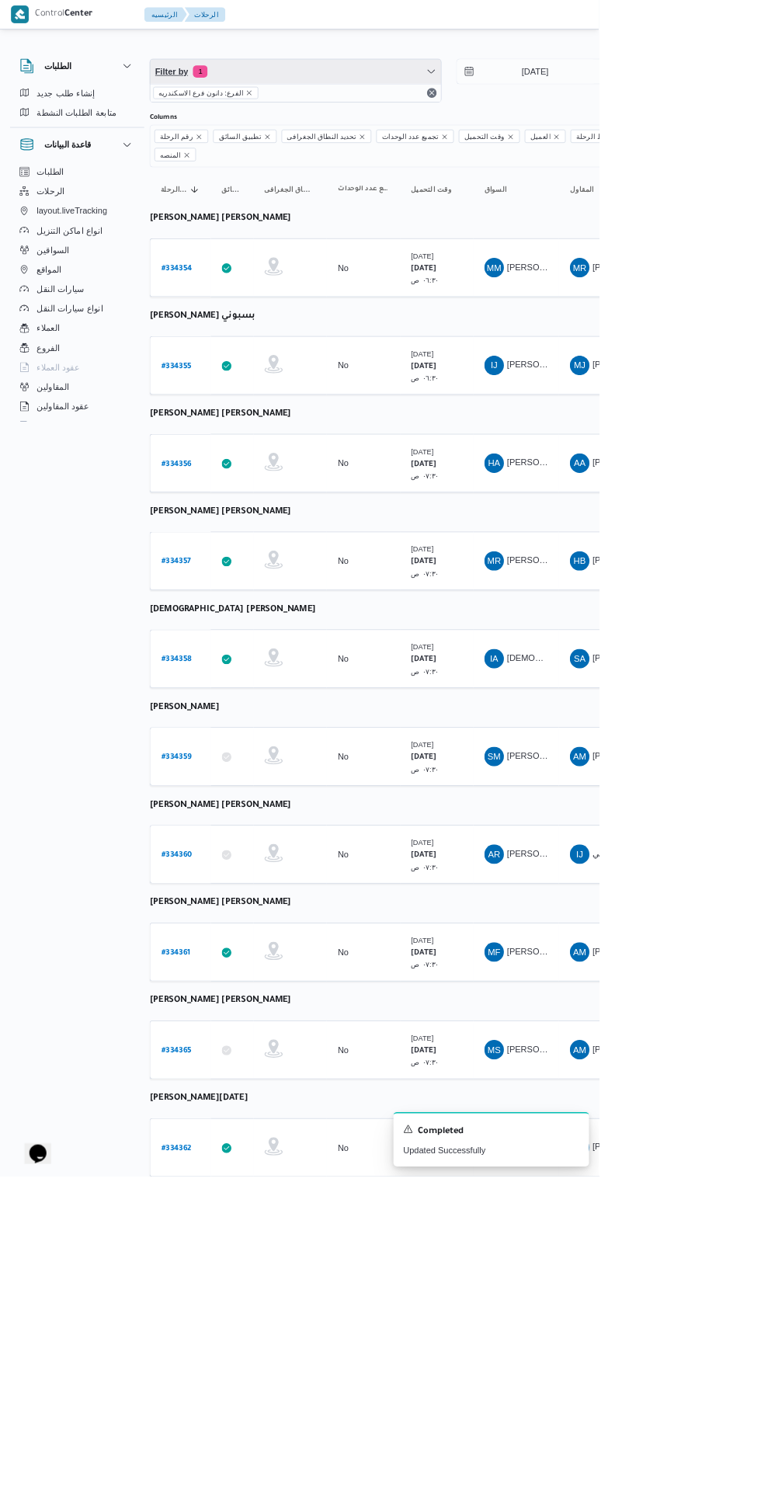
click at [334, 99] on span "Filter by 1" at bounding box center [376, 90] width 370 height 31
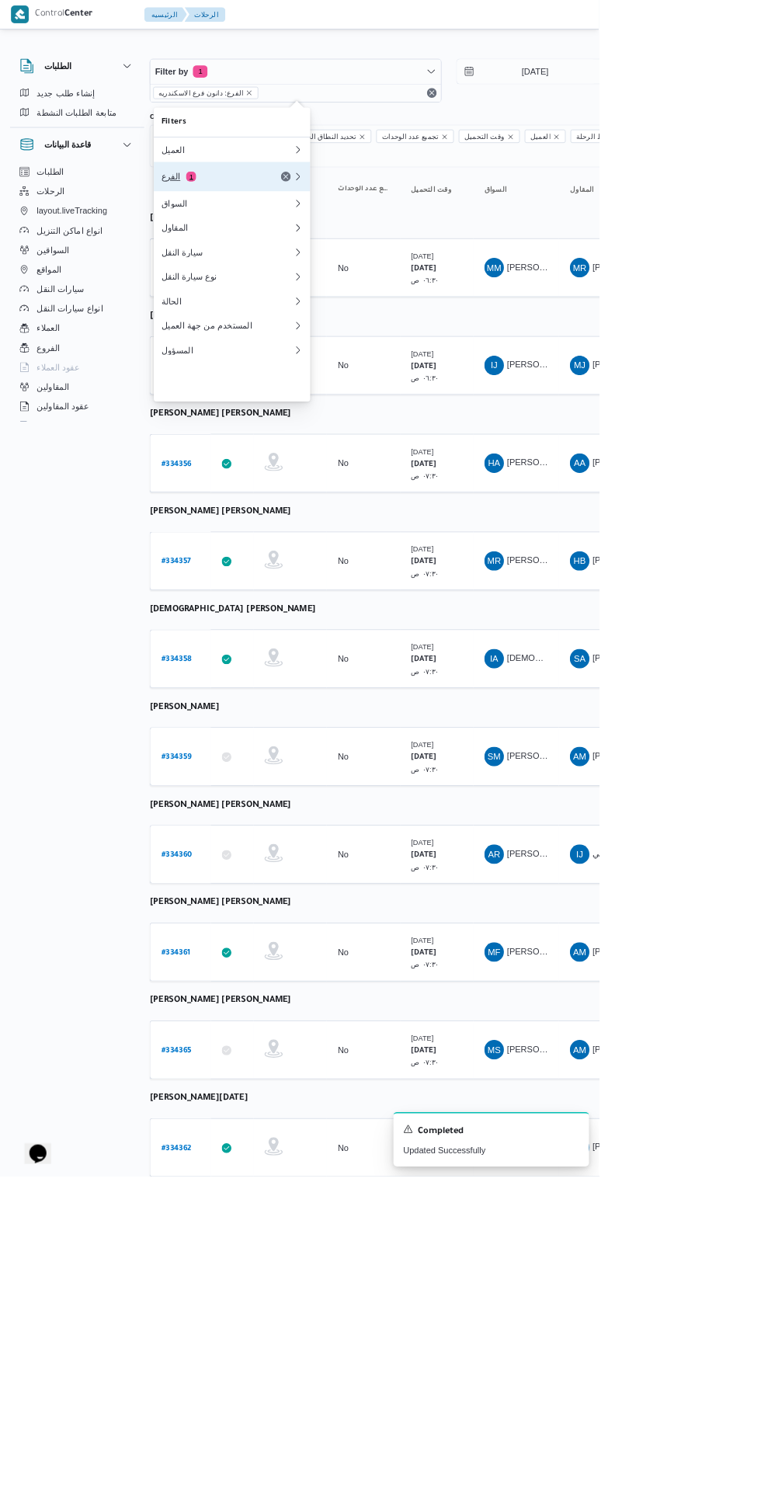
click at [311, 231] on div "الفرع 1" at bounding box center [270, 224] width 130 height 12
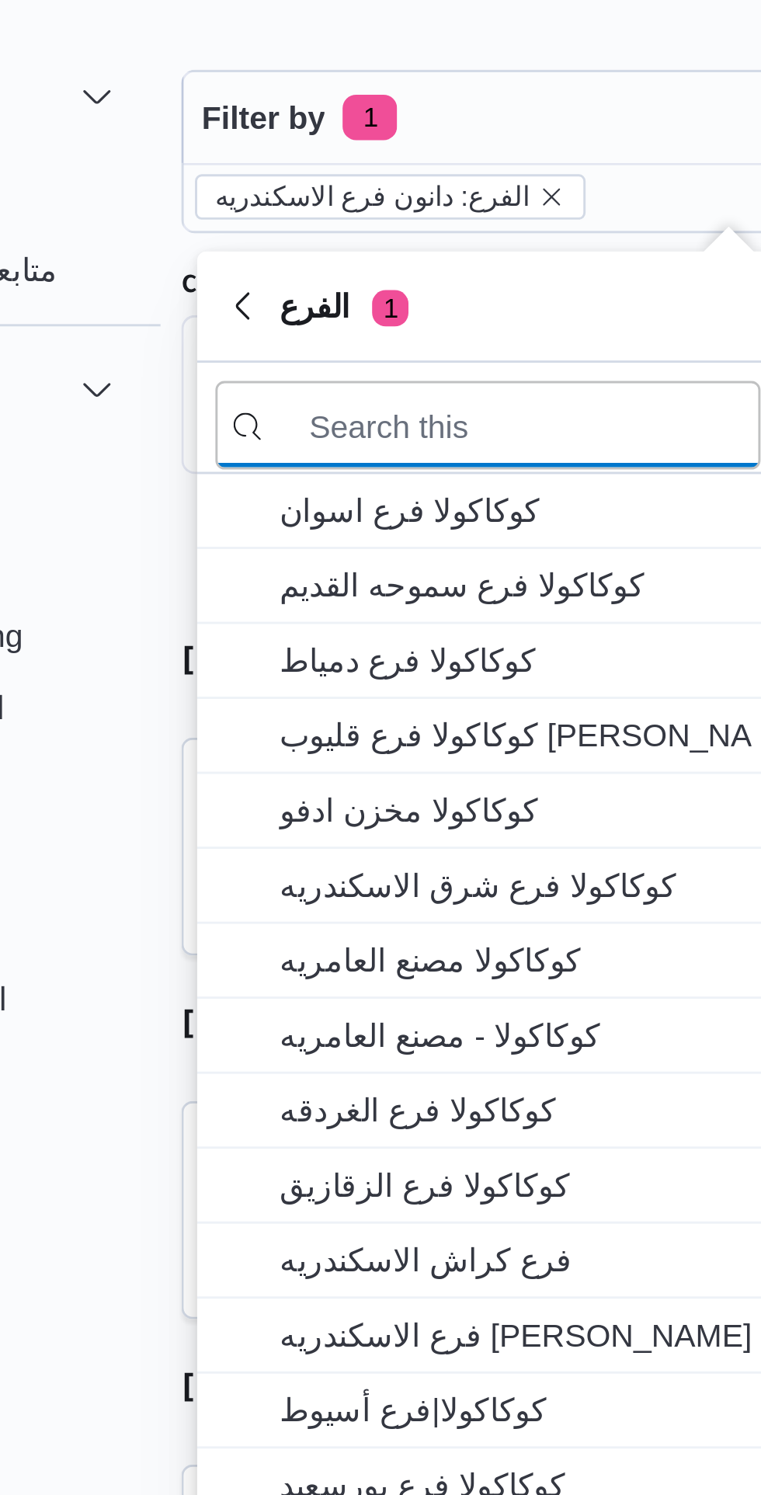
type input "ا"
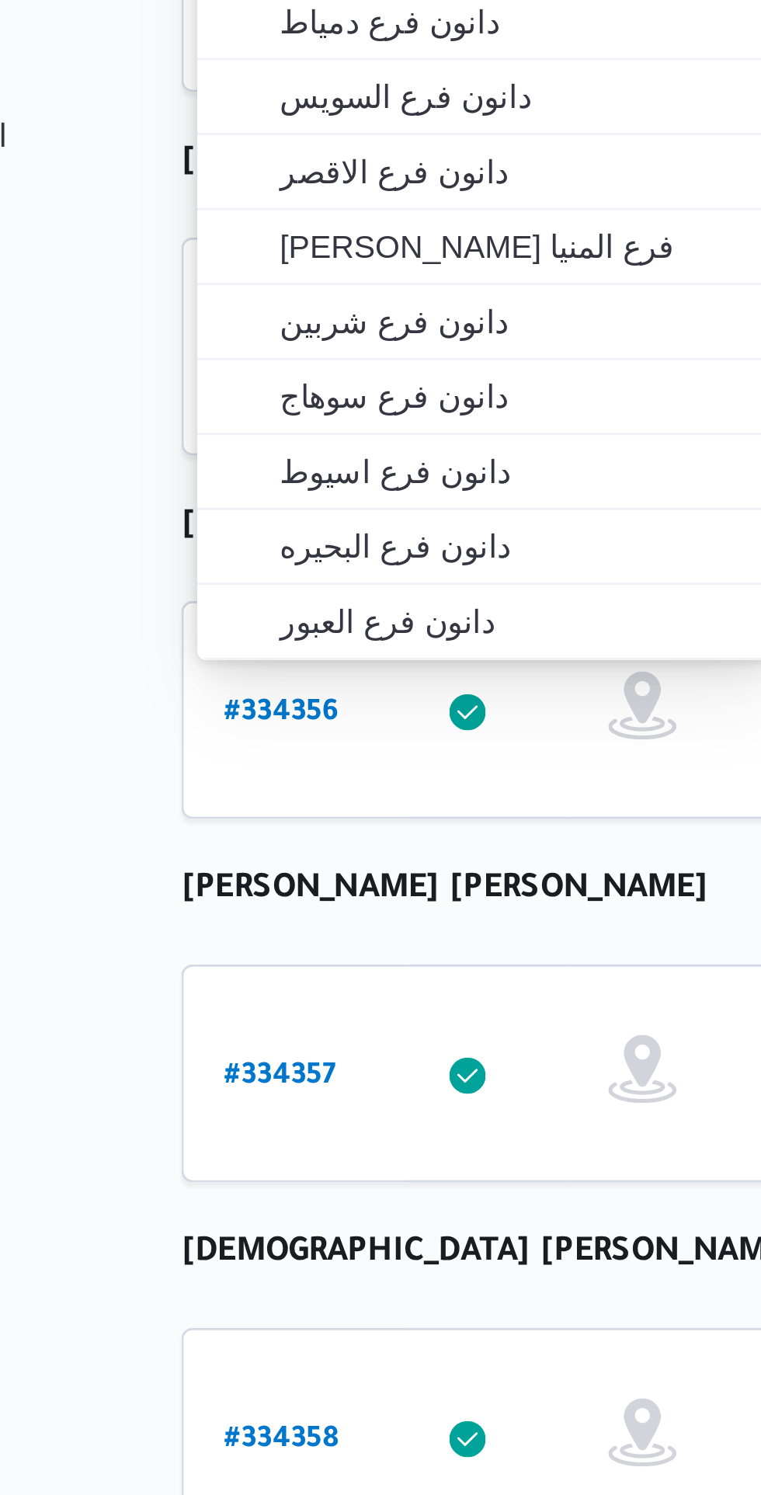
type input "دانون فرع"
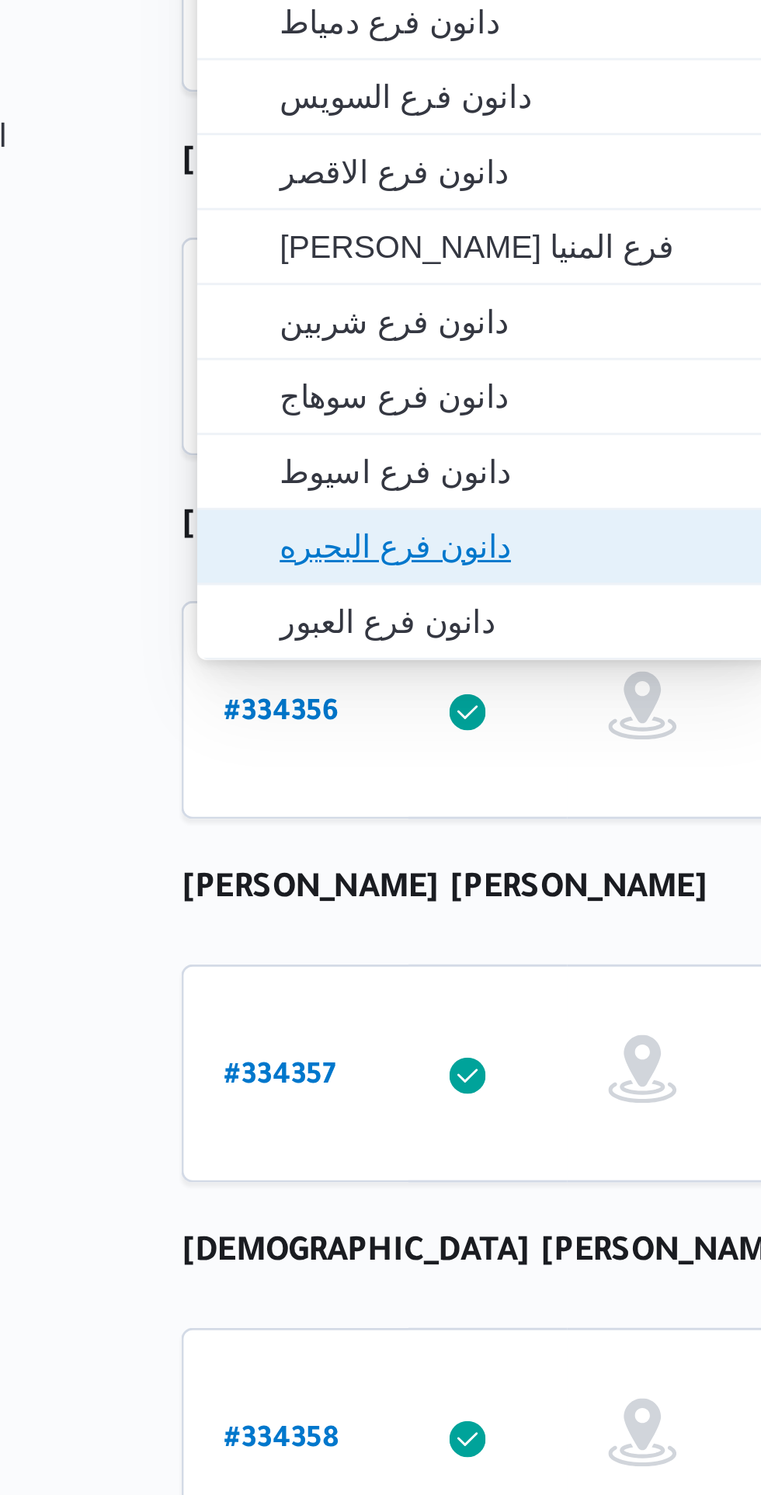
click at [321, 533] on span "دانون فرع البحيره" at bounding box center [304, 532] width 161 height 19
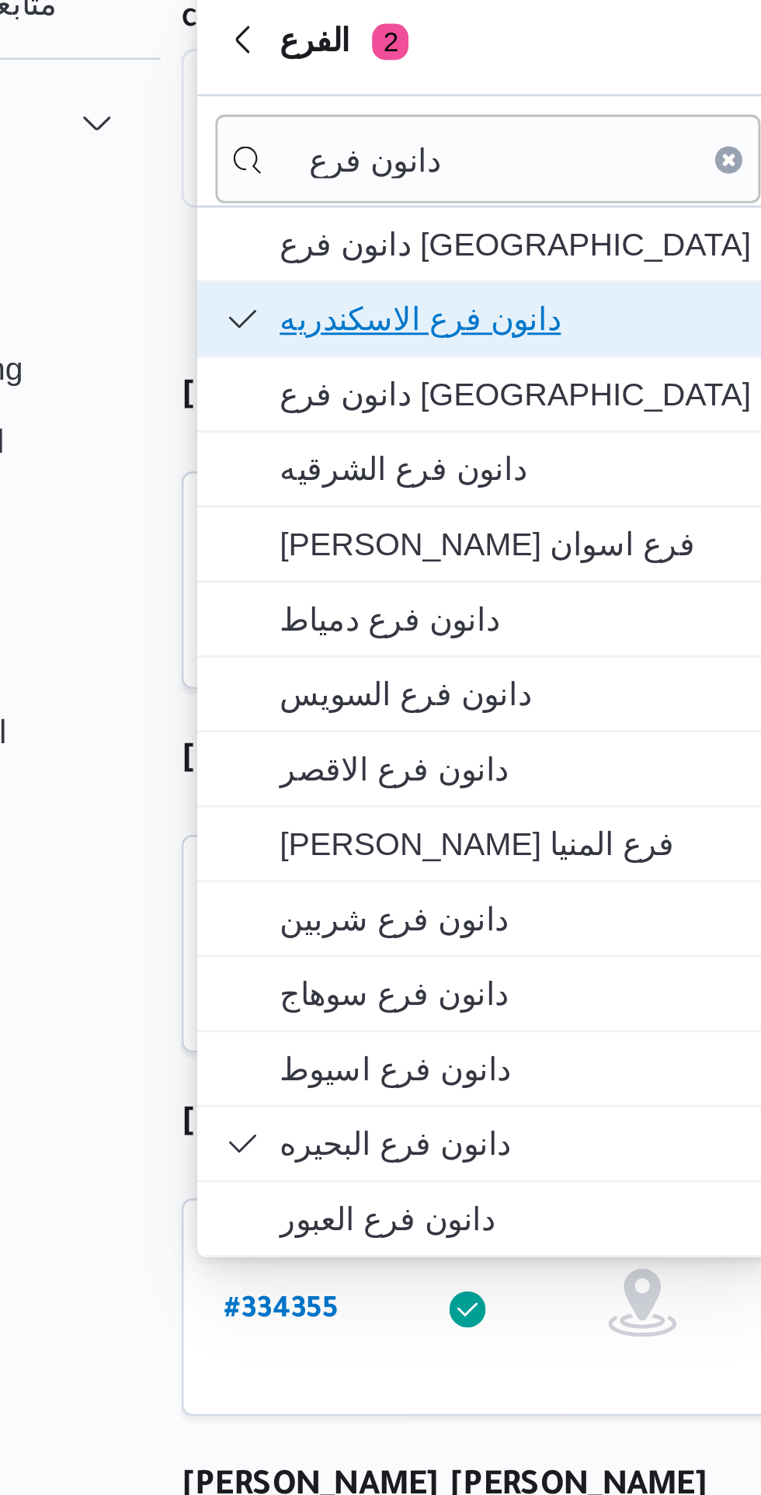
click at [320, 252] on span "دانون فرع الاسكندريه" at bounding box center [304, 250] width 161 height 19
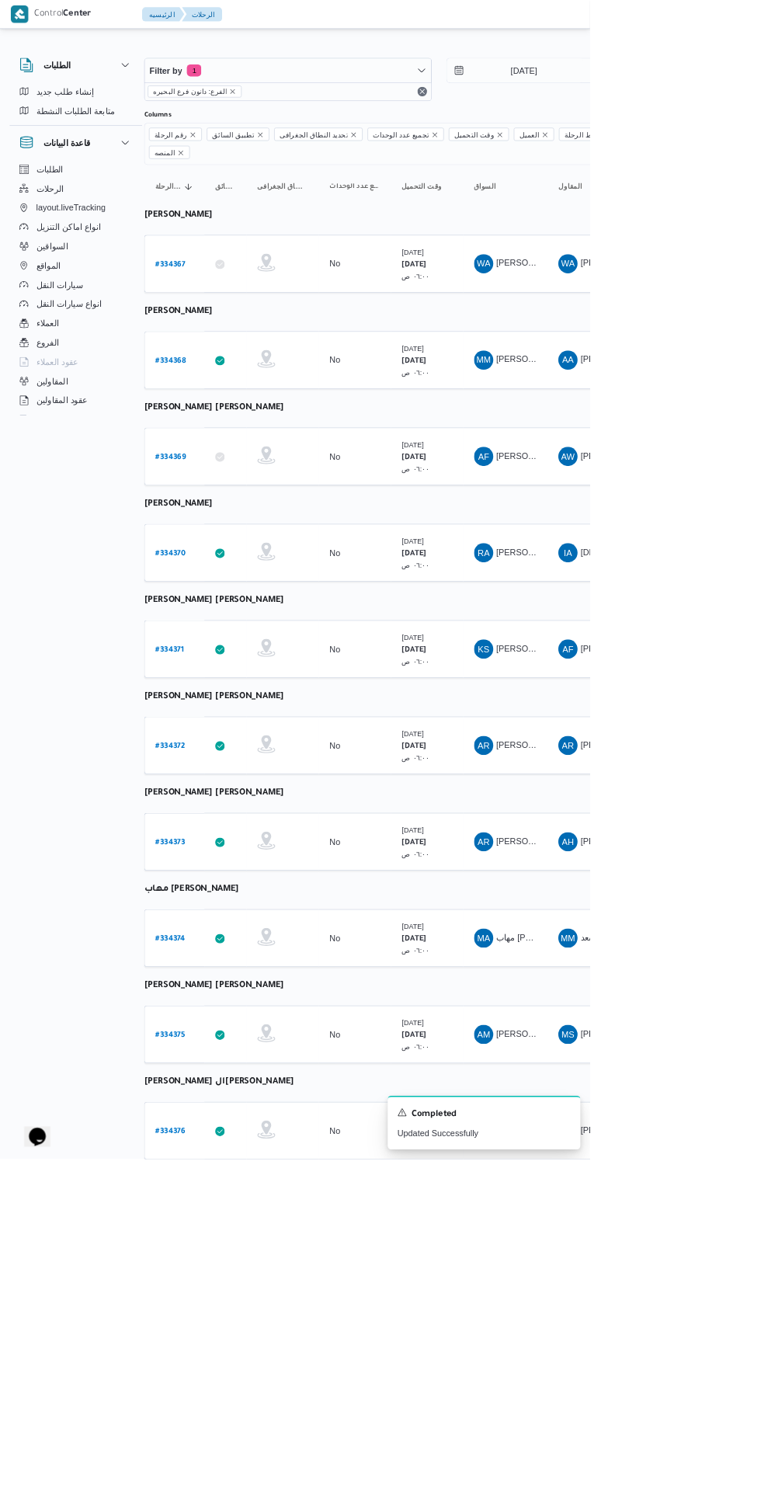
scroll to position [0, 19]
click at [221, 336] on b "# 334367" at bounding box center [217, 341] width 38 height 11
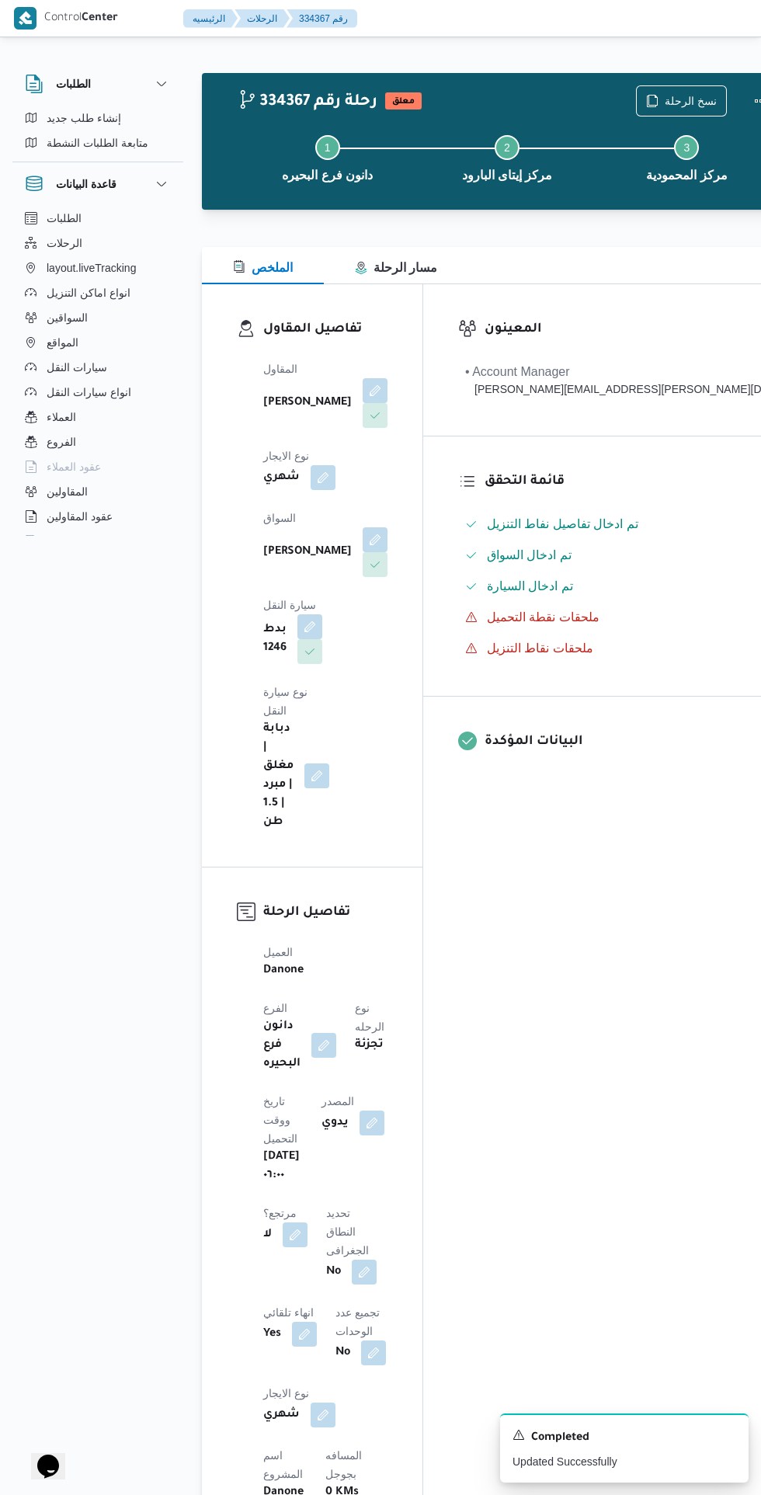
click at [307, 1222] on button "button" at bounding box center [295, 1234] width 25 height 25
click at [495, 1225] on div "المعينون • Account Manager [PERSON_NAME][EMAIL_ADDRESS][PERSON_NAME][DOMAIN_NAM…" at bounding box center [613, 1451] width 381 height 2335
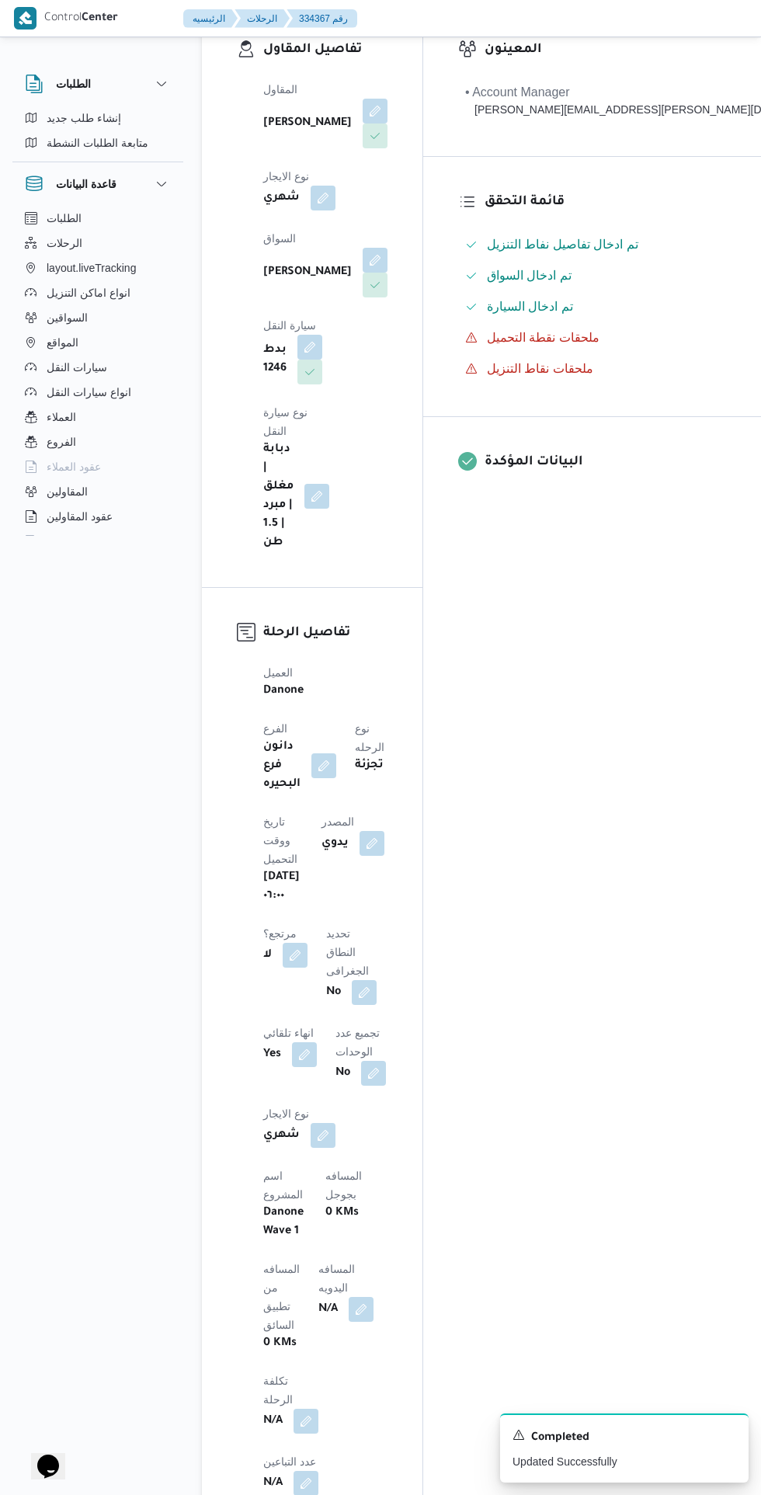
scroll to position [278, 0]
click at [307, 944] on button "button" at bounding box center [295, 956] width 25 height 25
click at [349, 835] on label "هل هناك مرتجع؟" at bounding box center [334, 829] width 93 height 19
checkbox input "true"
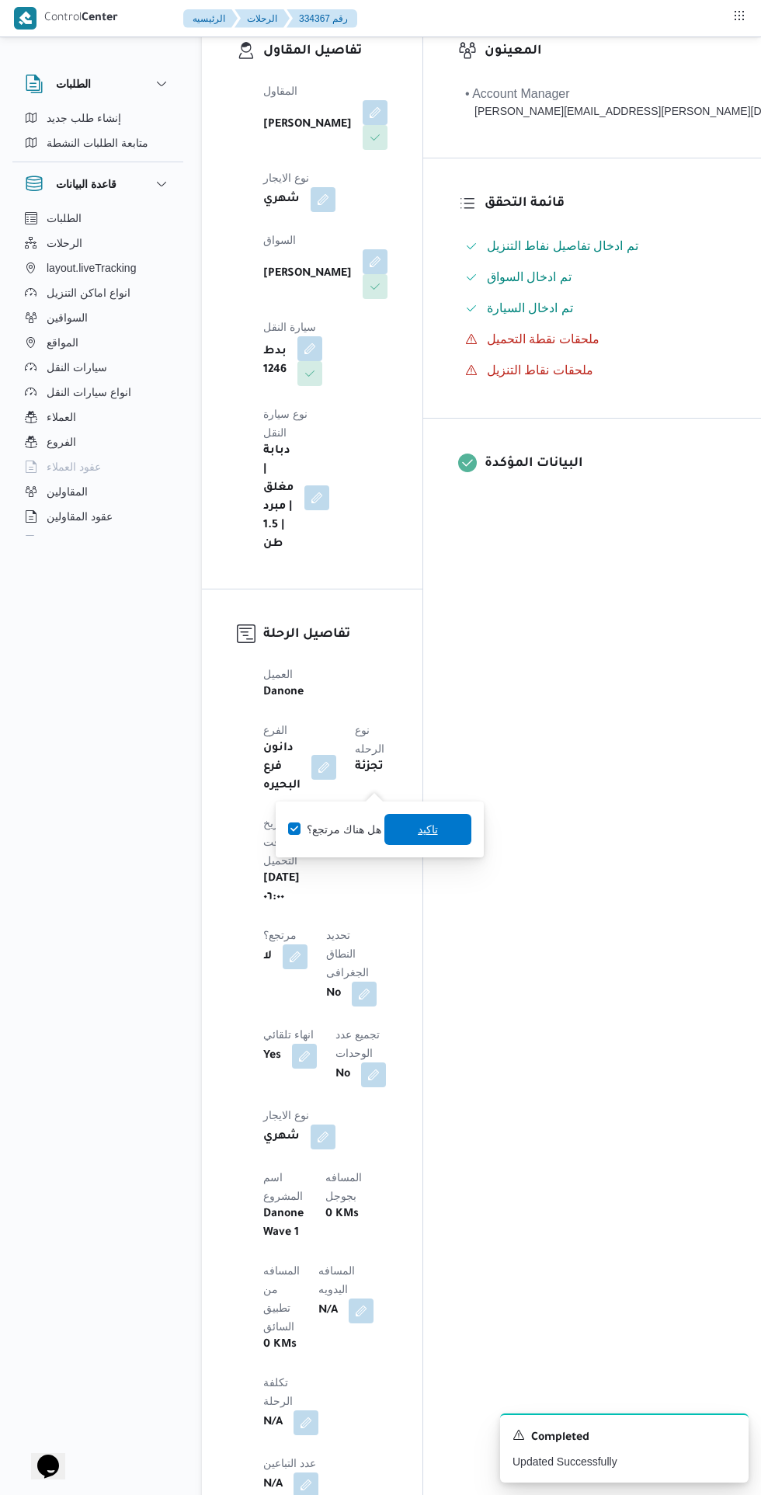
click at [442, 825] on span "تاكيد" at bounding box center [427, 829] width 87 height 31
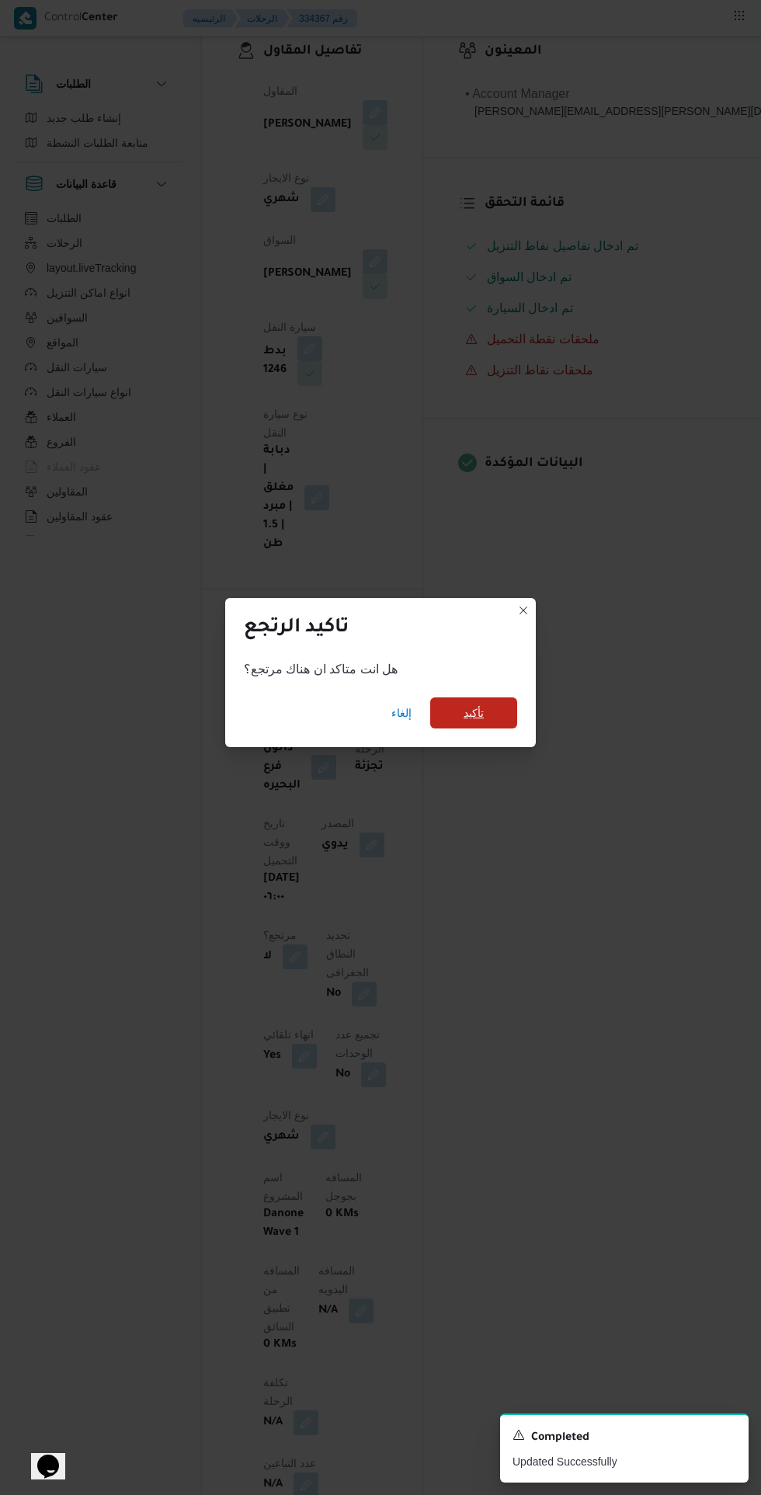
click at [506, 698] on span "تأكيد" at bounding box center [473, 712] width 87 height 31
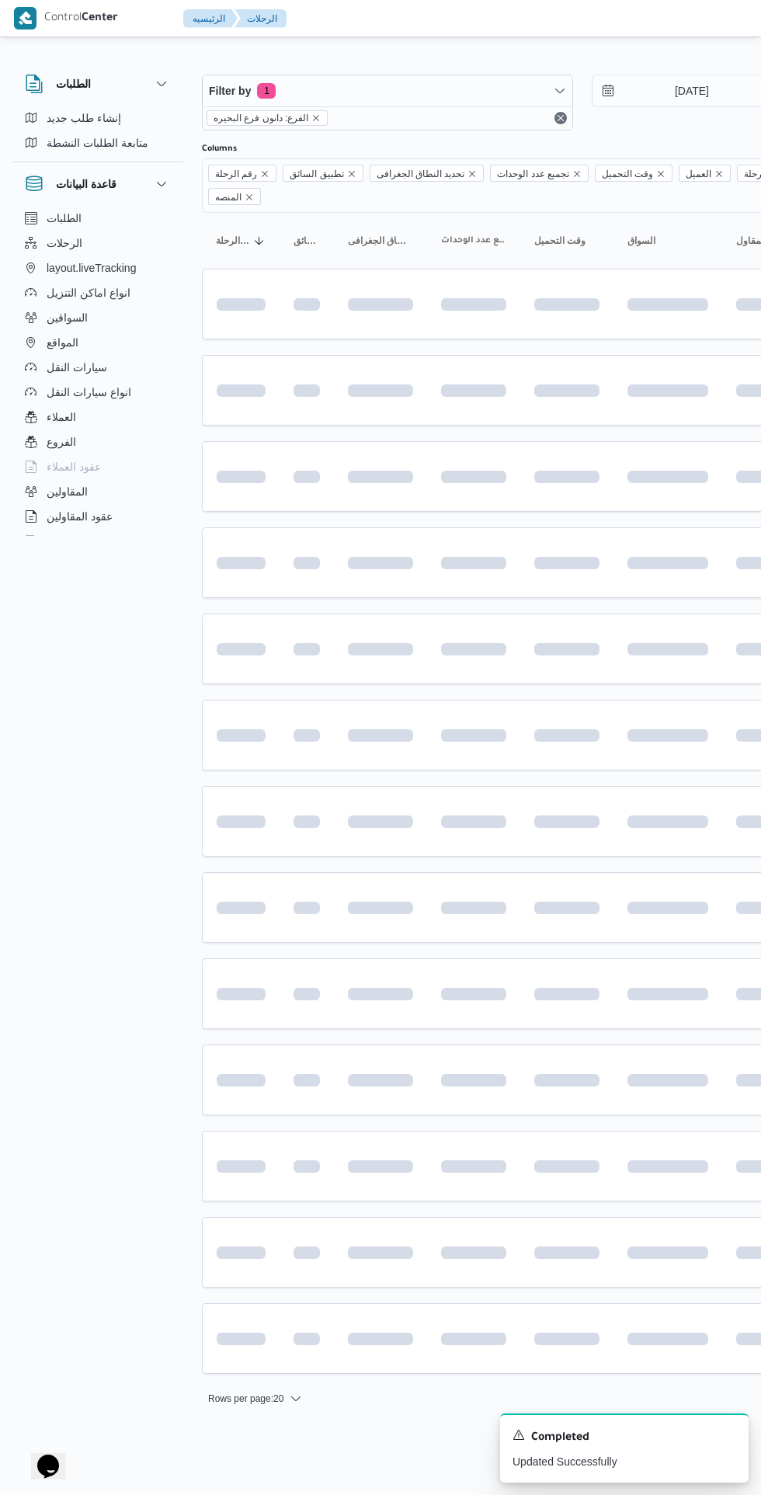
scroll to position [0, 19]
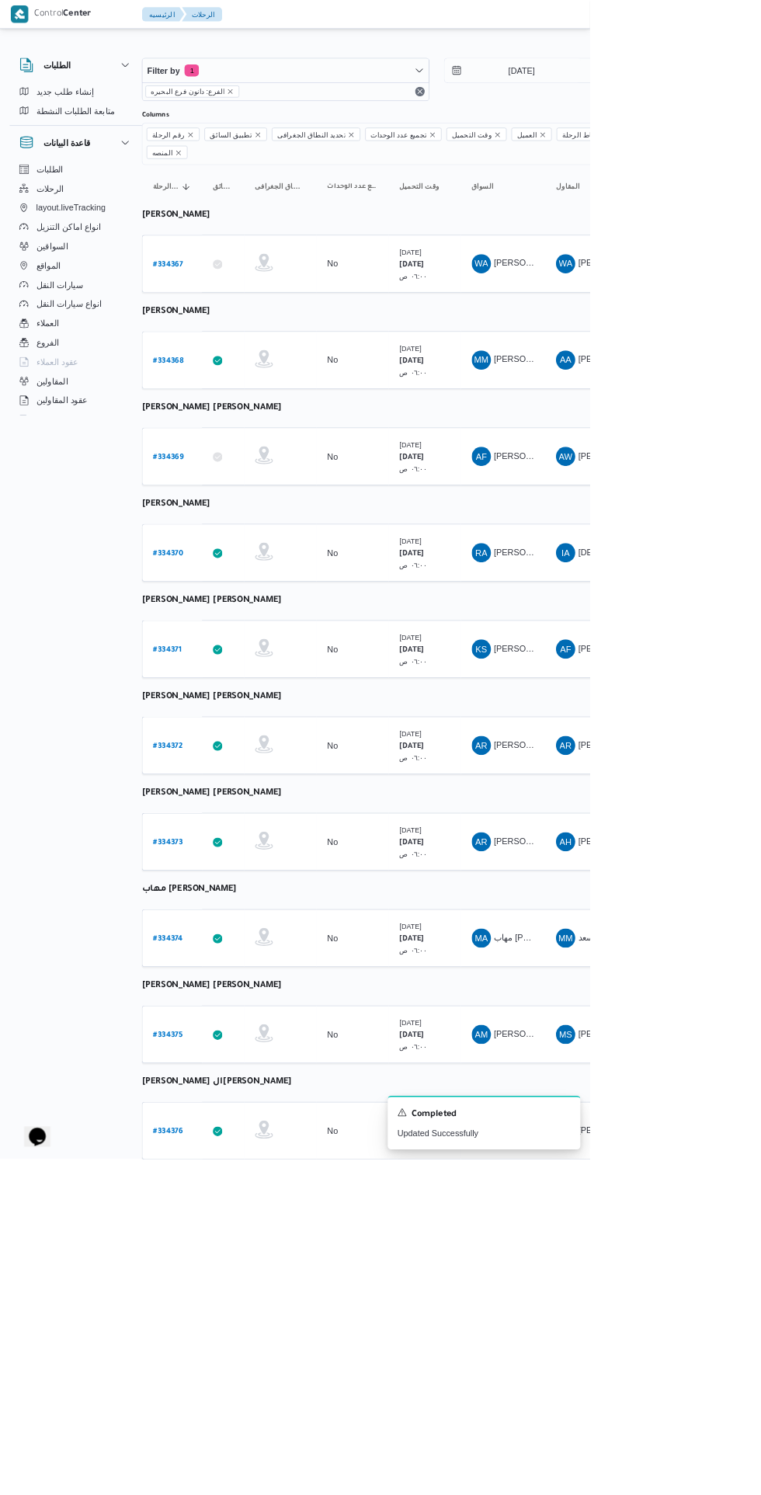
click at [227, 460] on b "# 334368" at bounding box center [217, 465] width 39 height 11
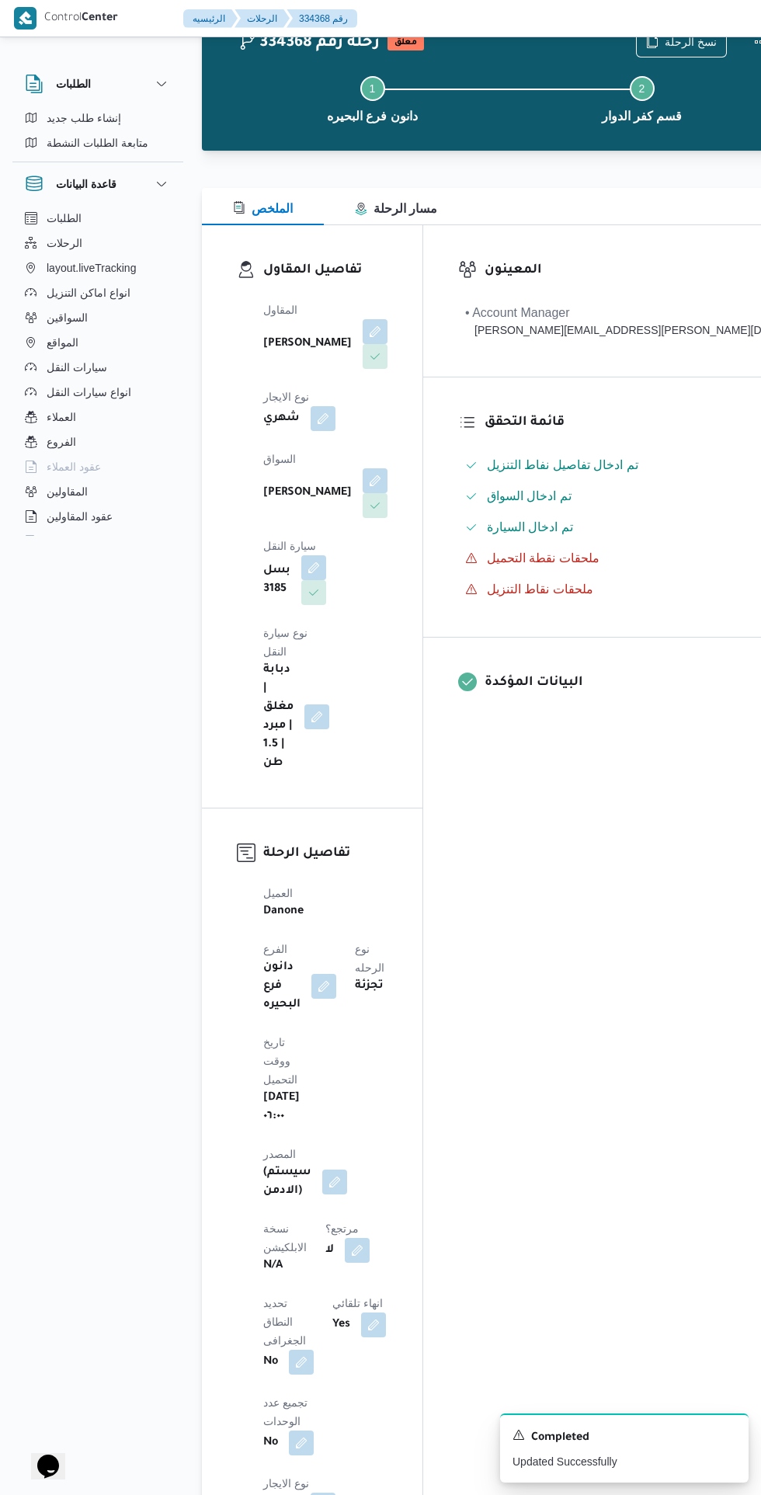
scroll to position [71, 0]
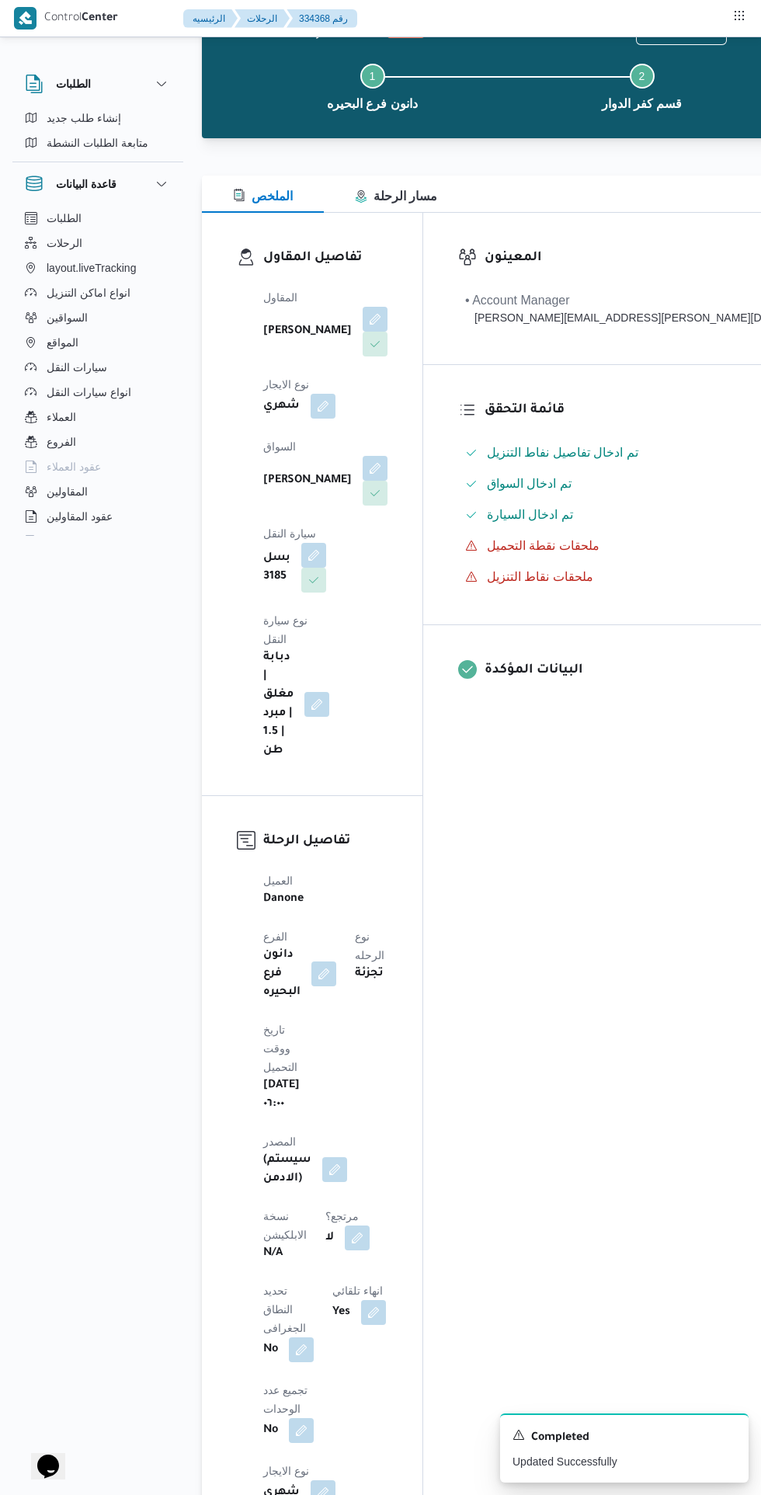
click at [345, 1225] on button "button" at bounding box center [357, 1237] width 25 height 25
click at [279, 1116] on label "هل هناك مرتجع؟" at bounding box center [252, 1110] width 93 height 19
checkbox input "true"
click at [377, 1114] on span "تاكيد" at bounding box center [344, 1110] width 87 height 31
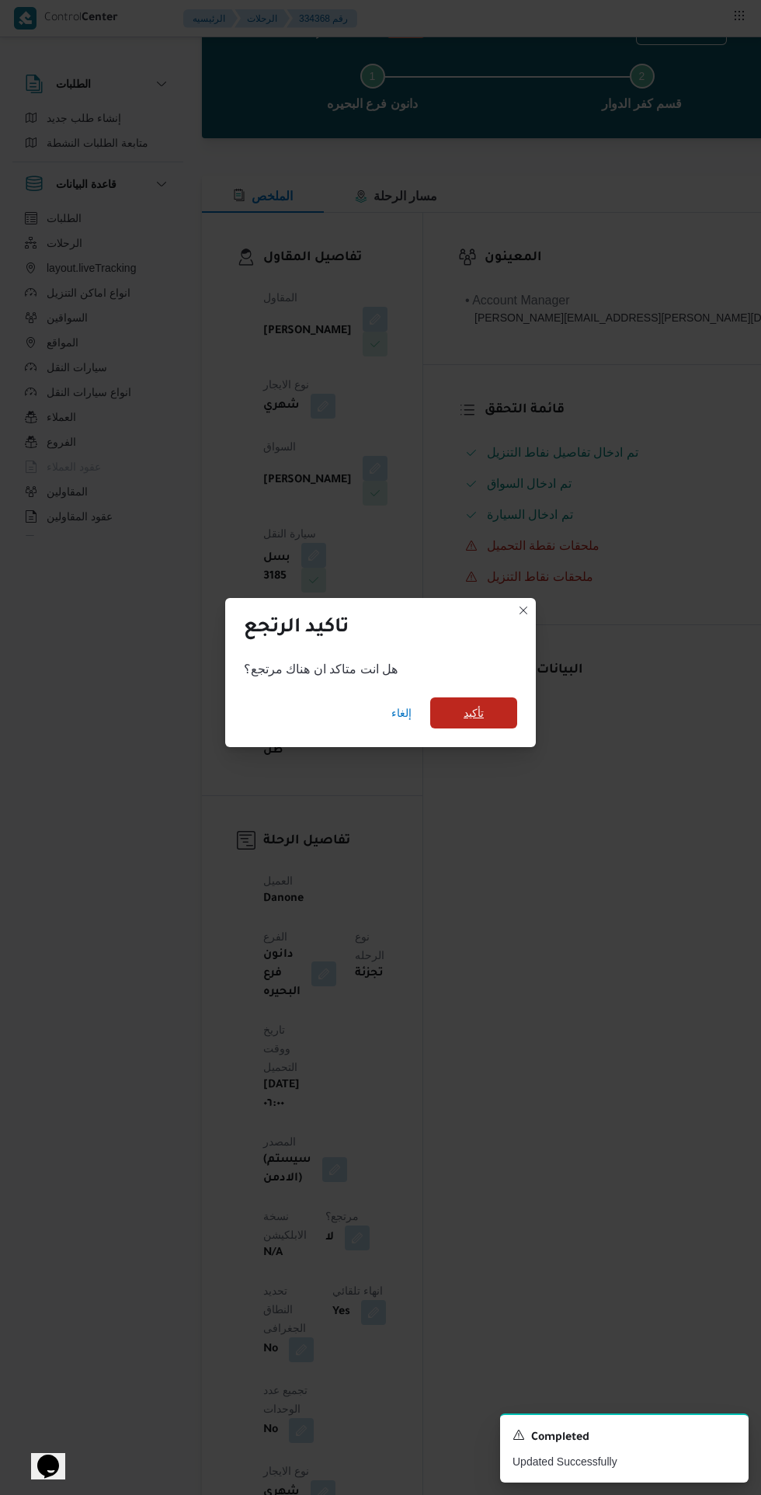
click at [512, 728] on span "تأكيد" at bounding box center [473, 712] width 87 height 31
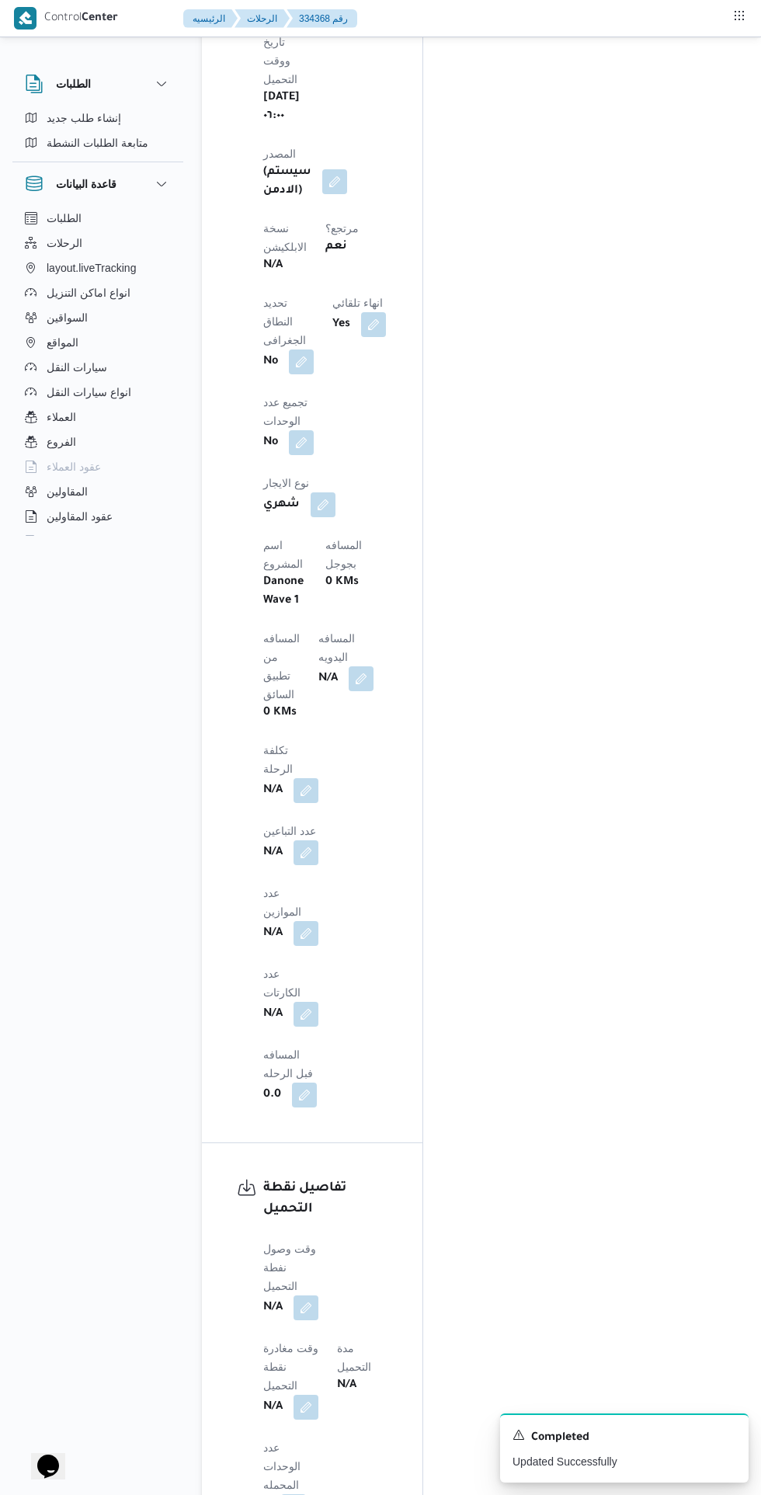
scroll to position [1079, 0]
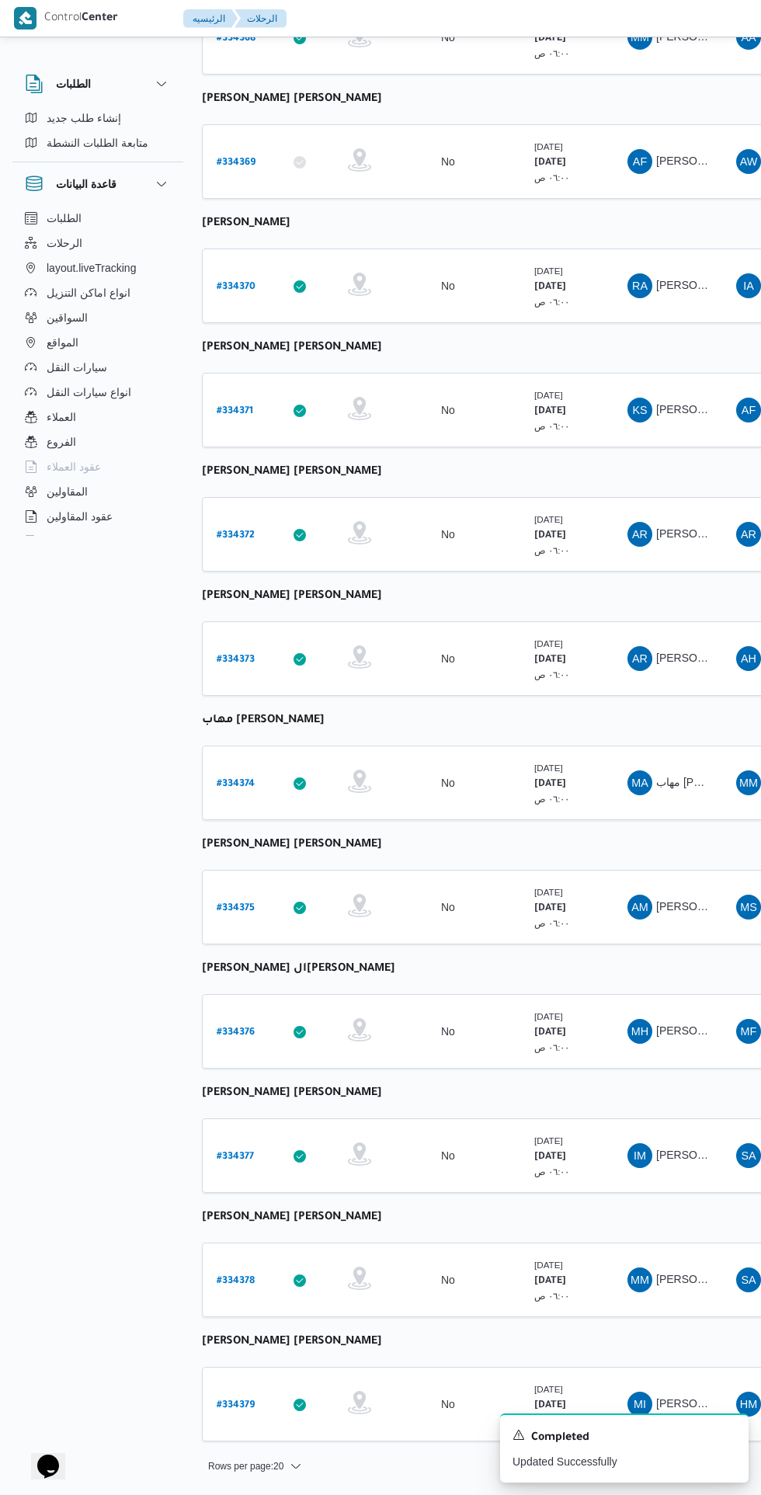
scroll to position [0, 19]
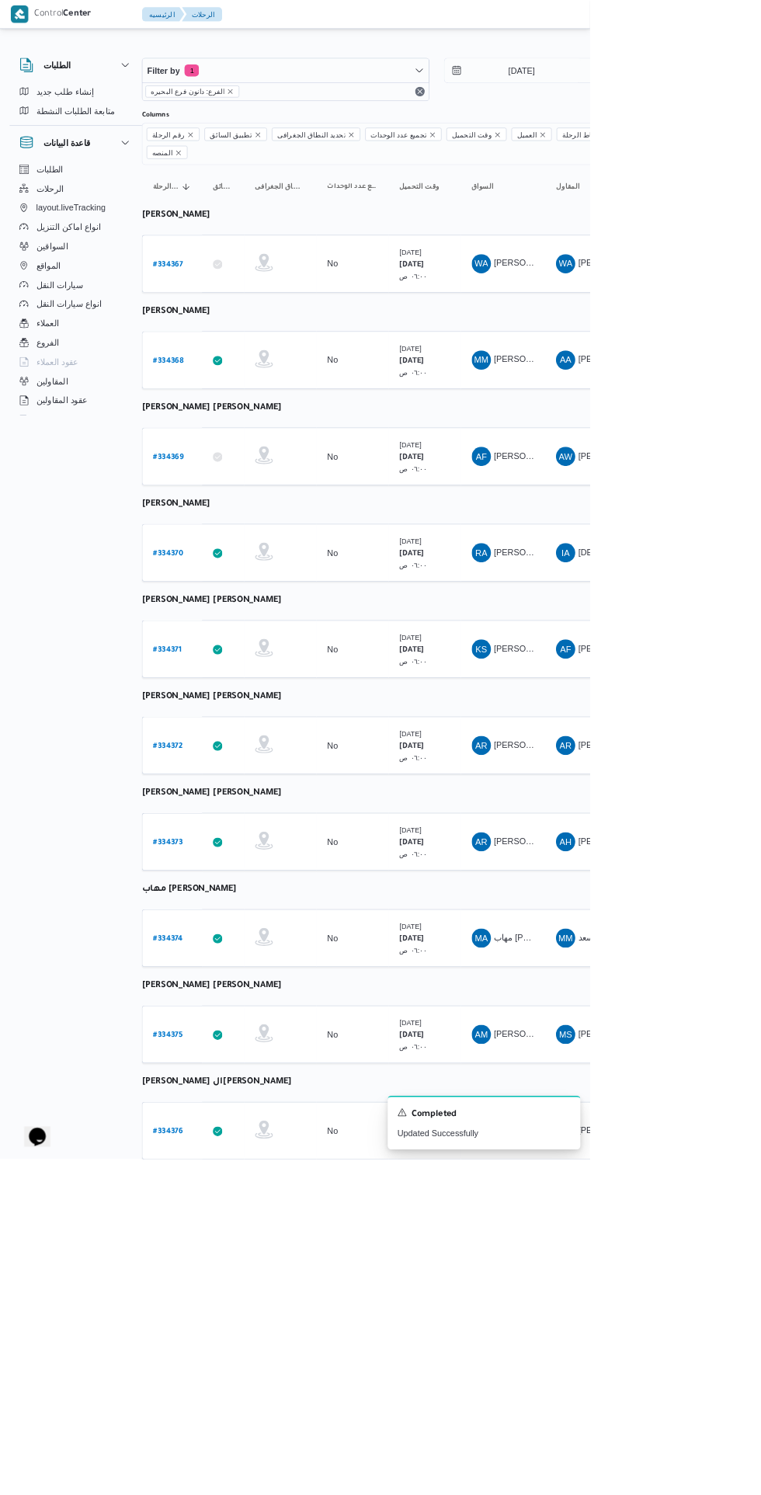
click at [234, 585] on b "# 334369" at bounding box center [217, 590] width 39 height 11
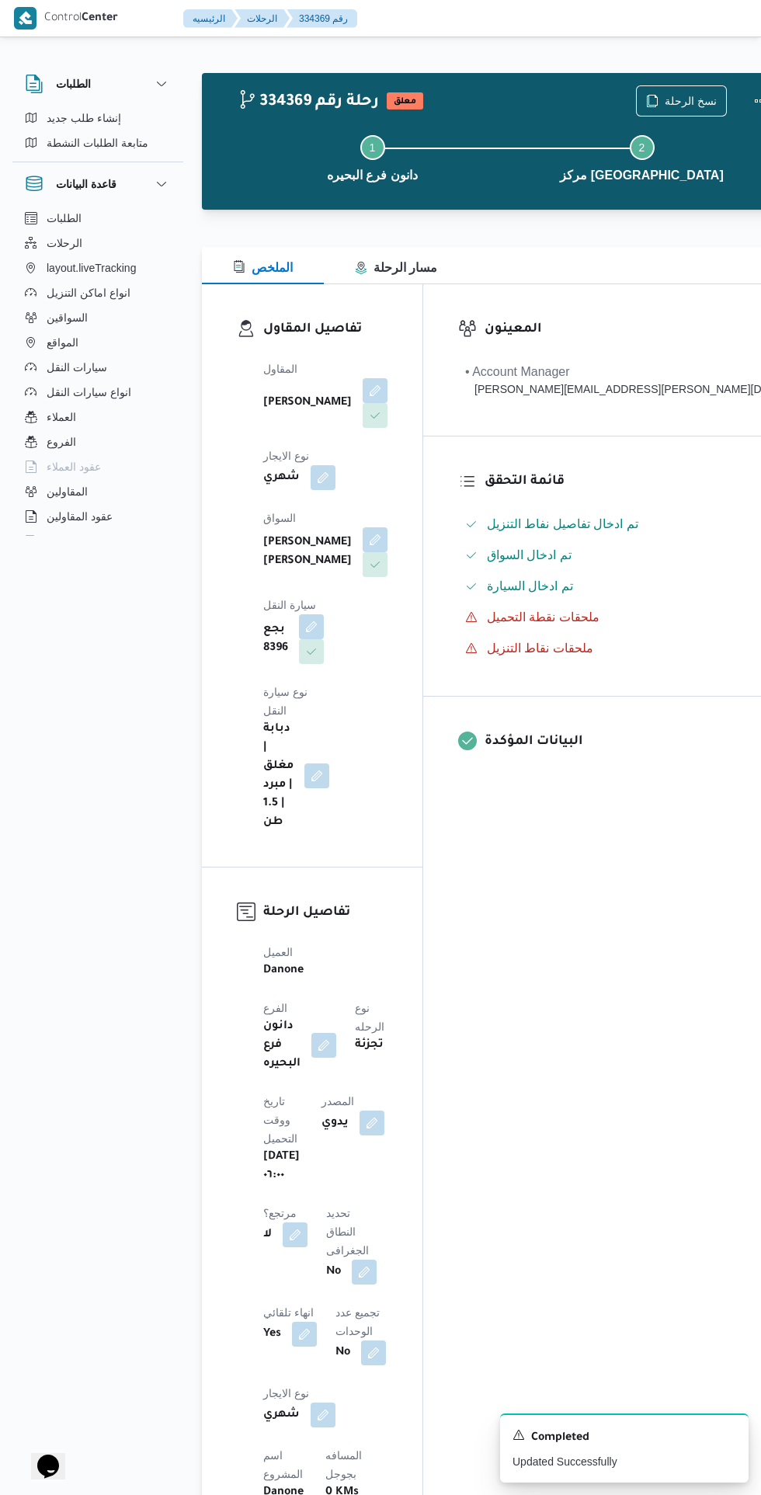
click at [307, 1222] on button "button" at bounding box center [295, 1234] width 25 height 25
click at [344, 1134] on label "هل هناك مرتجع؟" at bounding box center [334, 1125] width 93 height 19
checkbox input "true"
click at [444, 1114] on span "تاكيد" at bounding box center [427, 1125] width 87 height 31
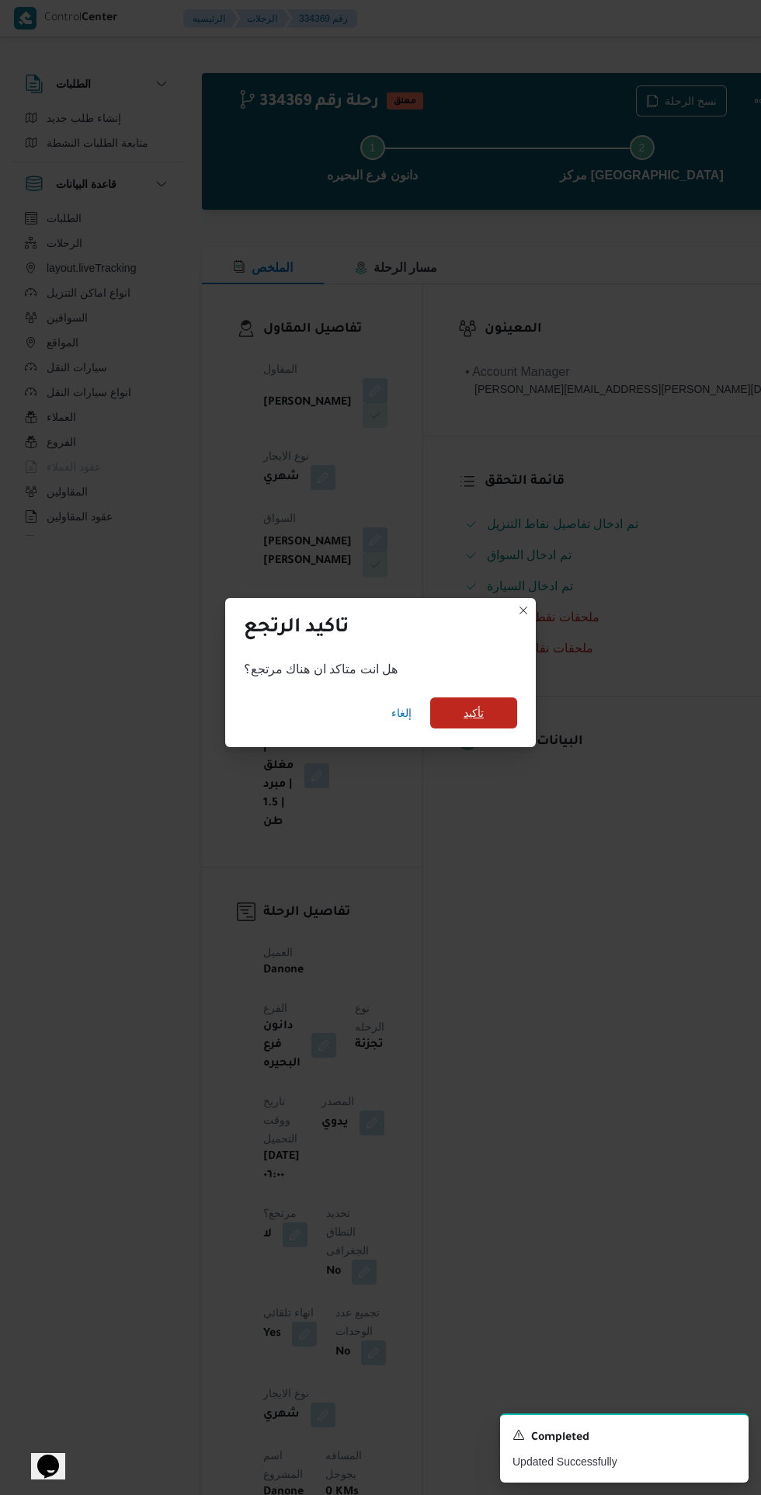
click at [506, 700] on span "تأكيد" at bounding box center [473, 712] width 87 height 31
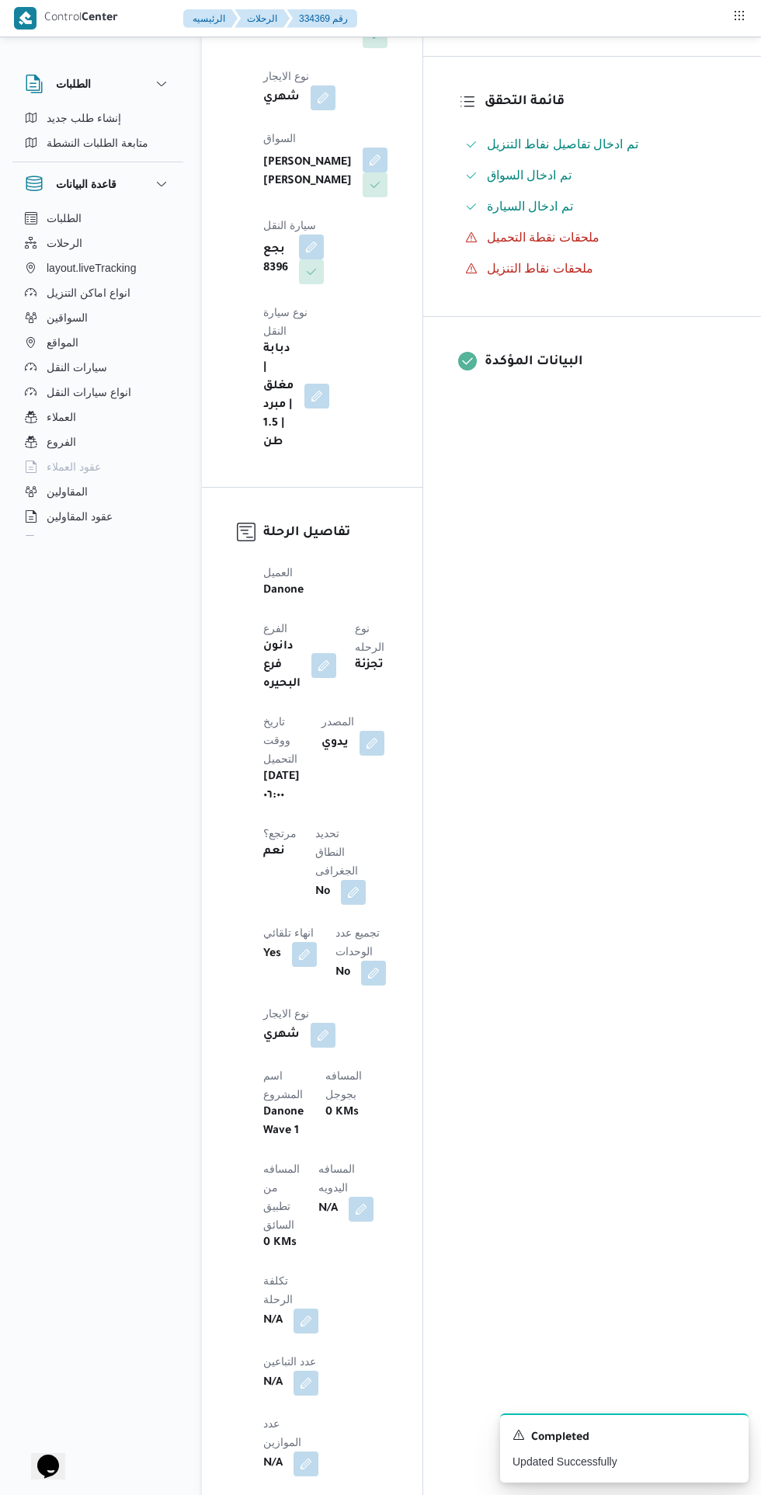
scroll to position [397, 0]
click at [359, 732] on button "button" at bounding box center [371, 744] width 25 height 25
click at [290, 729] on label "هل ستتم الرحله من خلال تطبيق السائق؟" at bounding box center [279, 729] width 202 height 19
checkbox input "true"
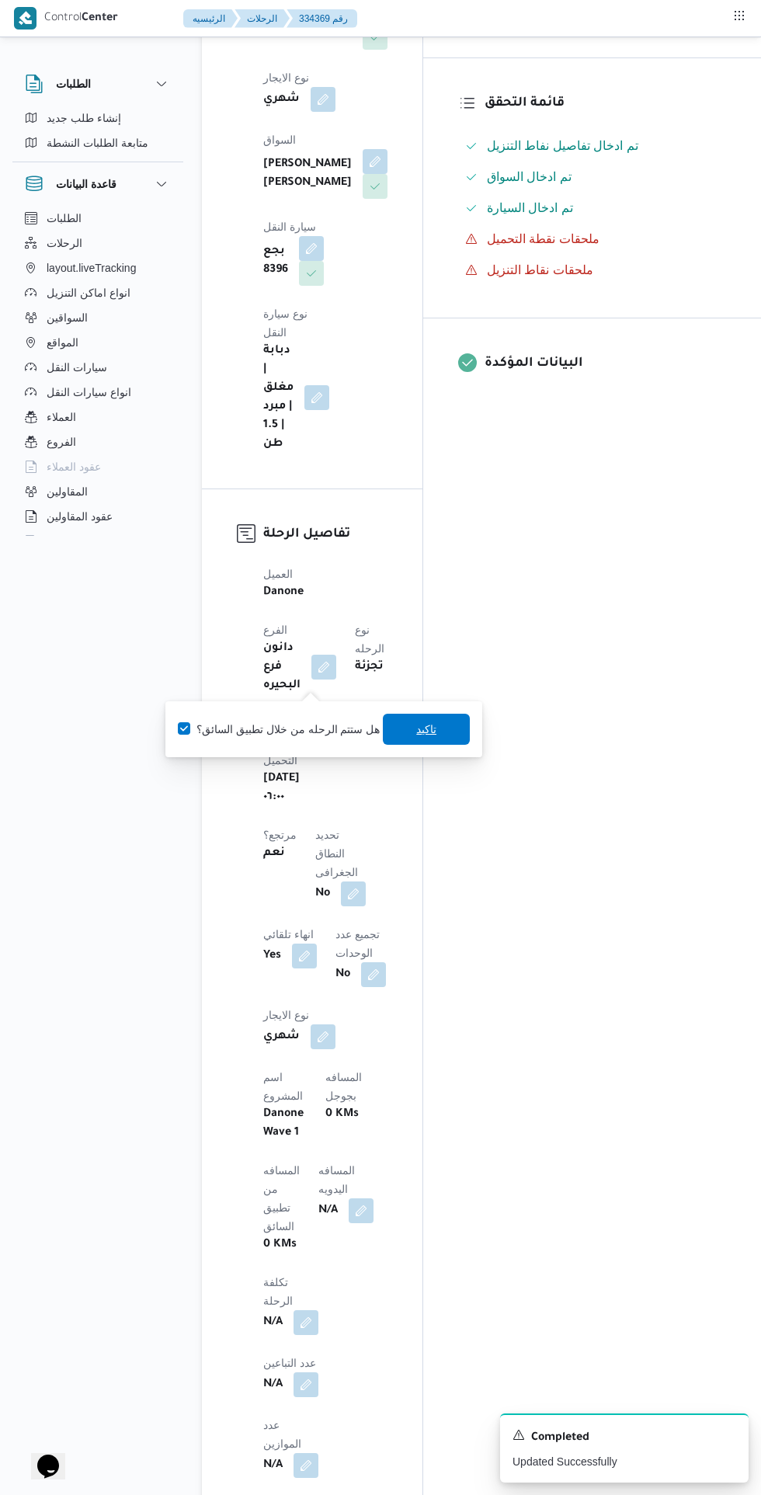
click at [411, 720] on span "تاكيد" at bounding box center [426, 728] width 87 height 31
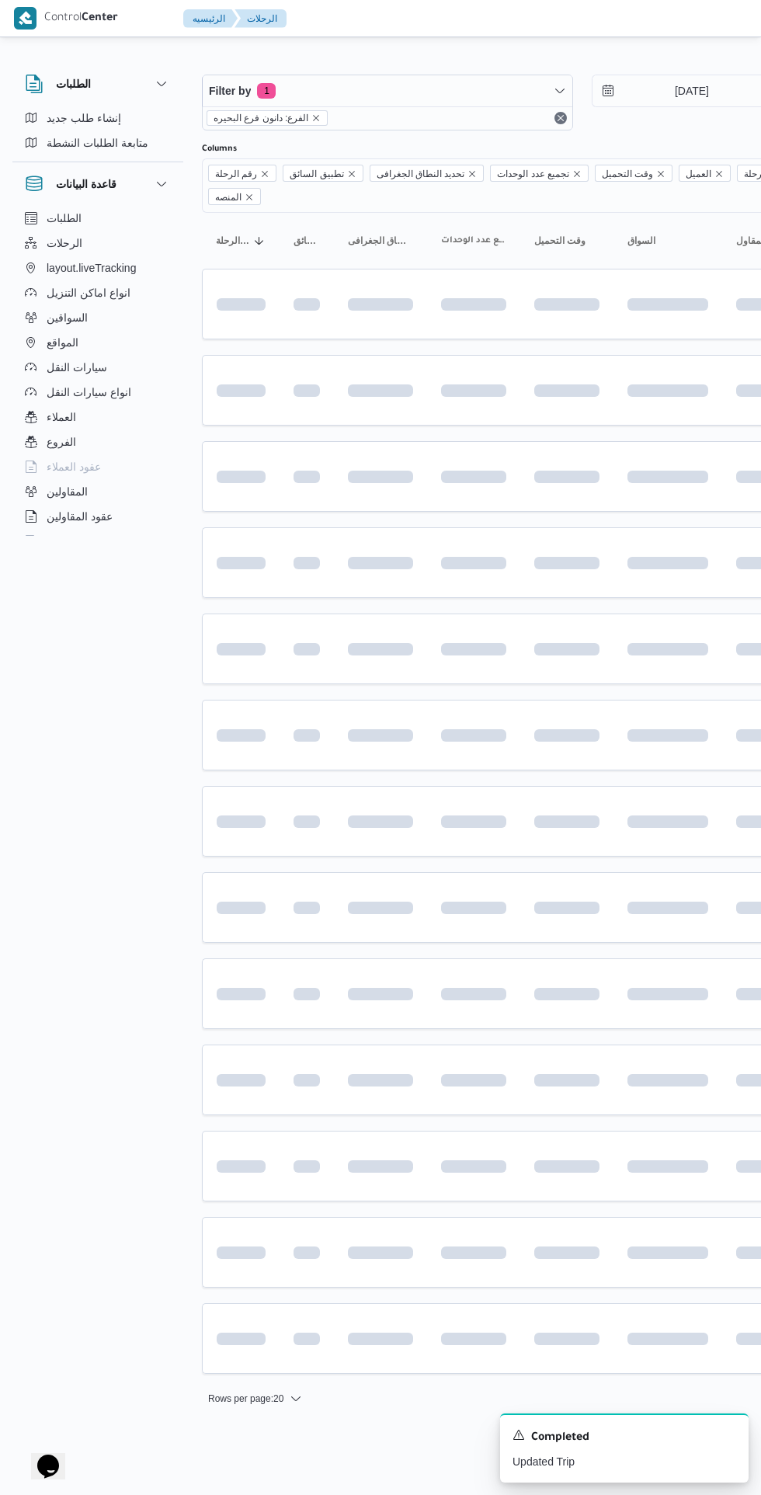
scroll to position [0, 19]
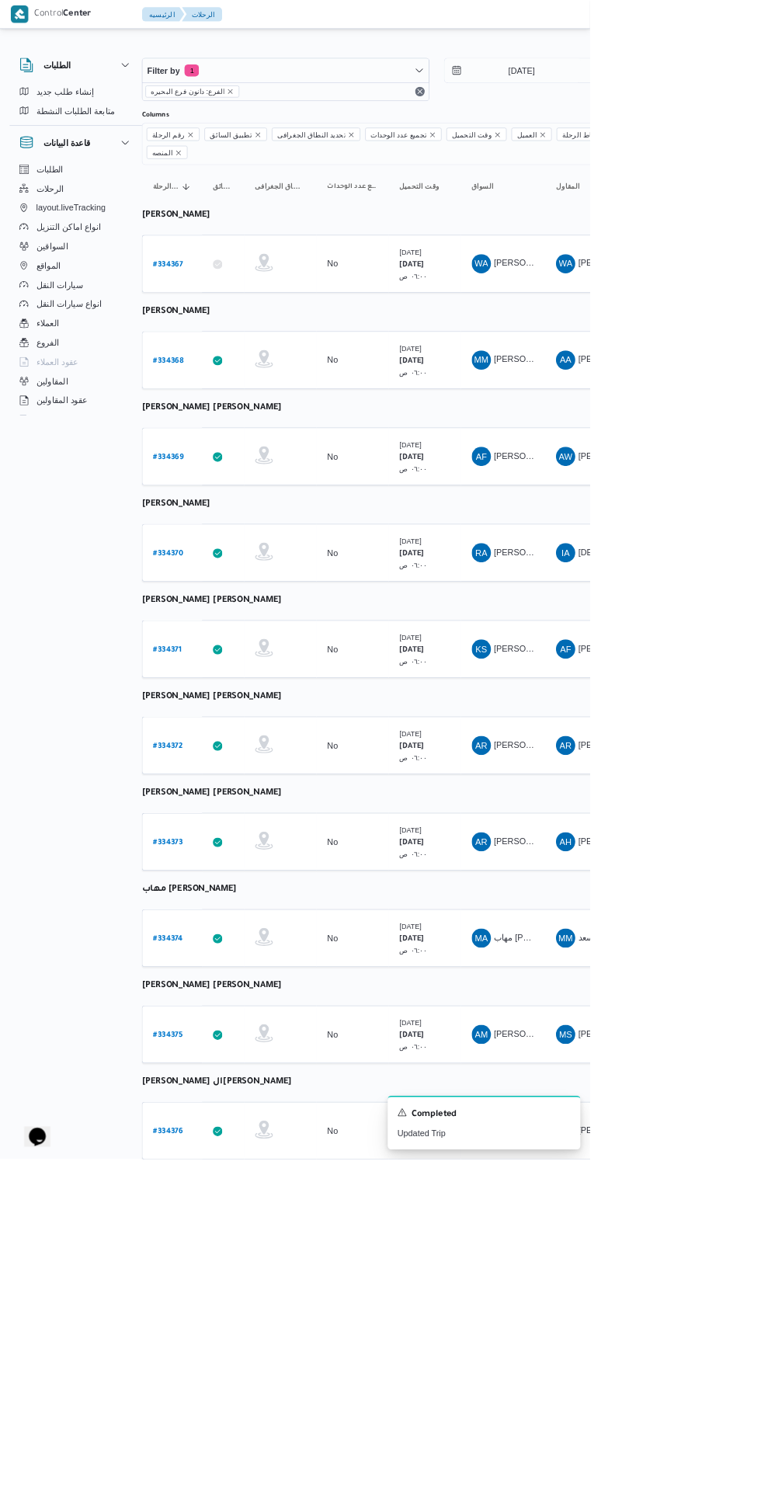
click at [234, 709] on b "# 334370" at bounding box center [217, 714] width 39 height 11
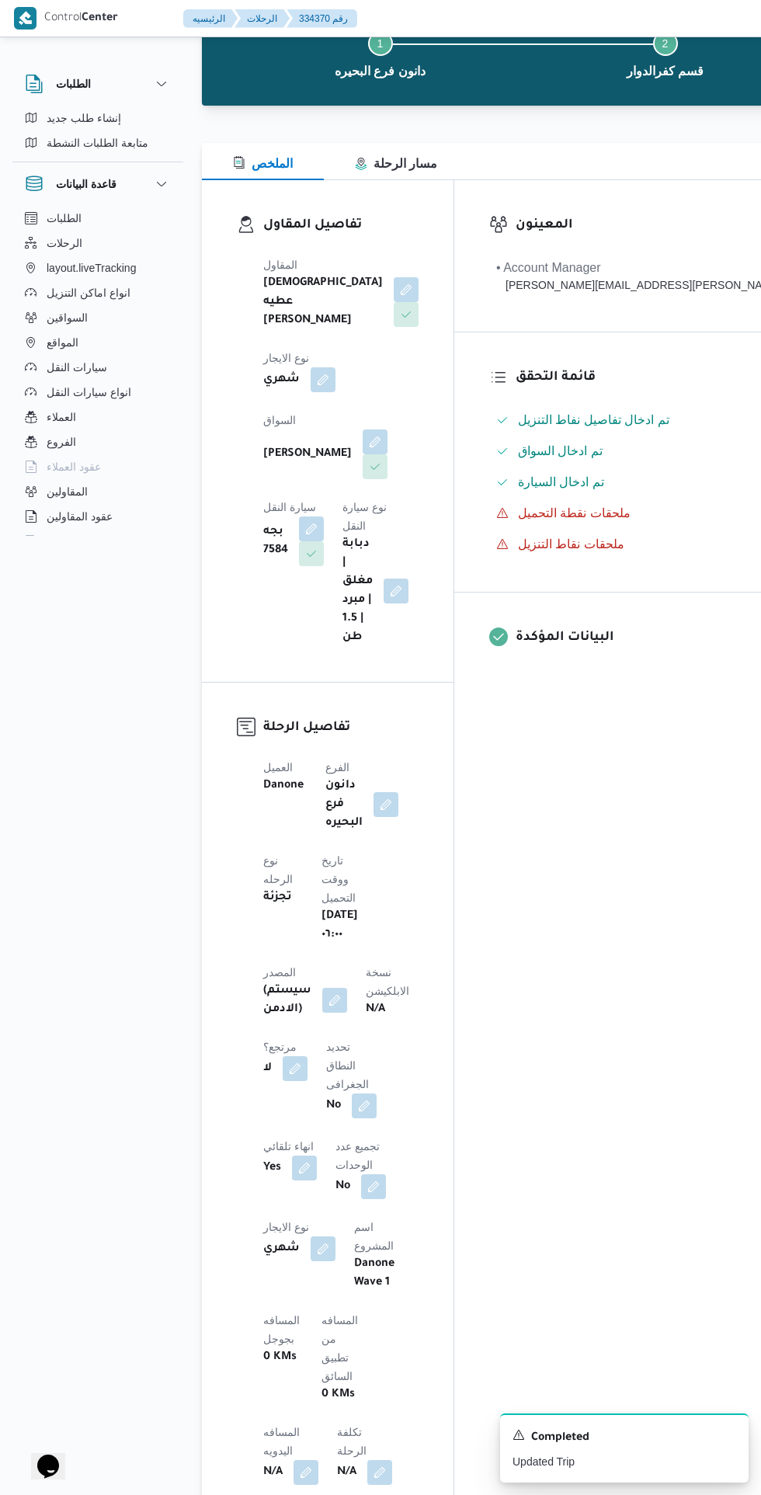
scroll to position [106, 0]
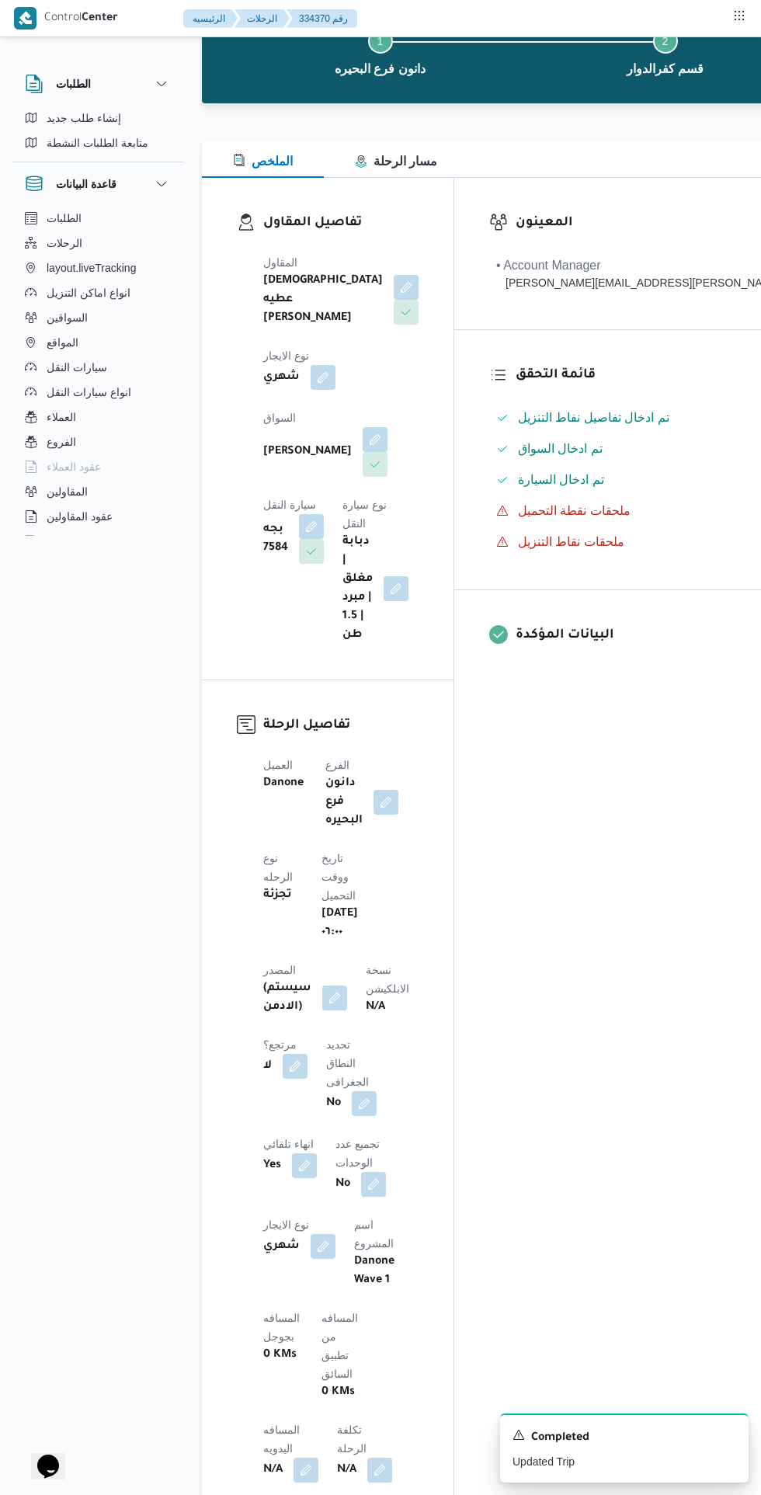
click at [304, 1054] on button "button" at bounding box center [295, 1066] width 25 height 25
click at [269, 1096] on label "هل هناك مرتجع؟" at bounding box center [252, 1094] width 93 height 19
checkbox input "true"
click at [365, 1090] on span "تاكيد" at bounding box center [344, 1093] width 87 height 31
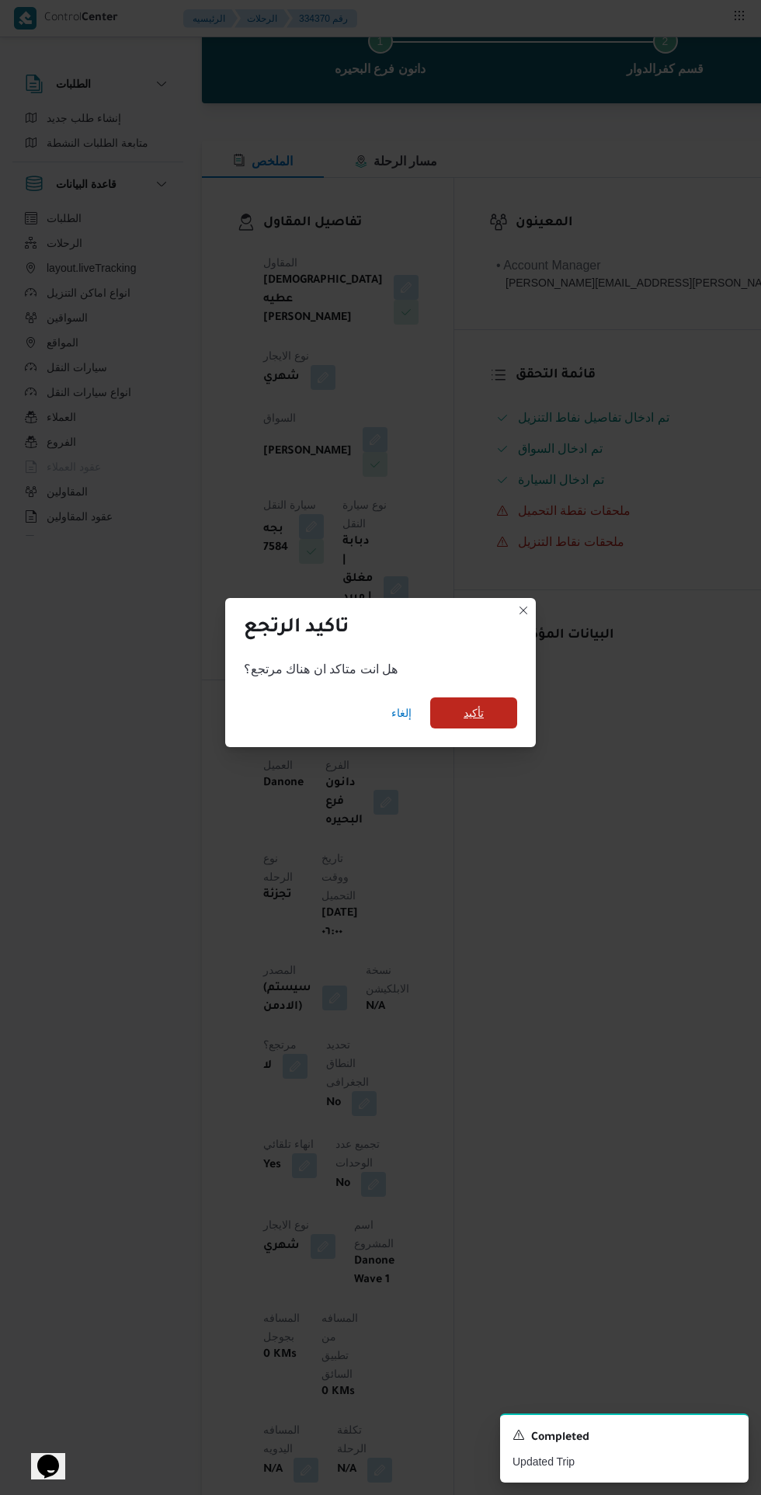
click at [512, 728] on span "تأكيد" at bounding box center [473, 712] width 87 height 31
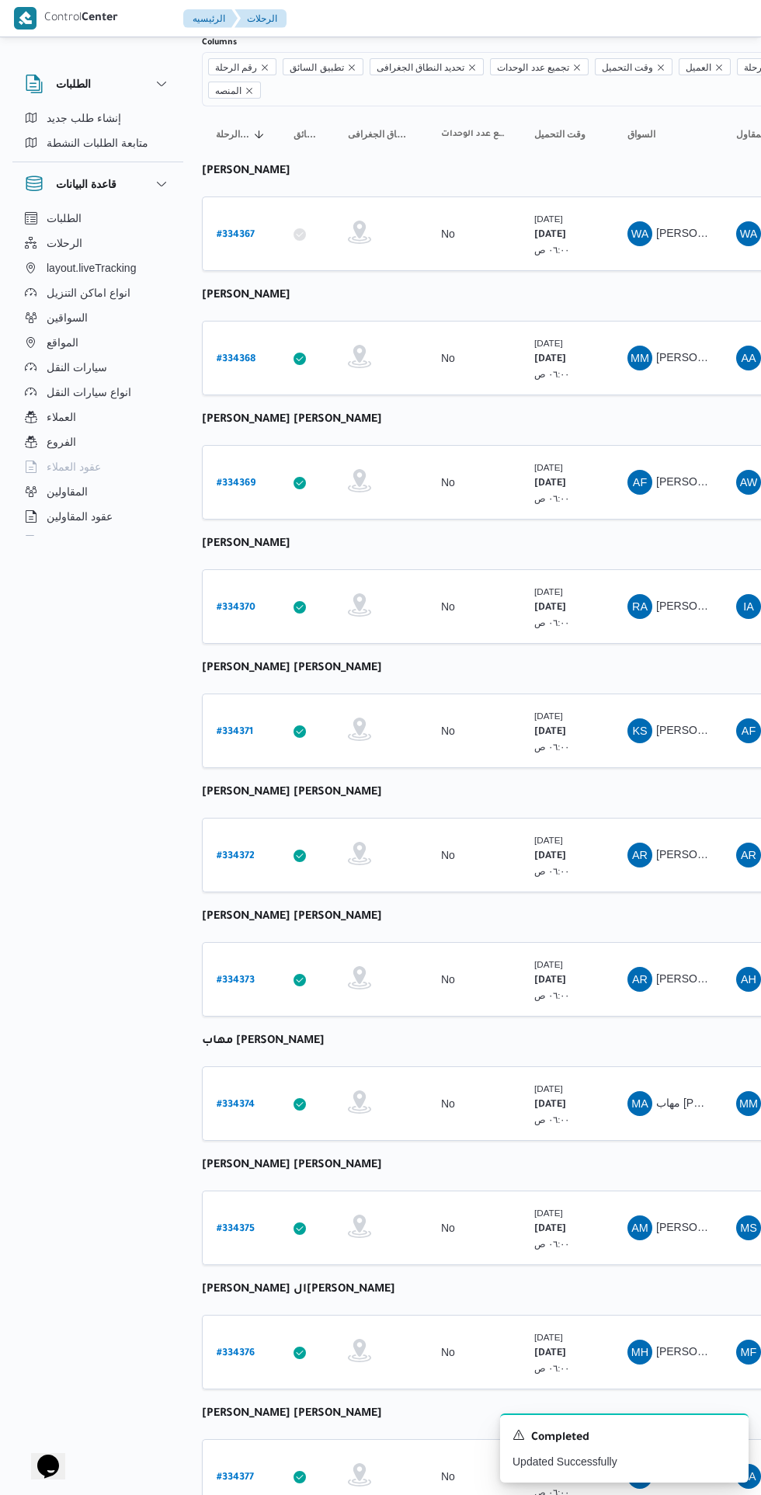
scroll to position [0, 19]
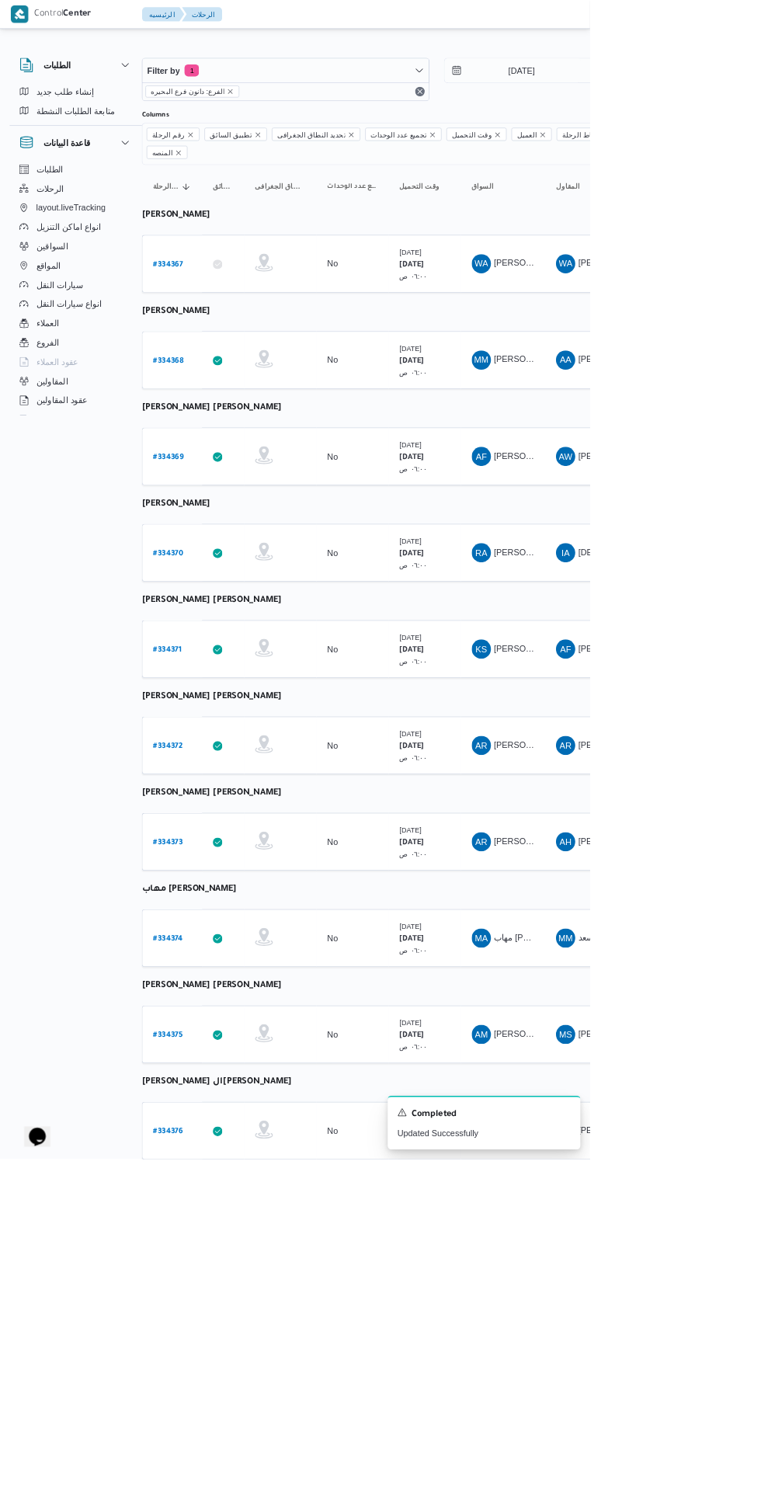
click at [227, 833] on b "# 334371" at bounding box center [216, 838] width 36 height 11
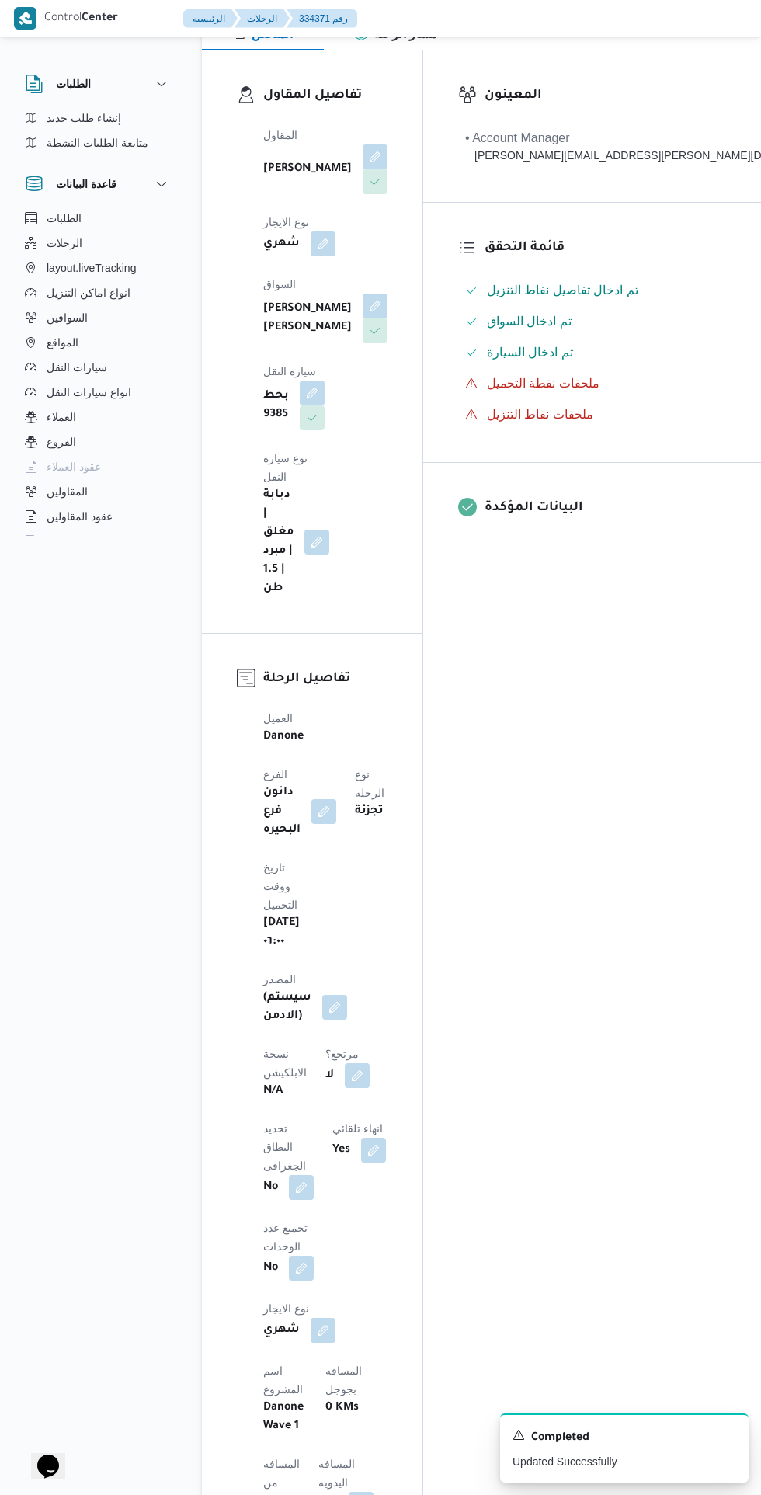
scroll to position [239, 0]
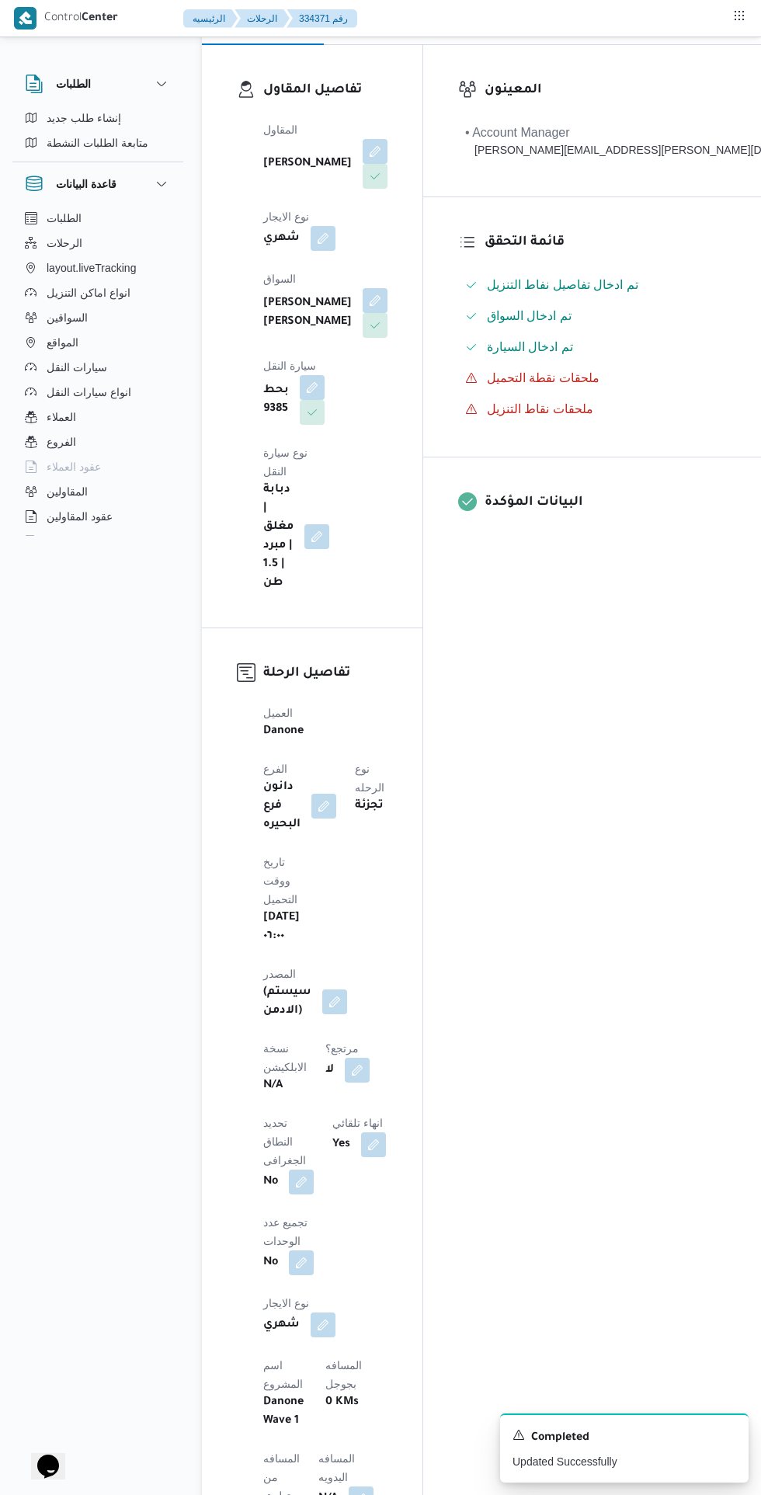
click at [345, 1057] on button "button" at bounding box center [357, 1069] width 25 height 25
click at [267, 979] on label "هل هناك مرتجع؟" at bounding box center [252, 979] width 93 height 19
checkbox input "true"
click at [365, 981] on span "تاكيد" at bounding box center [344, 979] width 87 height 31
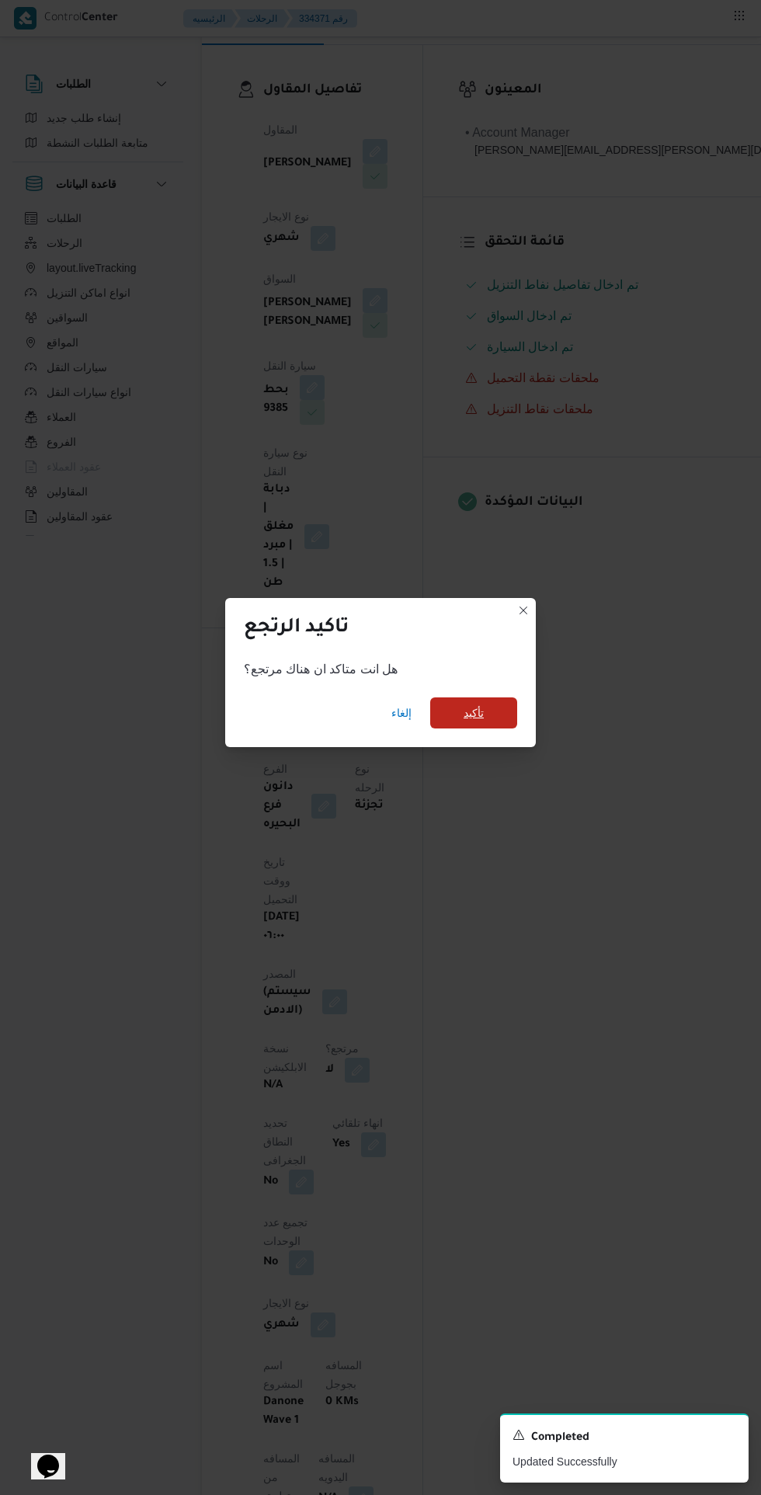
click at [501, 728] on span "تأكيد" at bounding box center [473, 712] width 87 height 31
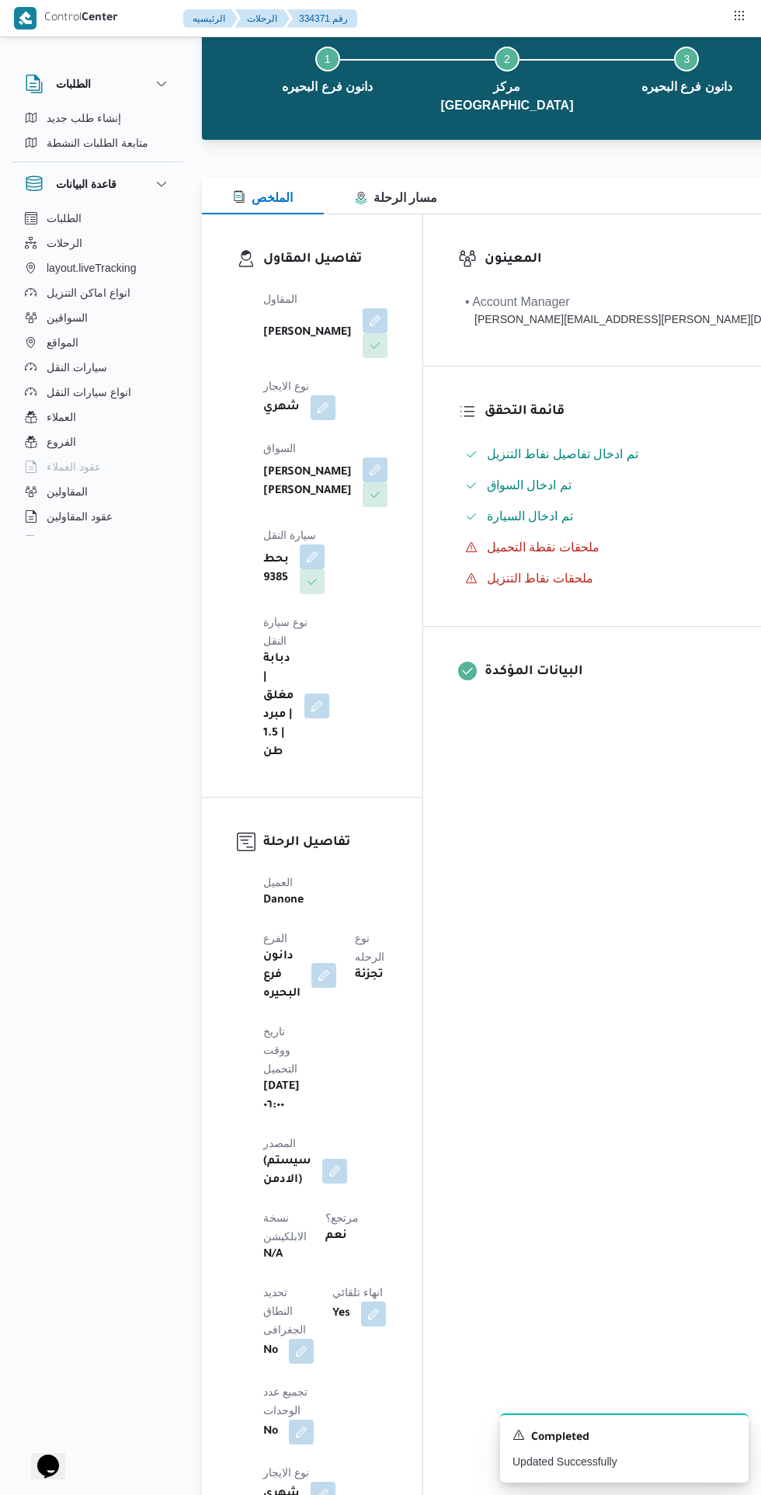
scroll to position [0, 0]
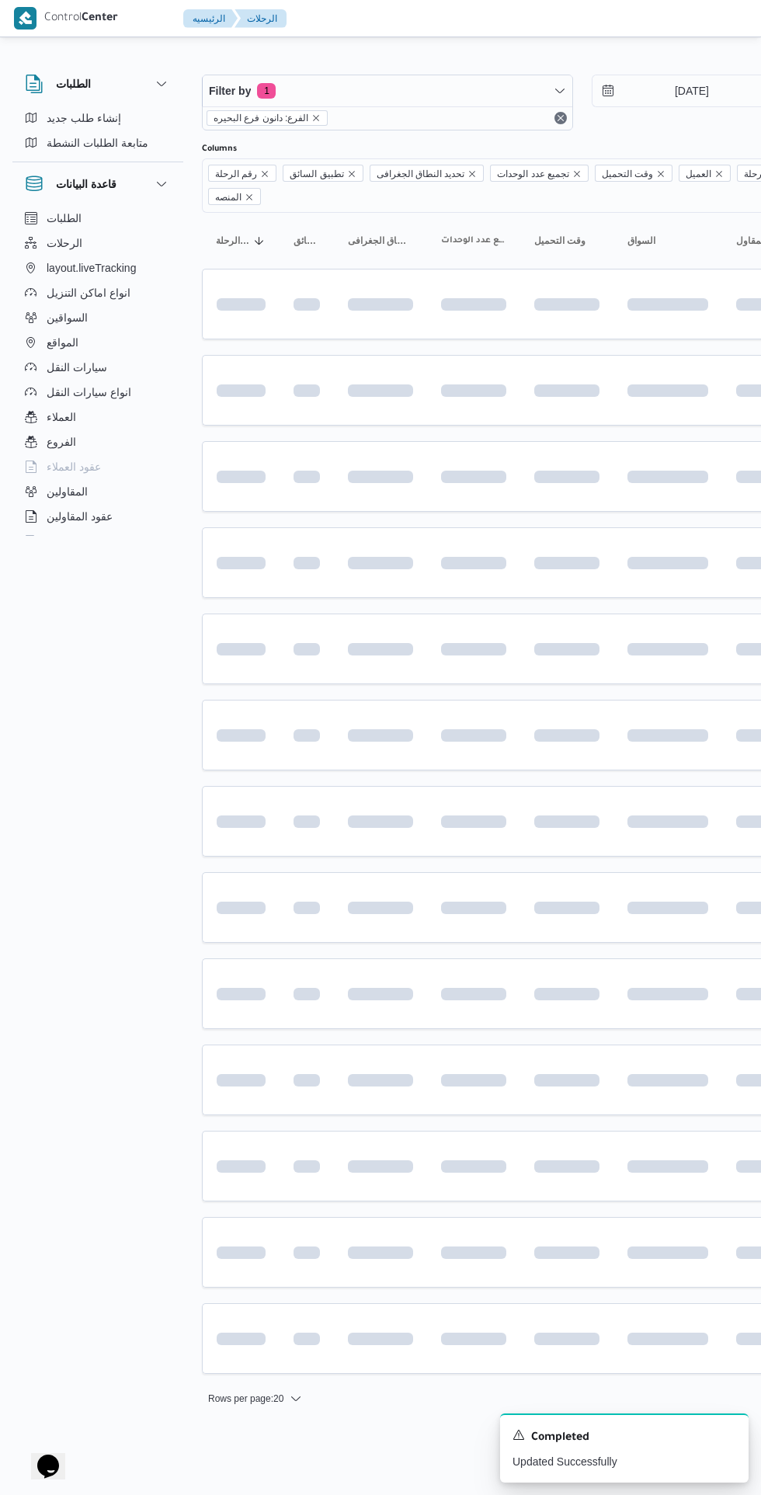
scroll to position [0, 19]
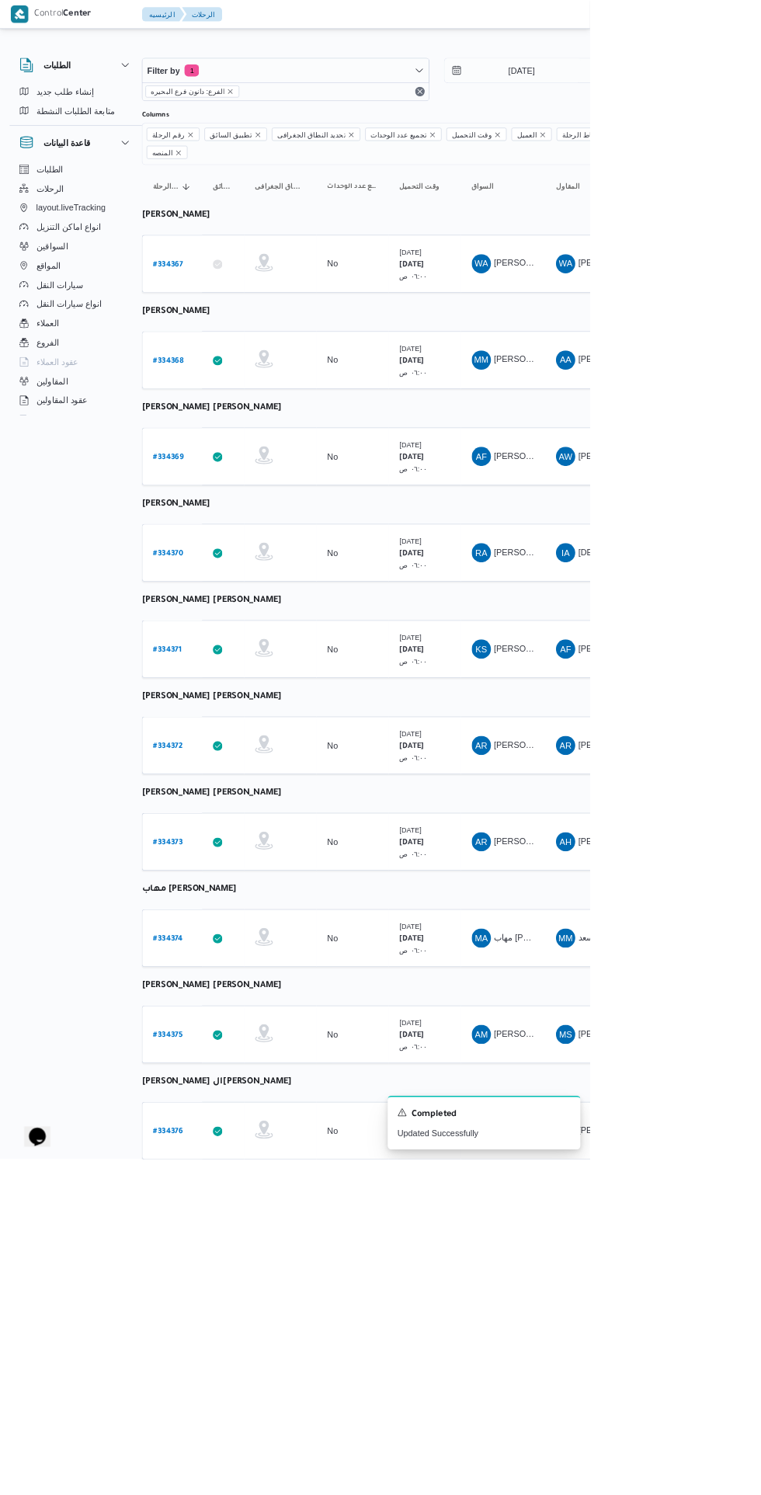
click at [222, 957] on b "# 334372" at bounding box center [217, 962] width 38 height 11
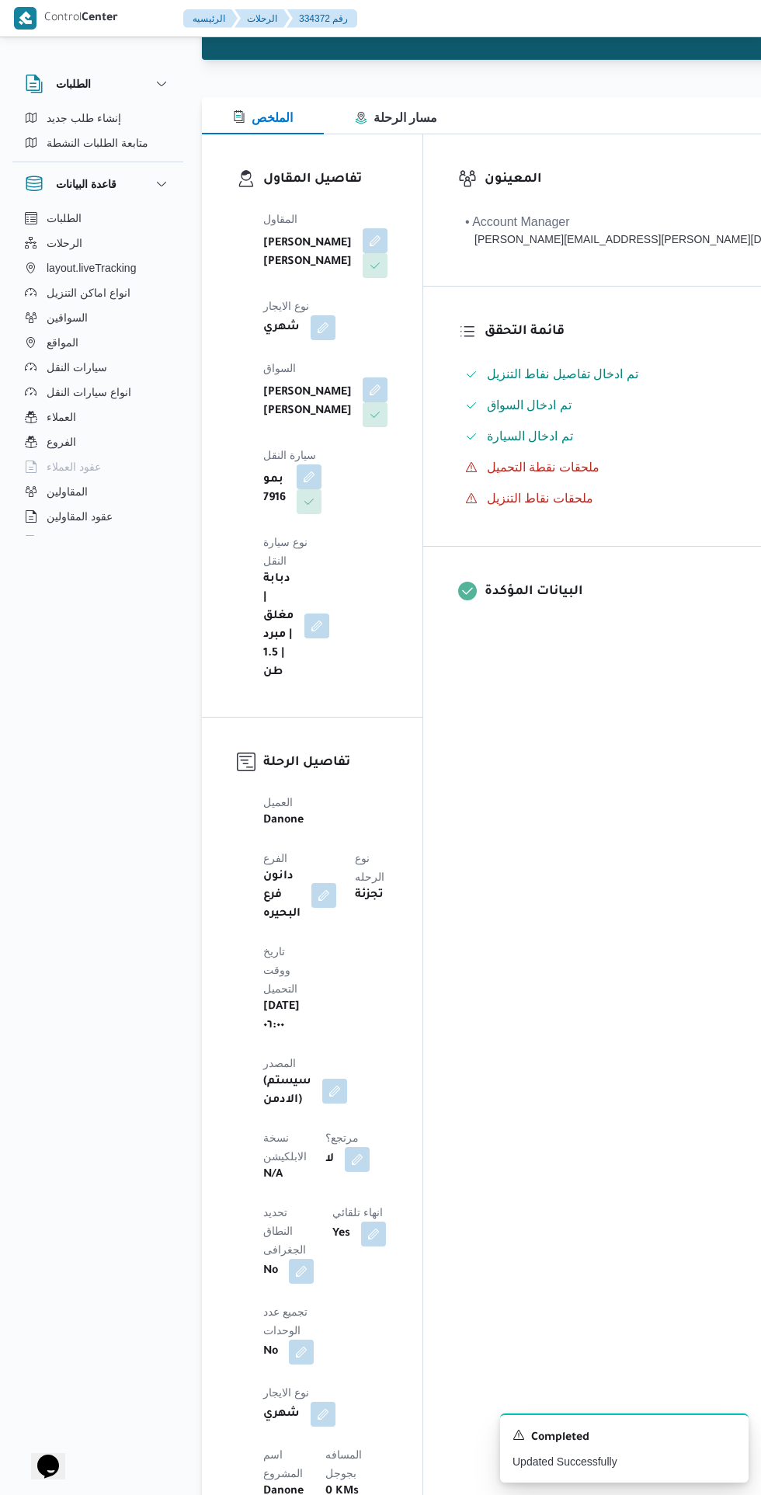
scroll to position [153, 0]
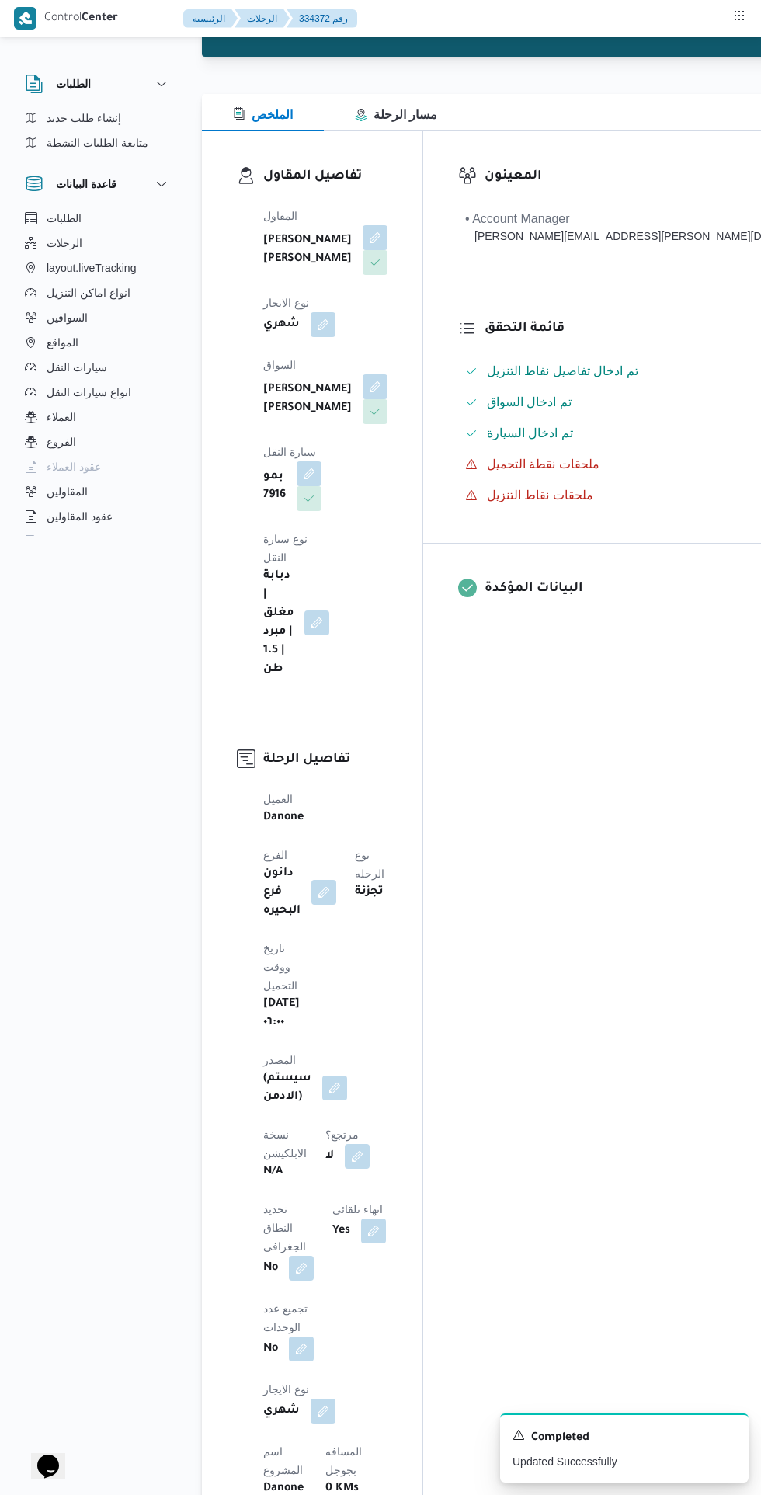
click at [345, 1144] on button "button" at bounding box center [357, 1156] width 25 height 25
click at [270, 1032] on label "هل هناك مرتجع؟" at bounding box center [252, 1028] width 93 height 19
checkbox input "true"
click at [362, 1025] on span "تاكيد" at bounding box center [344, 1028] width 87 height 31
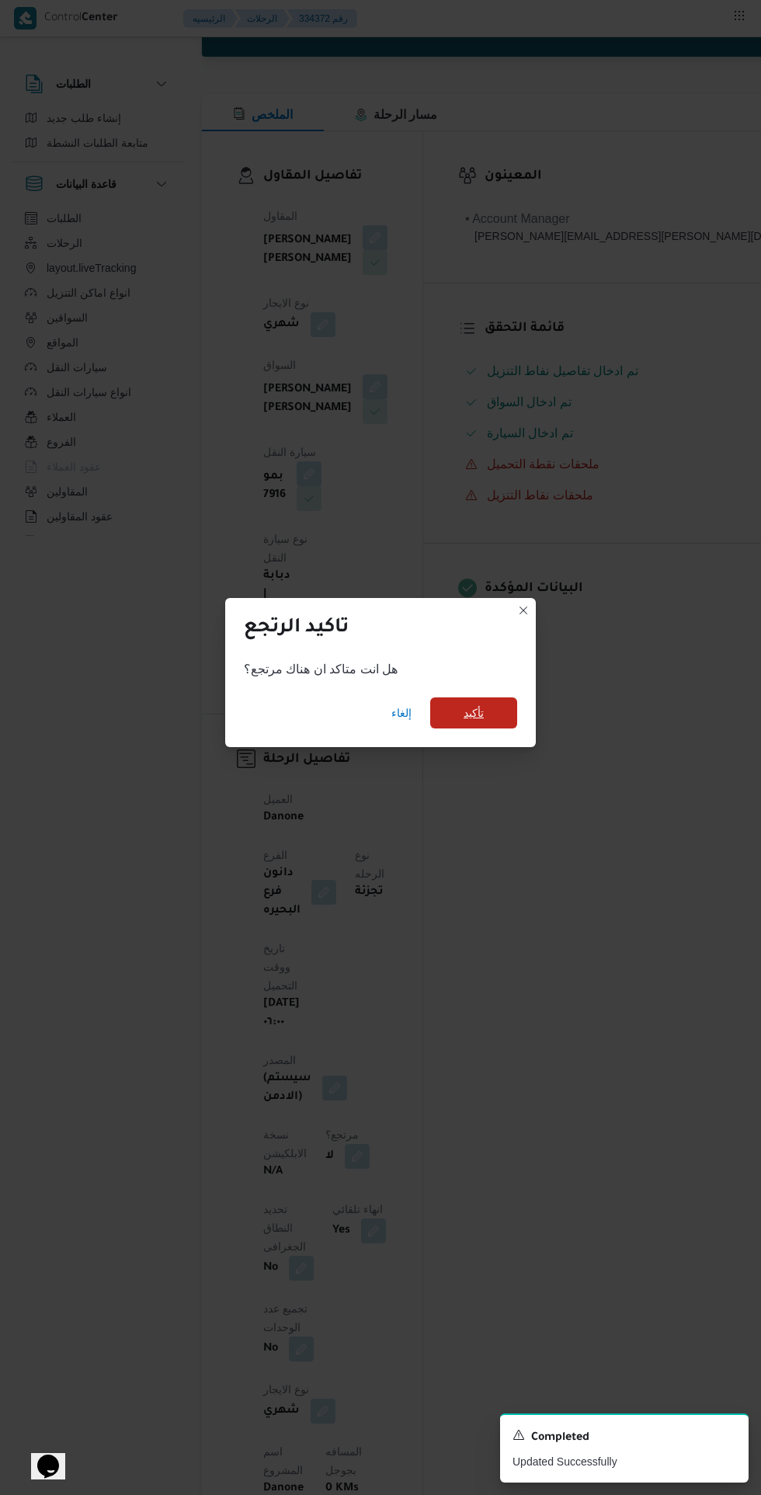
click at [499, 728] on span "تأكيد" at bounding box center [473, 712] width 87 height 31
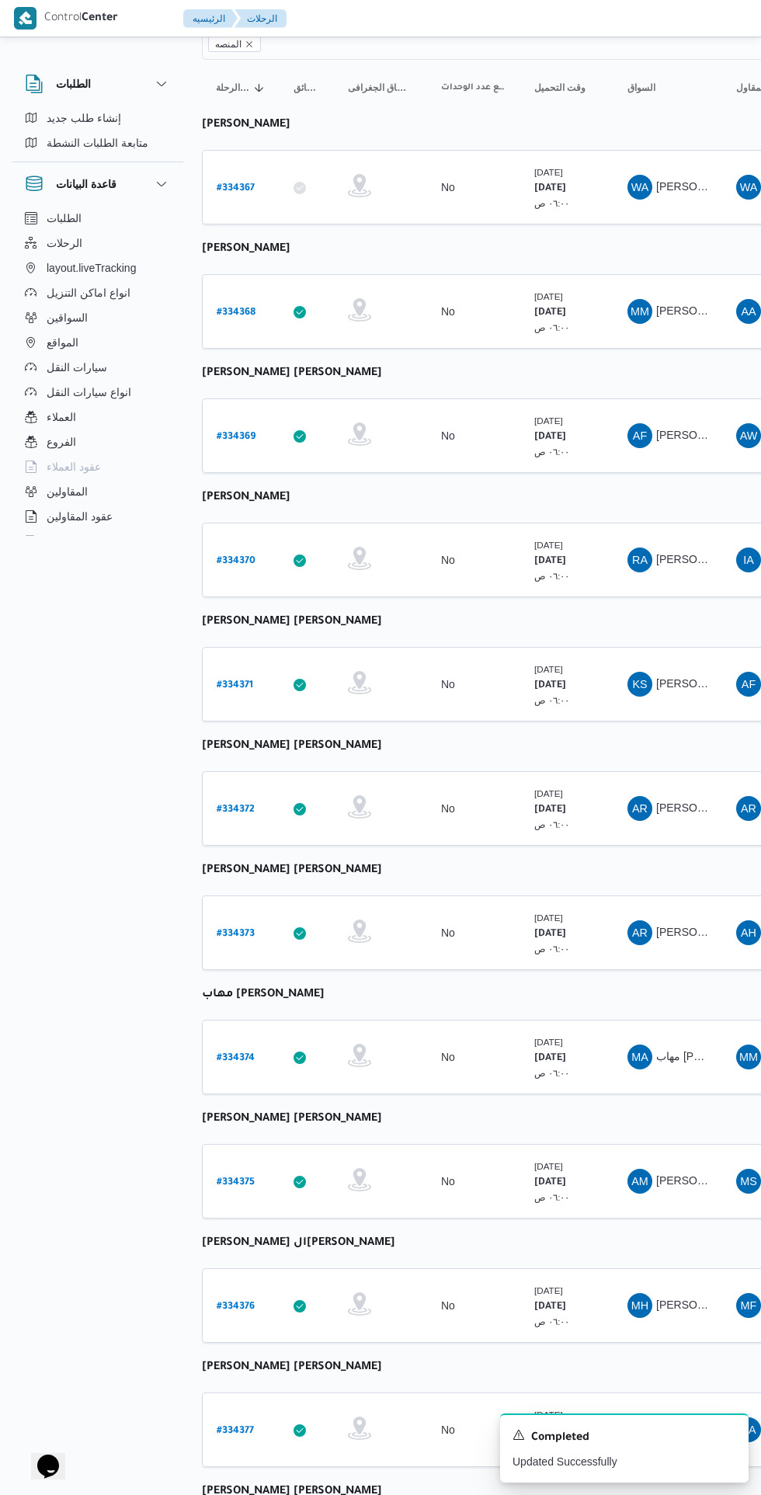
scroll to position [0, 19]
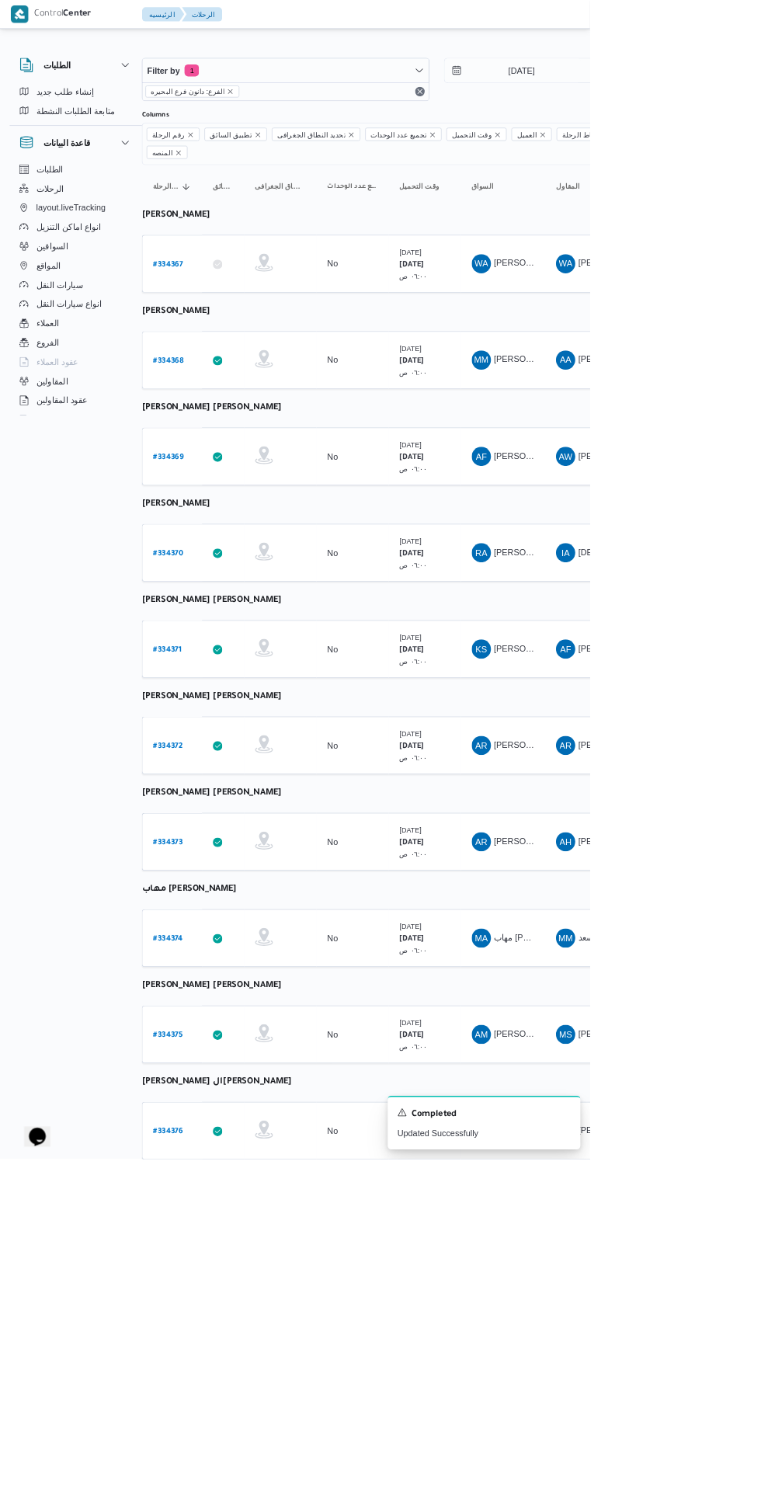
click at [228, 1081] on b "# 334373" at bounding box center [217, 1086] width 38 height 11
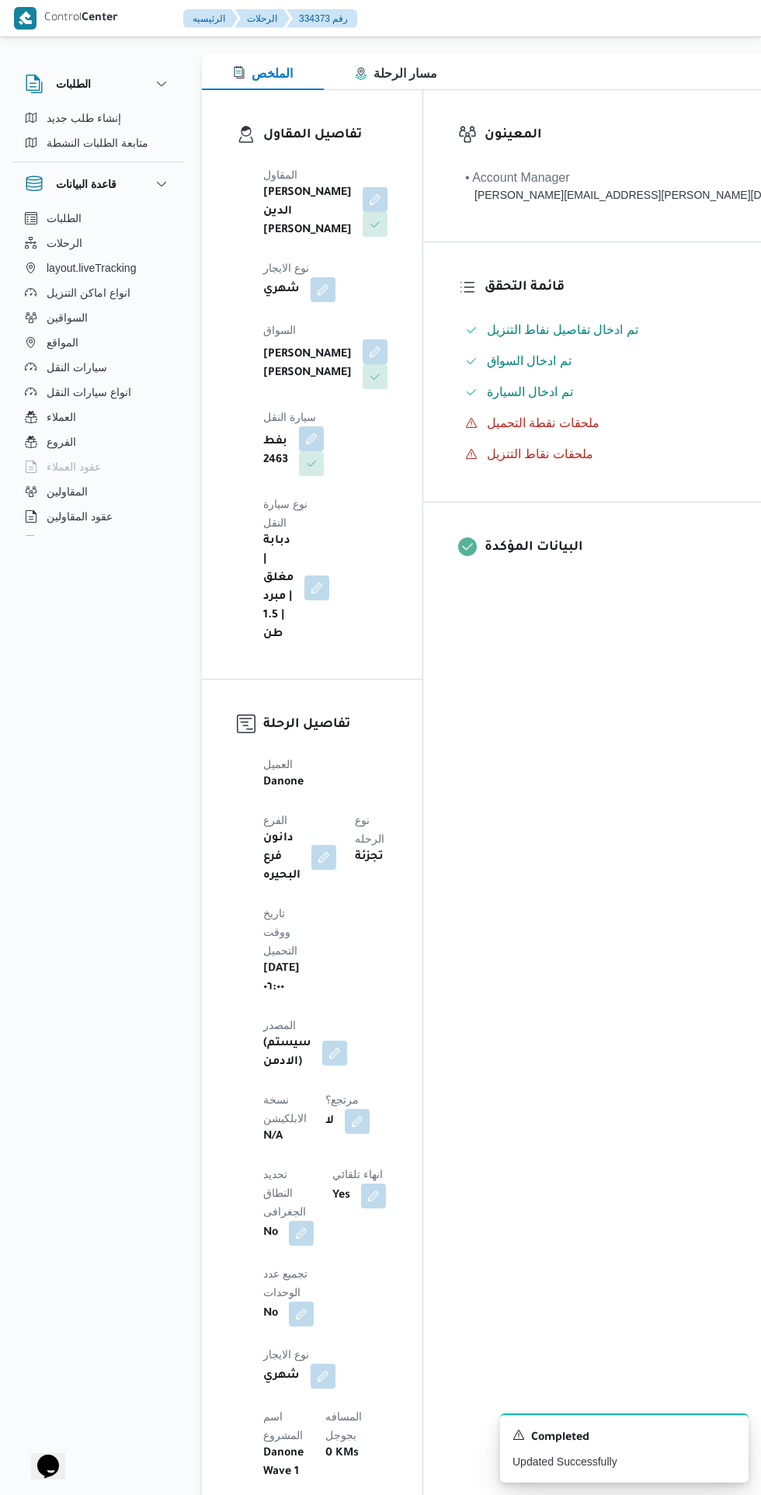
scroll to position [196, 0]
click at [345, 1107] on button "button" at bounding box center [357, 1119] width 25 height 25
click at [268, 985] on label "هل هناك مرتجع؟" at bounding box center [252, 986] width 93 height 19
checkbox input "true"
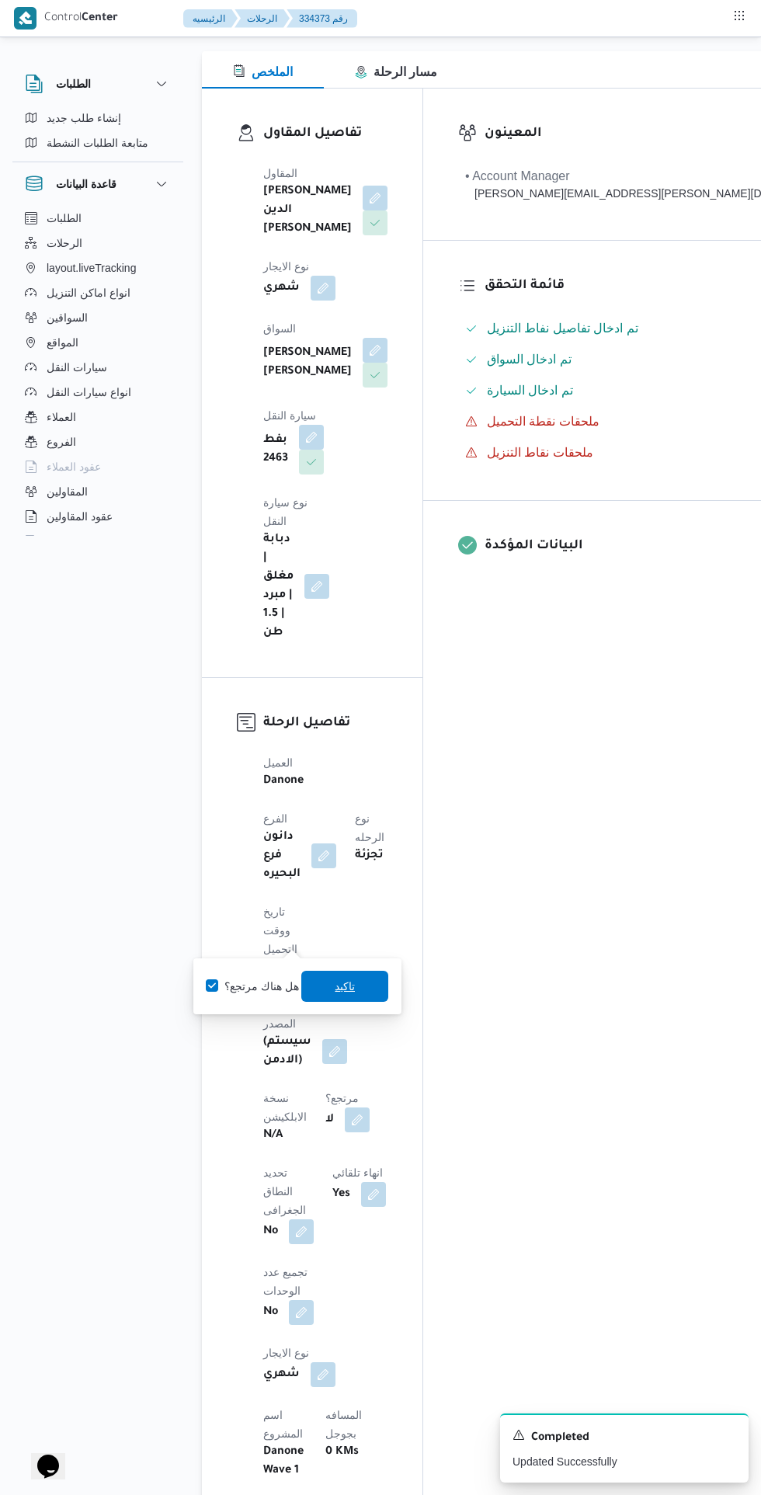
click at [363, 984] on span "تاكيد" at bounding box center [344, 985] width 87 height 31
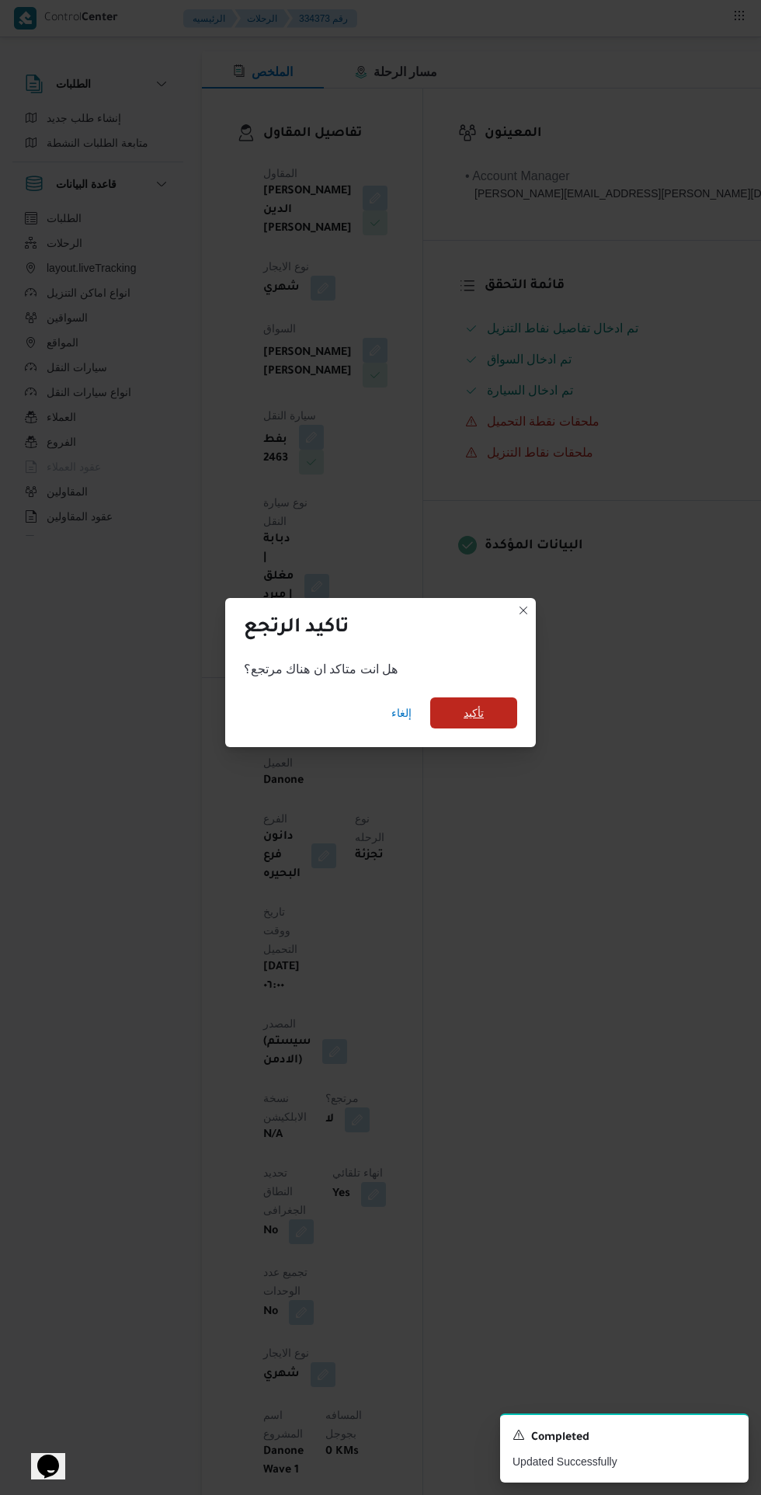
click at [516, 728] on span "تأكيد" at bounding box center [473, 712] width 87 height 31
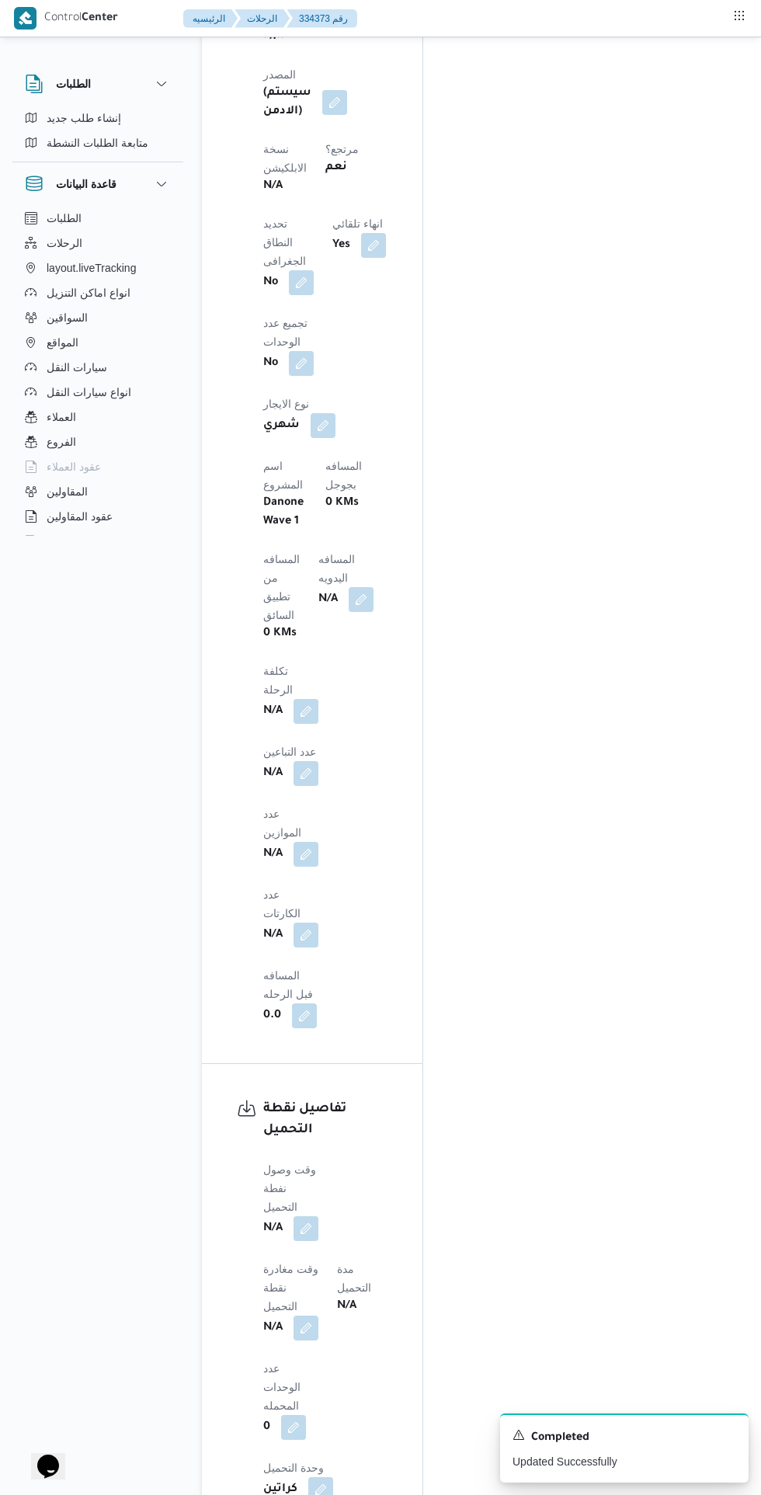
scroll to position [1170, 0]
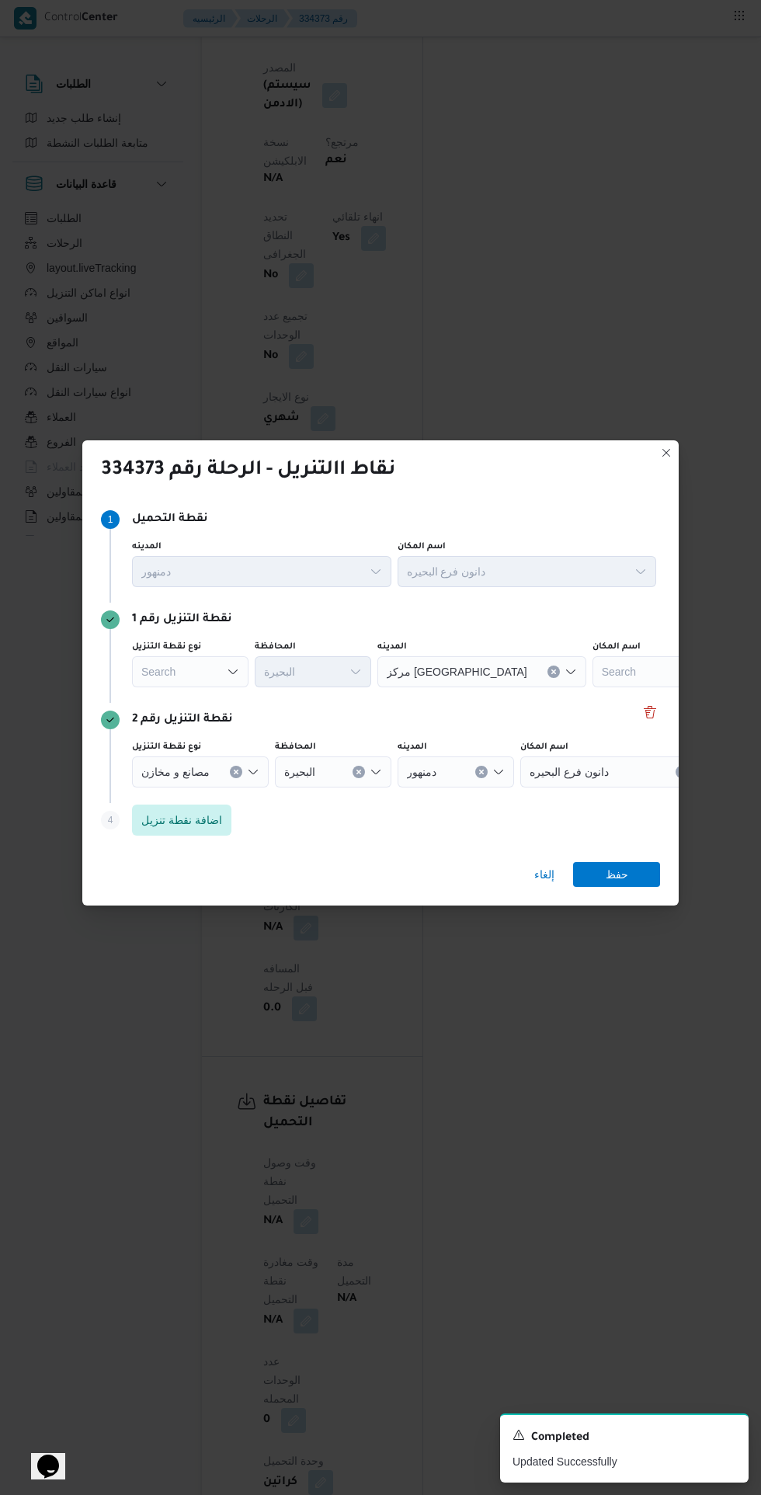
click at [232, 678] on icon "Open list of options" at bounding box center [233, 671] width 12 height 12
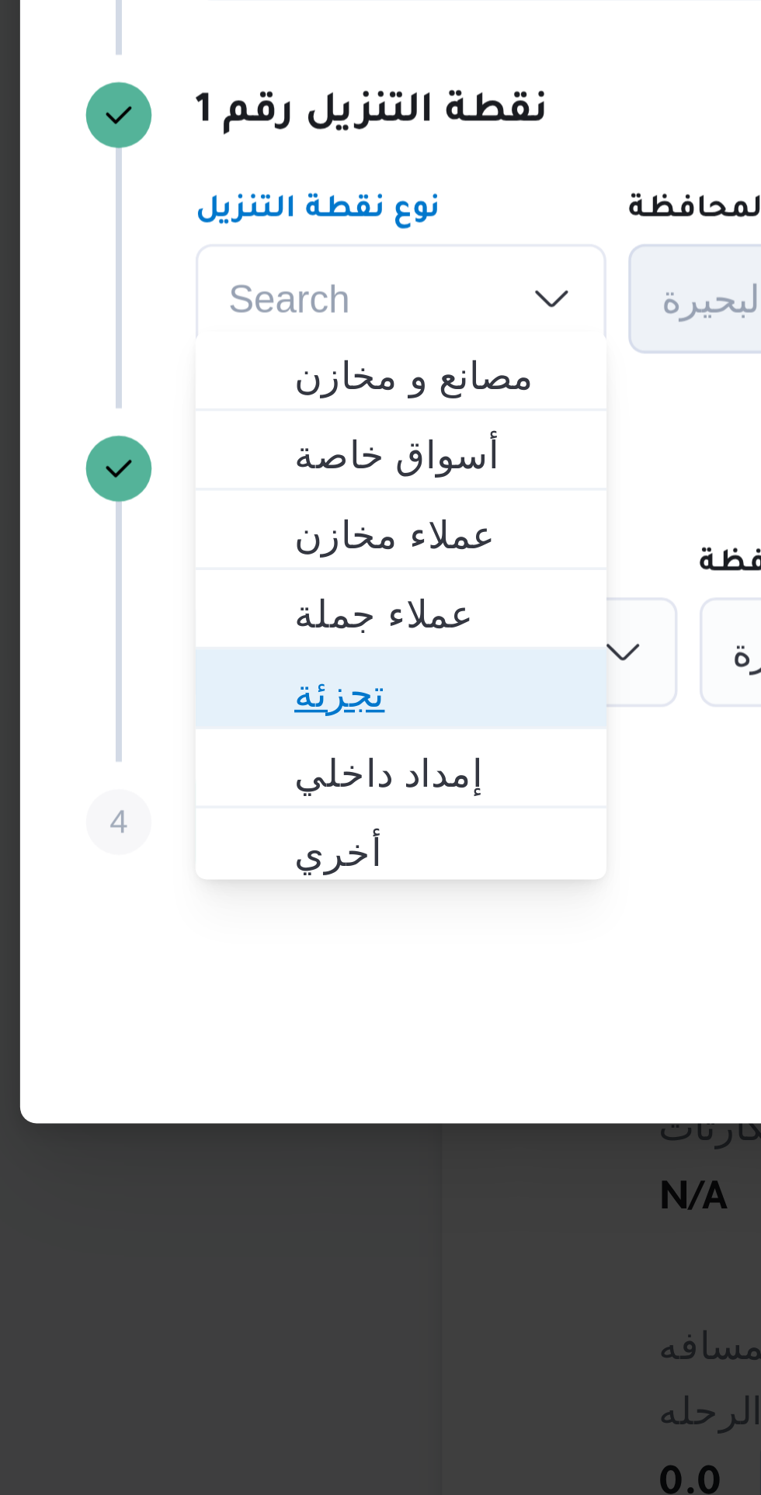
click at [194, 783] on span "تجزئة" at bounding box center [199, 783] width 79 height 19
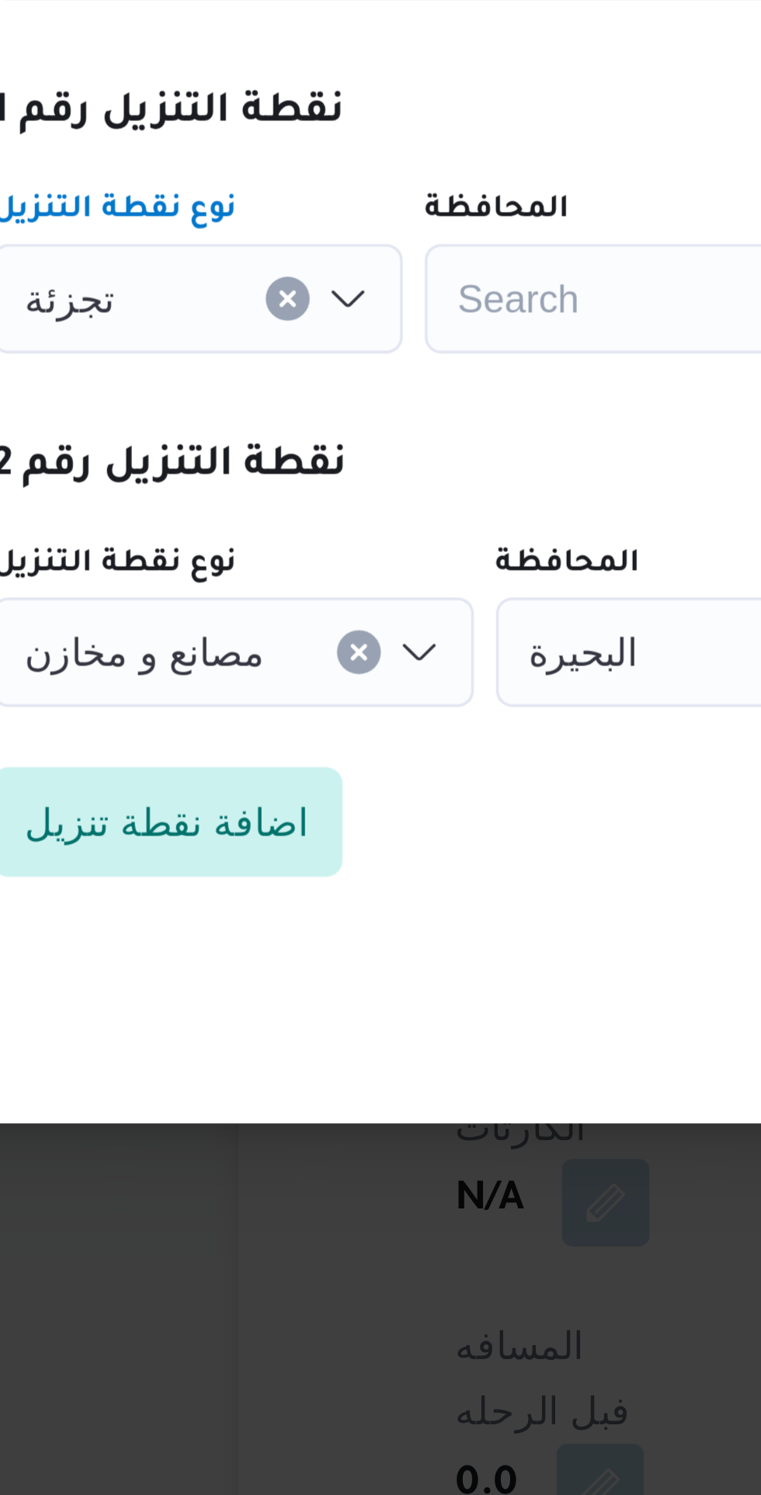
click at [304, 678] on div "Search" at bounding box center [313, 671] width 116 height 31
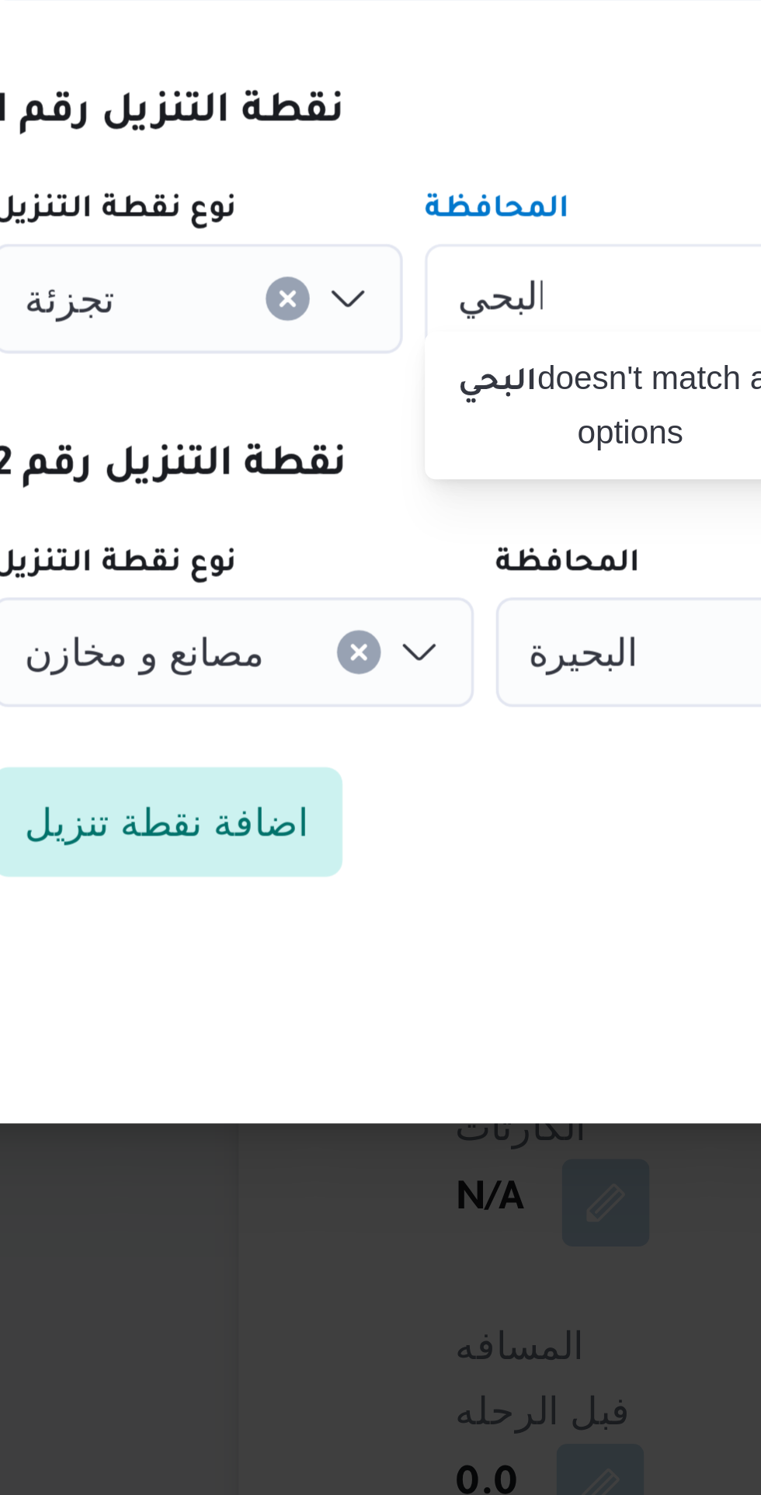
scroll to position [0, 0]
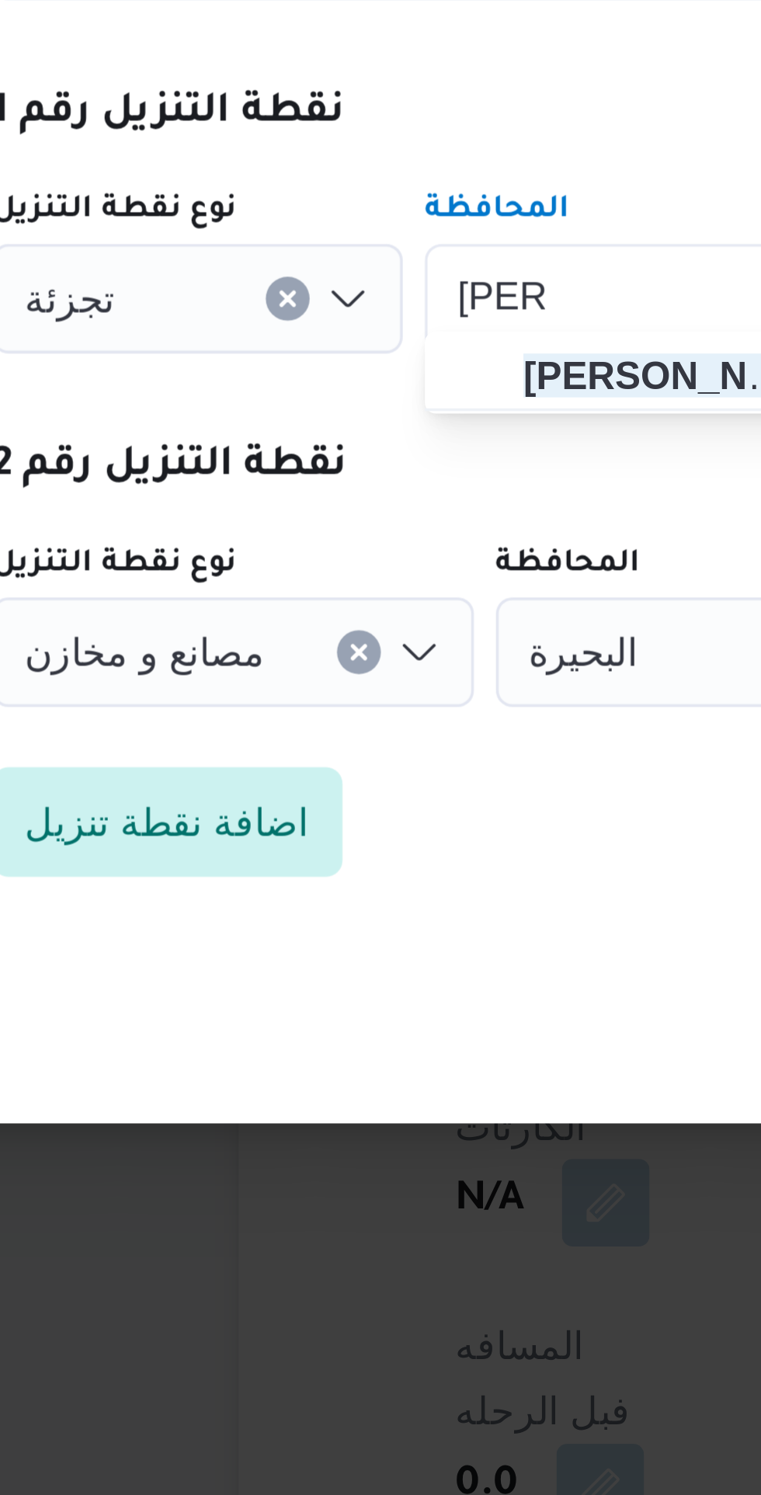
type input "[PERSON_NAME]"
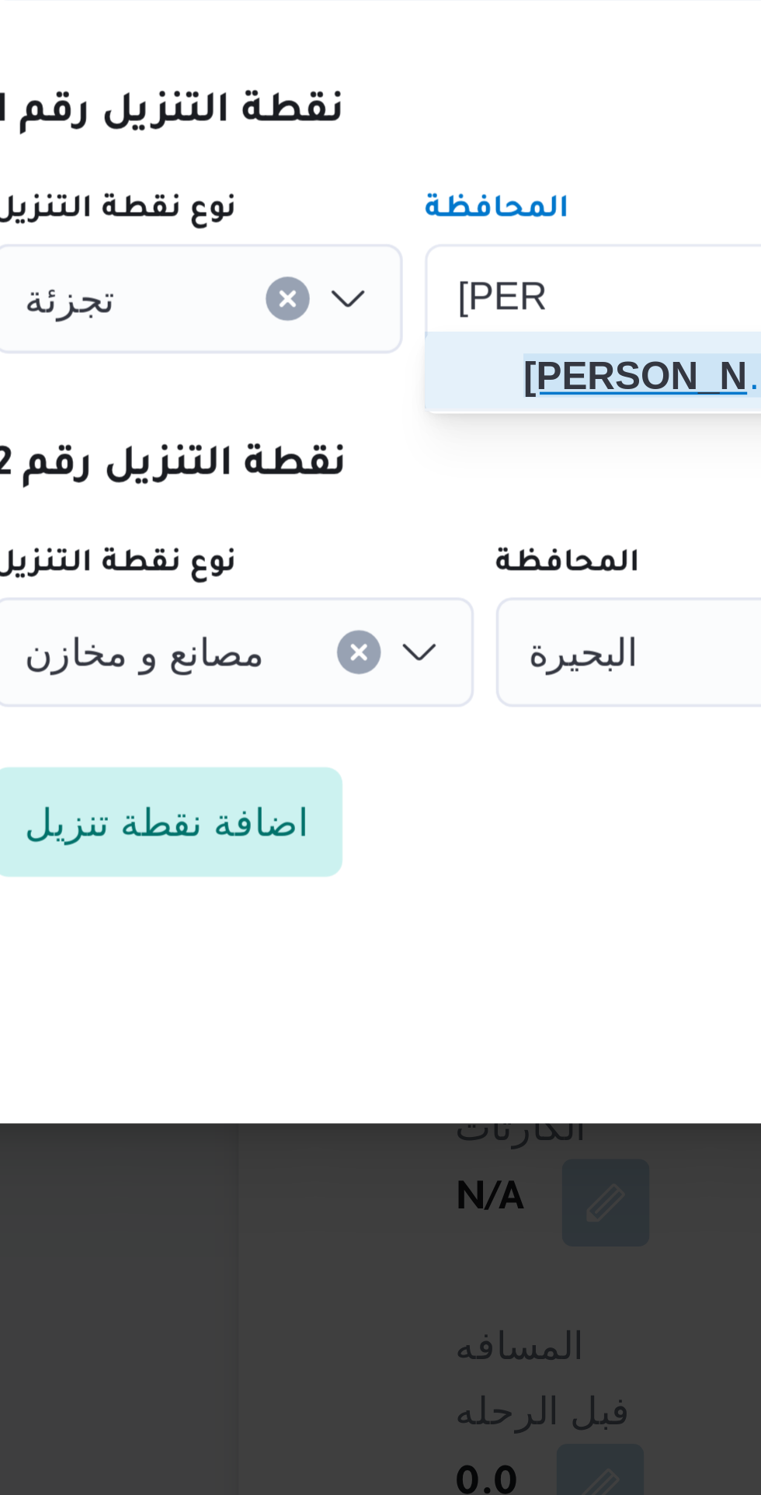
click at [313, 700] on span "[PERSON_NAME] ة" at bounding box center [322, 693] width 79 height 19
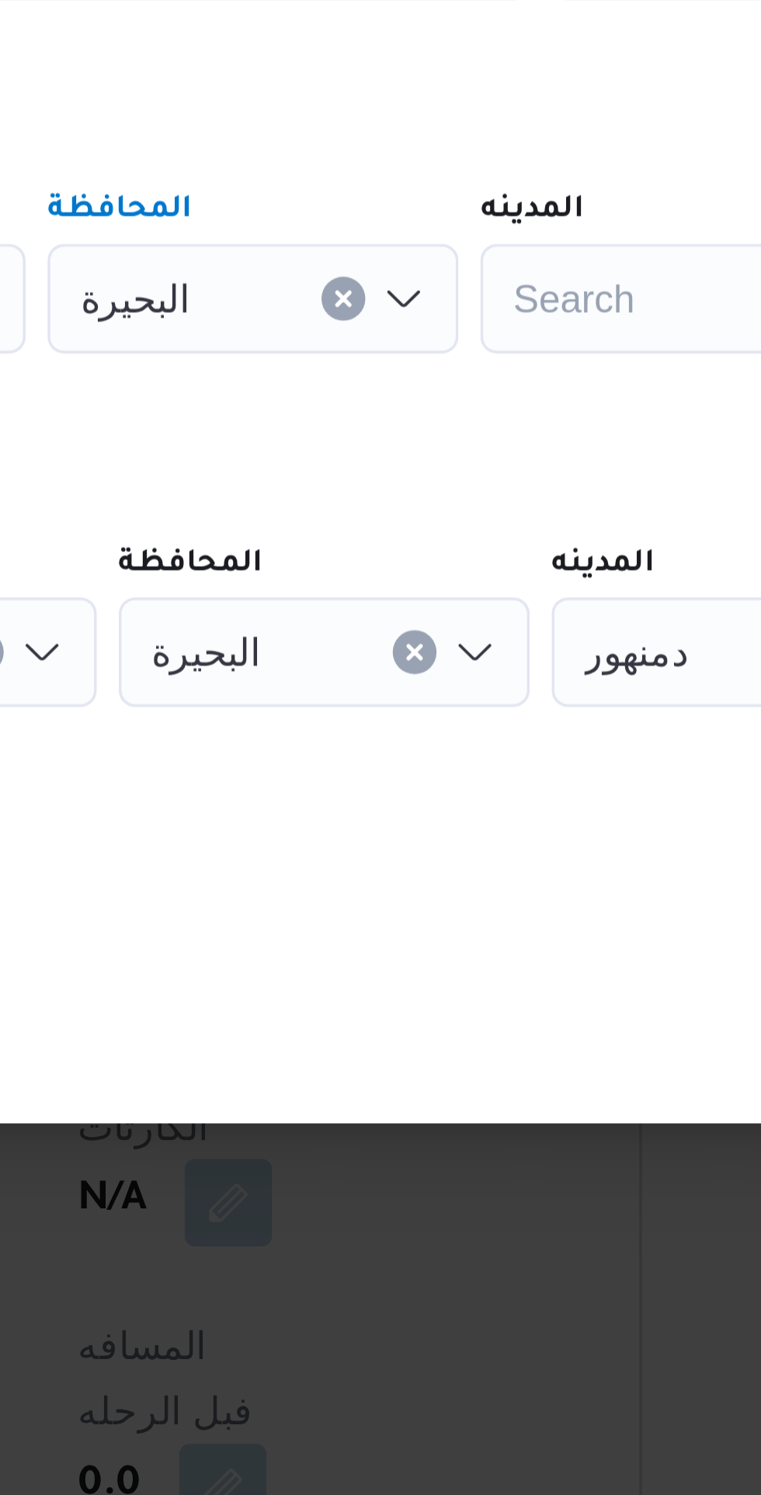
click at [421, 668] on div "Search" at bounding box center [435, 671] width 116 height 31
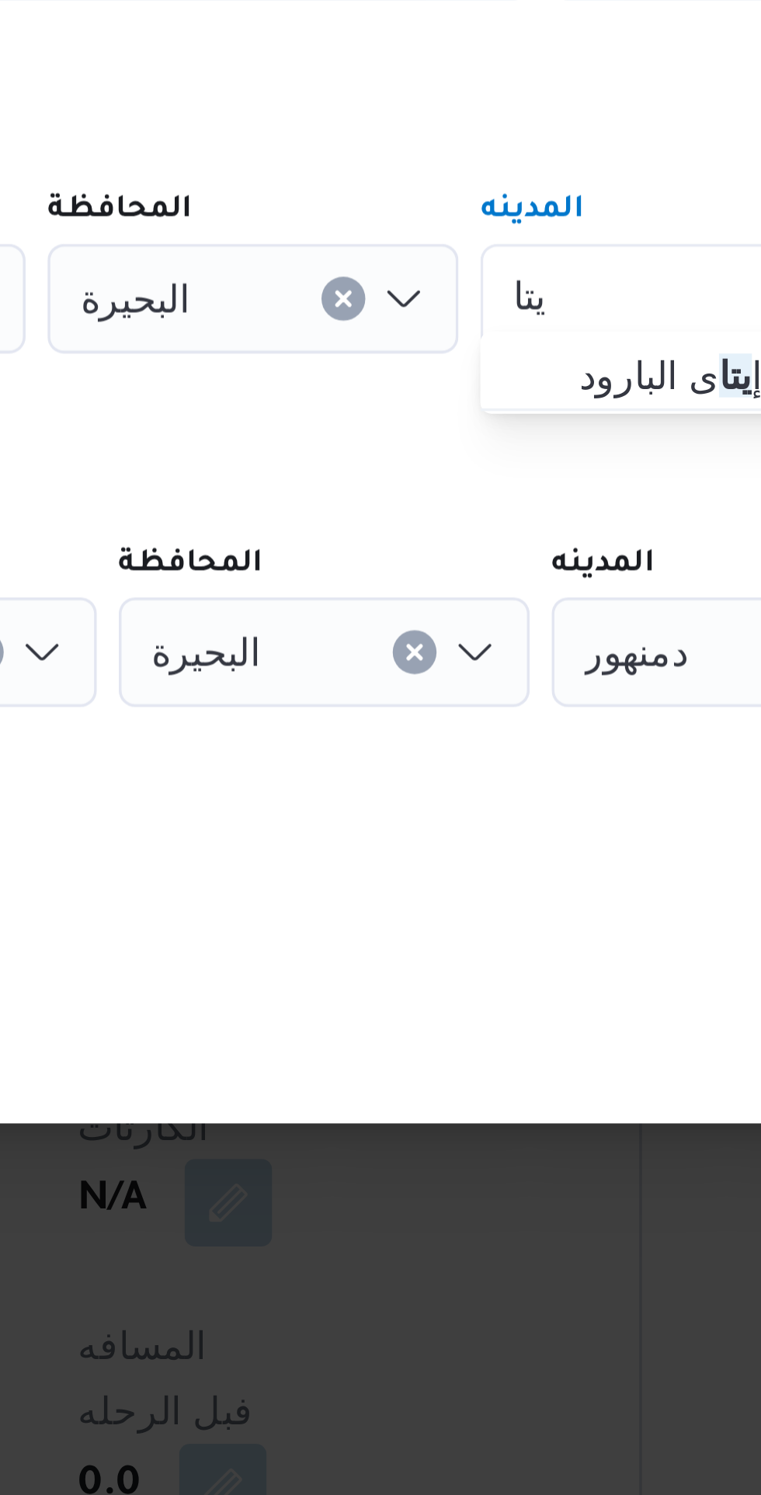
type input "يتا"
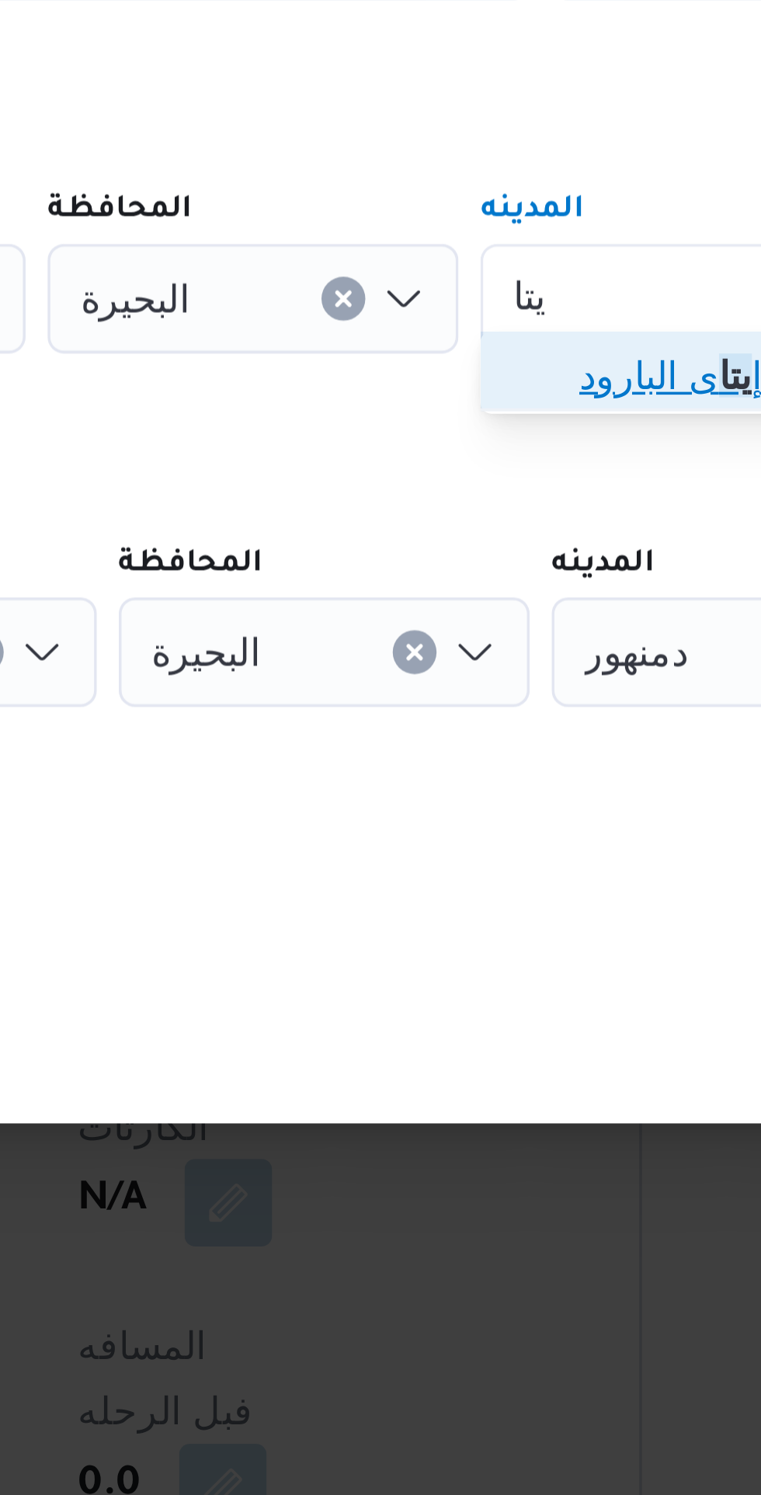
click at [424, 696] on span "مركز إ يتا ى البارود" at bounding box center [444, 693] width 79 height 19
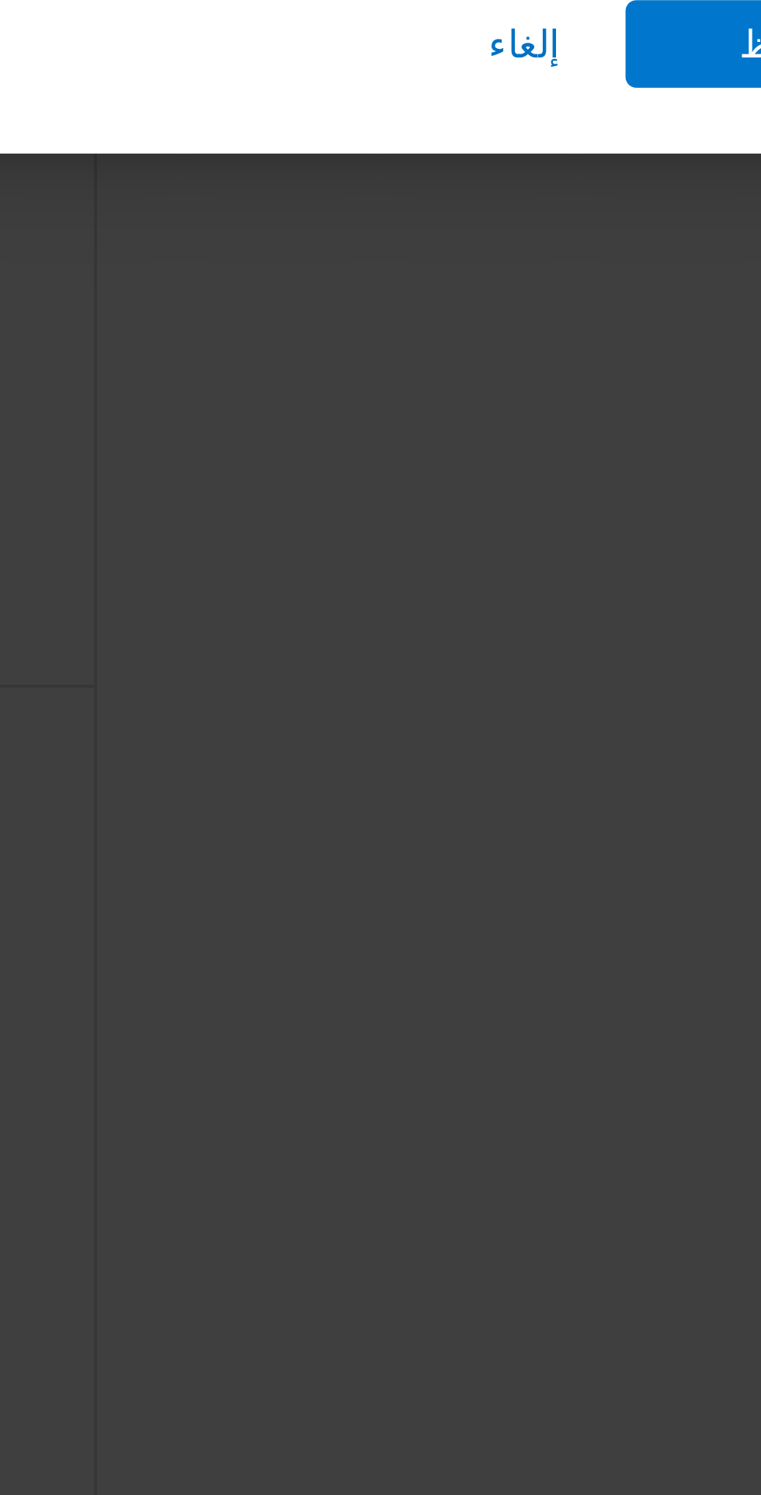
scroll to position [1170, 0]
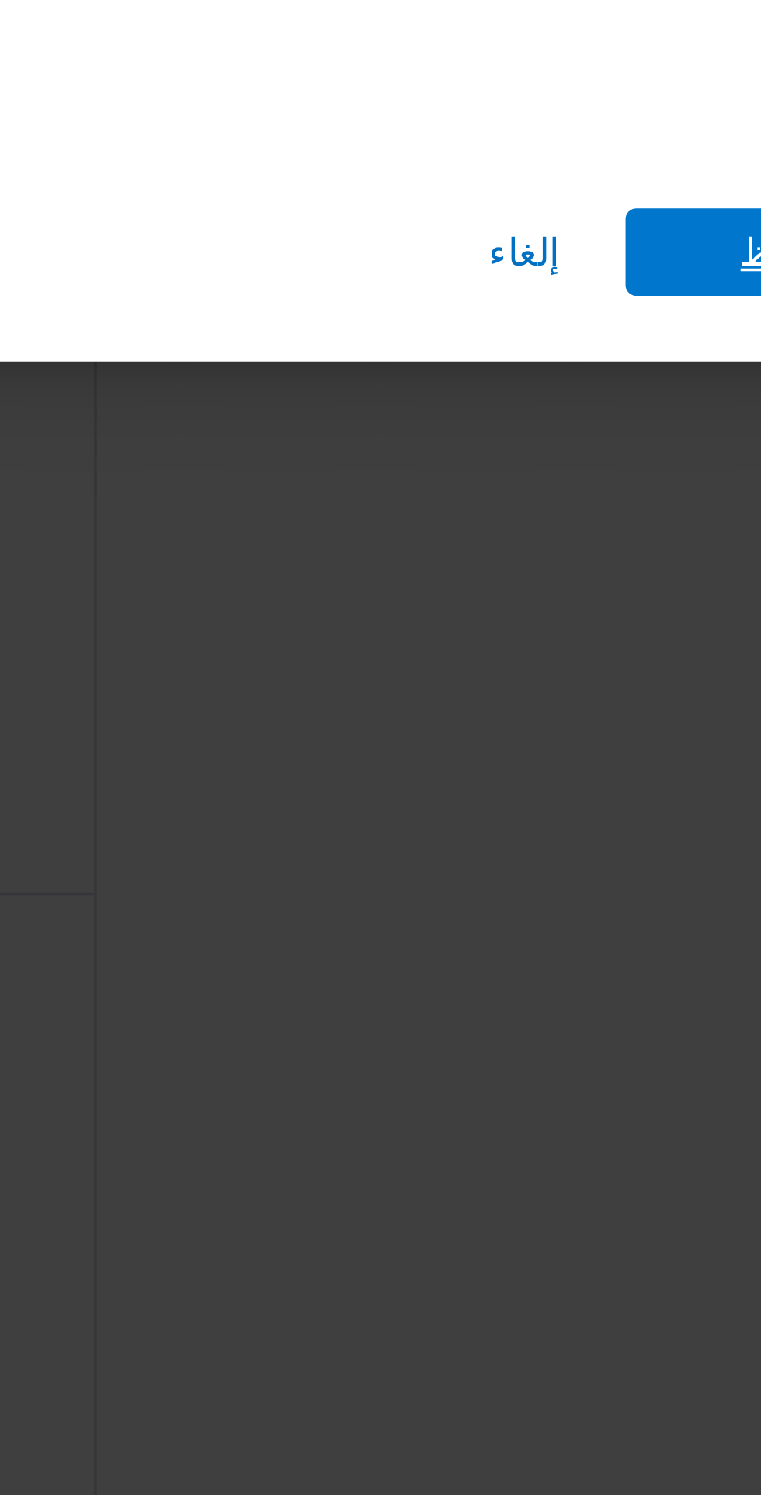
click at [594, 873] on span "حفظ" at bounding box center [616, 874] width 87 height 25
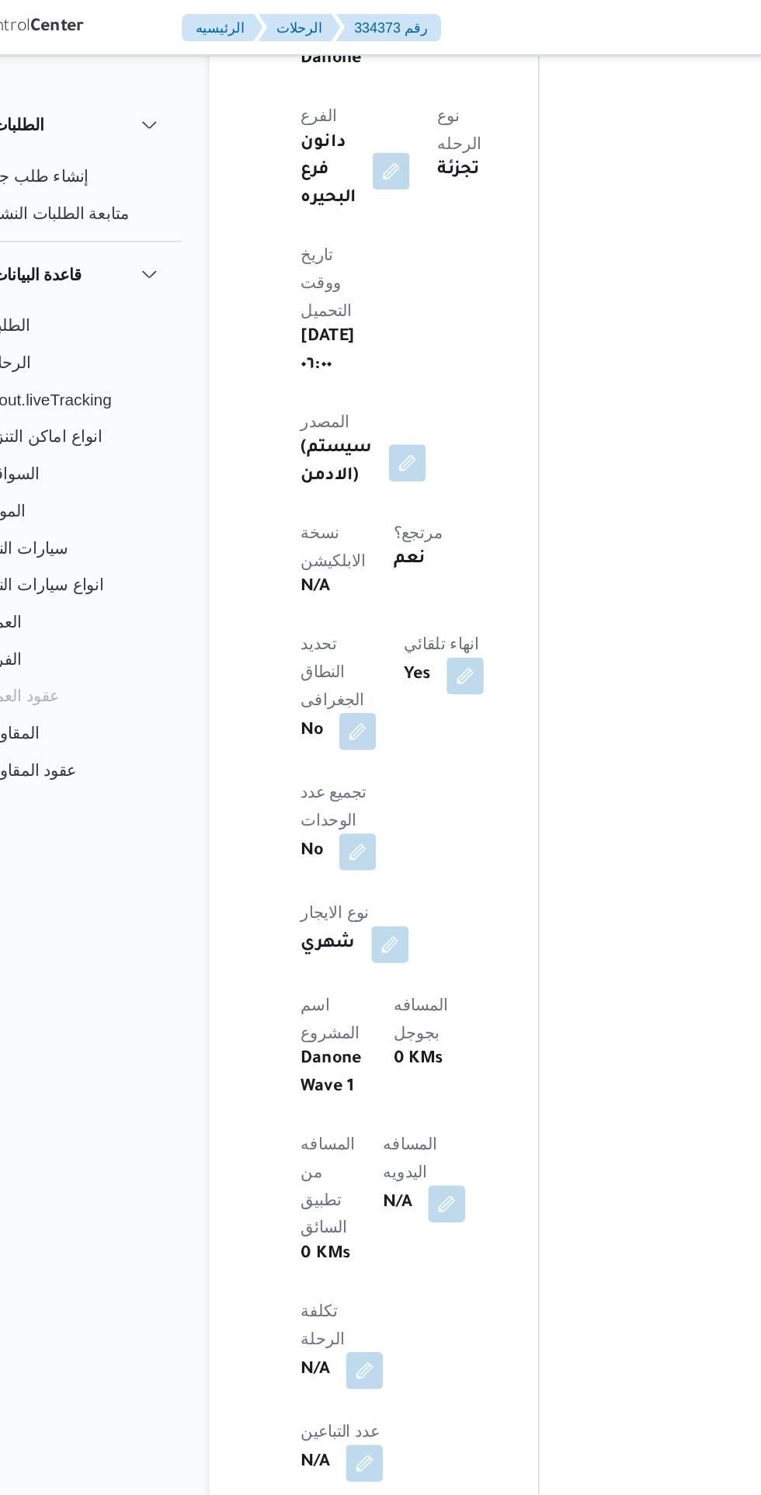
scroll to position [930, 0]
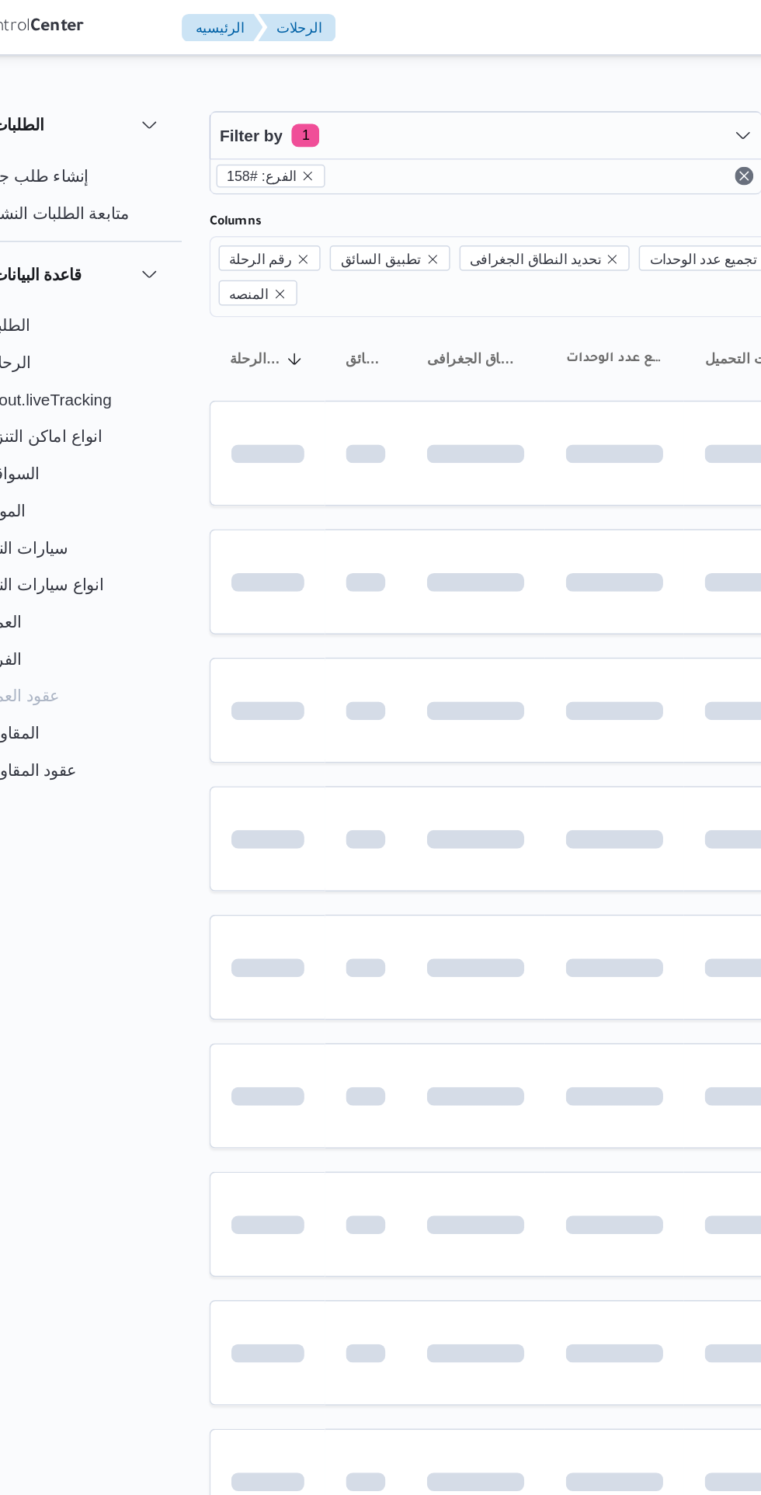
scroll to position [0, 19]
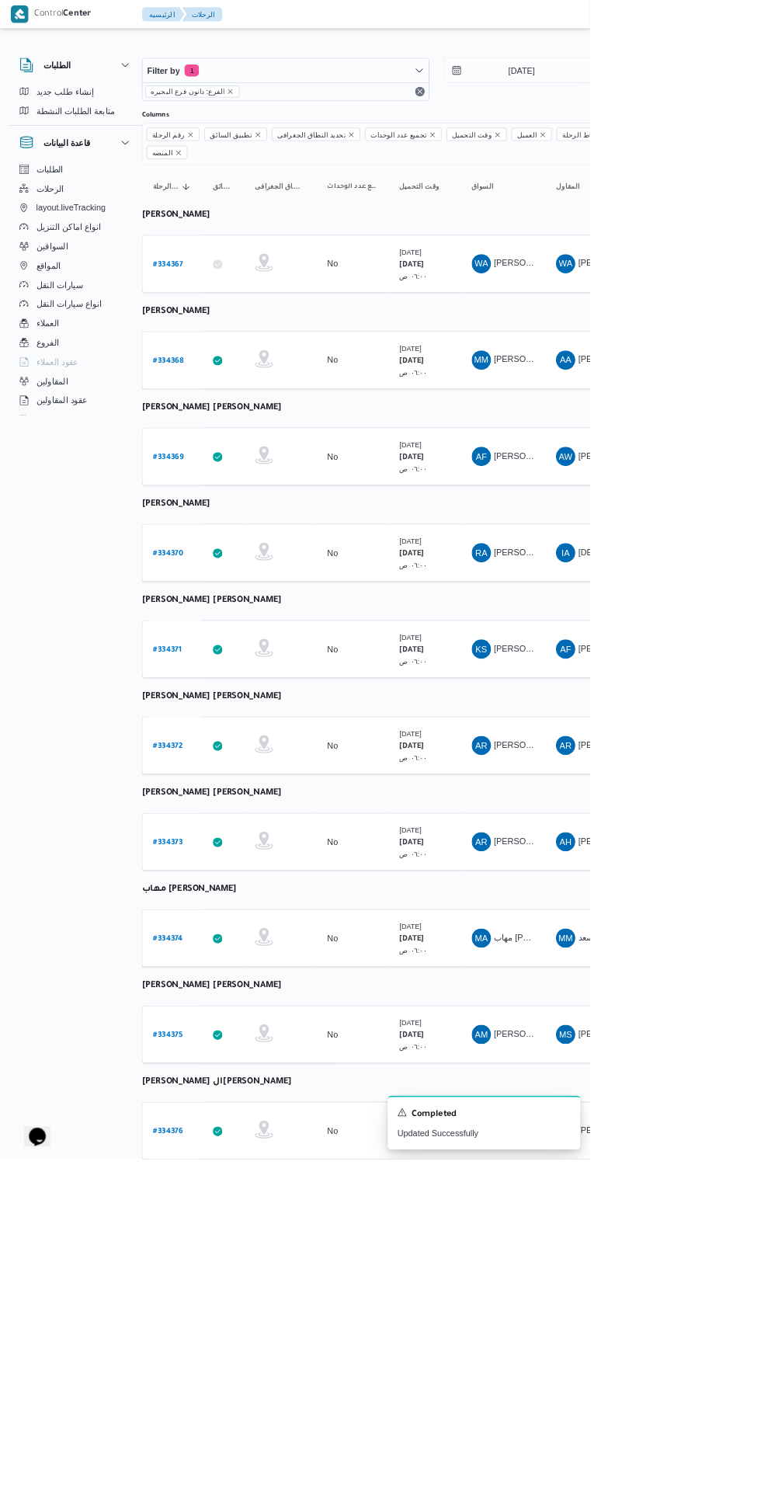
click at [220, 1206] on b "# 334374" at bounding box center [217, 1211] width 38 height 11
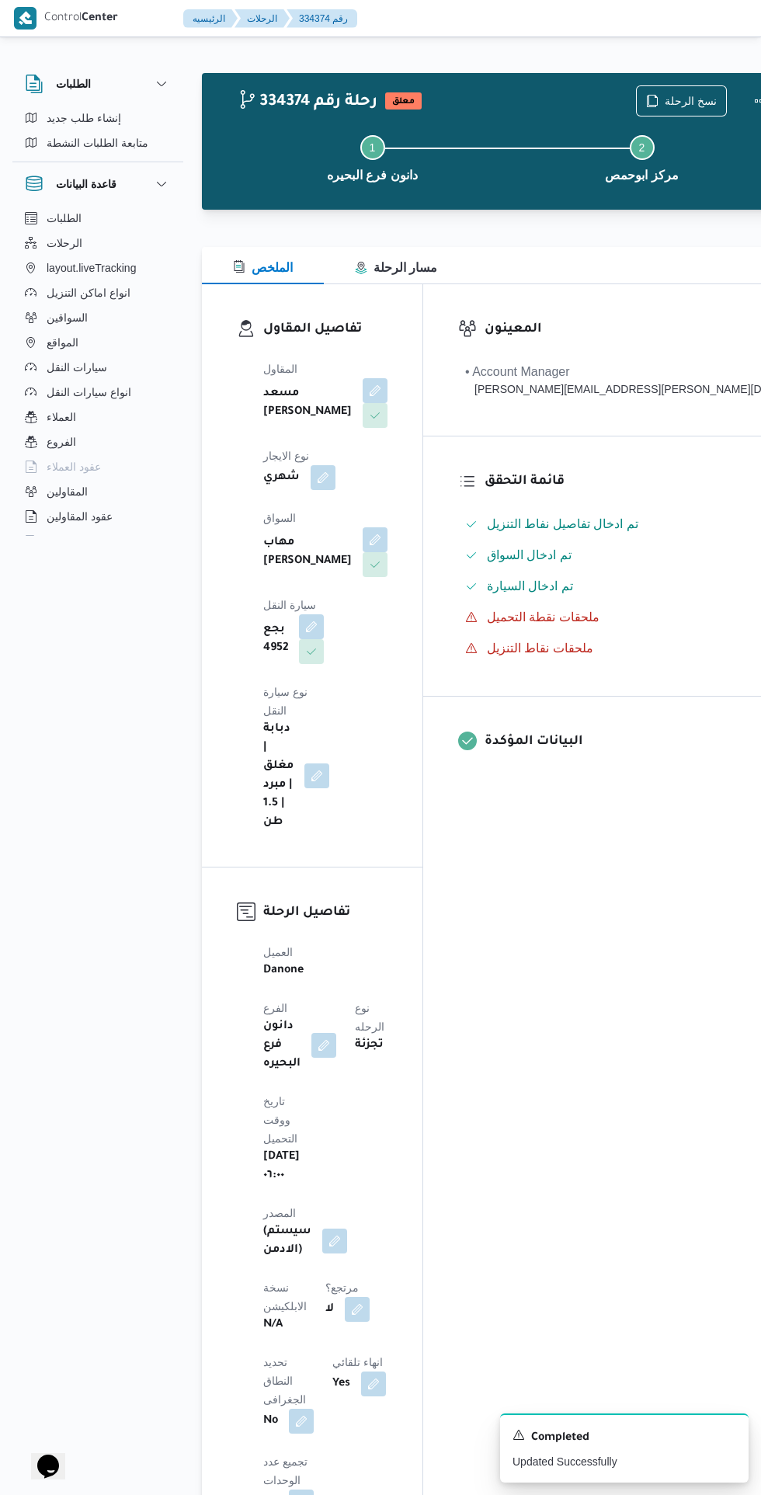
click at [345, 1297] on button "button" at bounding box center [357, 1309] width 25 height 25
click at [263, 1188] on label "هل هناك مرتجع؟" at bounding box center [252, 1181] width 93 height 19
checkbox input "true"
click at [342, 1185] on span "تاكيد" at bounding box center [345, 1181] width 20 height 19
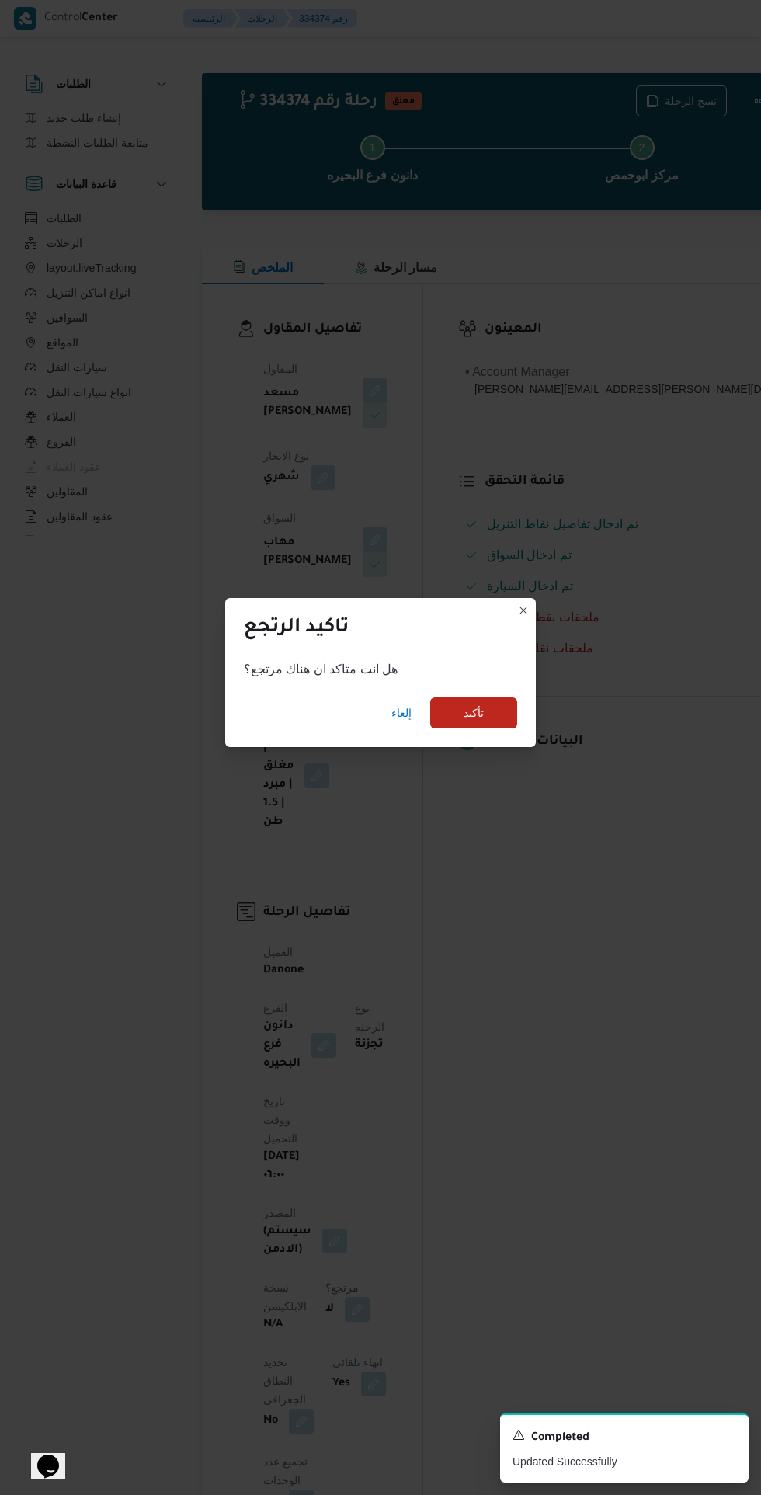
click at [533, 670] on div "هل انت متاكد ان هناك مرتجع؟" at bounding box center [380, 669] width 311 height 31
click at [515, 705] on span "تأكيد" at bounding box center [473, 712] width 87 height 31
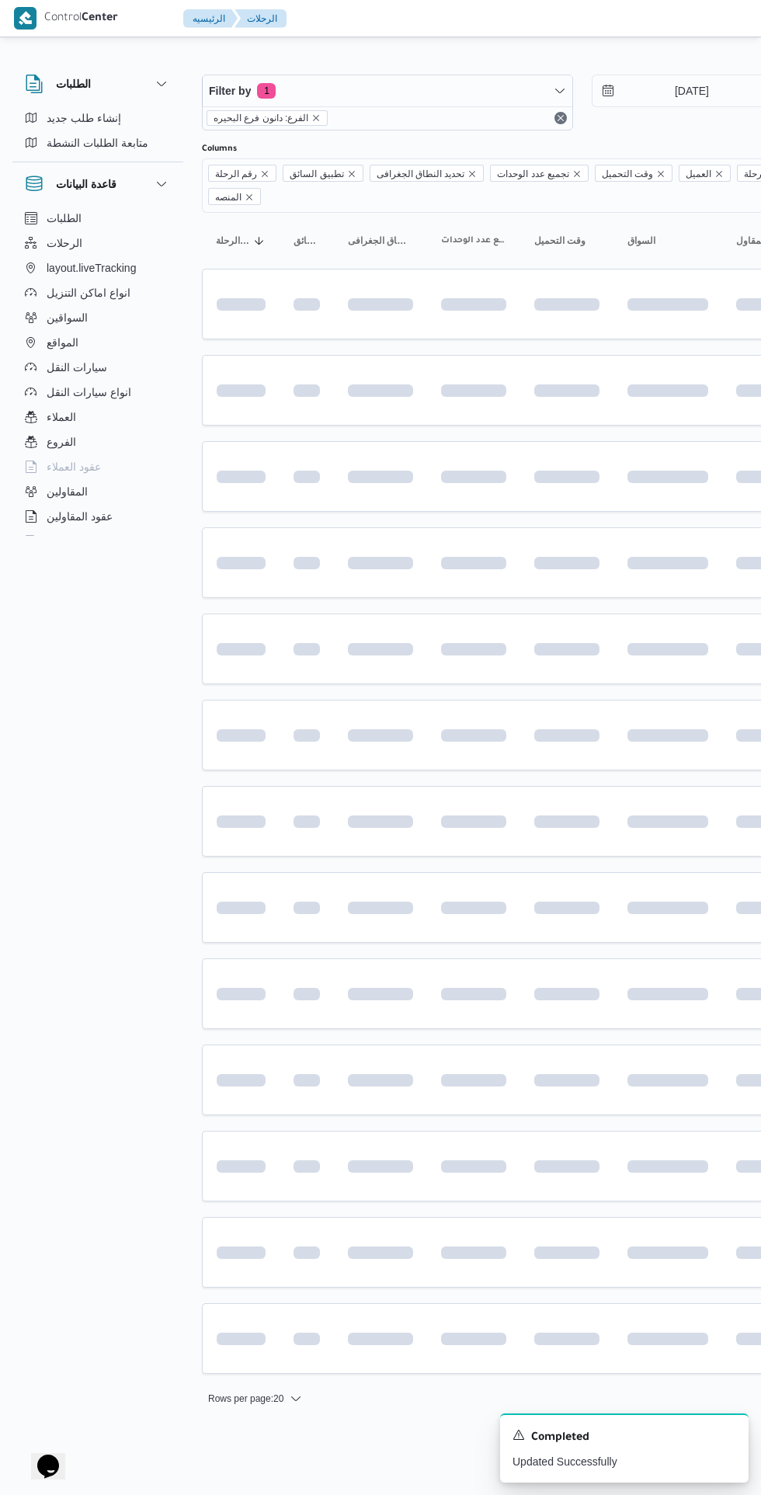
scroll to position [0, 19]
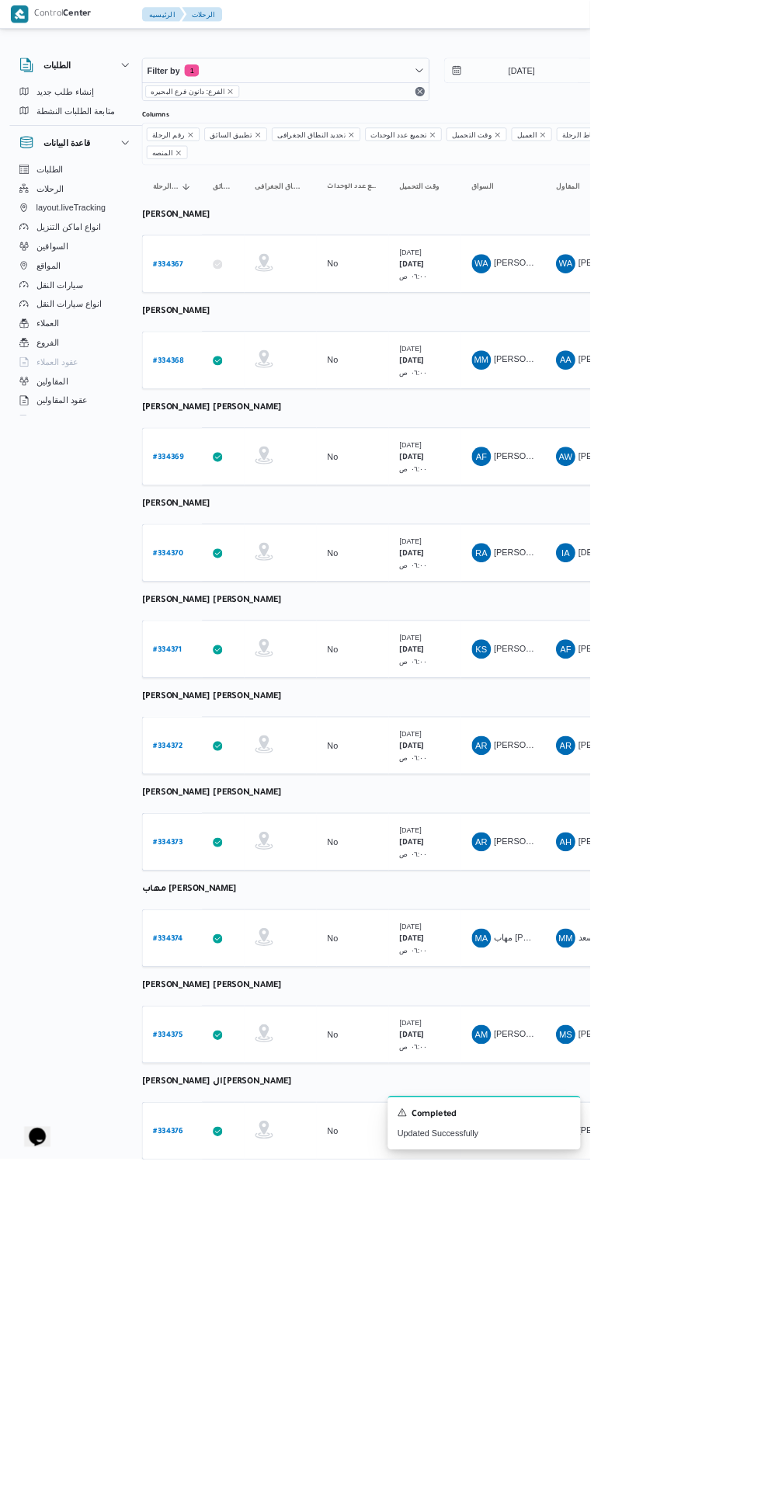
click at [216, 1324] on link "# 334375" at bounding box center [217, 1334] width 38 height 21
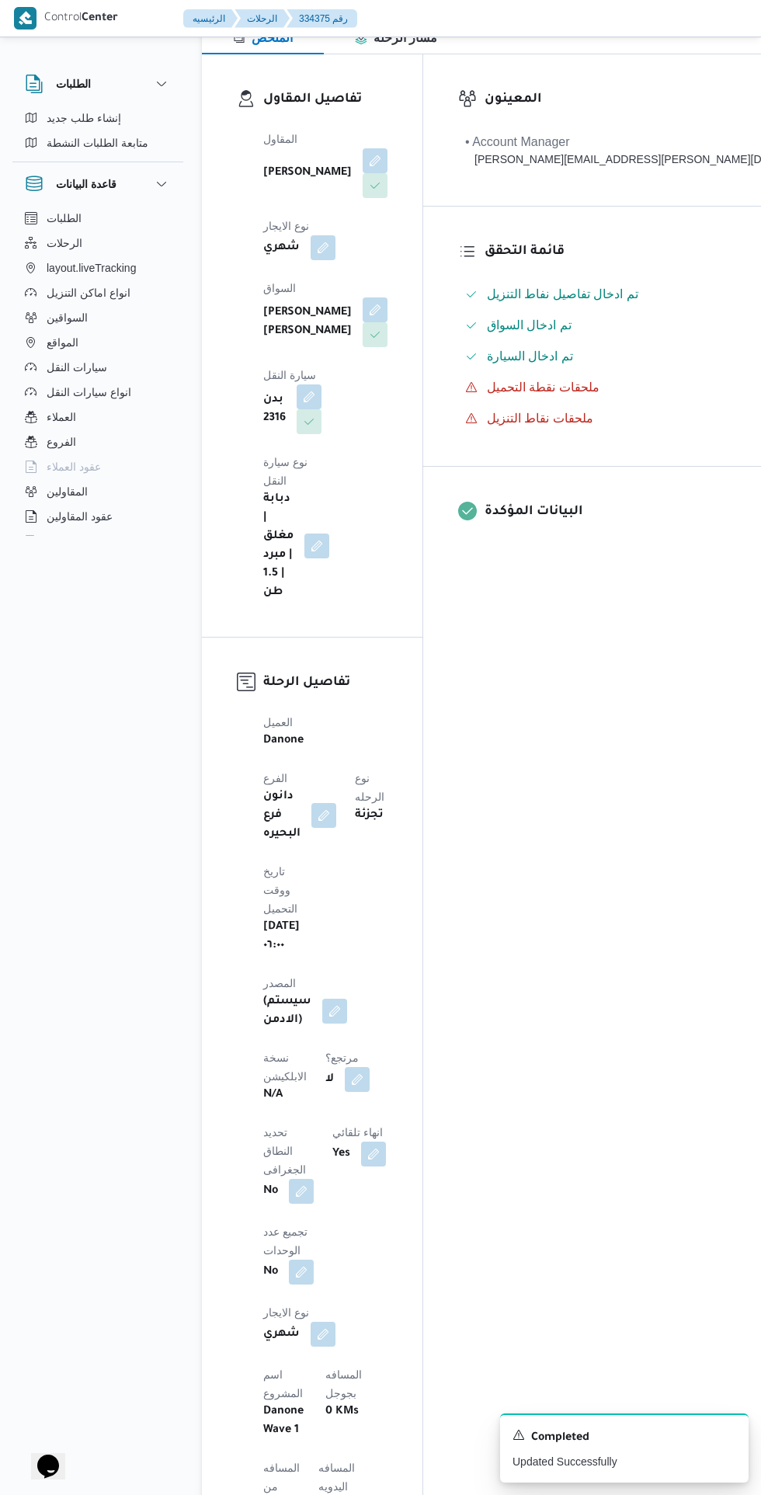
scroll to position [237, 0]
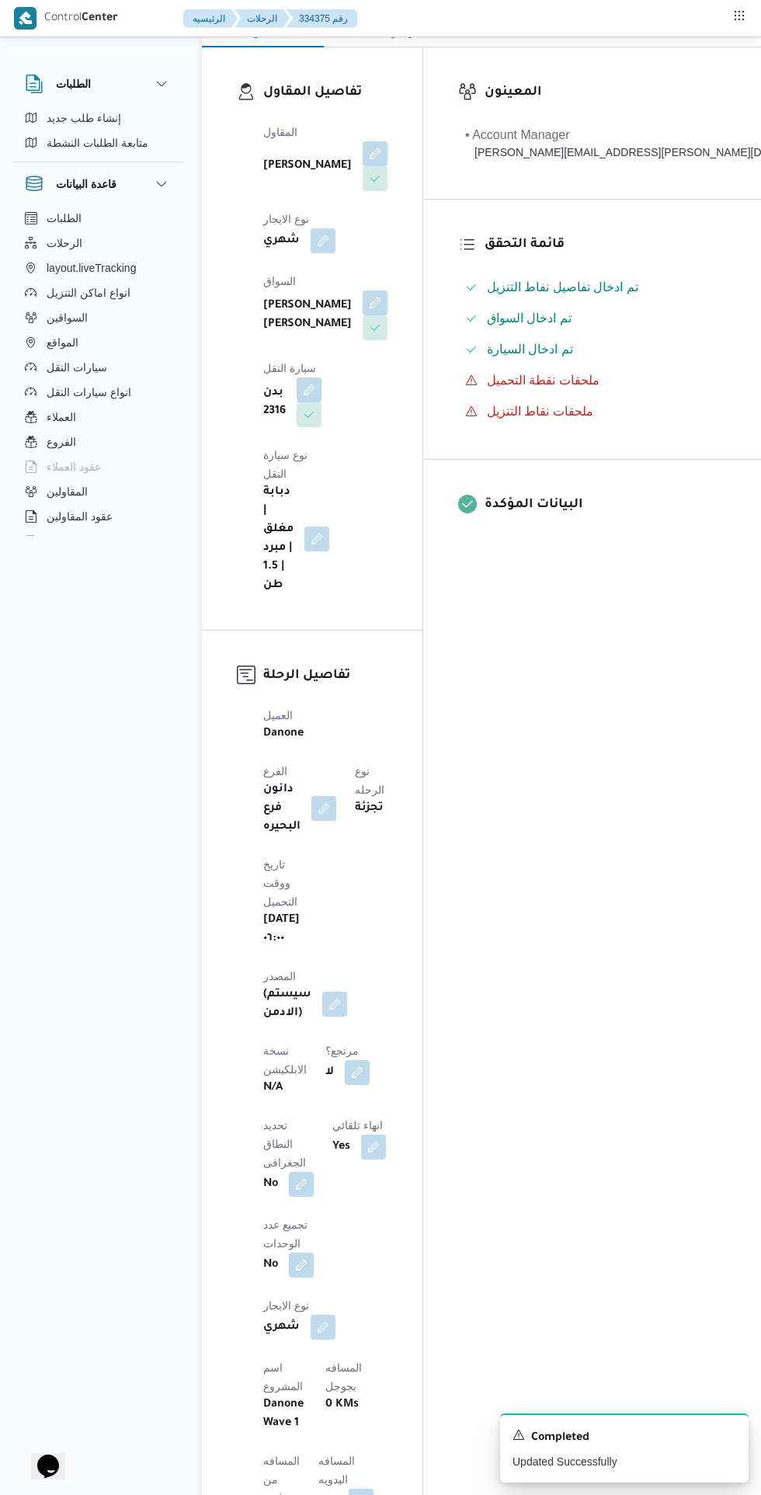
click at [345, 1060] on button "button" at bounding box center [357, 1072] width 25 height 25
click at [282, 954] on label "هل هناك مرتجع؟" at bounding box center [252, 963] width 93 height 19
checkbox input "true"
click at [366, 955] on span "تاكيد" at bounding box center [344, 963] width 87 height 31
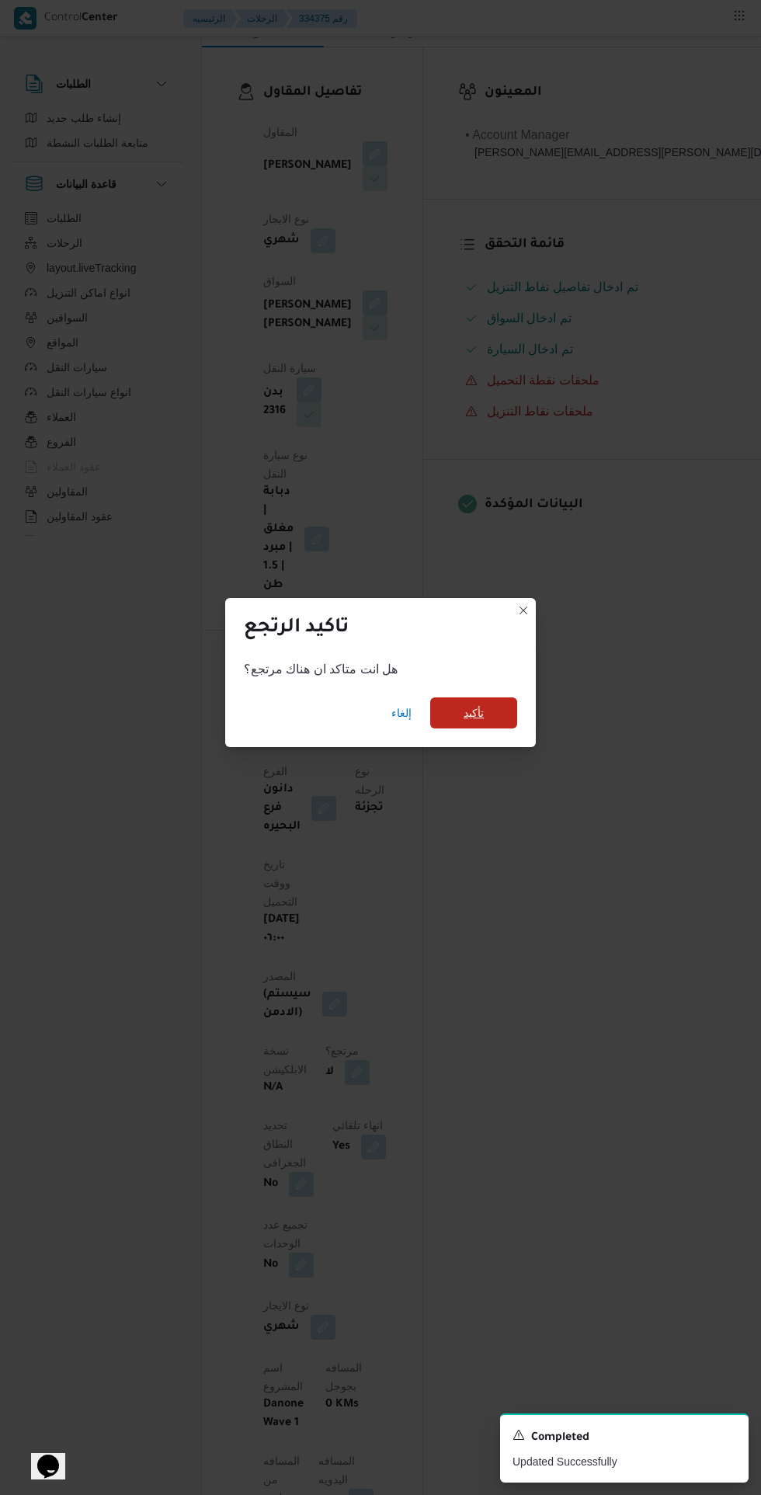
click at [516, 728] on span "تأكيد" at bounding box center [473, 712] width 87 height 31
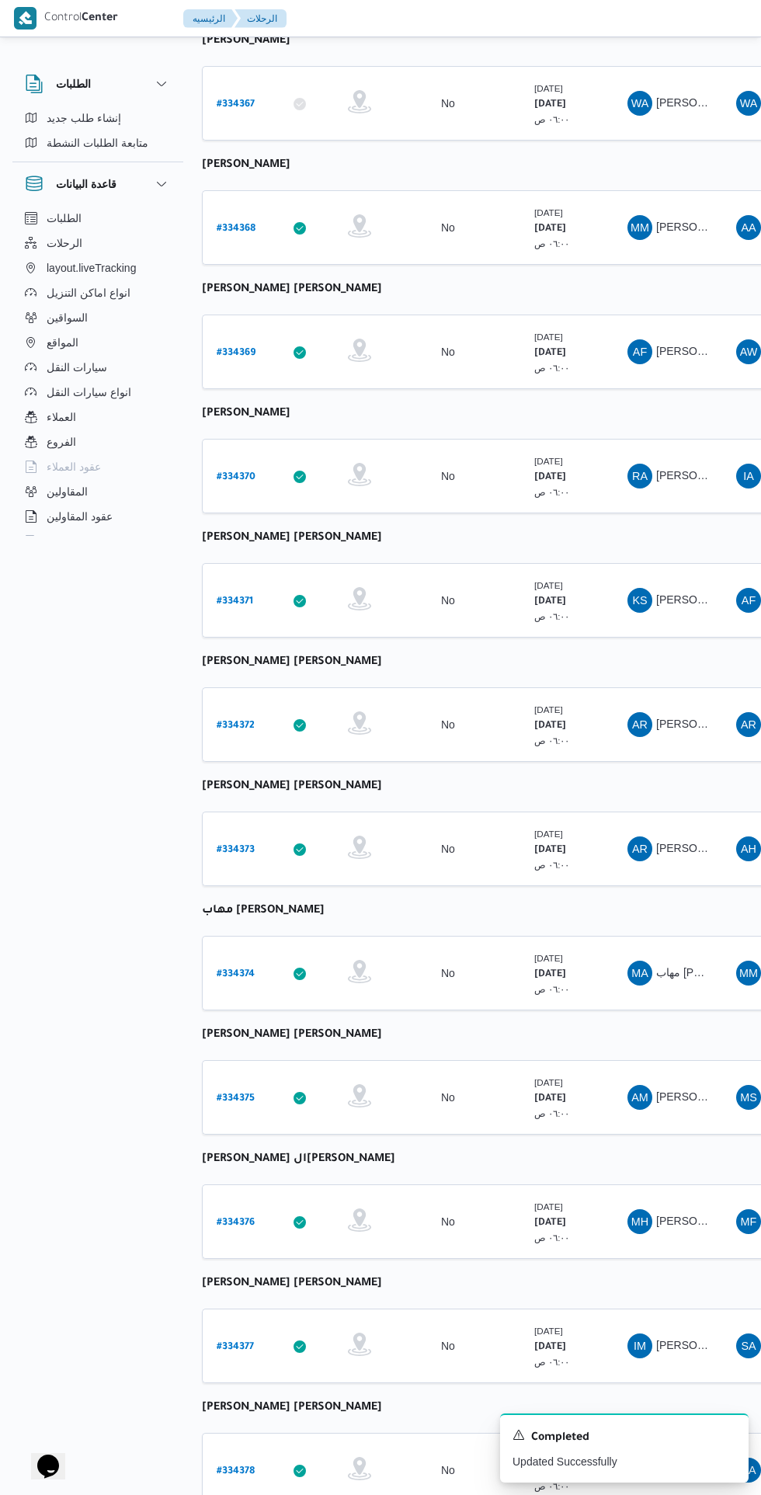
scroll to position [0, 19]
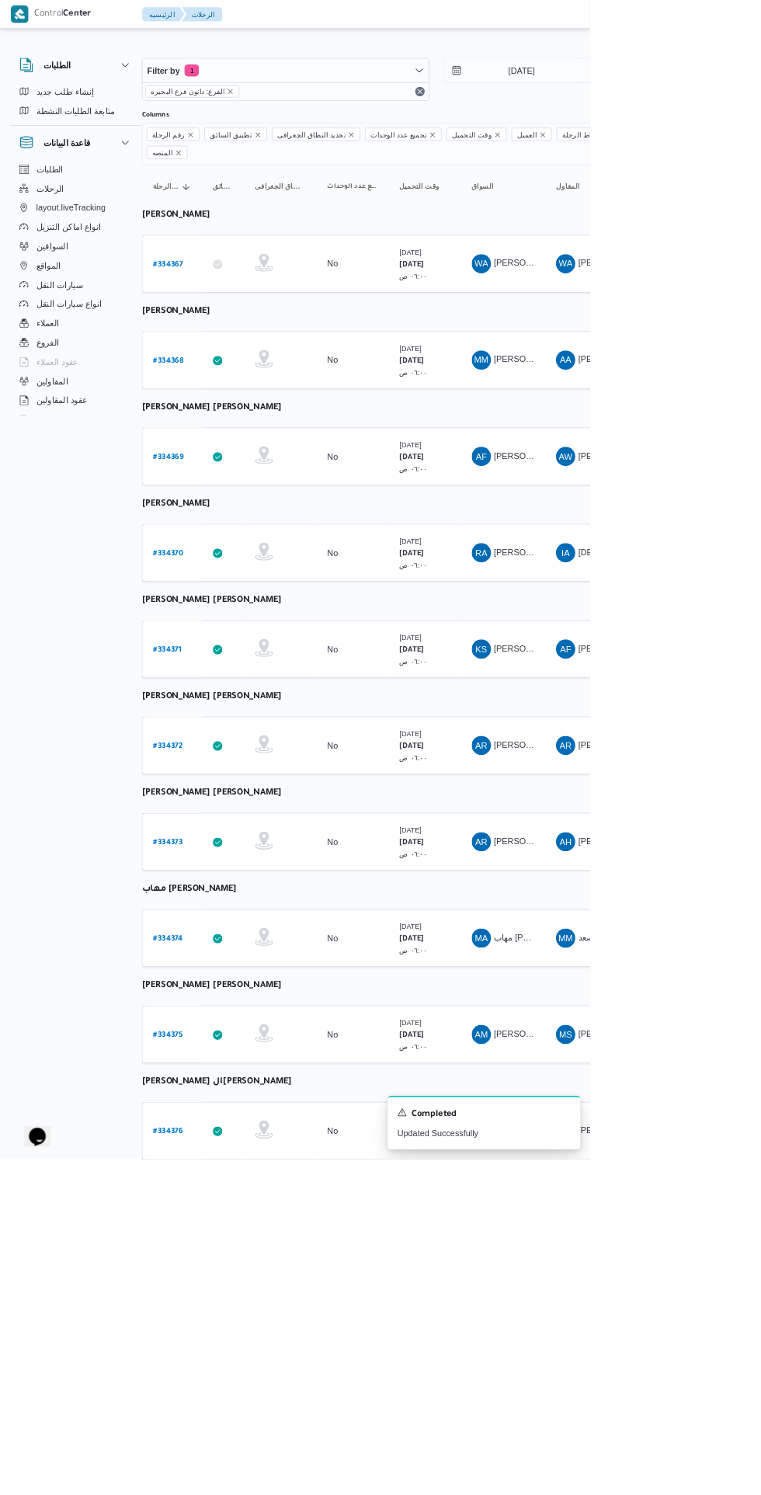
click at [225, 1454] on b "# 334376" at bounding box center [217, 1459] width 38 height 11
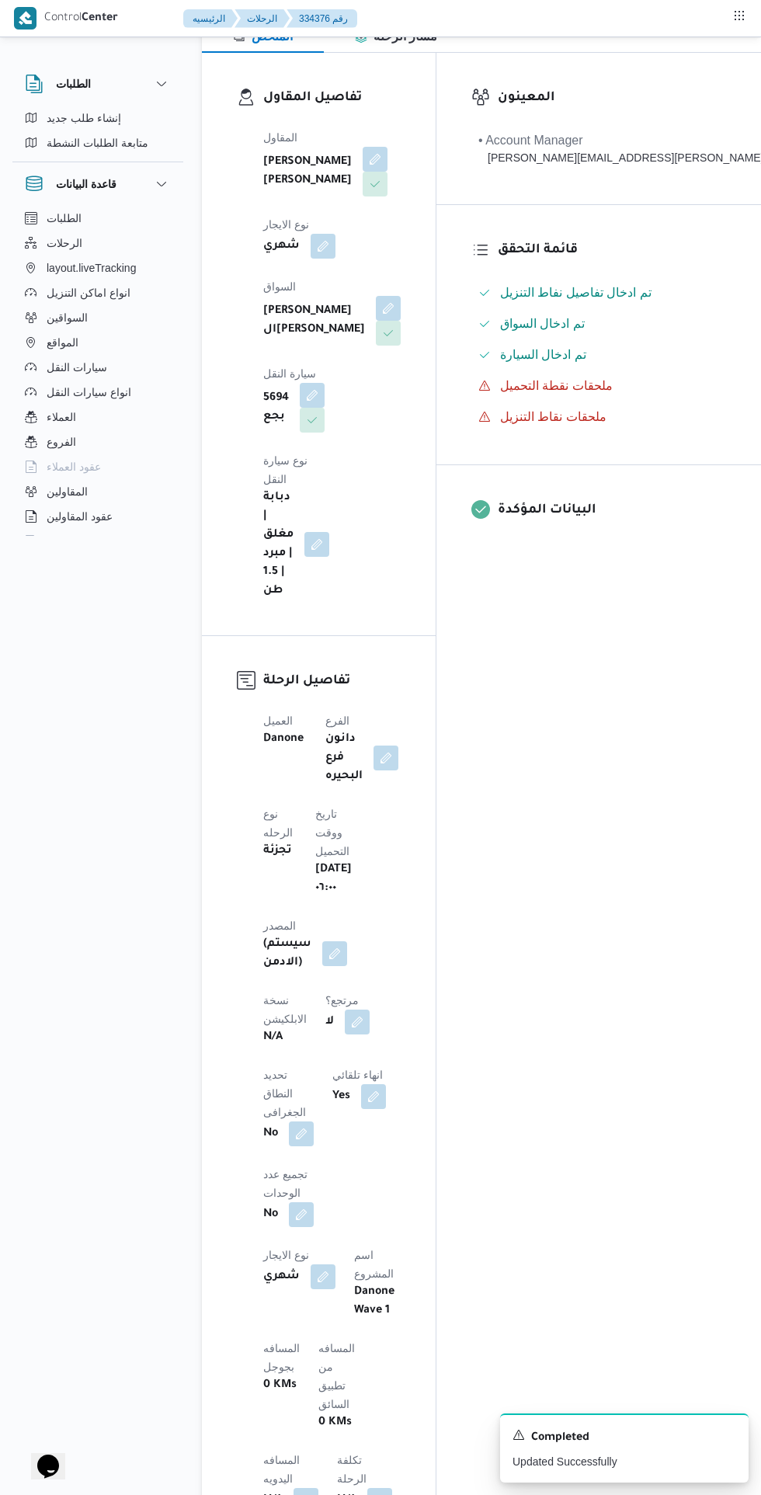
scroll to position [236, 0]
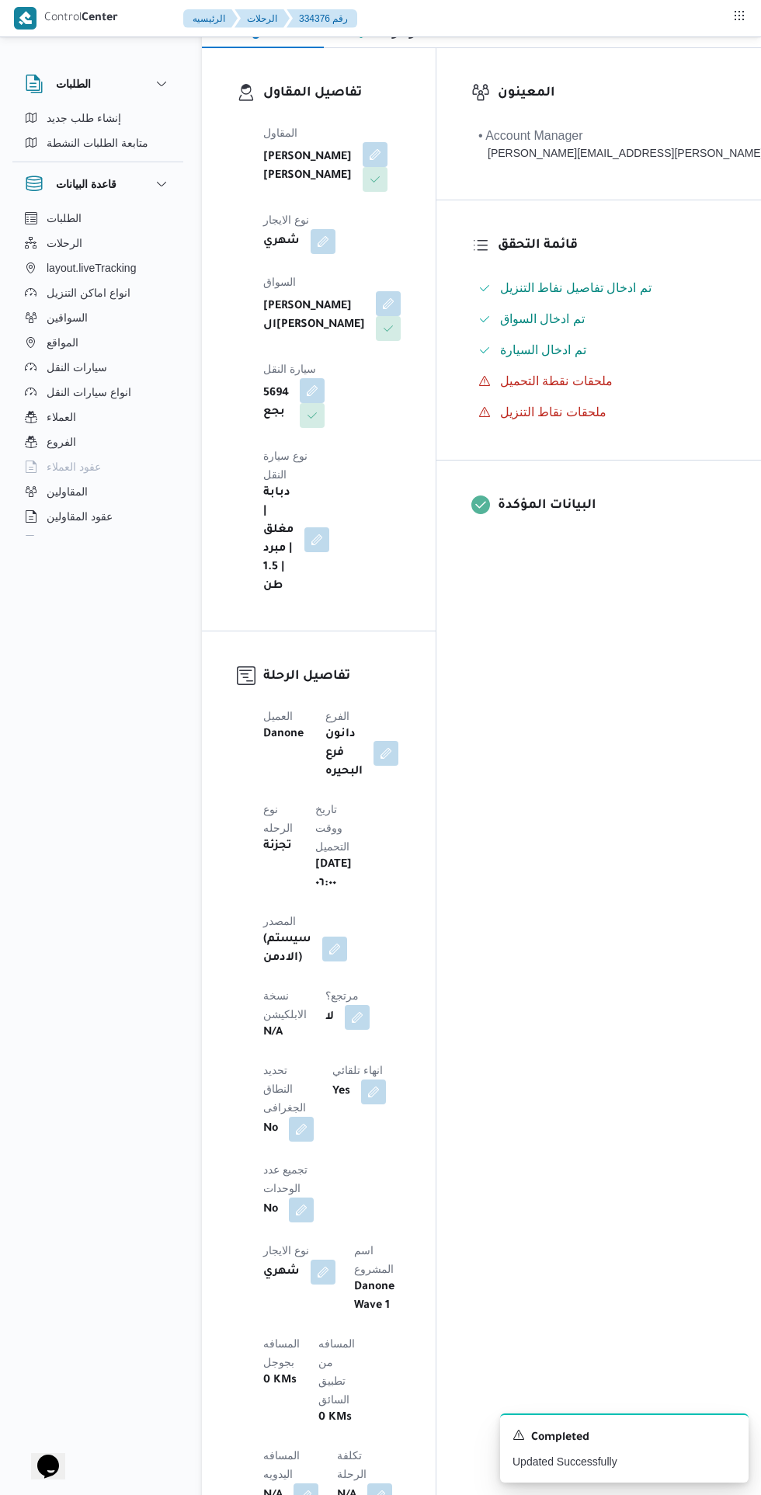
click at [345, 1005] on button "button" at bounding box center [357, 1017] width 25 height 25
click at [277, 971] on label "هل هناك مرتجع؟" at bounding box center [252, 964] width 93 height 19
checkbox input "true"
click at [361, 962] on span "تاكيد" at bounding box center [344, 964] width 87 height 31
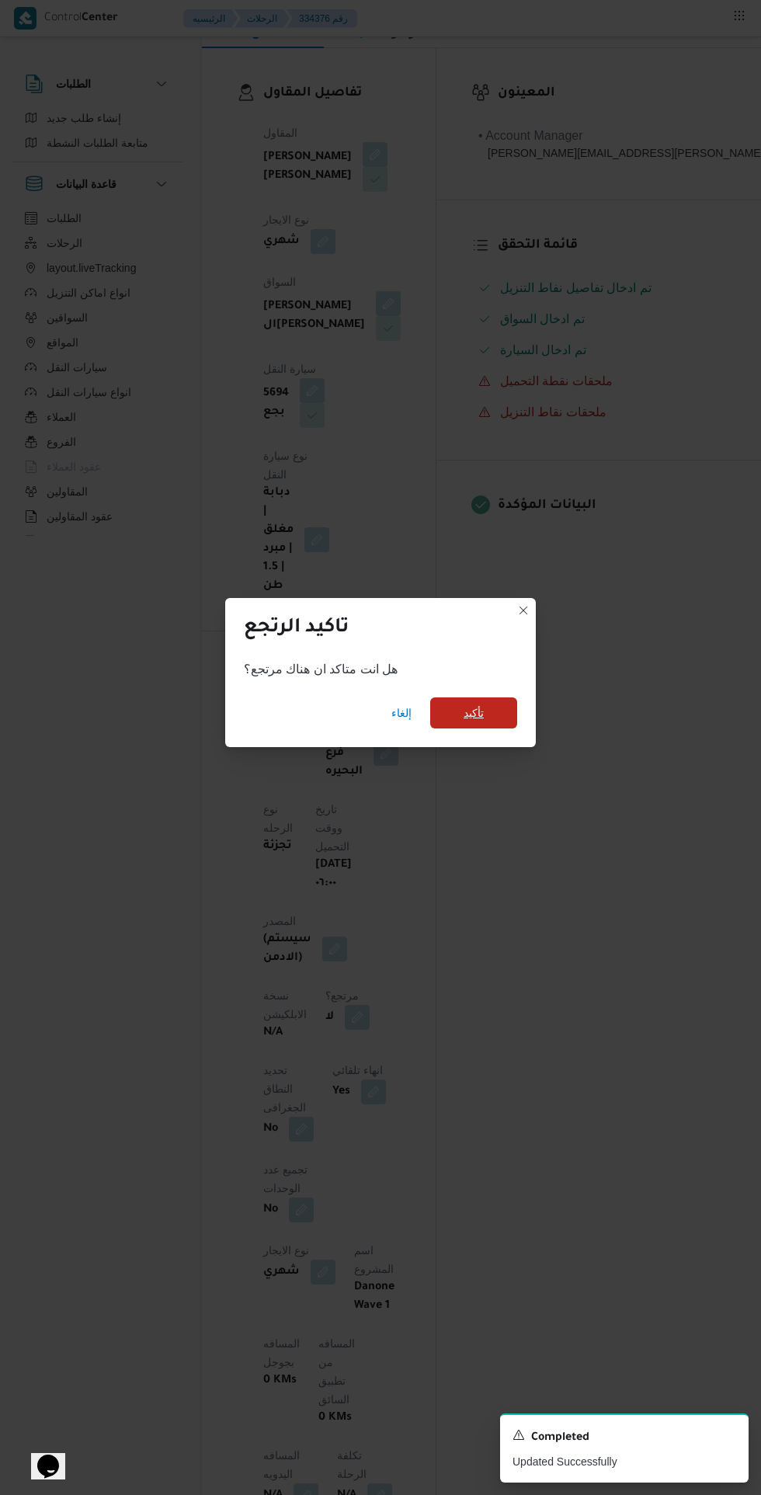
click at [508, 728] on span "تأكيد" at bounding box center [473, 712] width 87 height 31
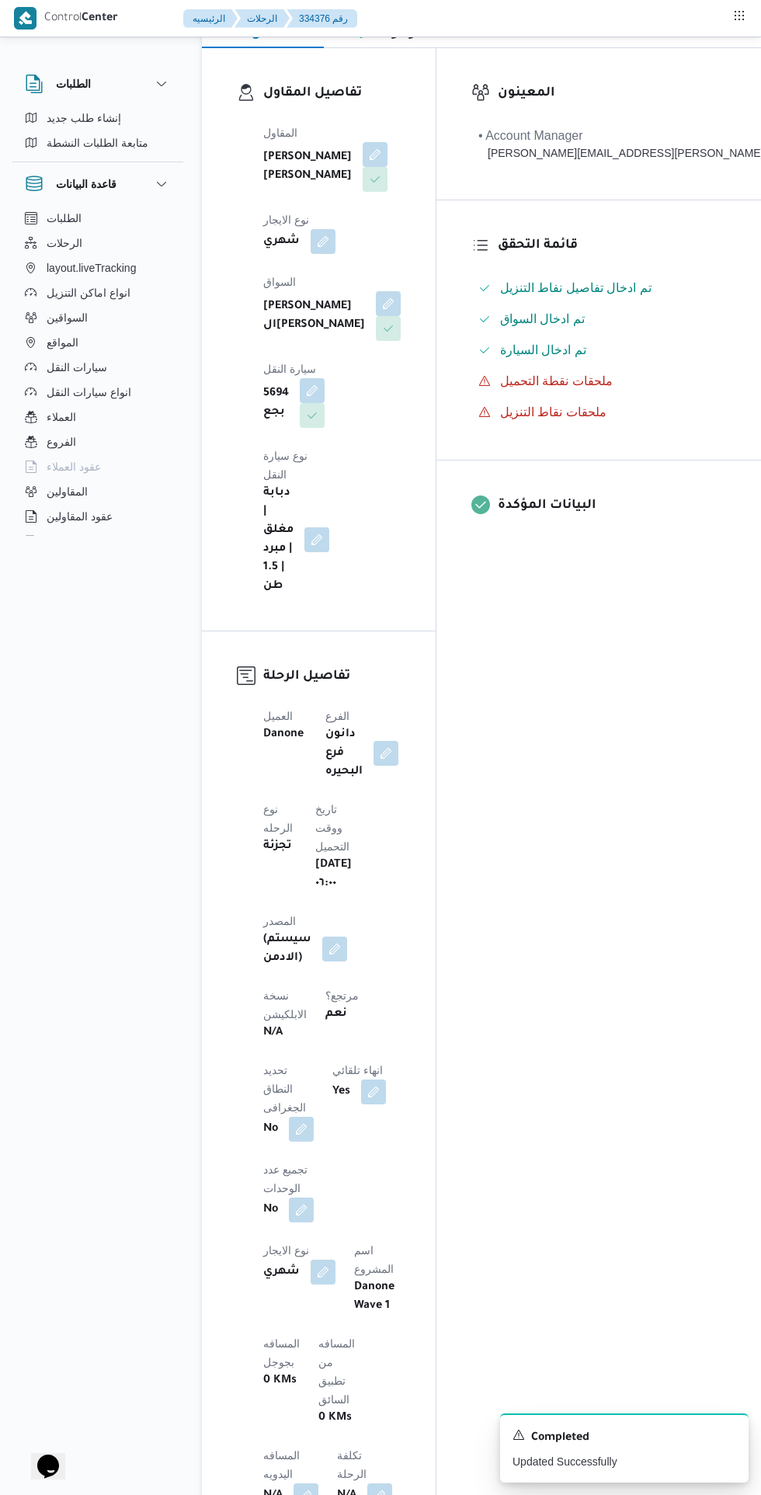
scroll to position [241, 0]
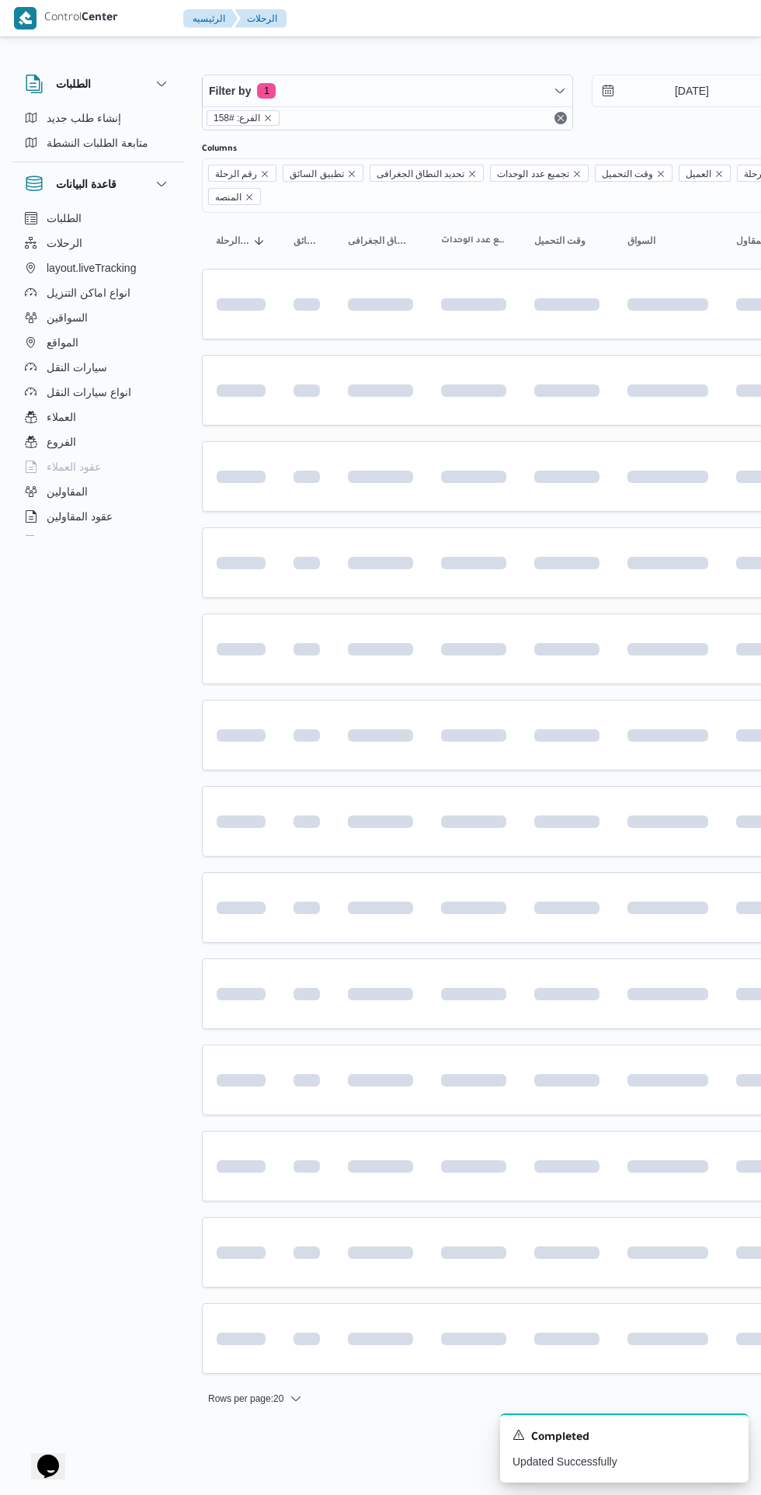
scroll to position [0, 19]
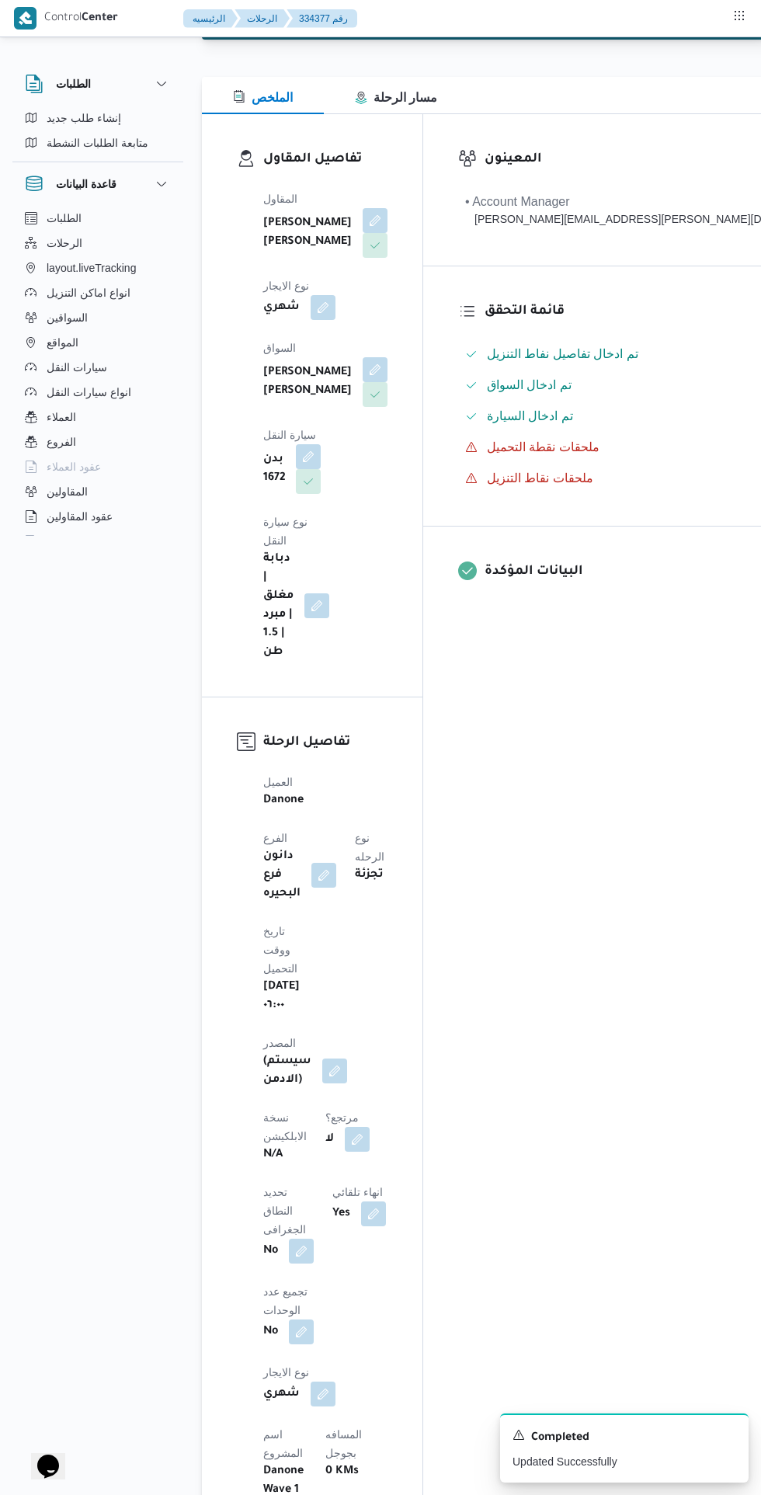
scroll to position [171, 0]
click at [345, 1126] on button "button" at bounding box center [357, 1138] width 25 height 25
click at [275, 1047] on label "هل هناك مرتجع؟" at bounding box center [252, 1048] width 93 height 19
checkbox input "true"
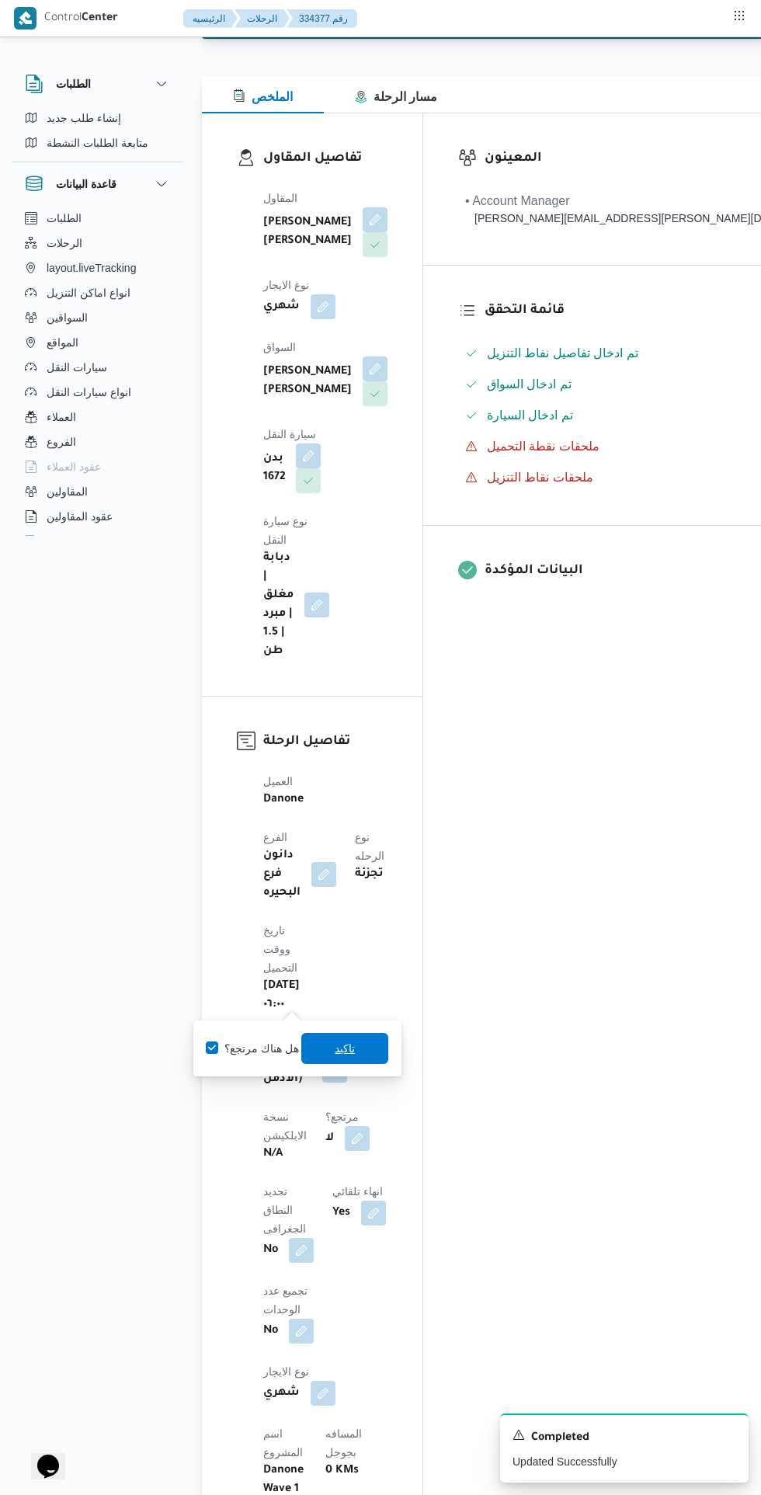
click at [356, 1036] on span "تاكيد" at bounding box center [344, 1048] width 87 height 31
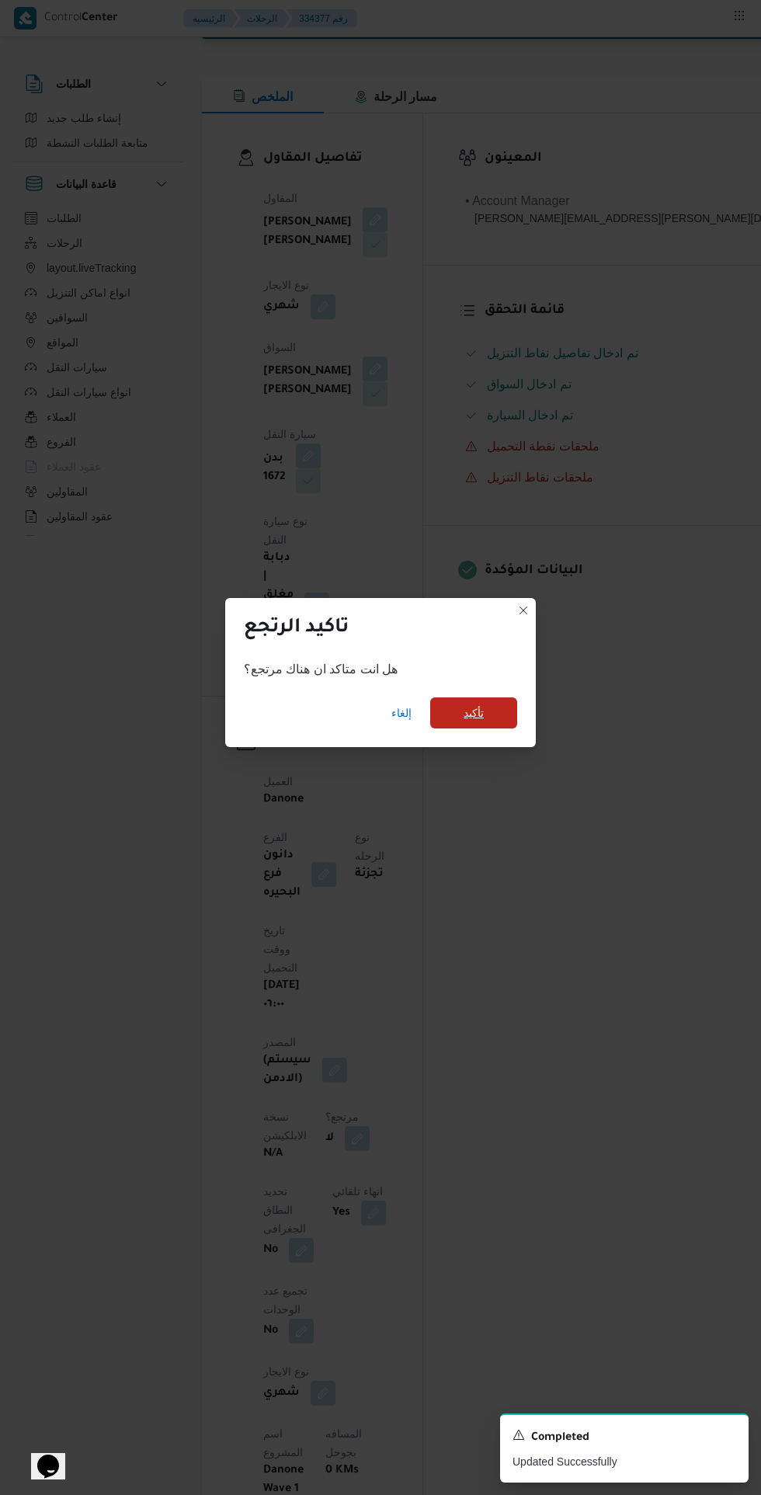
click at [510, 728] on span "تأكيد" at bounding box center [473, 712] width 87 height 31
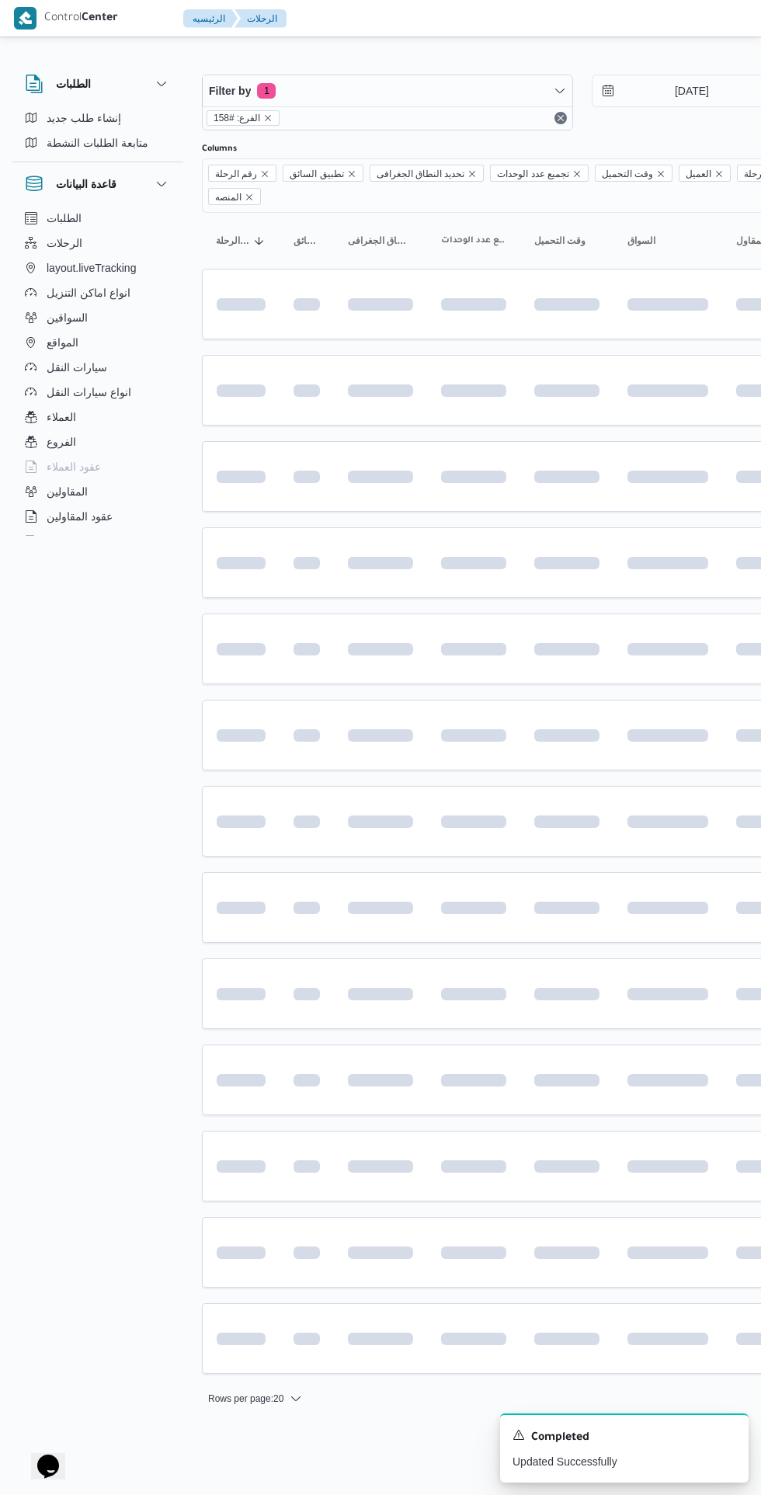
scroll to position [0, 19]
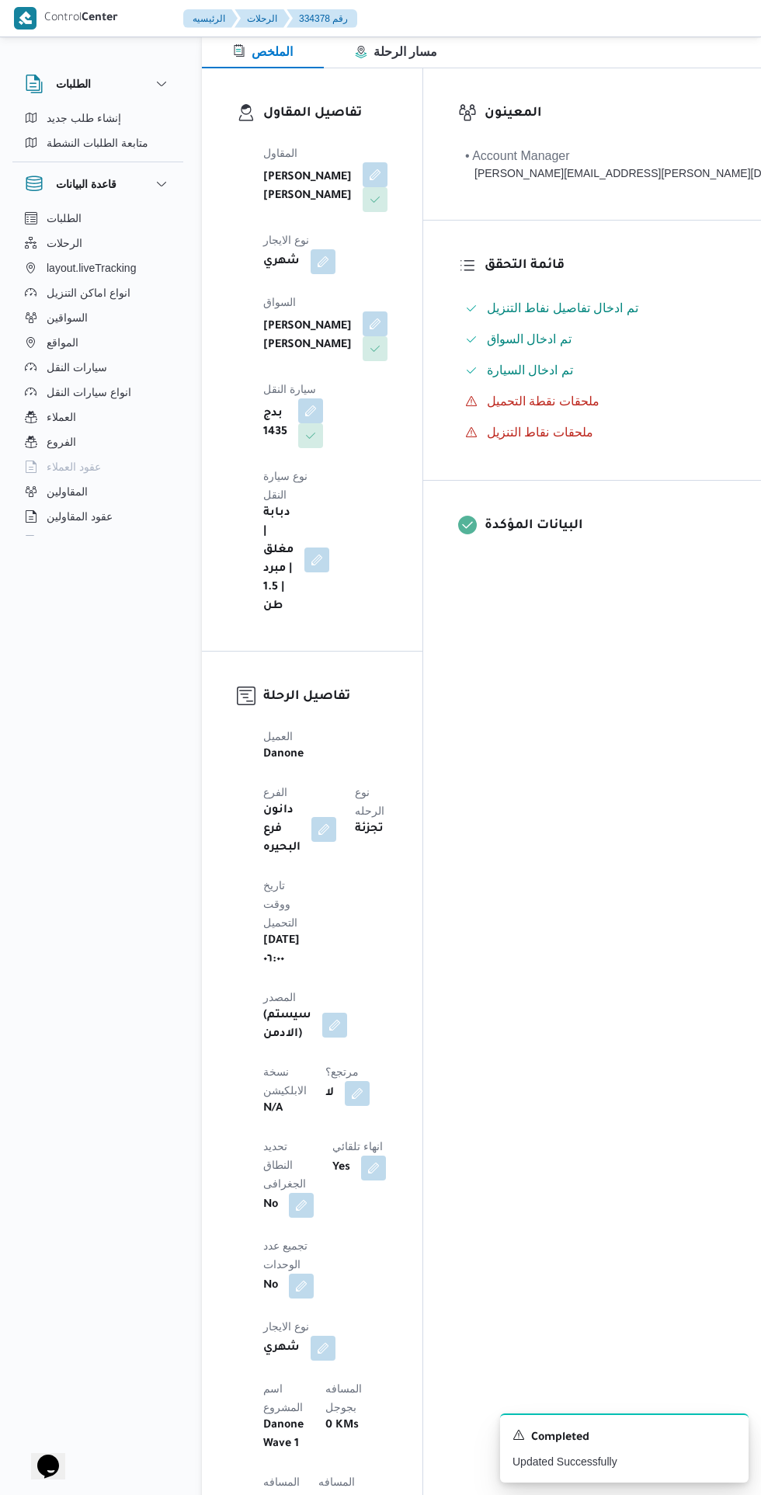
scroll to position [219, 0]
click at [345, 1078] on button "button" at bounding box center [357, 1090] width 25 height 25
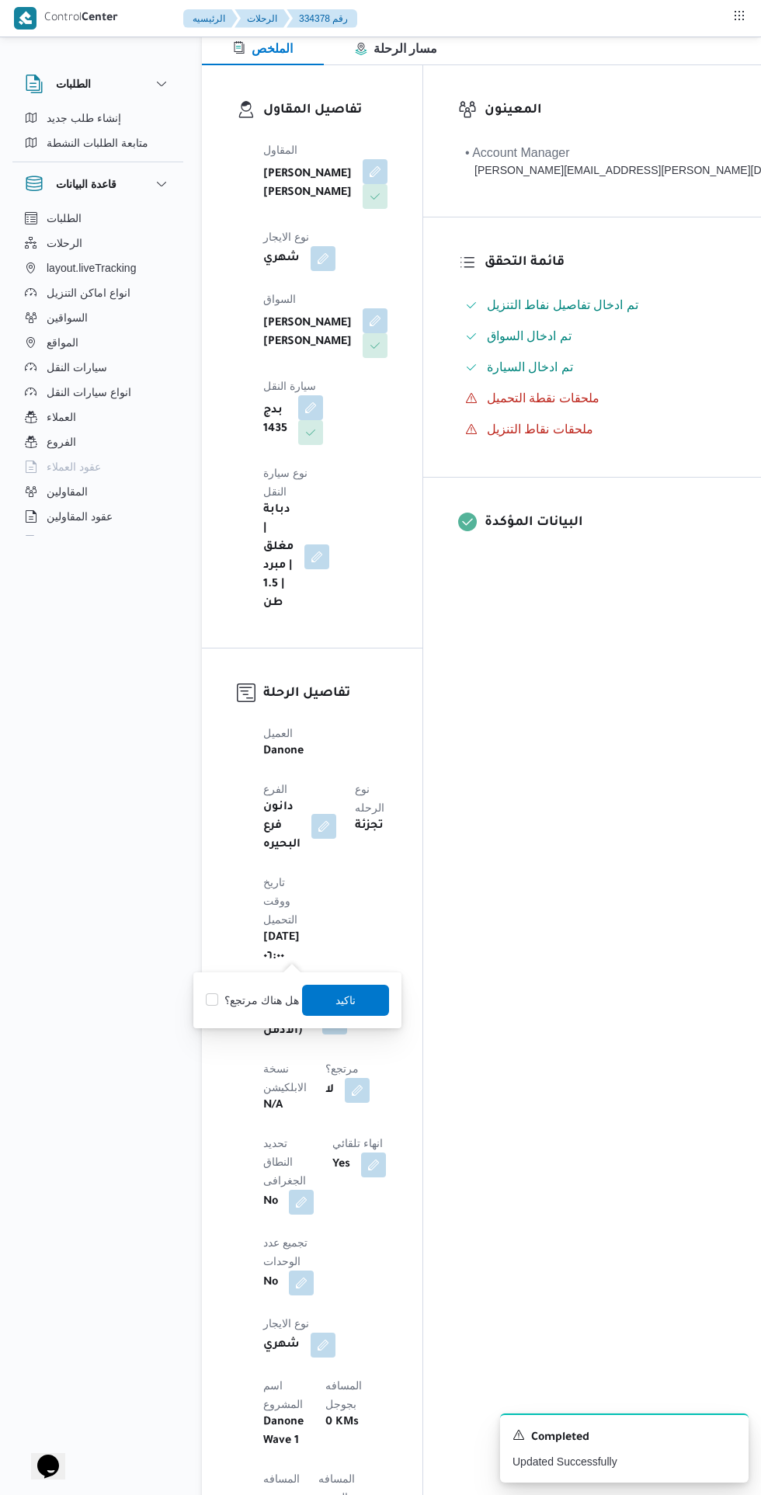
click at [287, 1001] on label "هل هناك مرتجع؟" at bounding box center [252, 1000] width 93 height 19
checkbox input "true"
click at [363, 996] on span "تاكيد" at bounding box center [344, 999] width 87 height 31
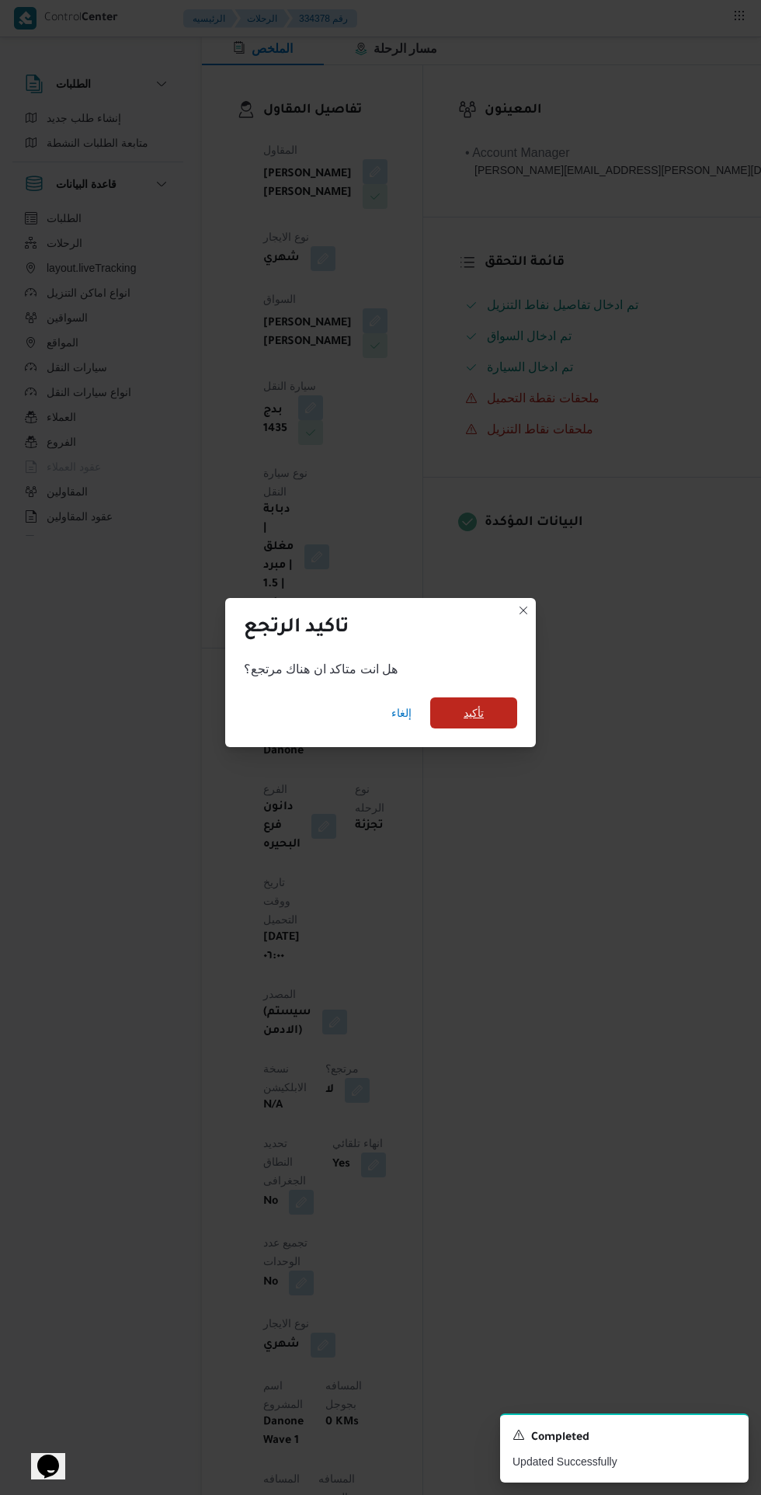
click at [509, 728] on span "تأكيد" at bounding box center [473, 712] width 87 height 31
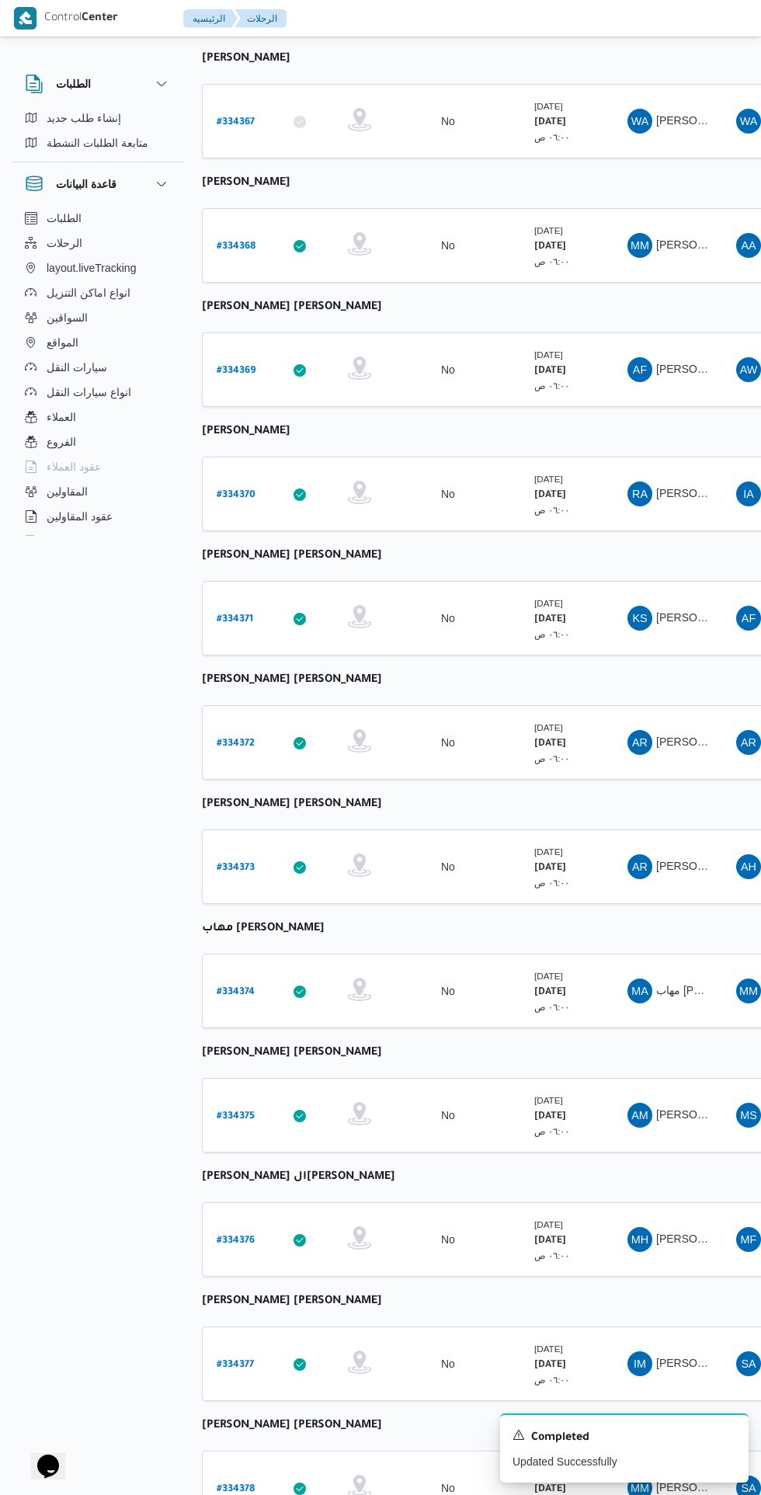
scroll to position [0, 19]
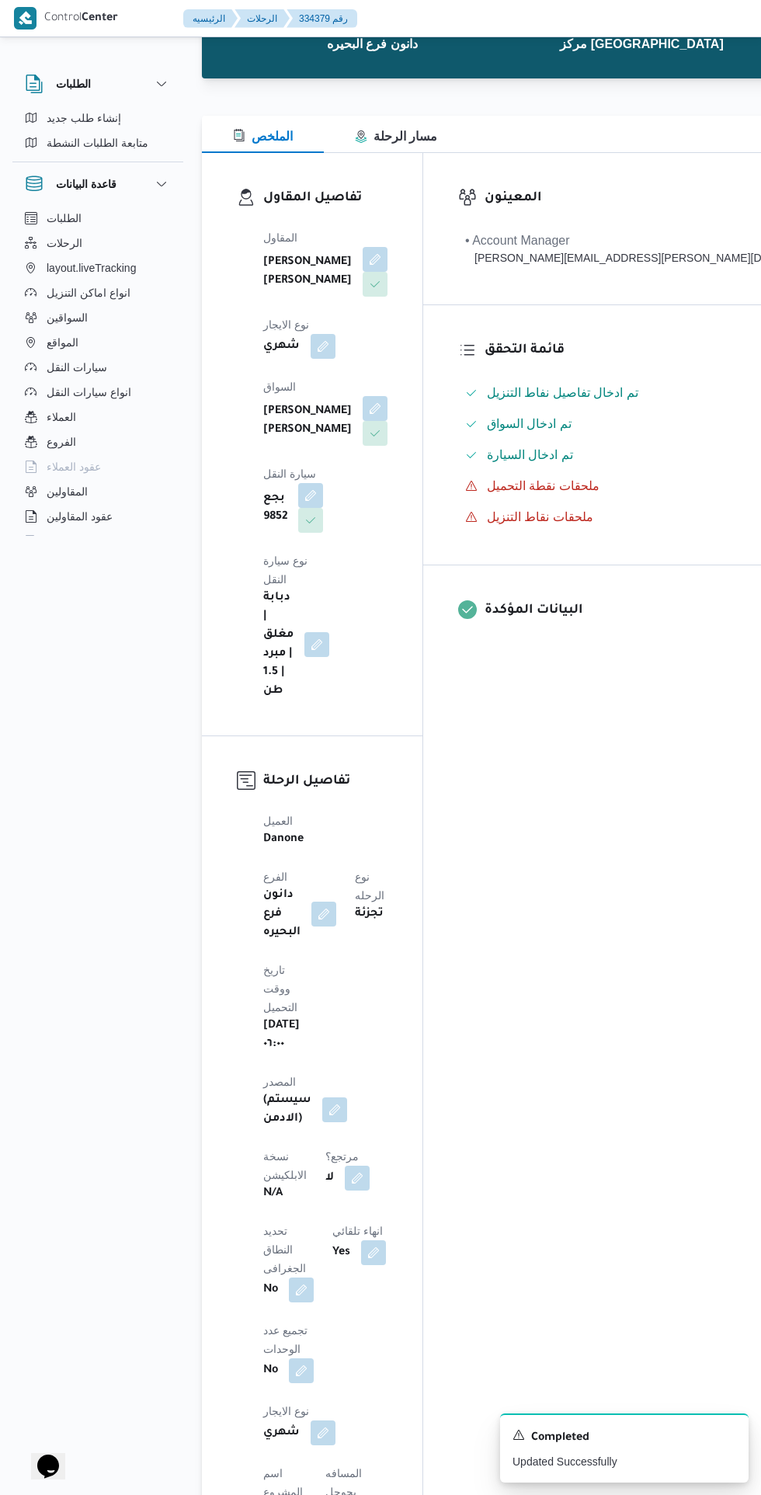
scroll to position [141, 0]
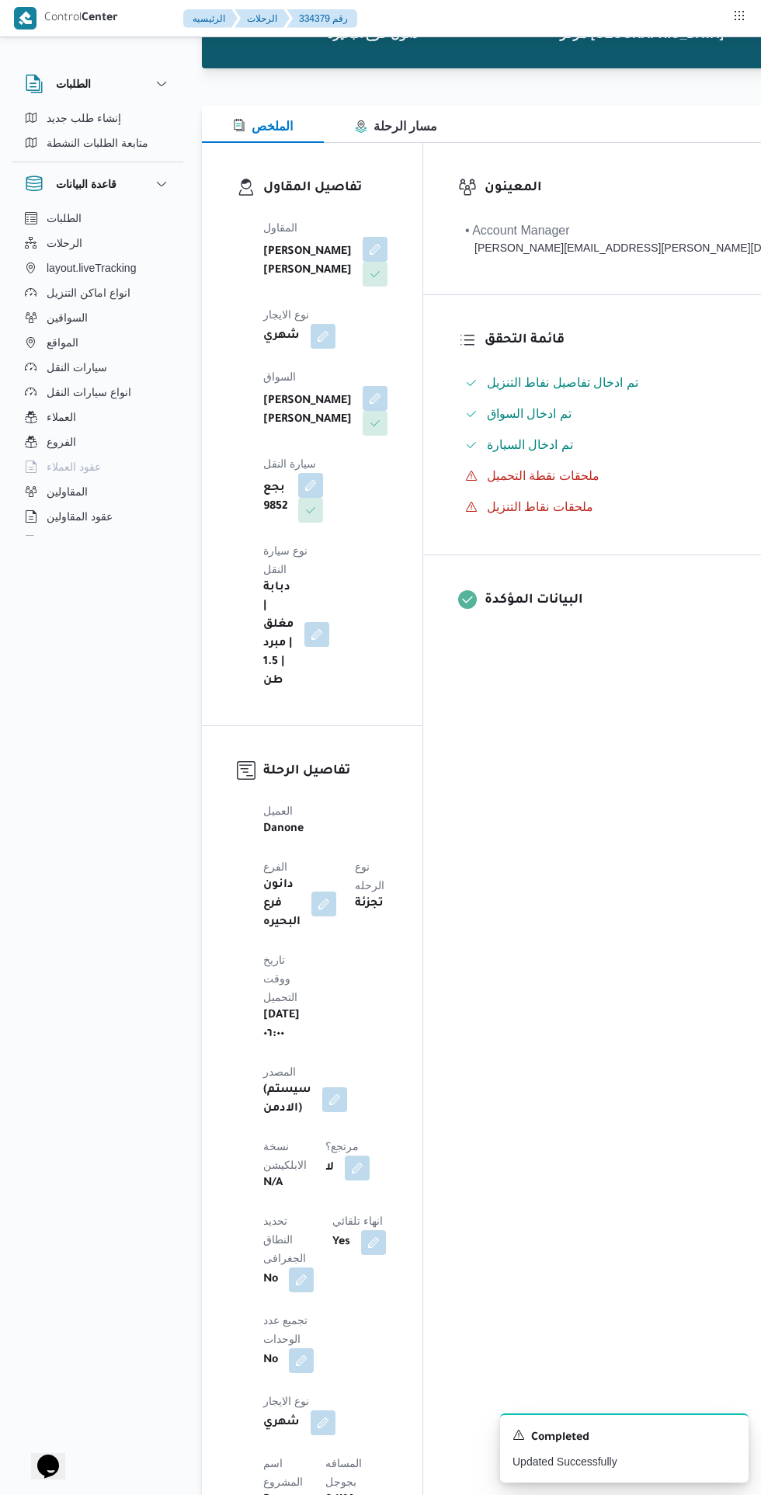
click at [345, 1155] on button "button" at bounding box center [357, 1167] width 25 height 25
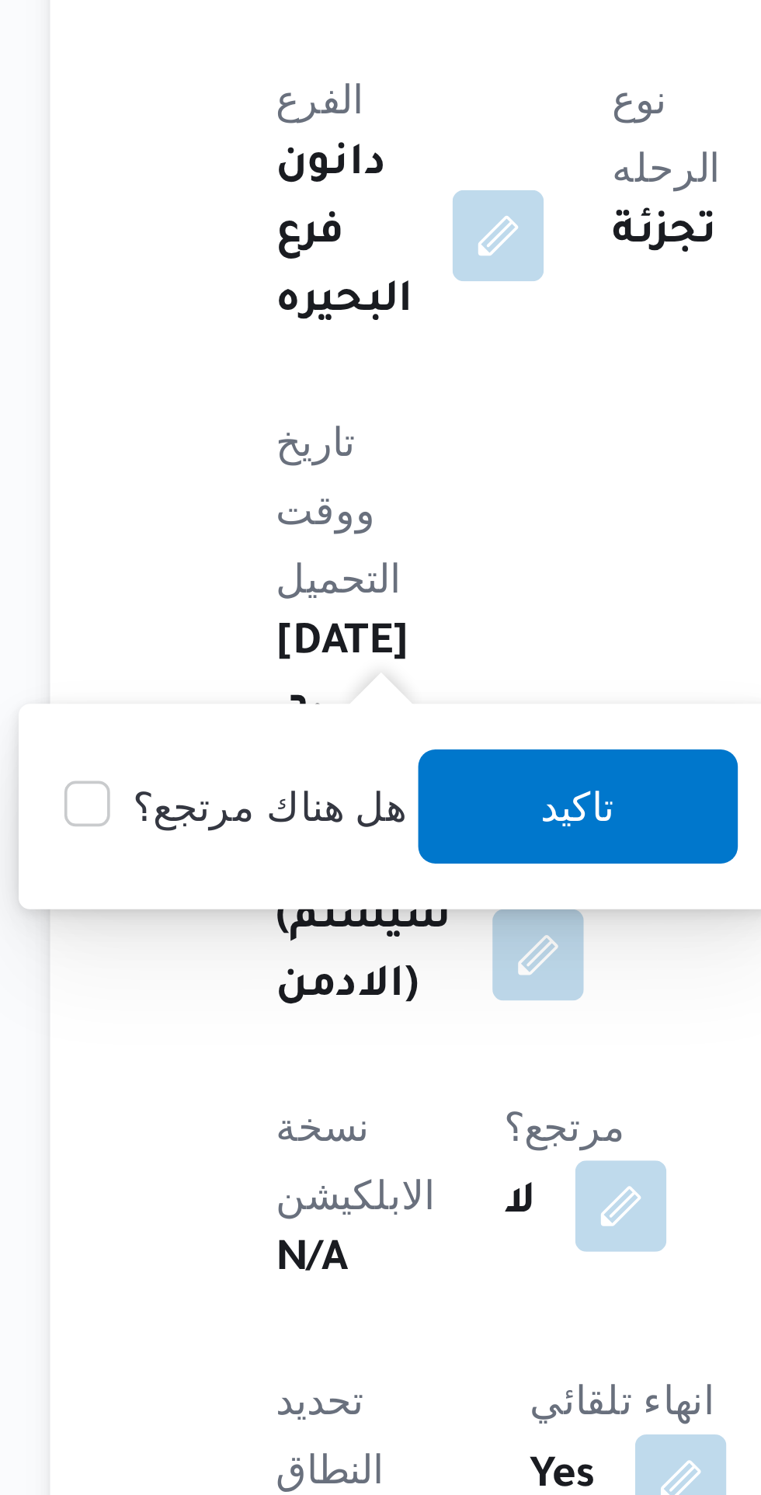
click at [274, 1055] on label "هل هناك مرتجع؟" at bounding box center [252, 1059] width 93 height 19
checkbox input "true"
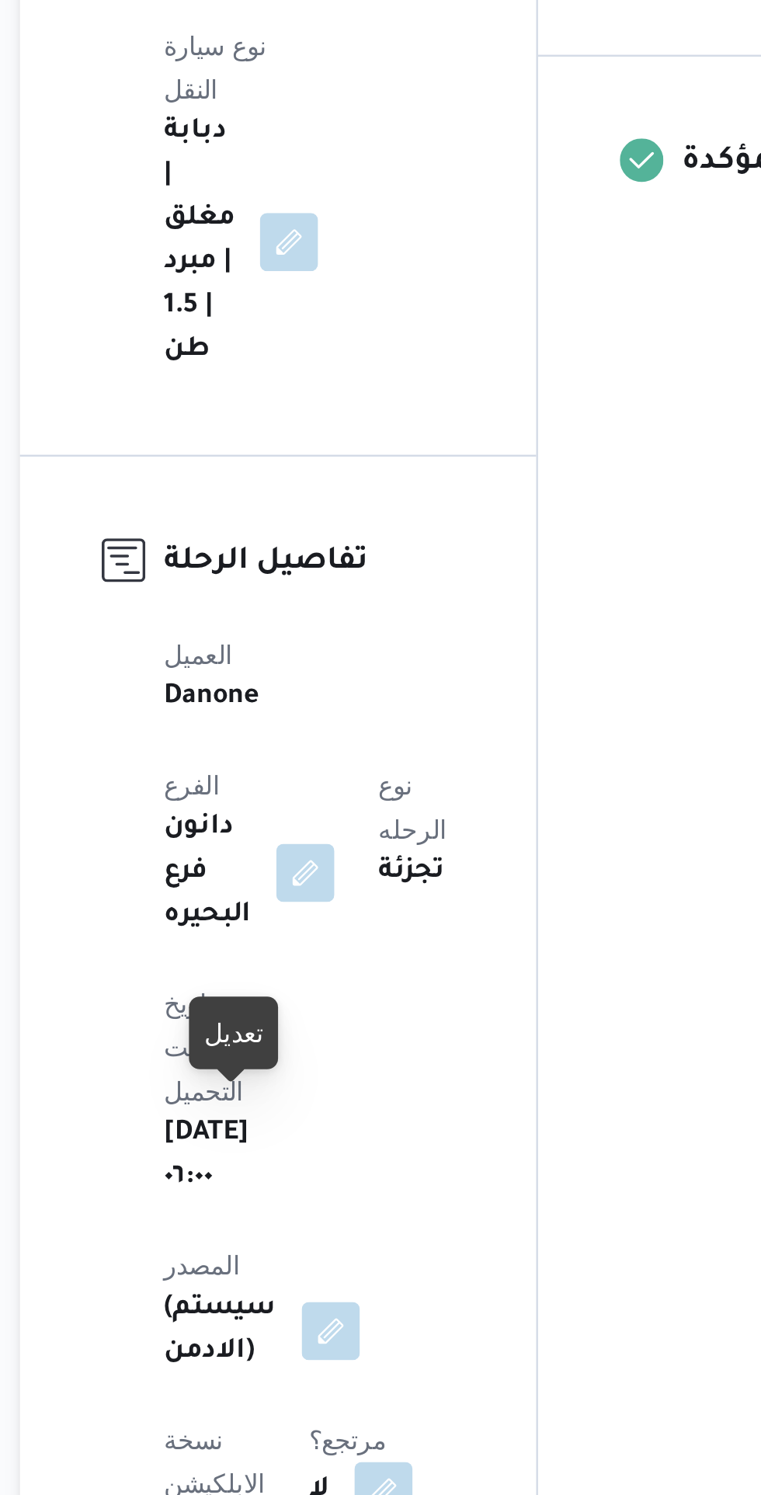
click at [345, 1155] on button "button" at bounding box center [357, 1167] width 25 height 25
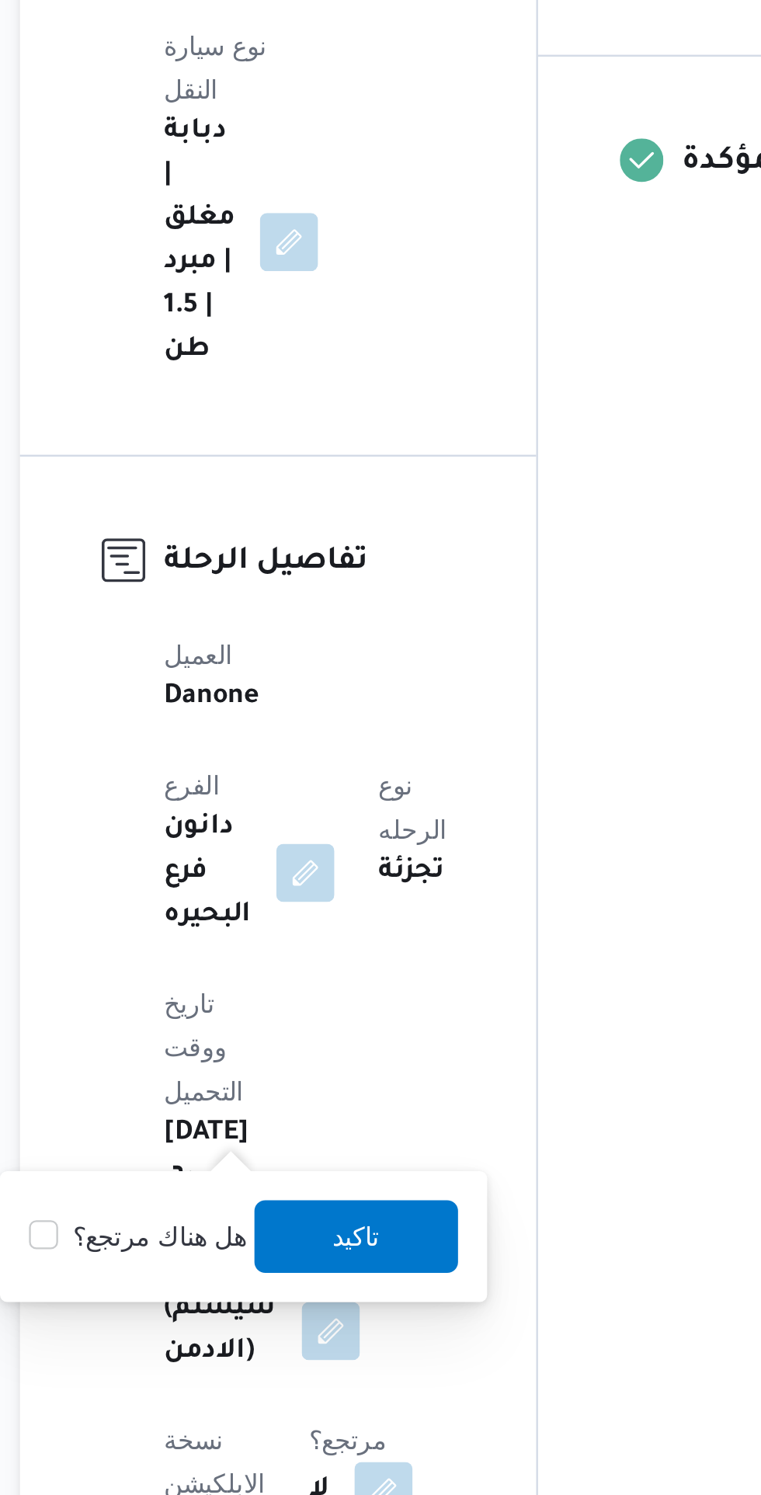
click at [268, 1053] on label "هل هناك مرتجع؟" at bounding box center [252, 1059] width 93 height 19
checkbox input "true"
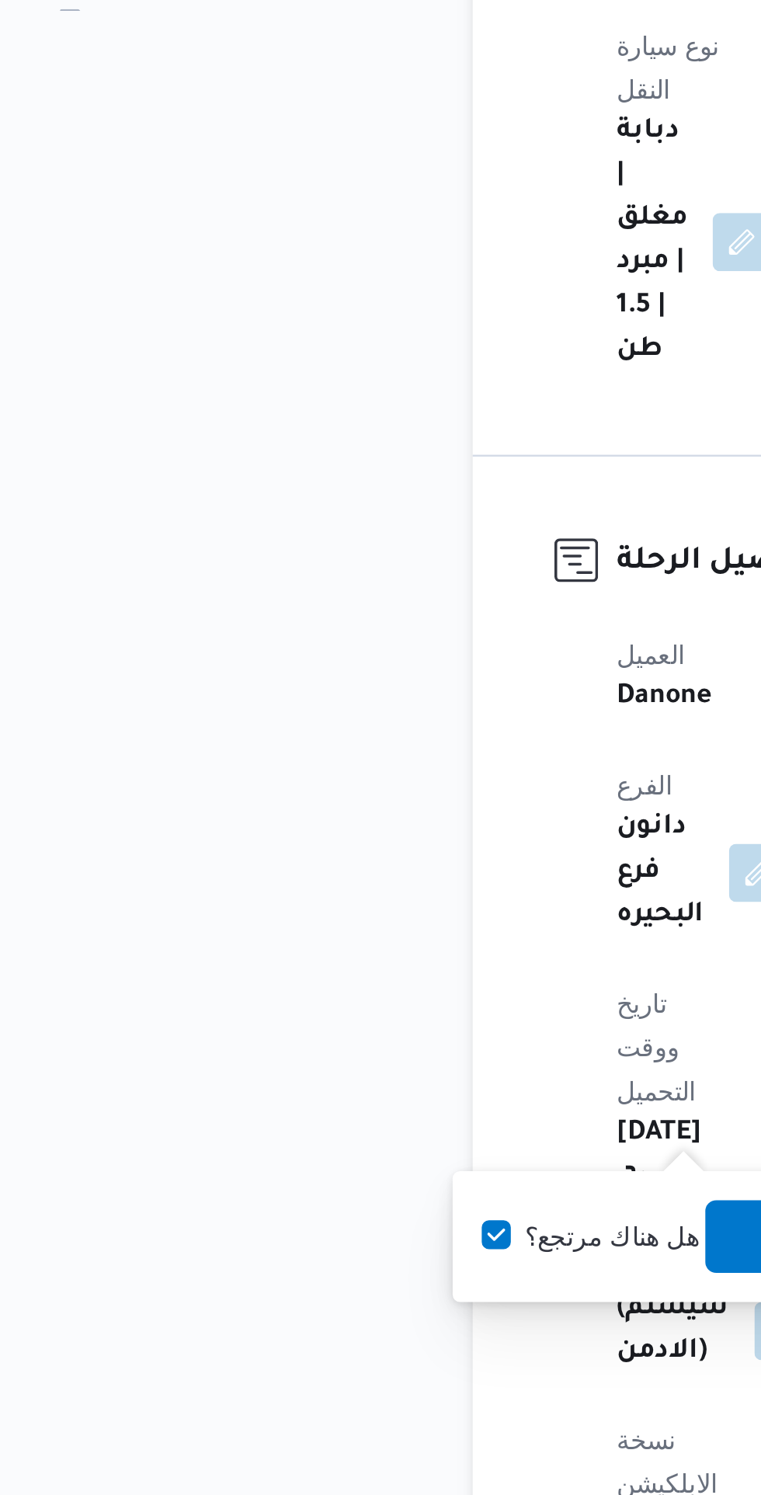
click at [301, 1058] on span "تاكيد" at bounding box center [344, 1058] width 87 height 31
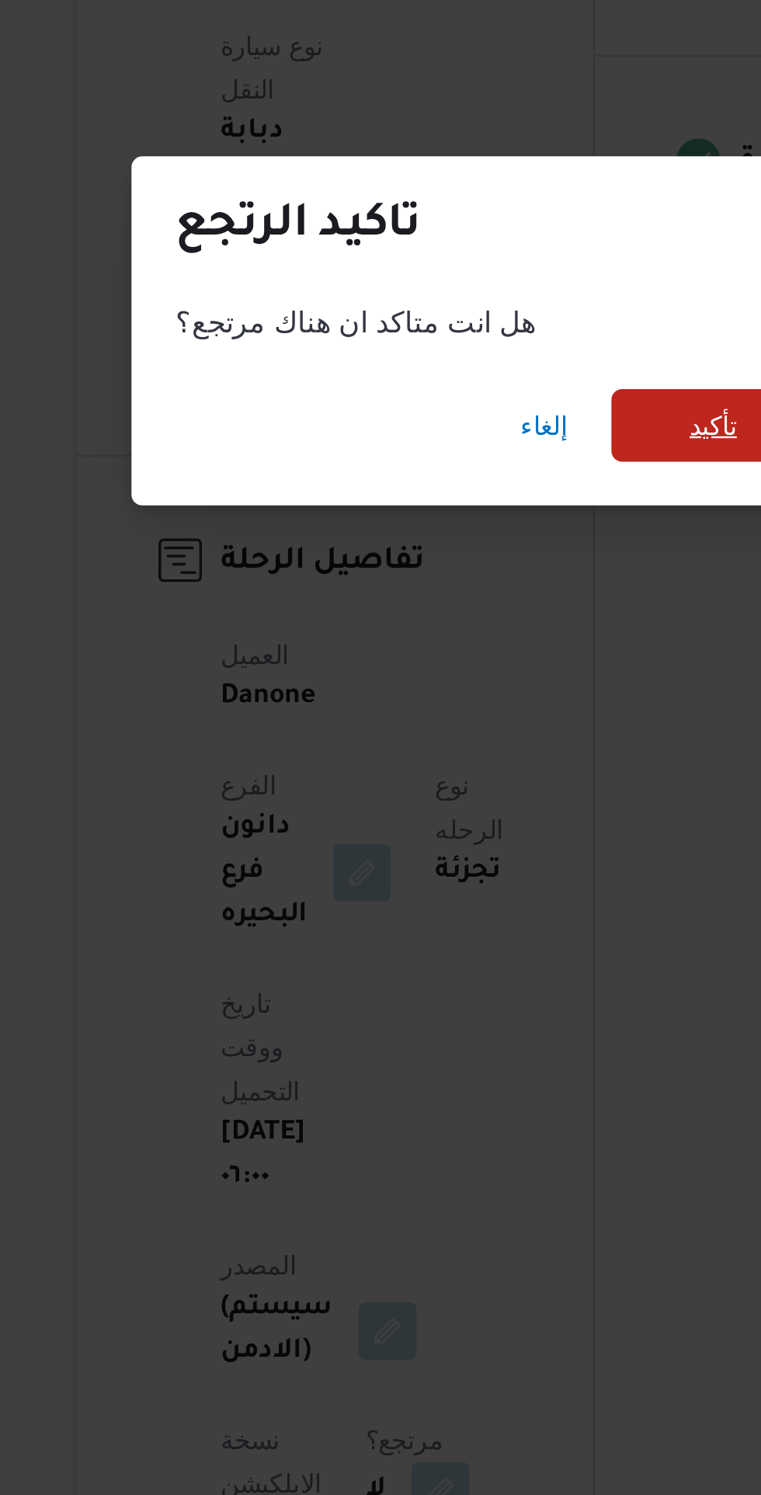
click at [471, 697] on span "تأكيد" at bounding box center [473, 712] width 87 height 31
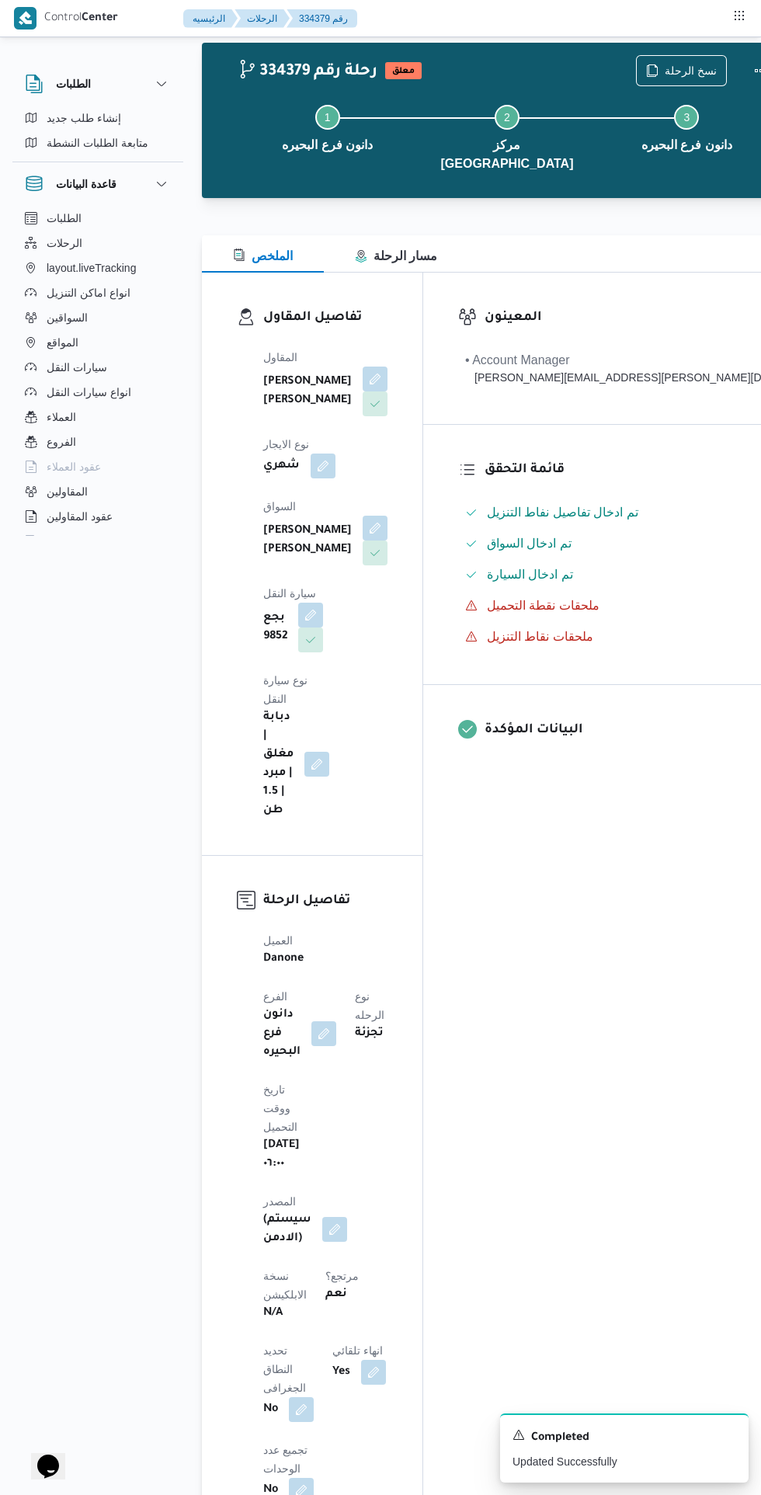
scroll to position [0, 0]
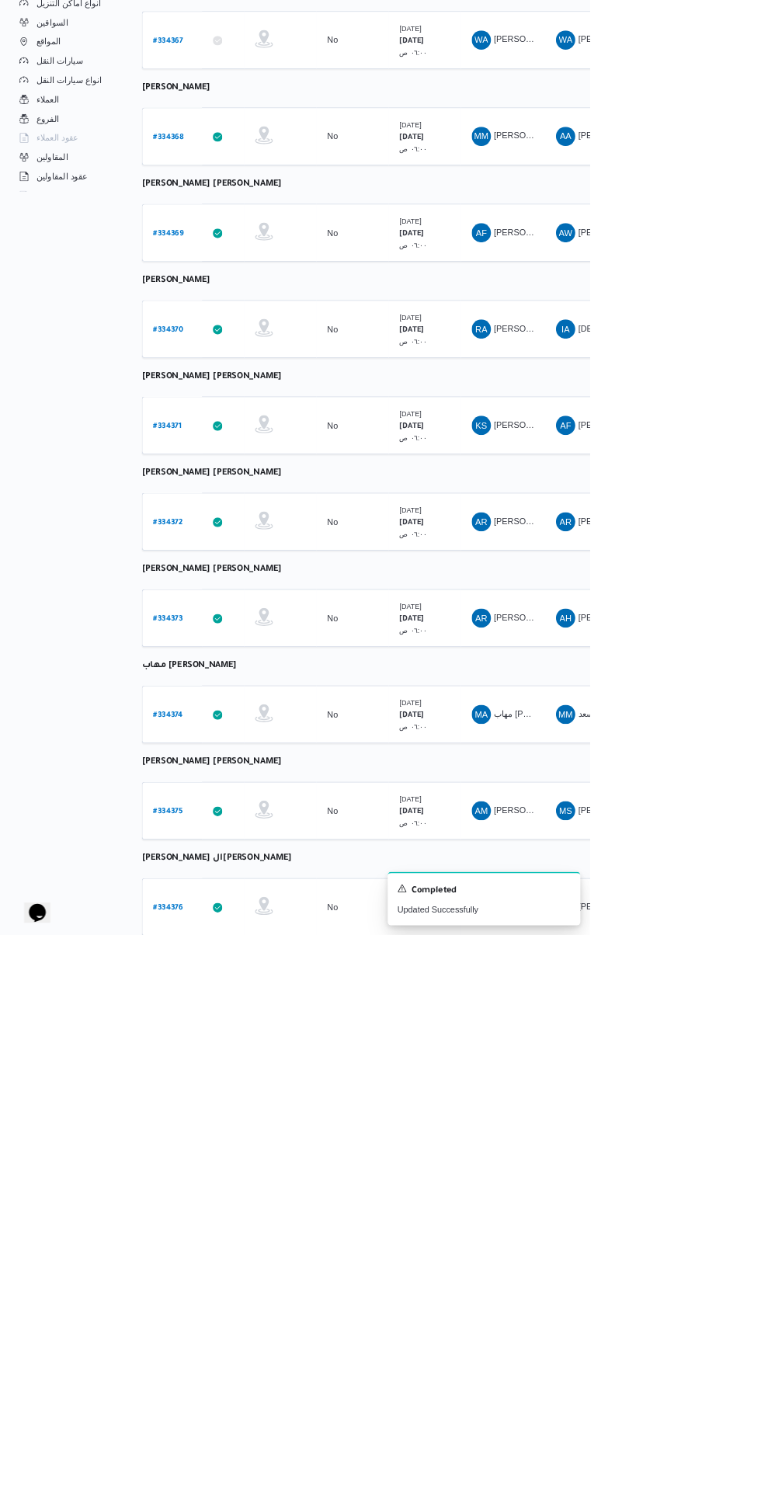
scroll to position [0, 19]
